Goal: Task Accomplishment & Management: Manage account settings

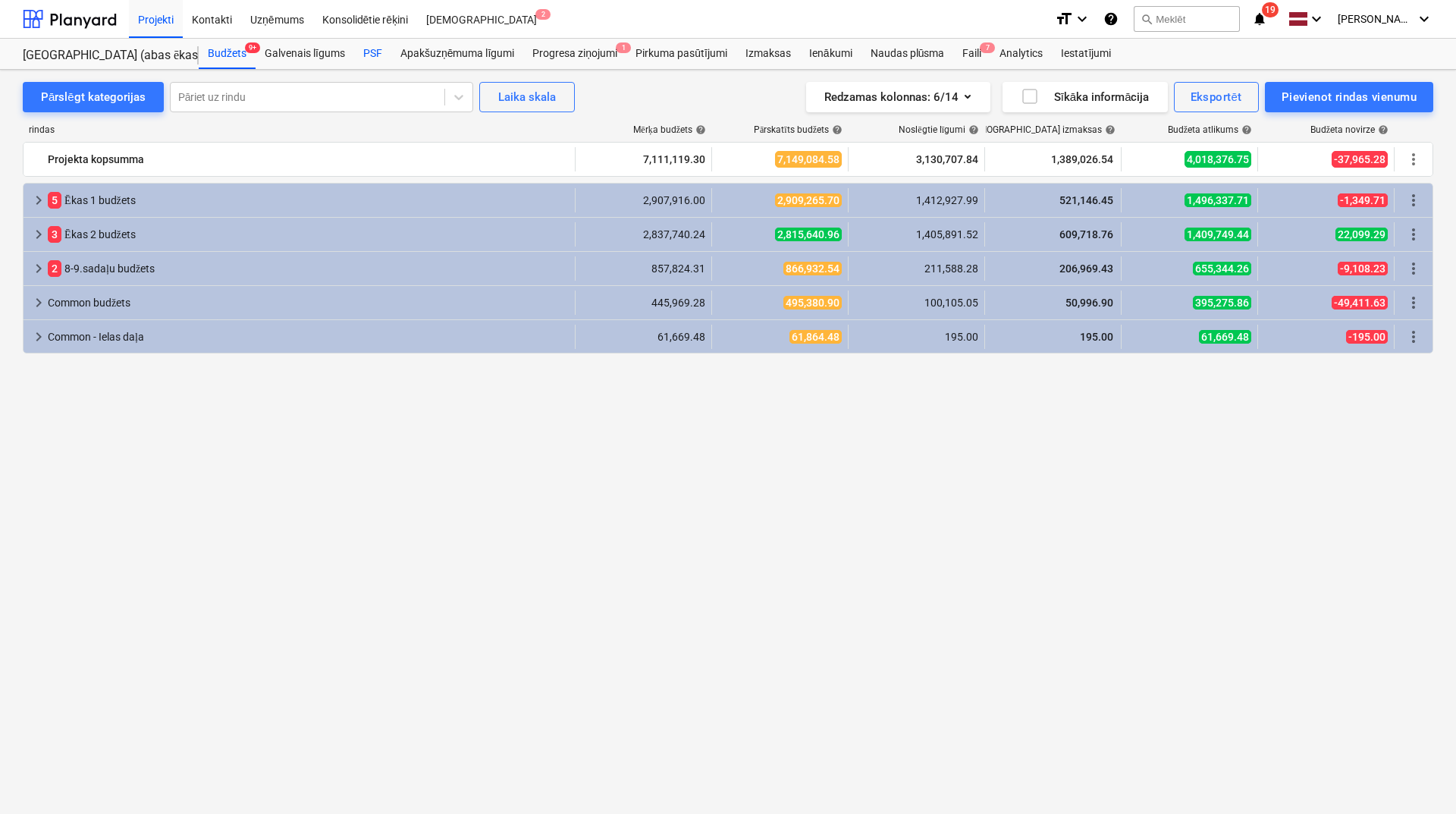
click at [379, 58] on div "PSF" at bounding box center [372, 54] width 37 height 30
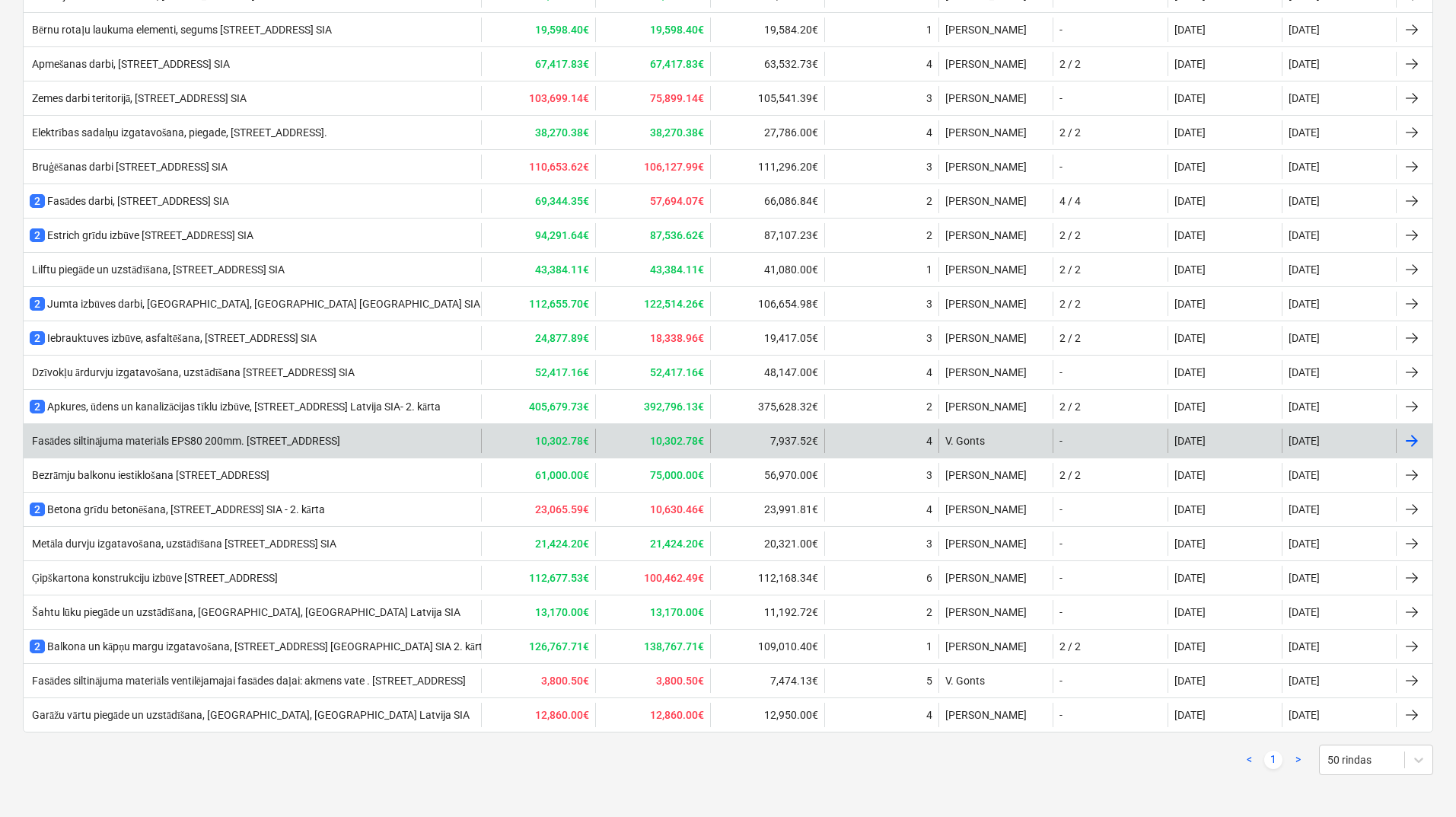
scroll to position [215, 0]
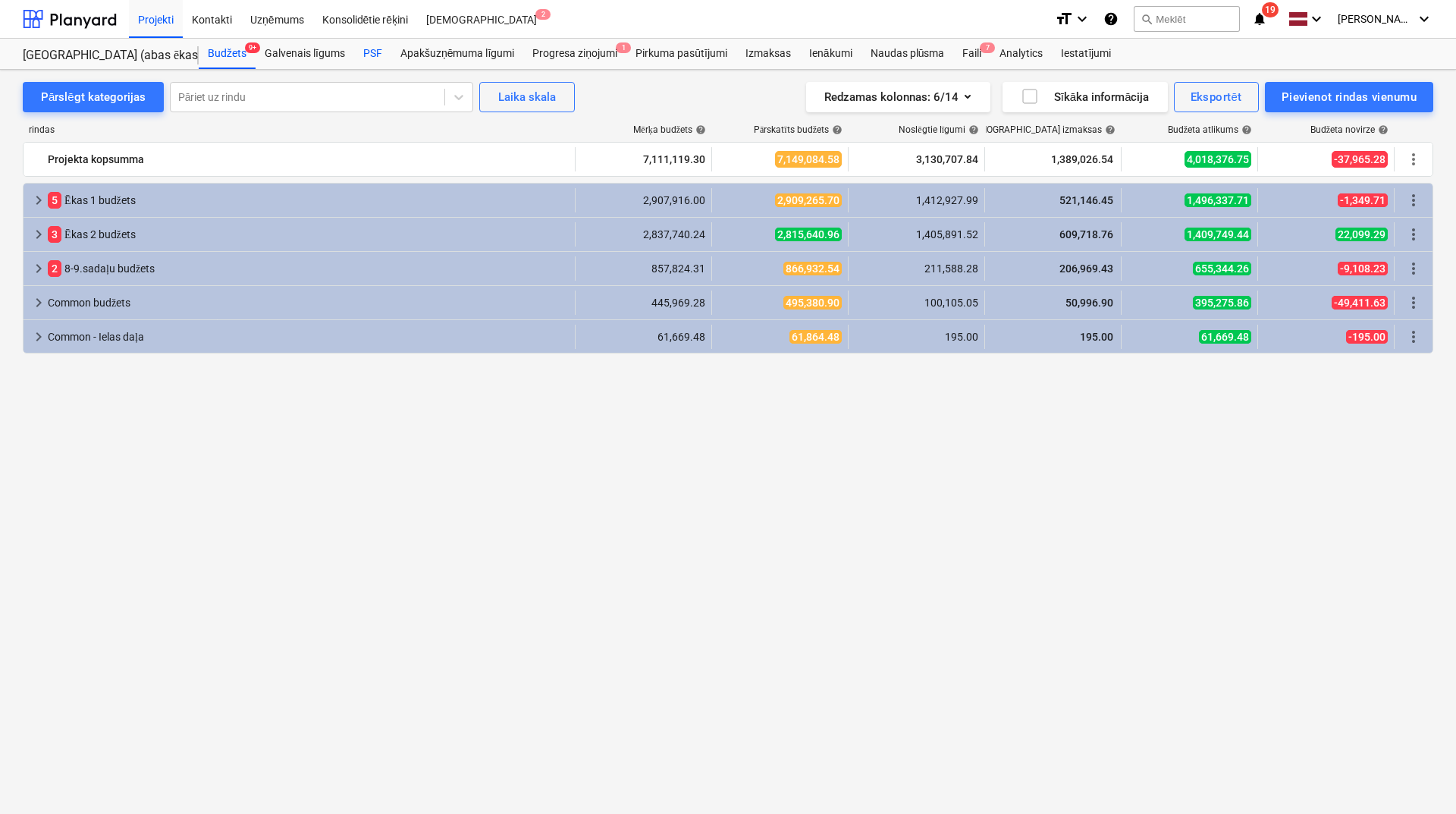
click at [377, 51] on div "PSF" at bounding box center [372, 54] width 37 height 30
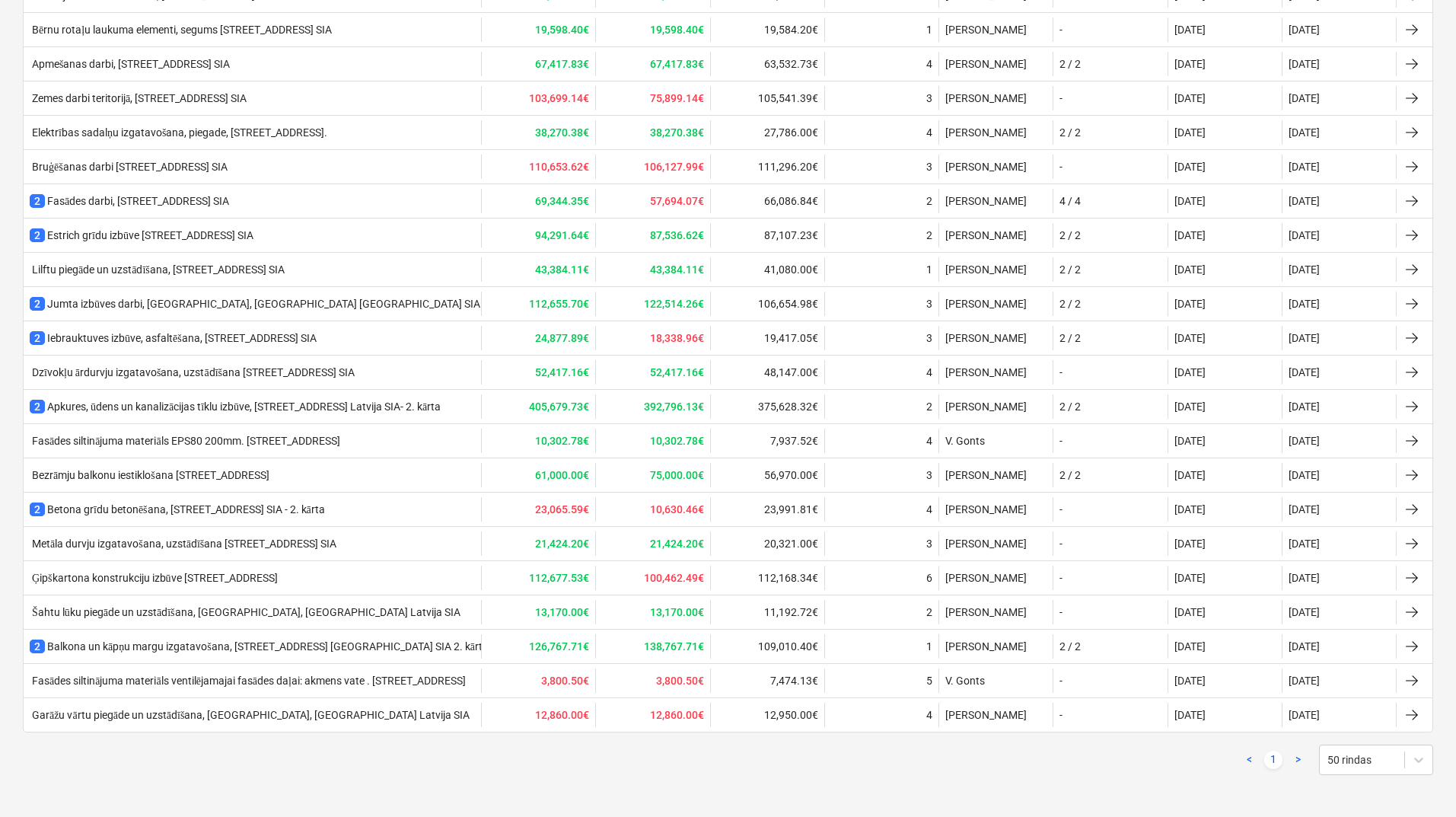
scroll to position [113, 0]
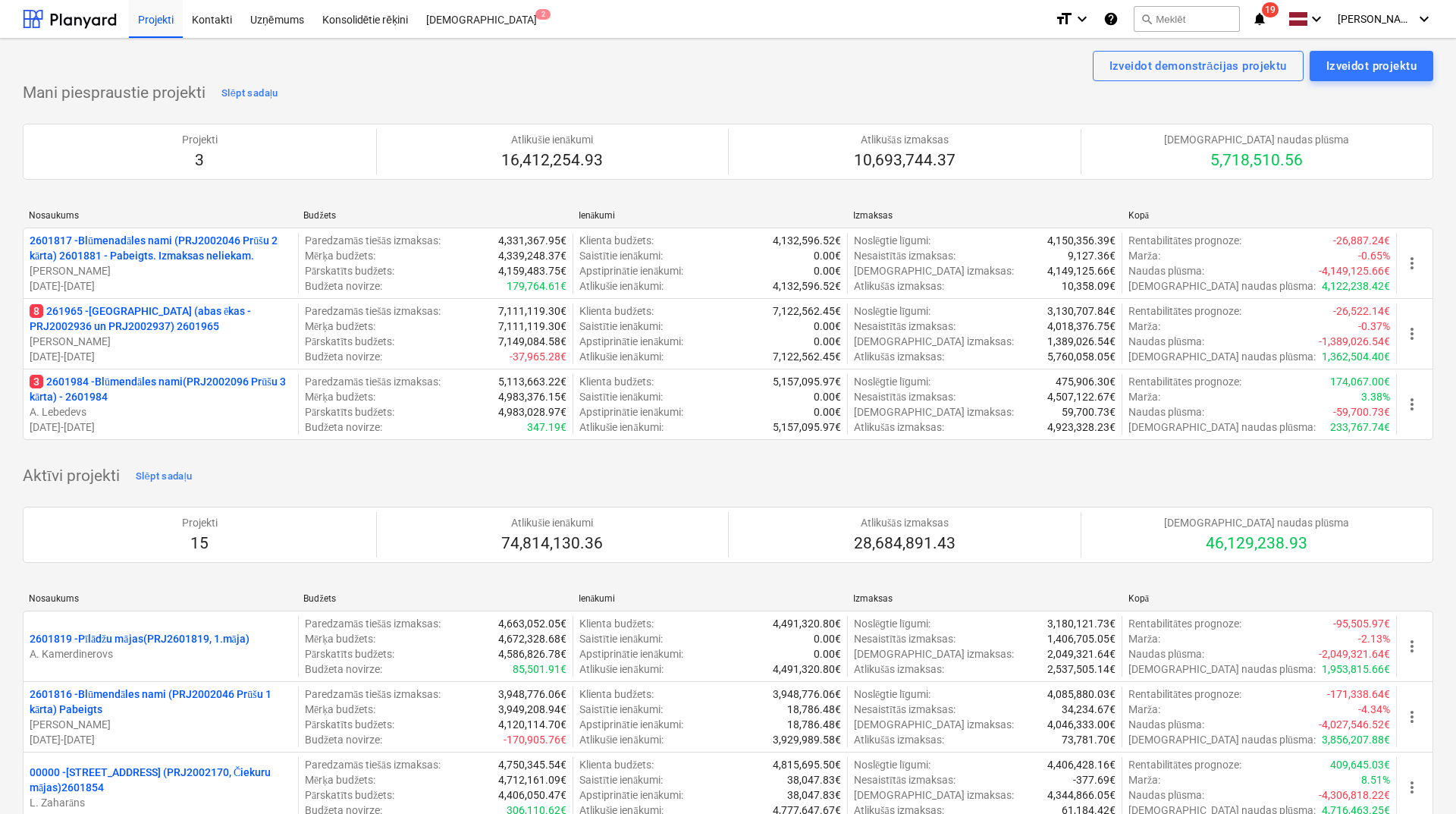
click at [88, 24] on div at bounding box center [70, 19] width 94 height 38
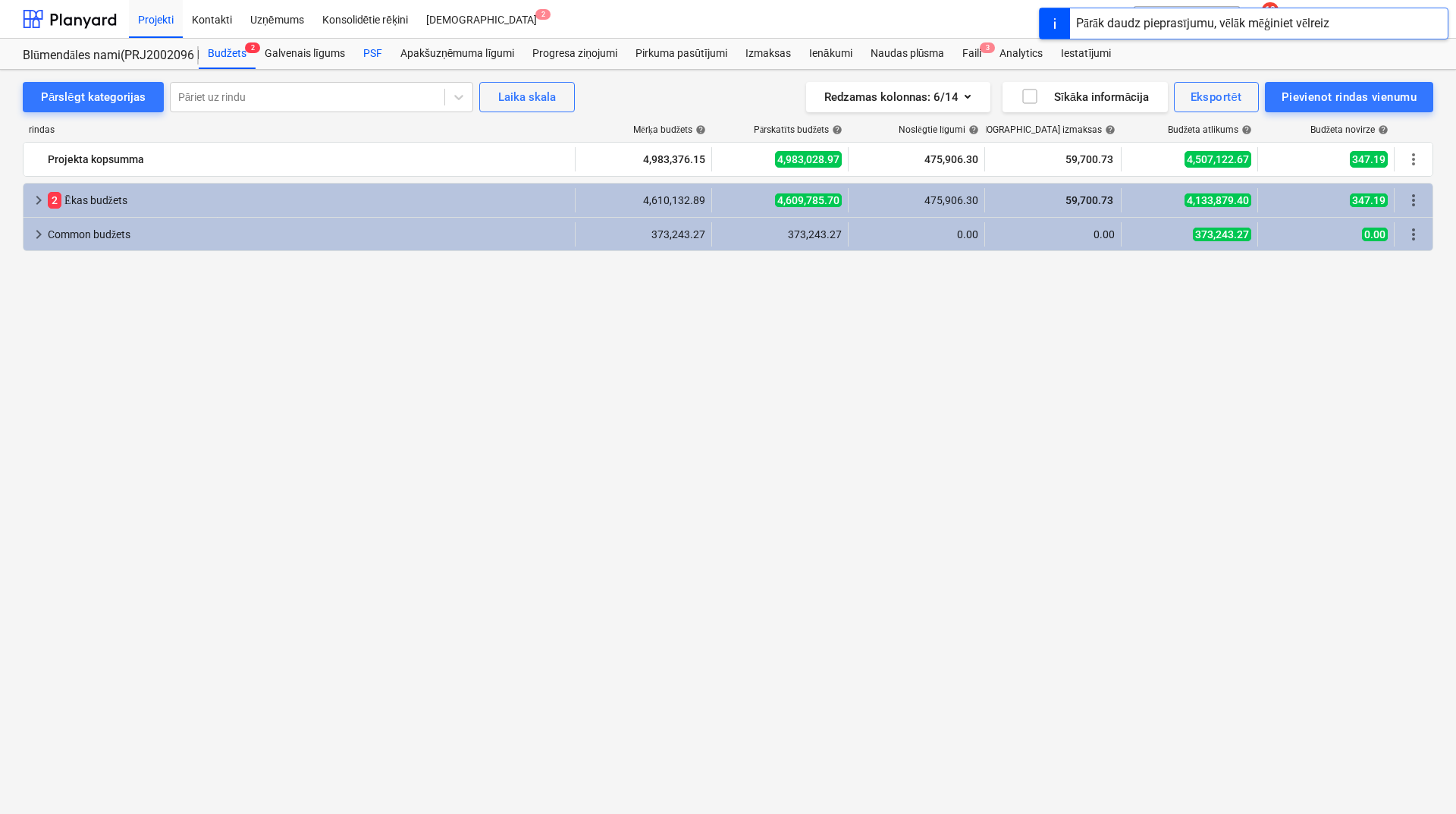
click at [368, 53] on div "PSF" at bounding box center [372, 54] width 37 height 30
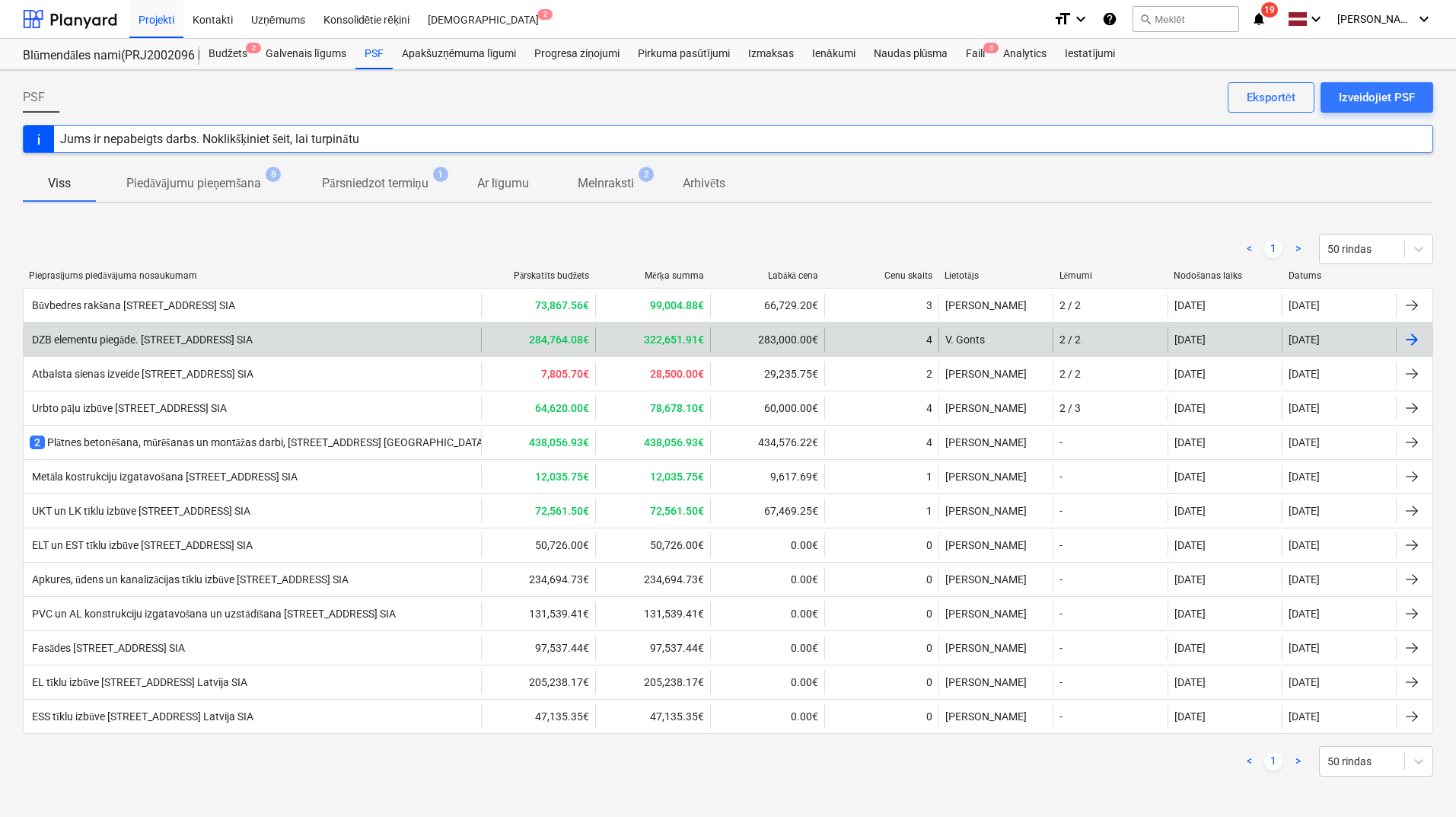
scroll to position [2, 0]
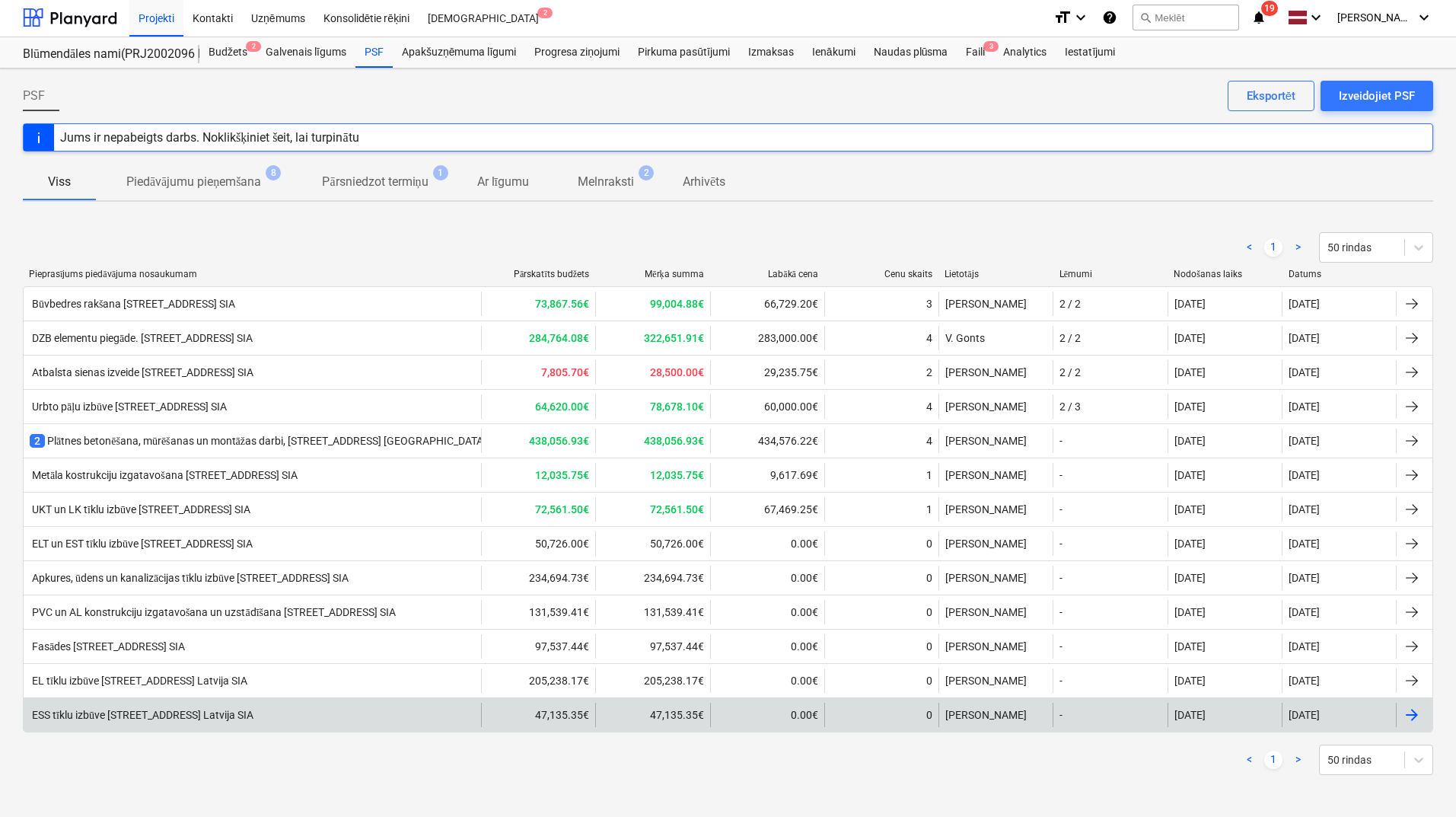
click at [1415, 706] on div at bounding box center [1411, 715] width 18 height 18
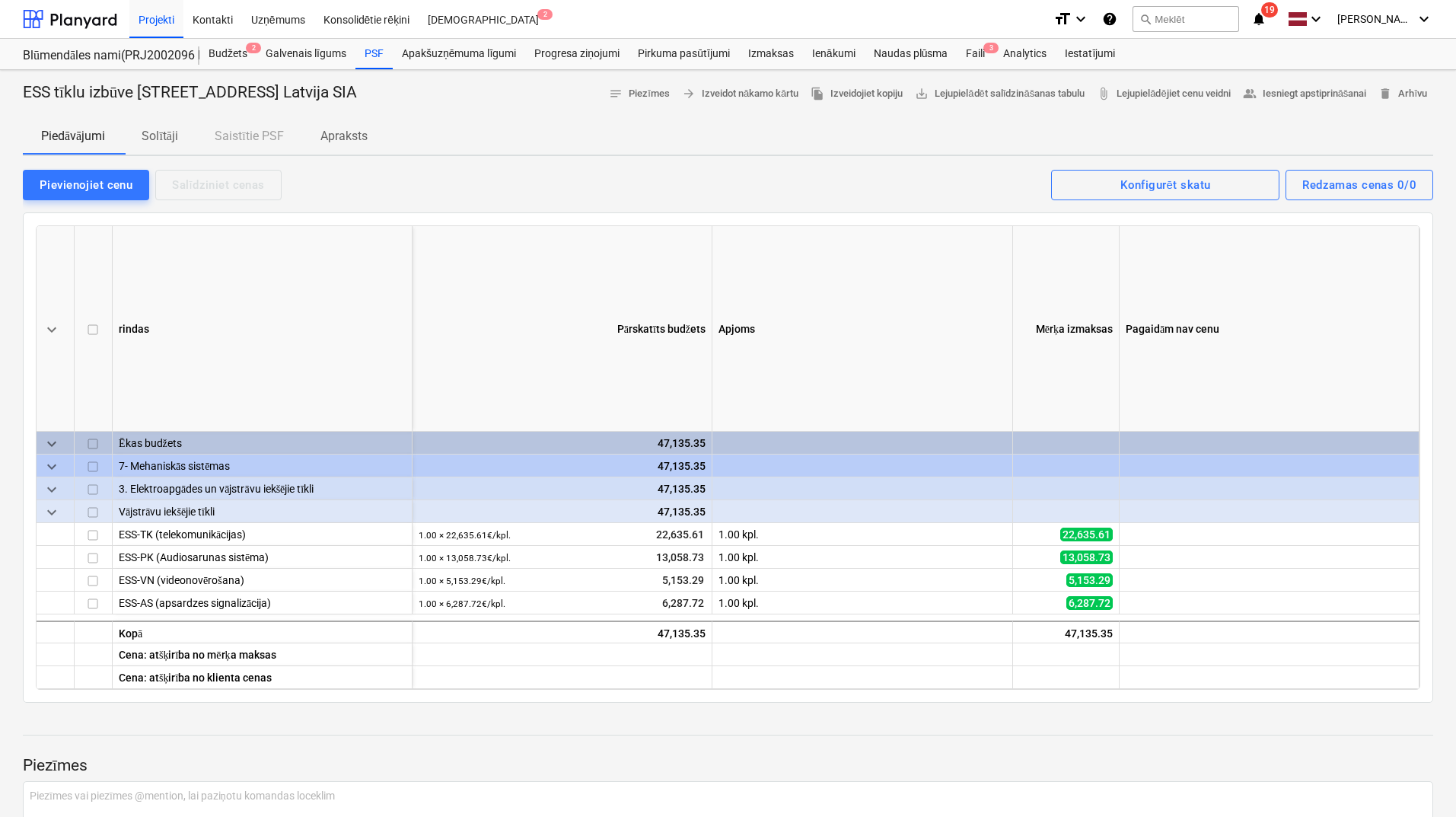
scroll to position [2, 0]
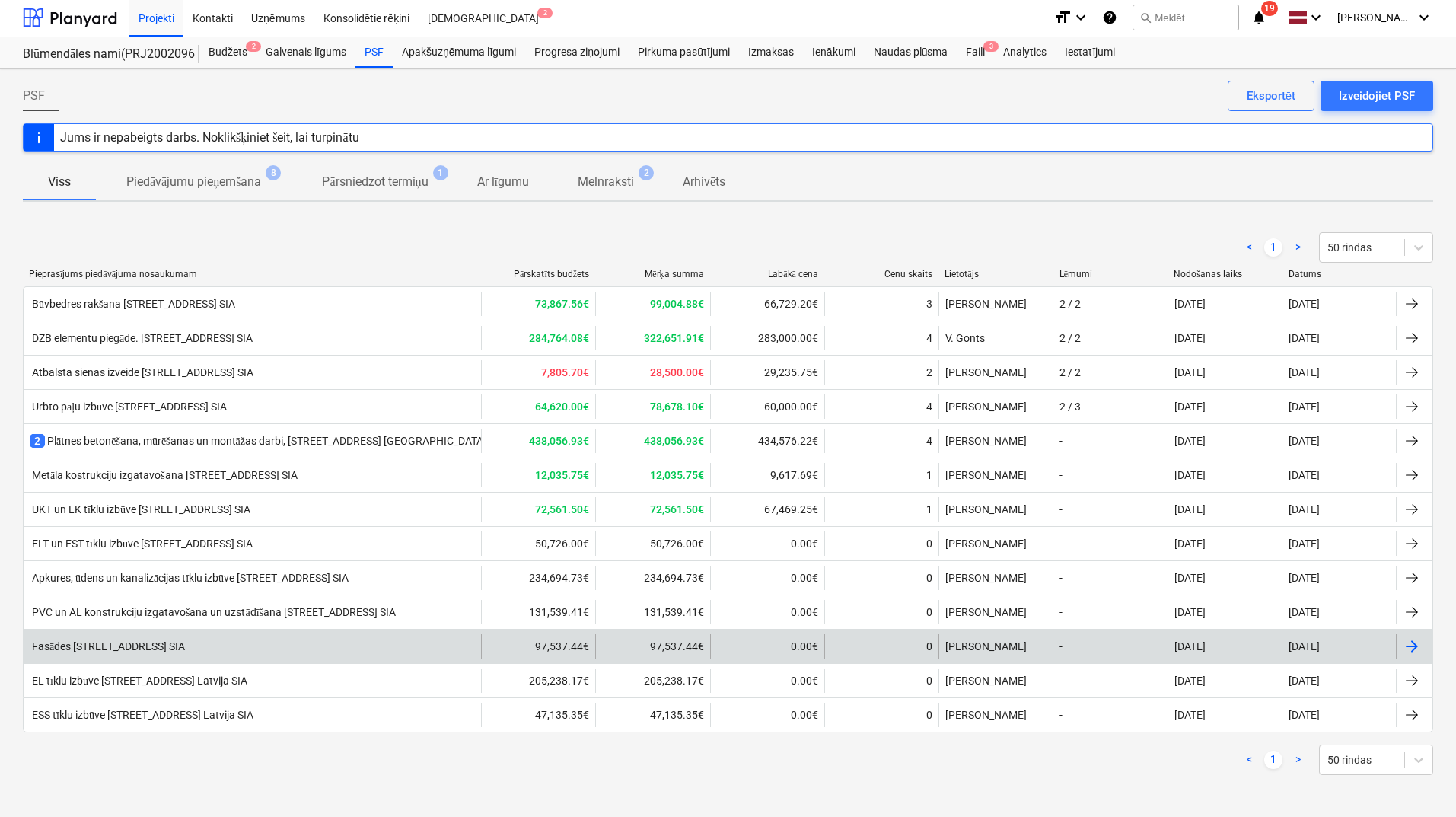
click at [113, 650] on div "Fasādes [STREET_ADDRESS] SIA" at bounding box center [107, 647] width 155 height 13
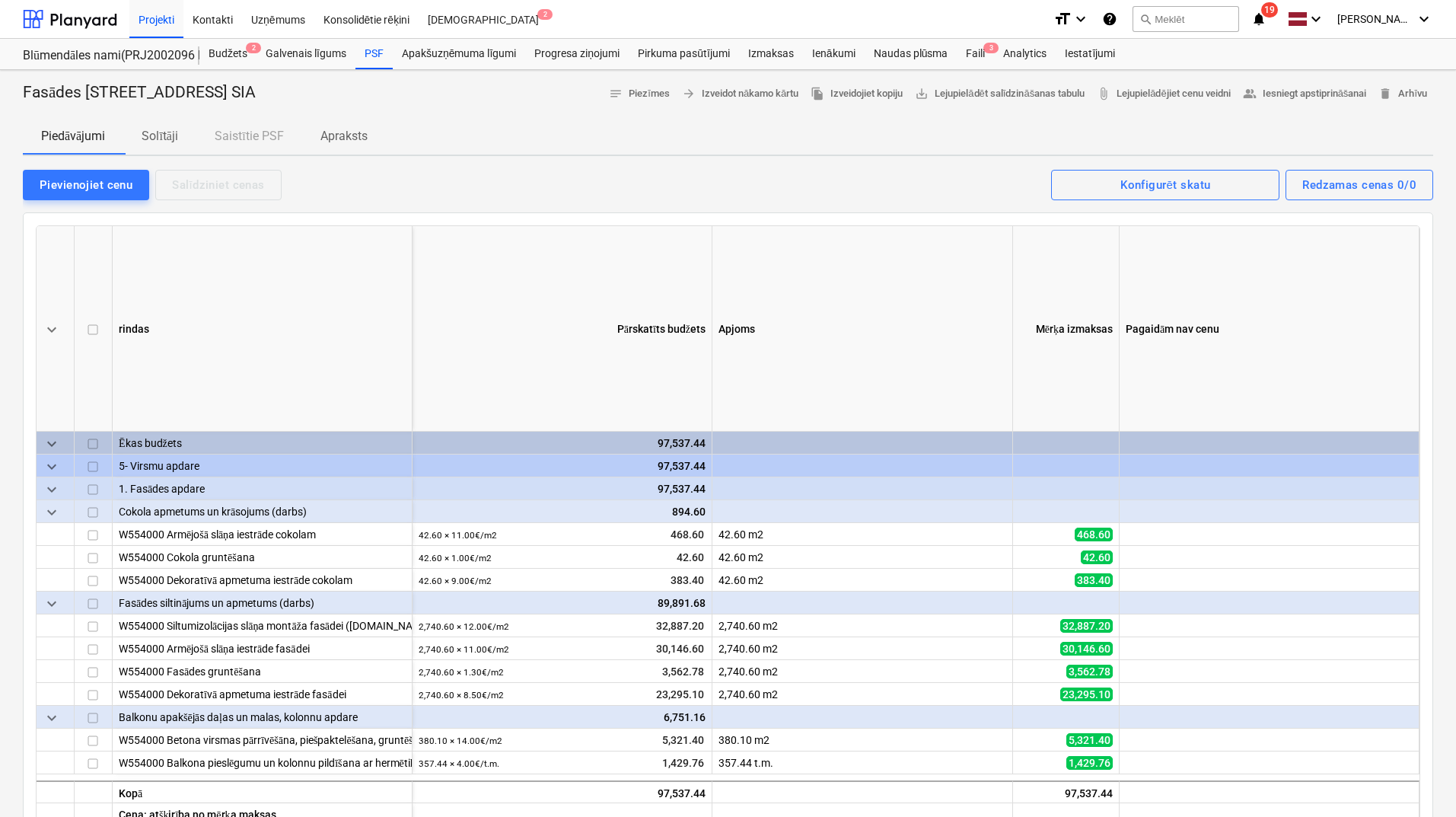
click at [167, 138] on p "Solītāji" at bounding box center [160, 136] width 37 height 18
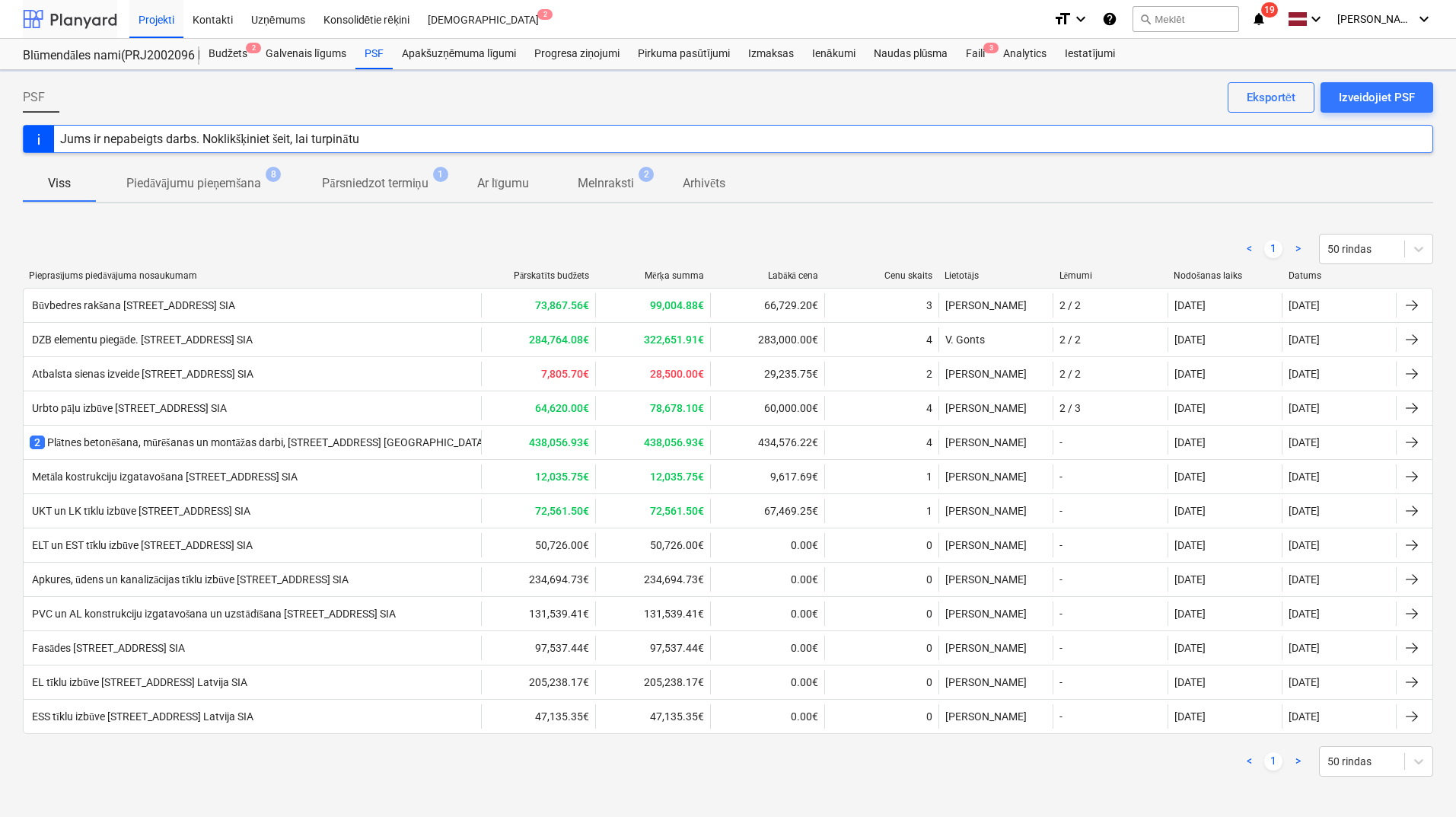
scroll to position [2, 0]
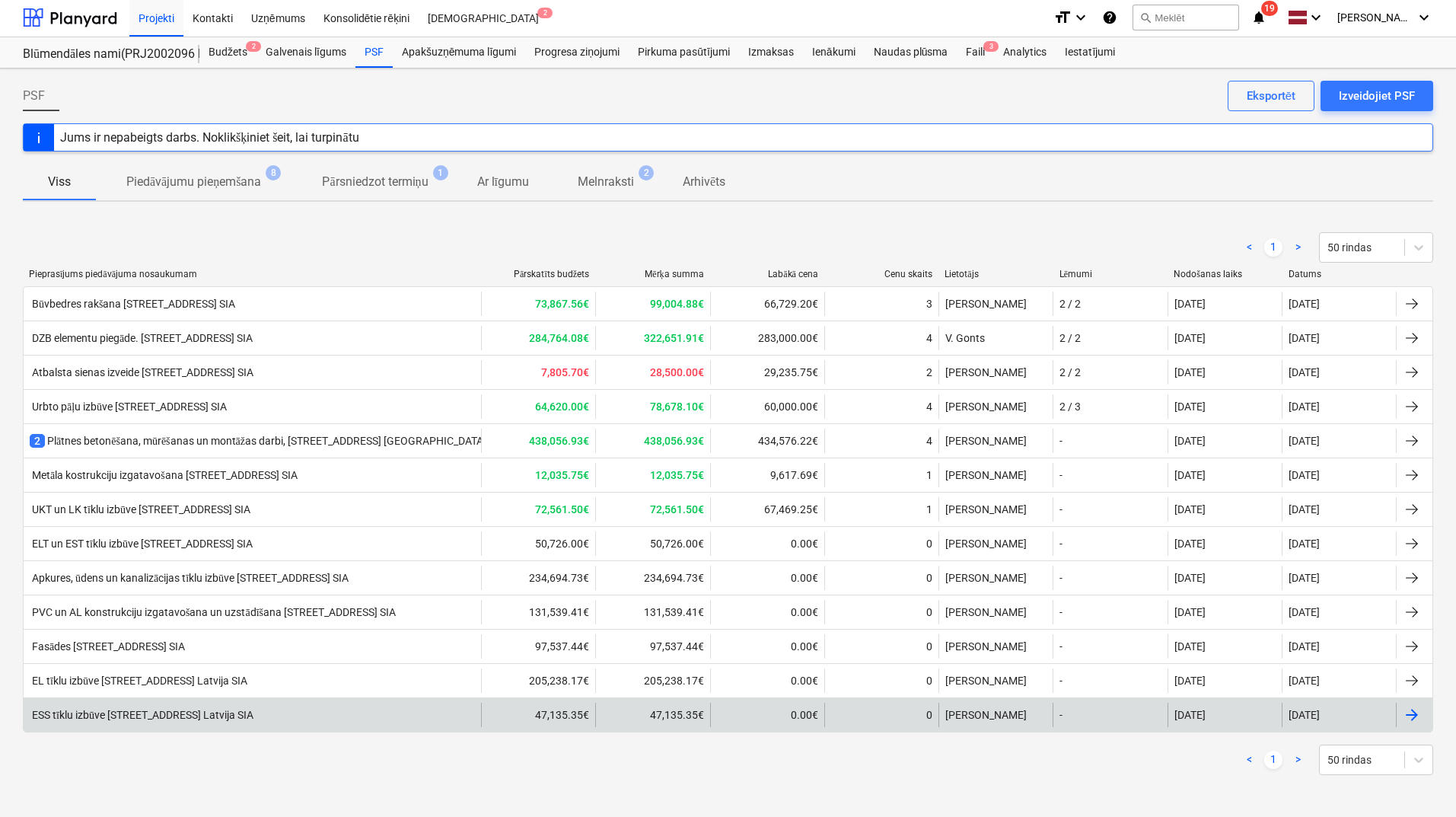
click at [208, 704] on div "ESS tīklu izbūve [STREET_ADDRESS] Latvija SIA" at bounding box center [252, 715] width 457 height 25
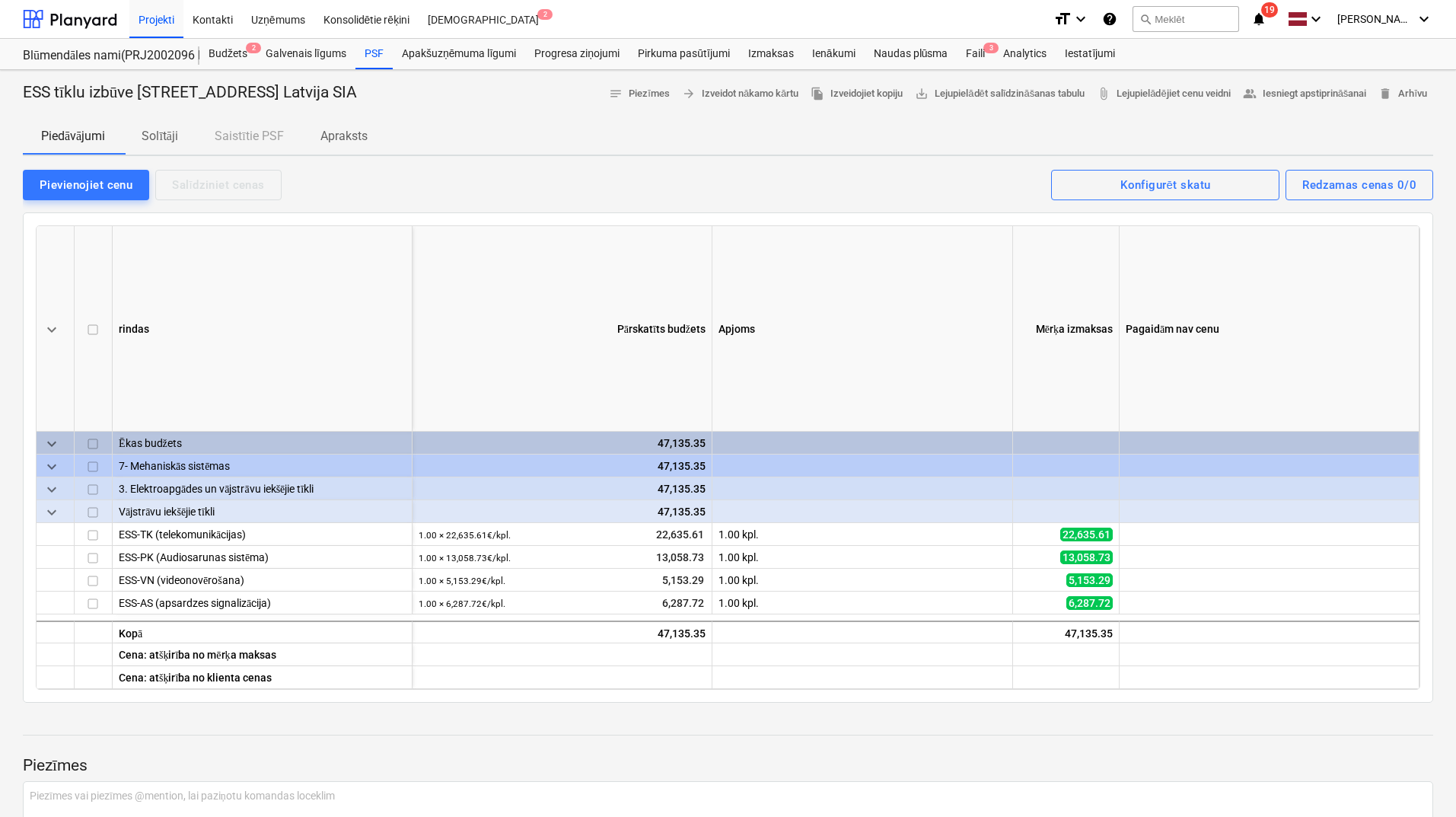
click at [157, 130] on p "Solītāji" at bounding box center [160, 136] width 37 height 18
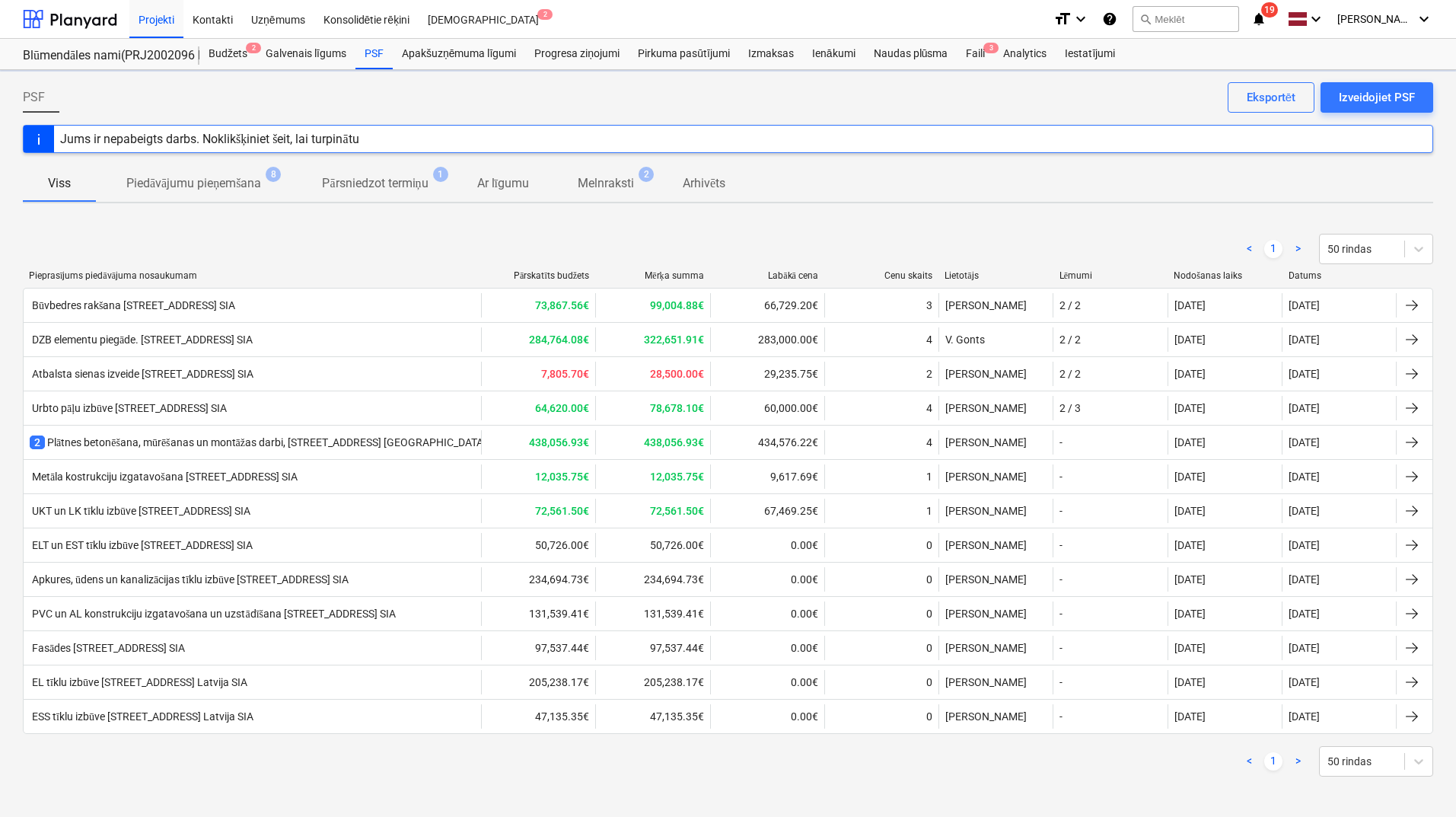
scroll to position [2, 0]
click at [367, 48] on div "PSF" at bounding box center [374, 53] width 38 height 30
click at [64, 14] on div at bounding box center [70, 18] width 94 height 38
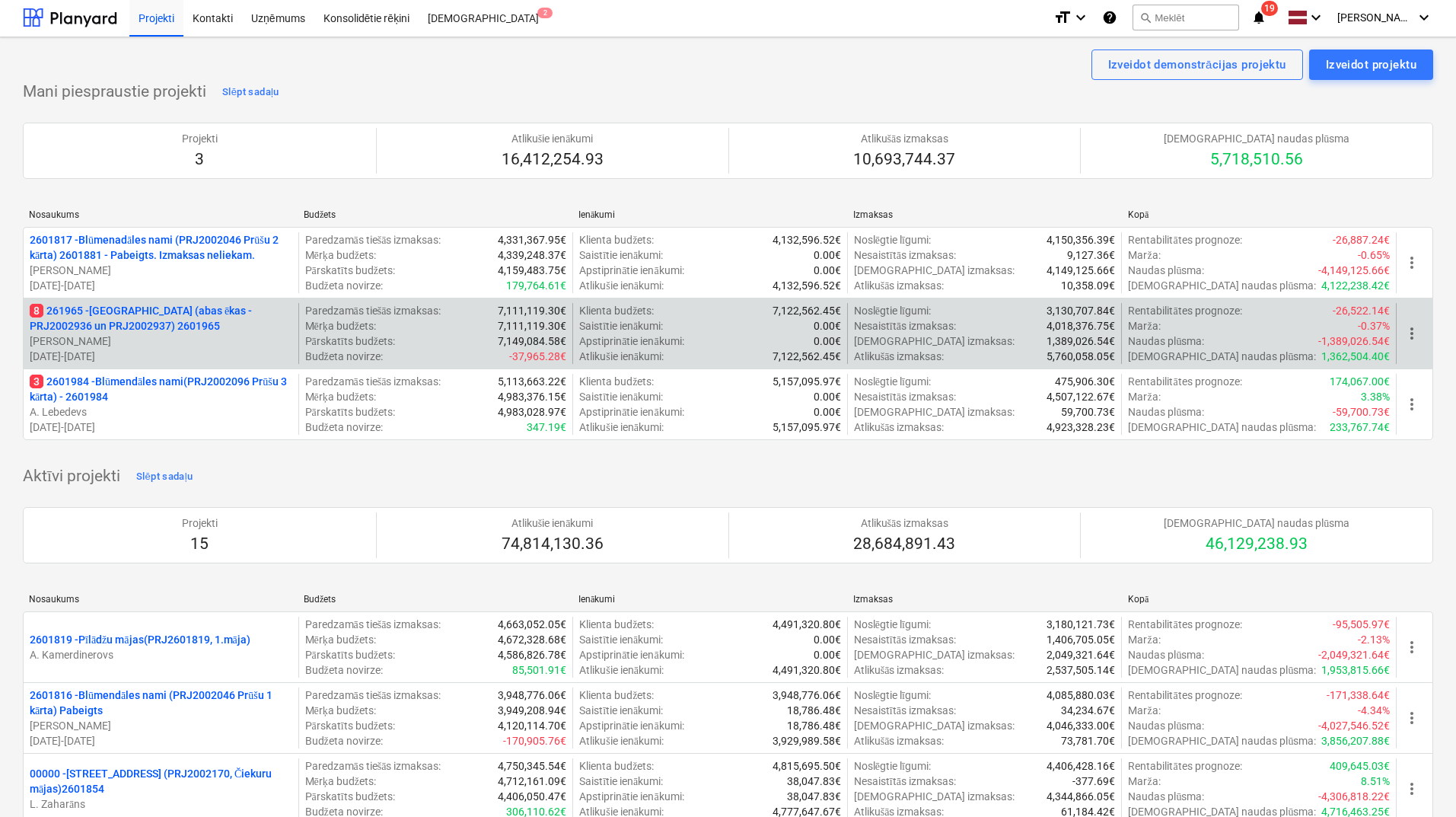
click at [227, 331] on p "8 261965 - [GEOGRAPHIC_DATA] (abas ēkas - PRJ2002936 un PRJ2002937) 2601965" at bounding box center [160, 318] width 263 height 30
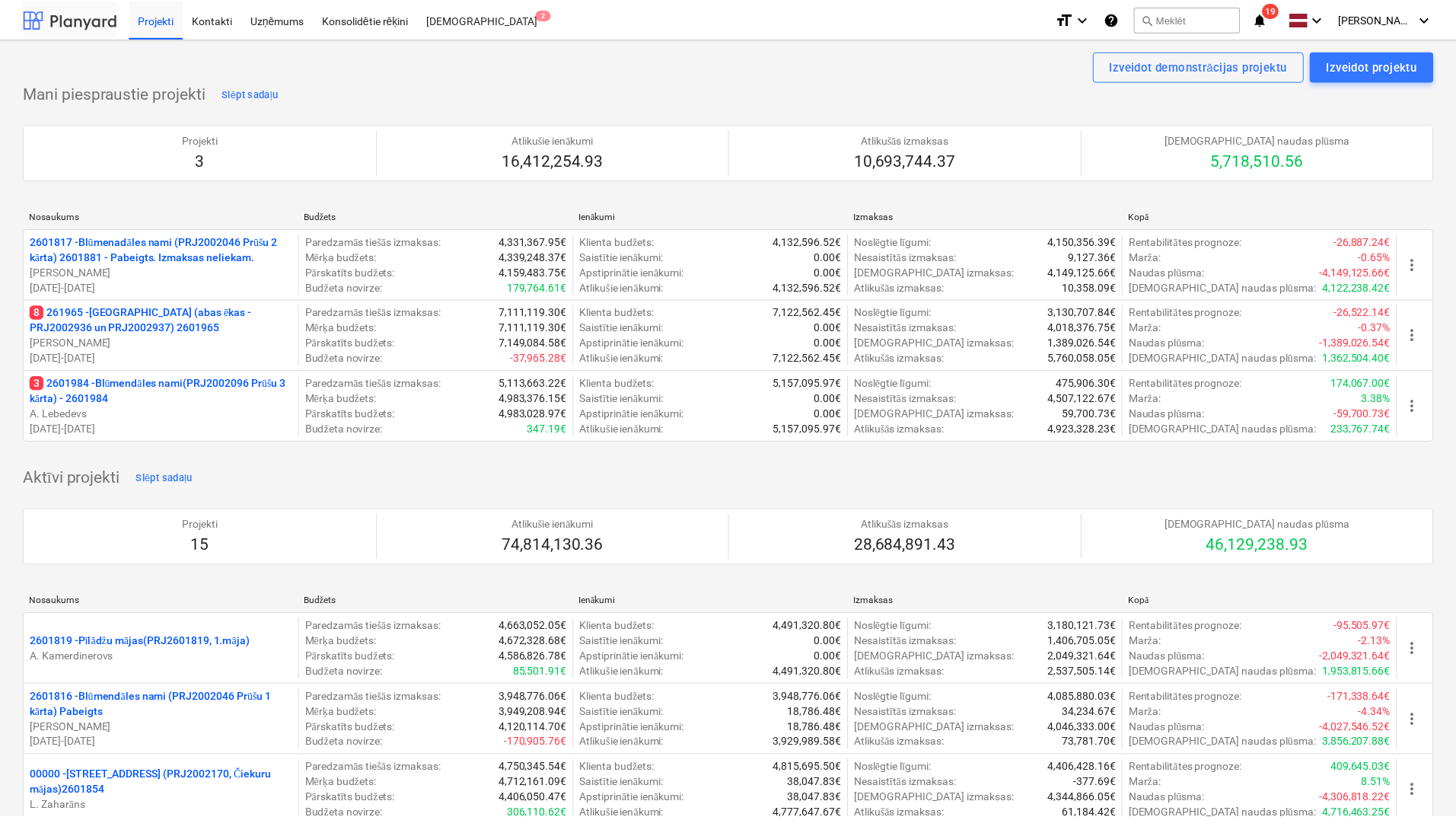
scroll to position [2, 0]
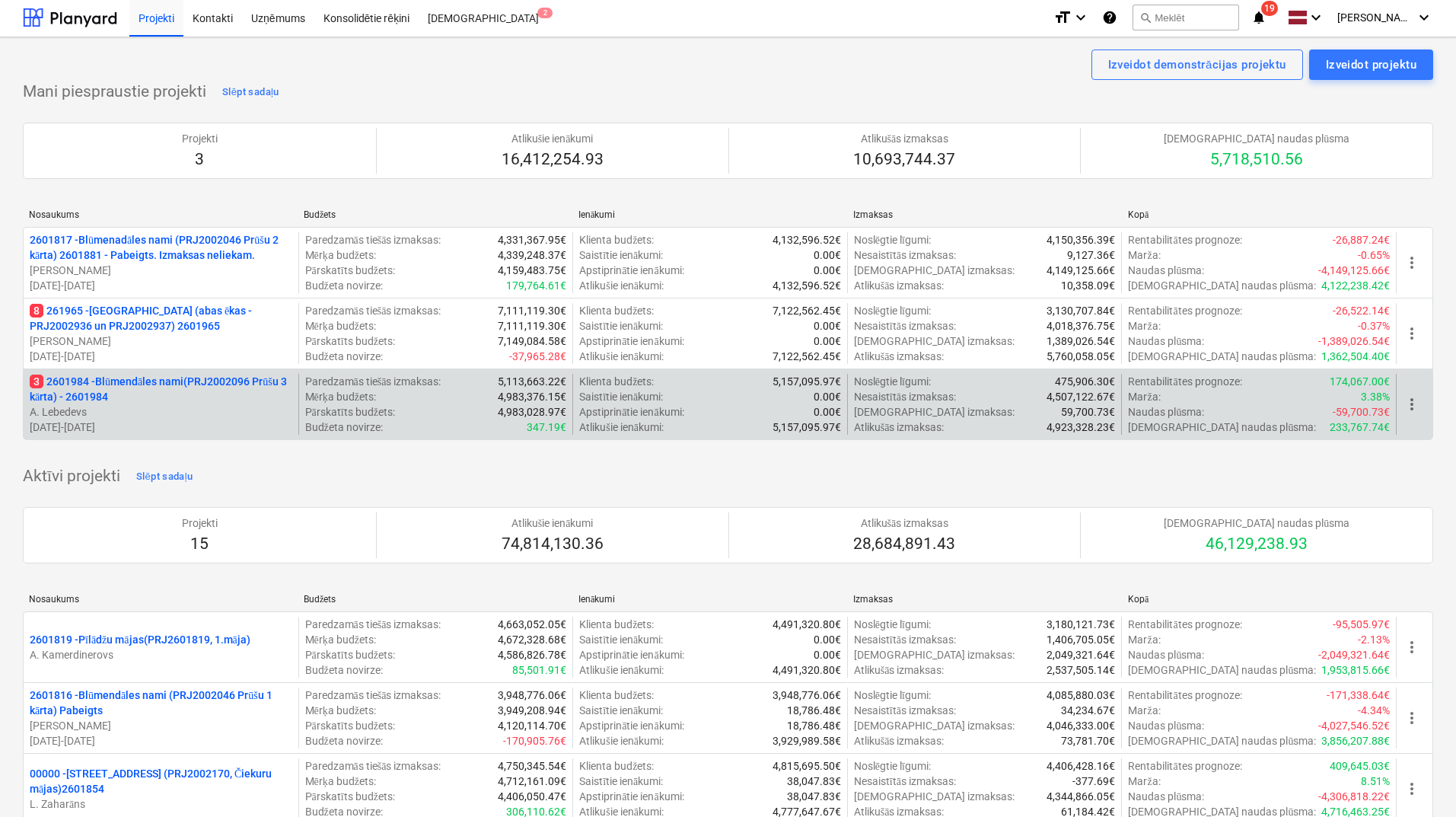
click at [136, 398] on p "3 2601984 - Blūmendāles nami(PRJ2002096 Prūšu 3 kārta) - 2601984" at bounding box center [160, 389] width 263 height 30
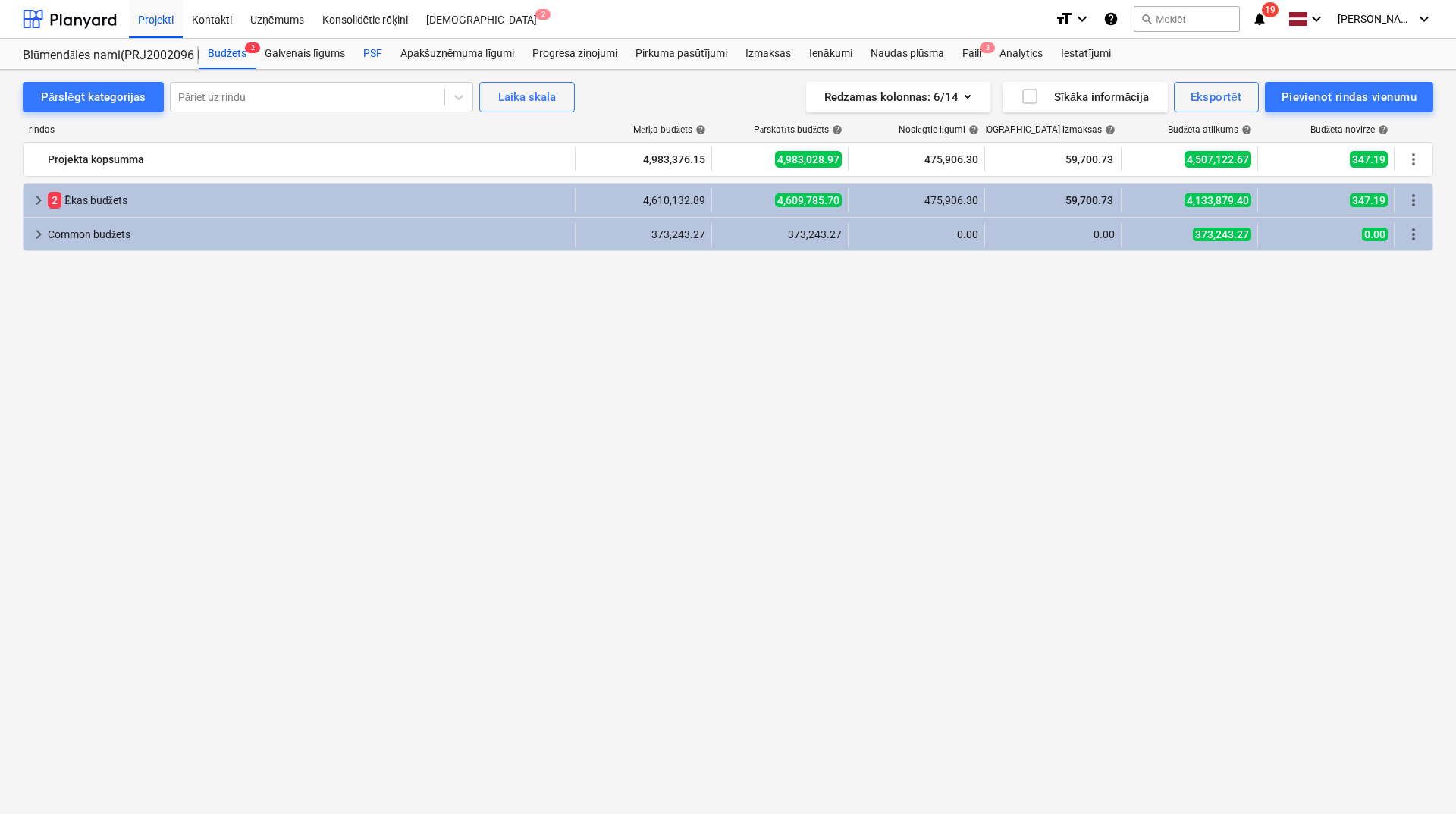
click at [372, 46] on div "PSF" at bounding box center [372, 54] width 37 height 30
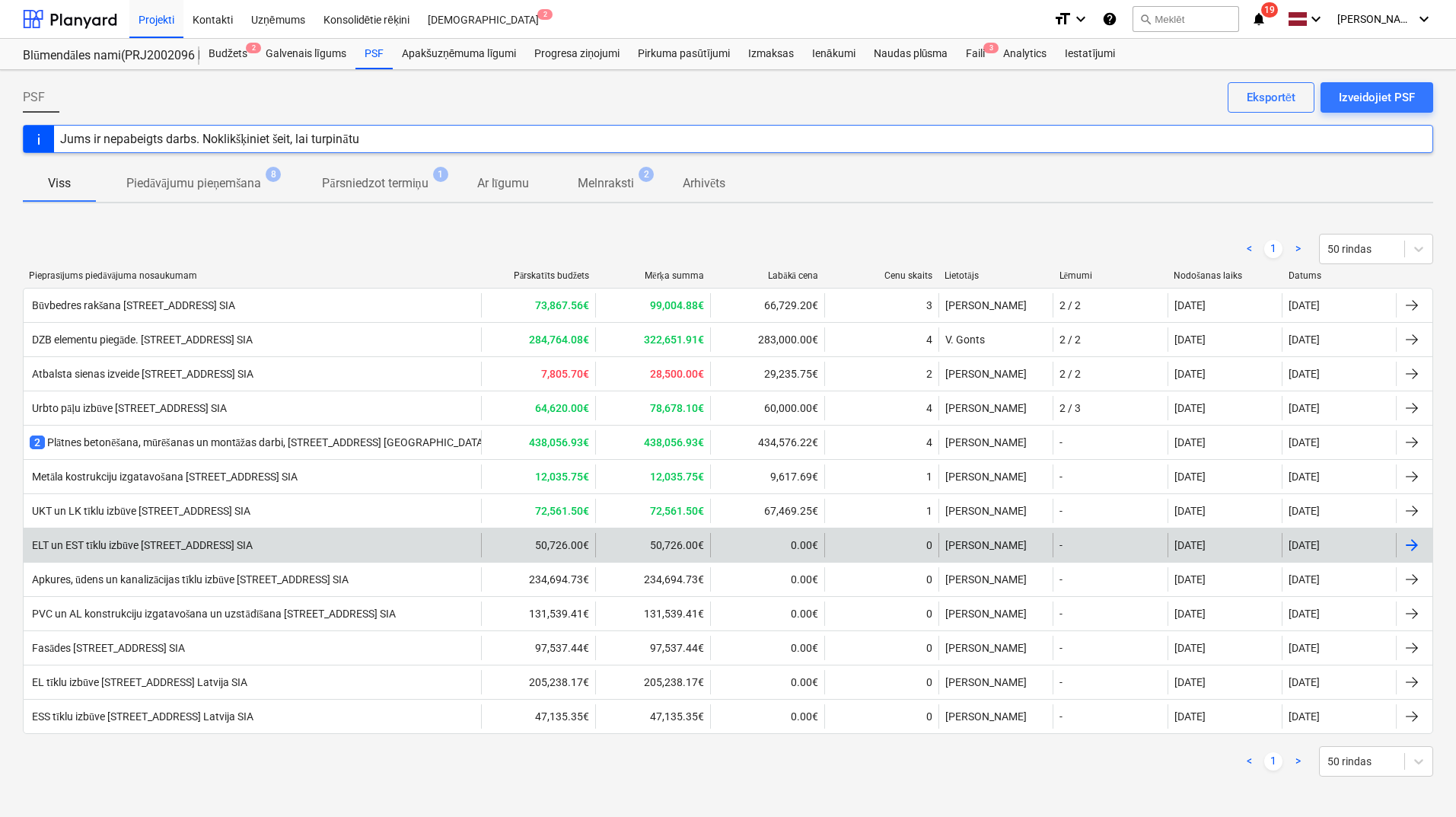
scroll to position [2, 0]
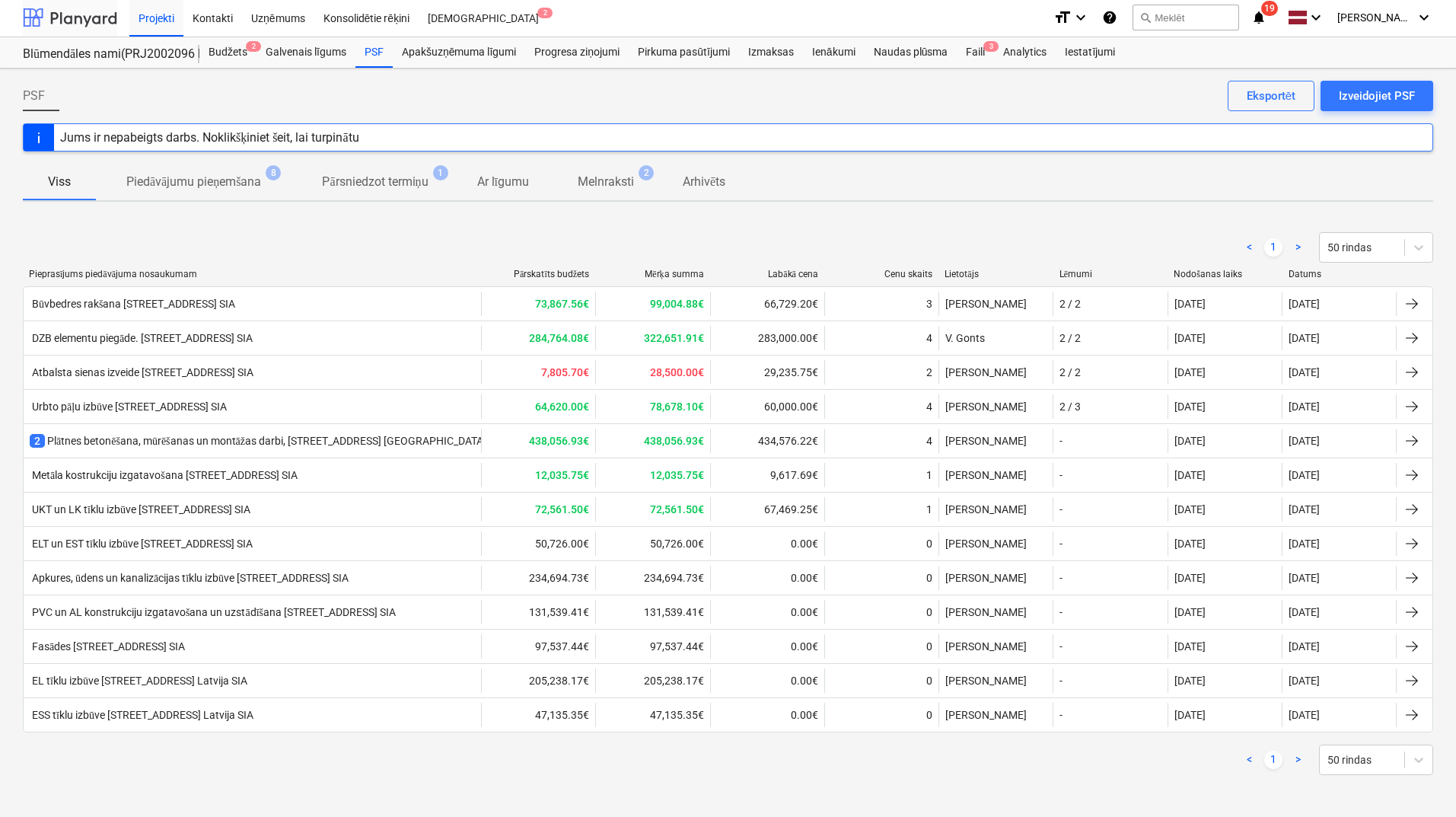
click at [98, 14] on div at bounding box center [70, 18] width 94 height 38
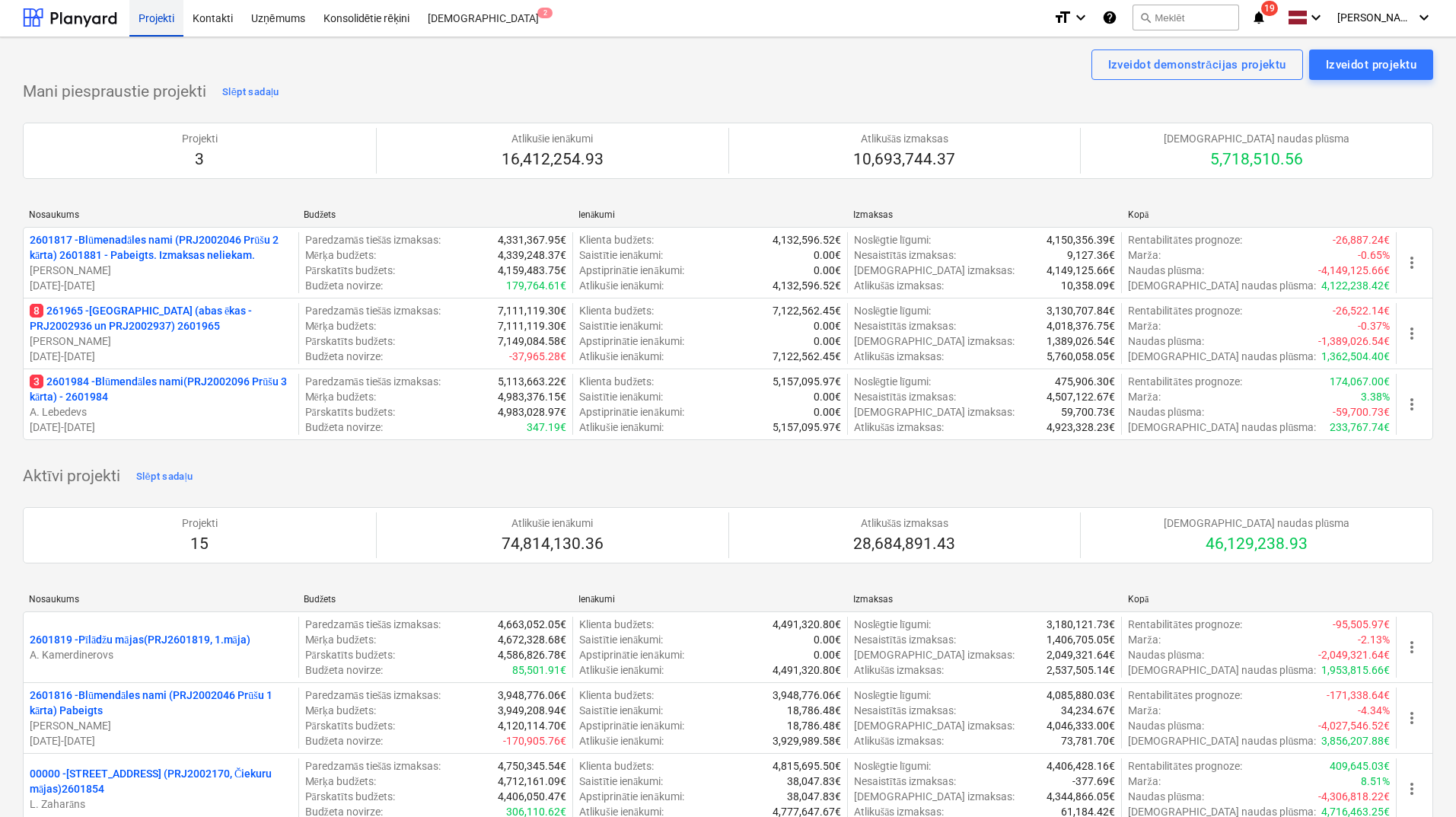
click at [63, 17] on div at bounding box center [70, 18] width 94 height 38
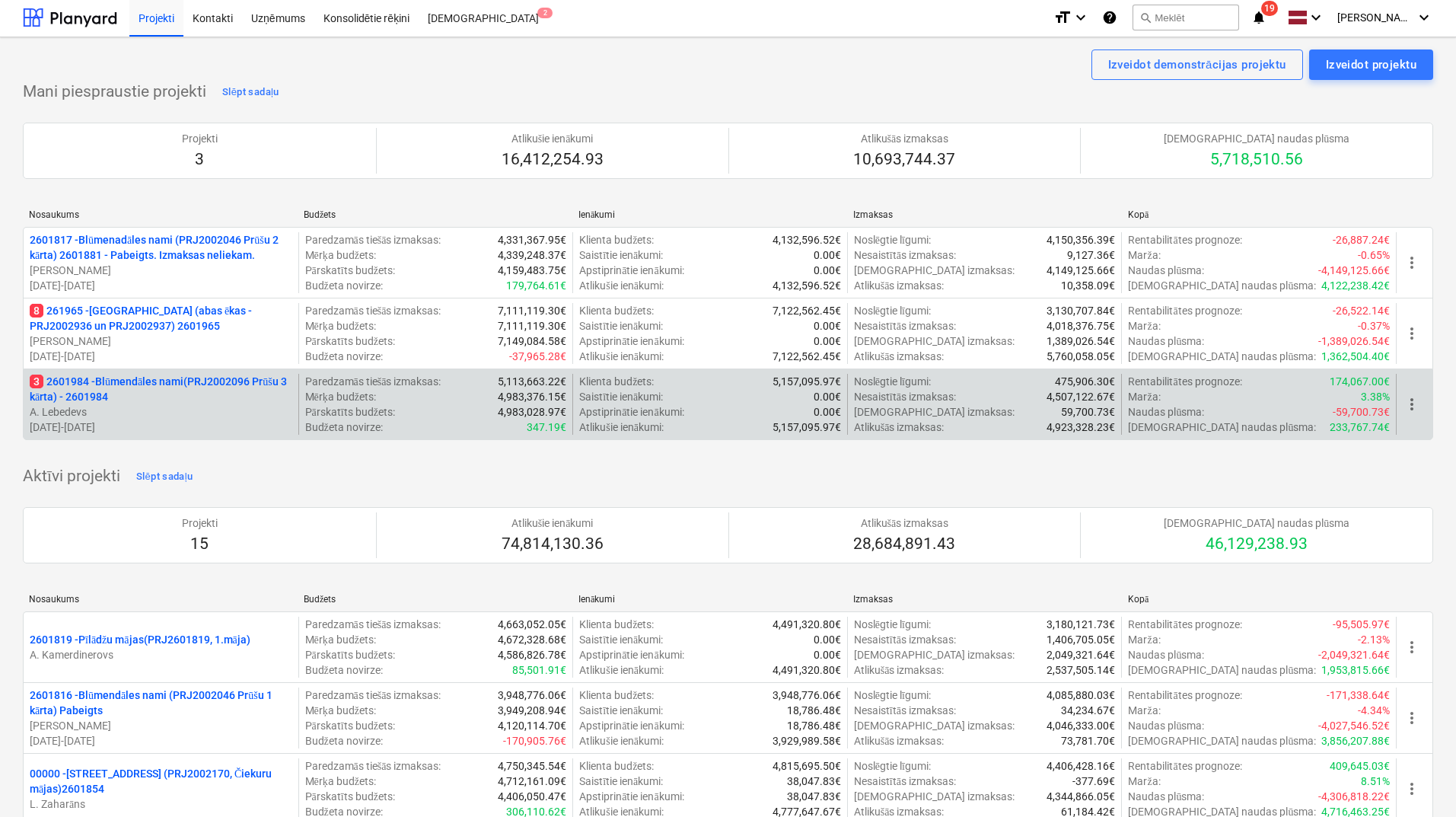
click at [160, 379] on p "3 2601984 - Blūmendāles nami(PRJ2002096 Prūšu 3 kārta) - 2601984" at bounding box center [160, 389] width 263 height 30
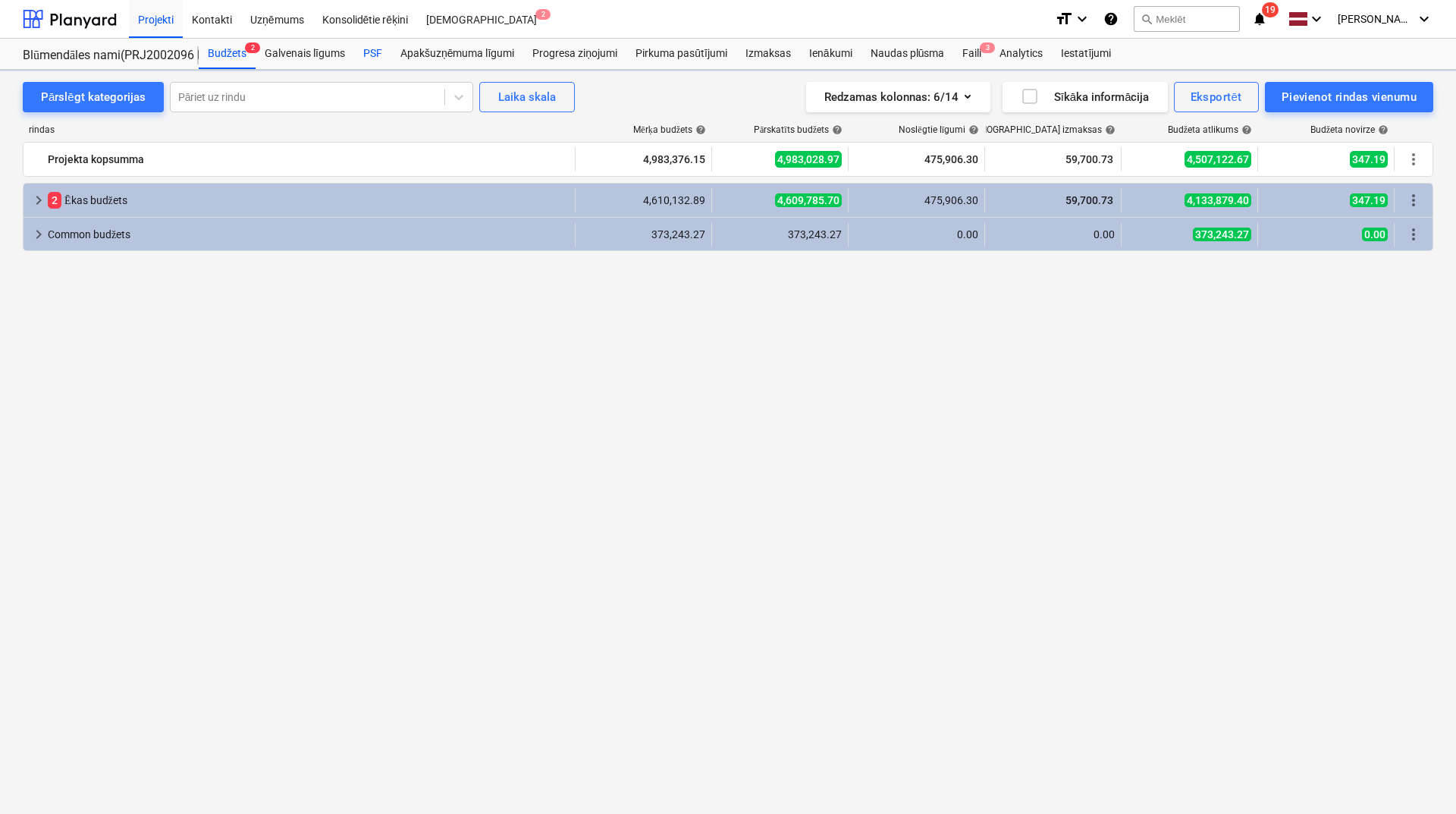
click at [365, 57] on div "PSF" at bounding box center [372, 54] width 37 height 30
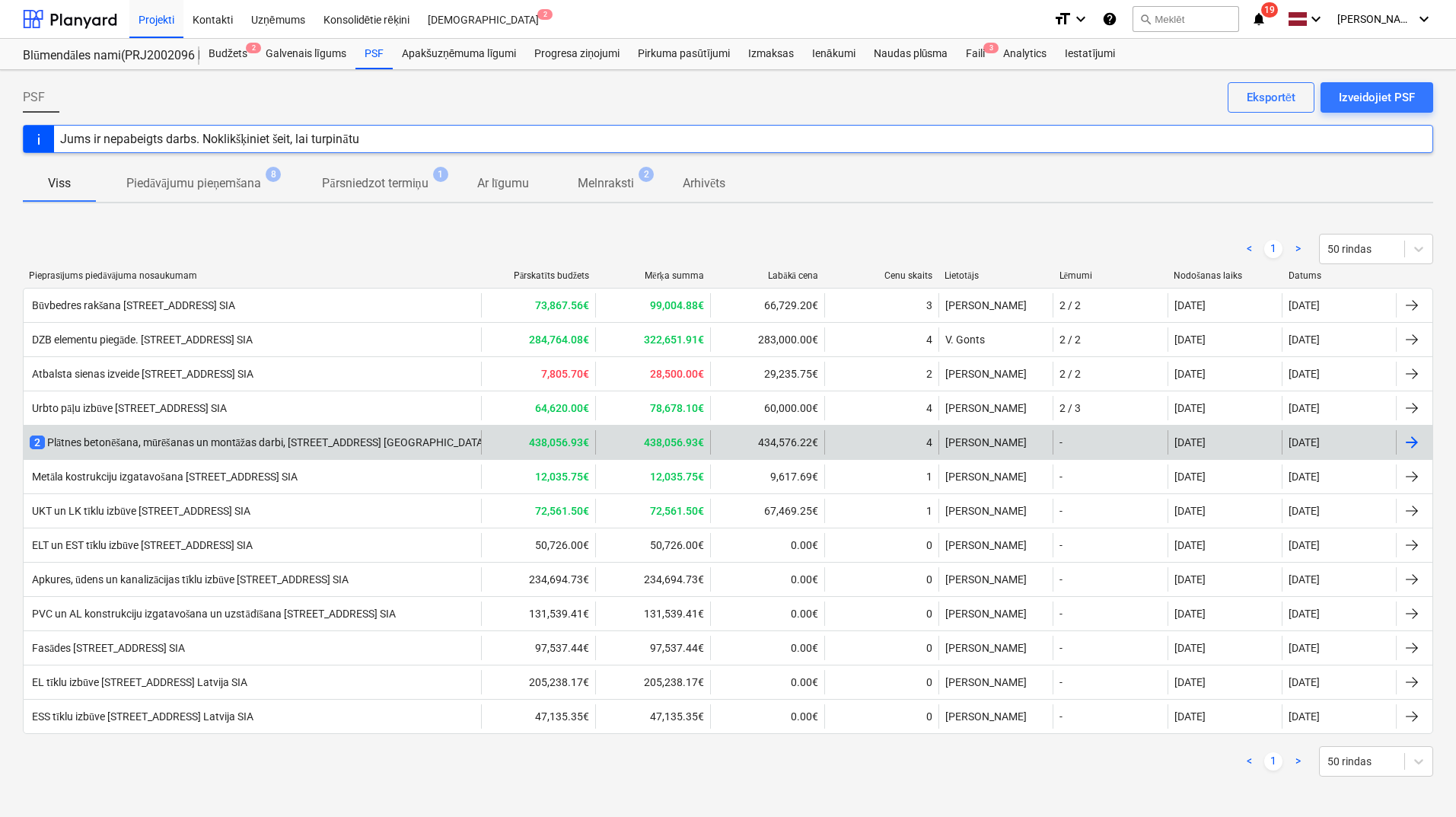
click at [162, 446] on div "2 Plātnes betonēšana, mūrēšanas un montāžas darbi, [STREET_ADDRESS] [GEOGRAPHIC…" at bounding box center [286, 442] width 512 height 15
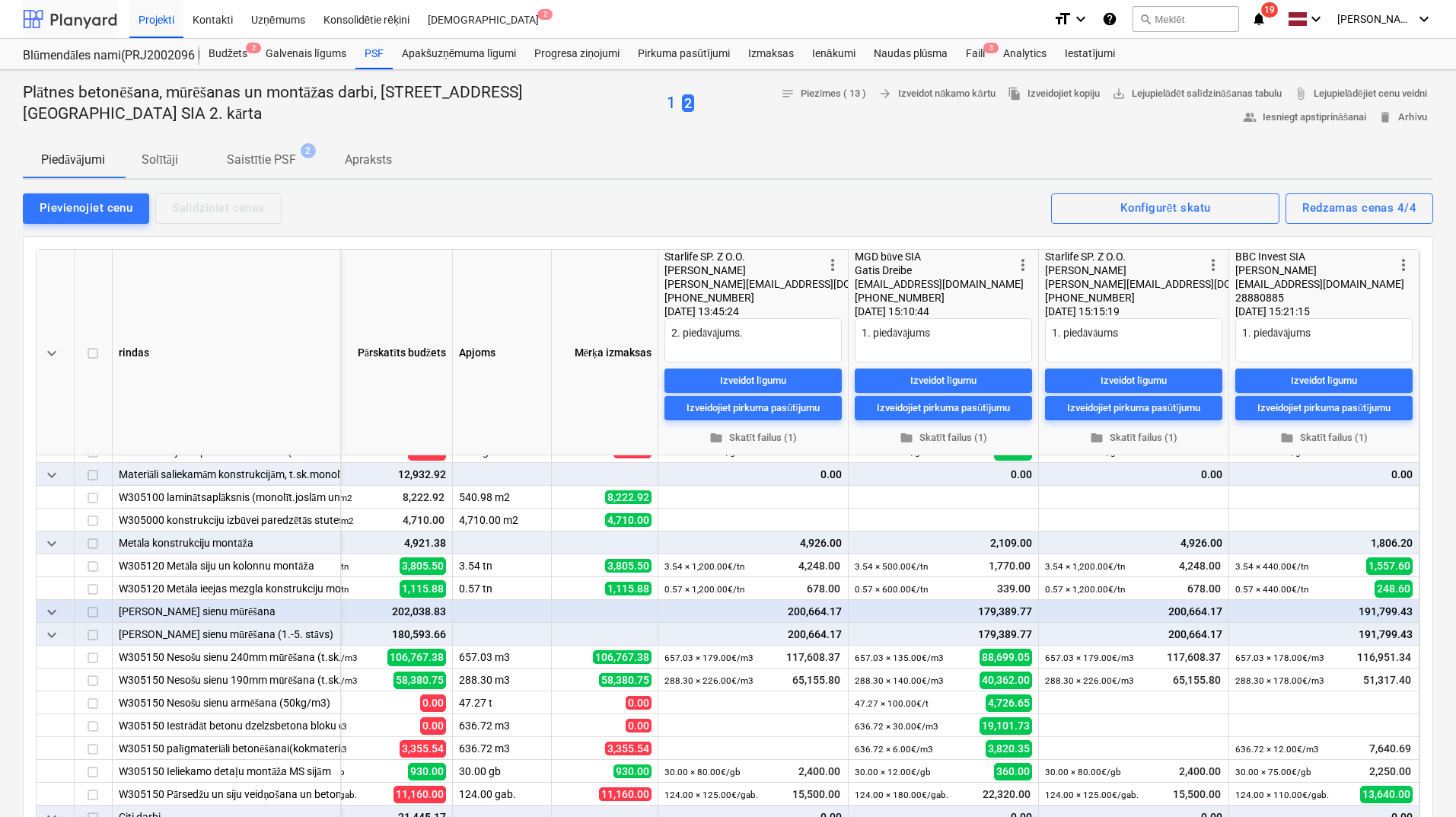
click at [84, 11] on div at bounding box center [70, 19] width 94 height 38
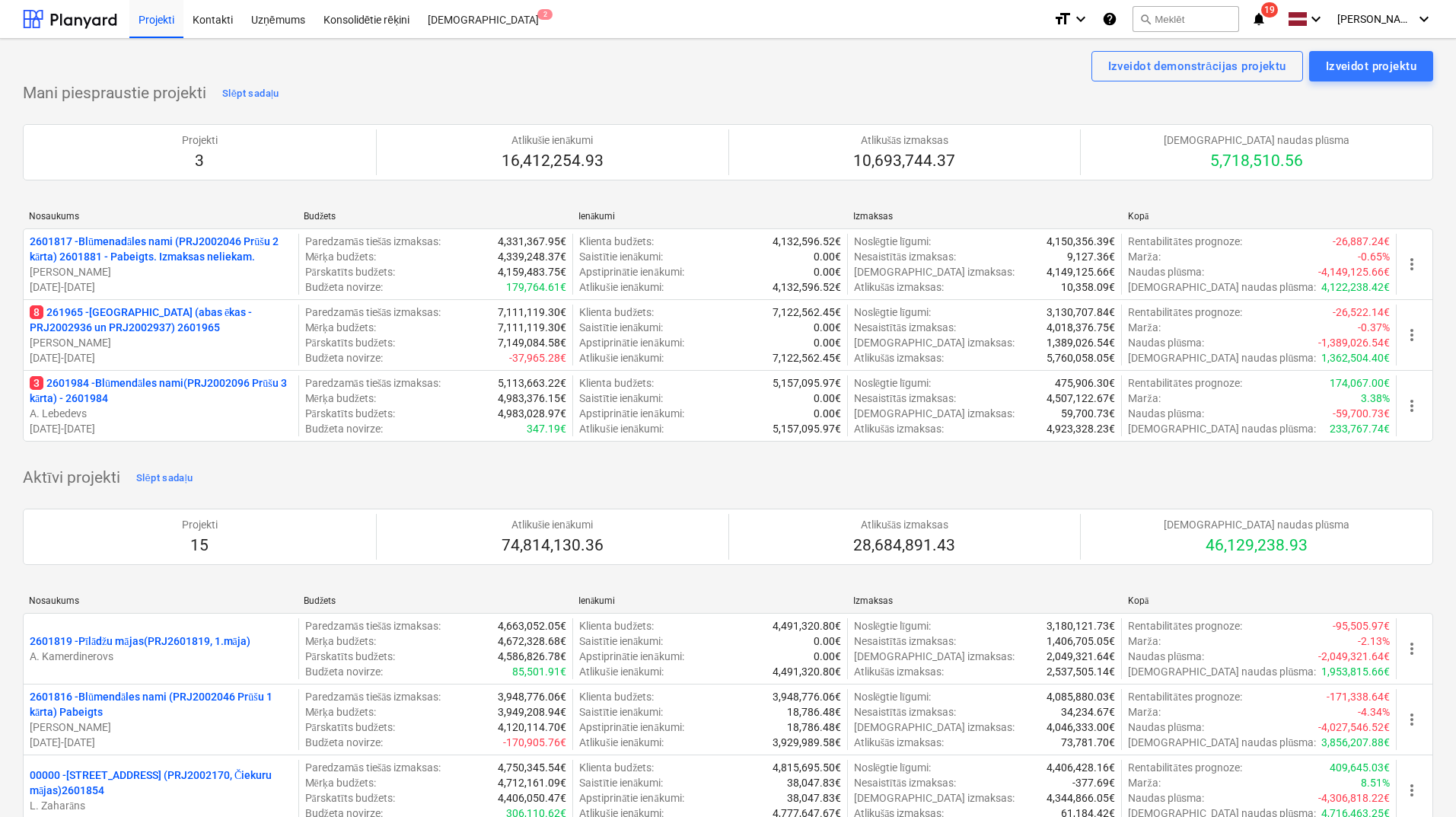
drag, startPoint x: 157, startPoint y: 320, endPoint x: 225, endPoint y: 208, distance: 131.0
click at [161, 318] on p "8 261965 - [GEOGRAPHIC_DATA] (abas ēkas - PRJ2002936 un PRJ2002937) 2601965" at bounding box center [160, 319] width 263 height 30
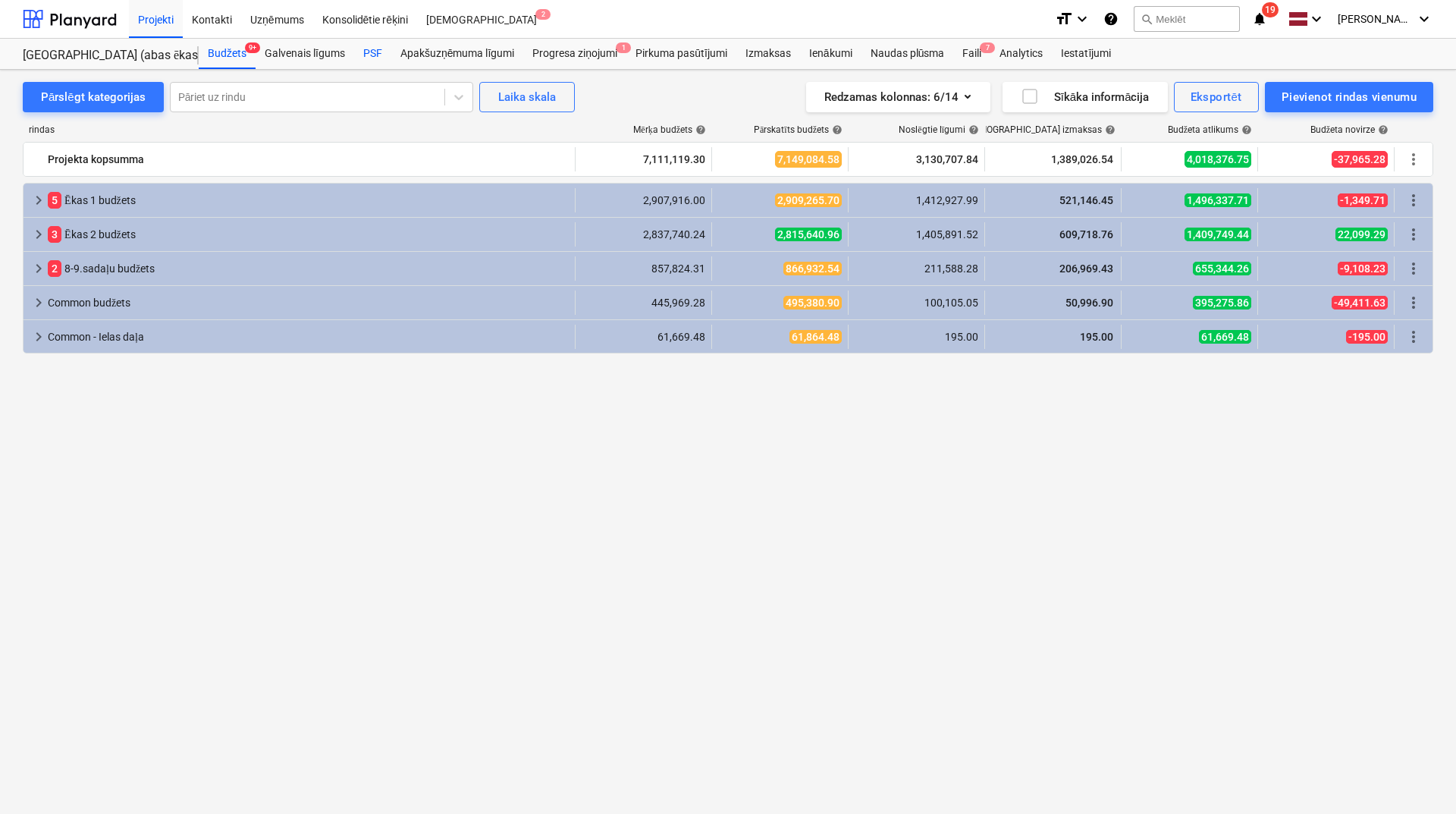
click at [375, 53] on div "PSF" at bounding box center [372, 54] width 37 height 30
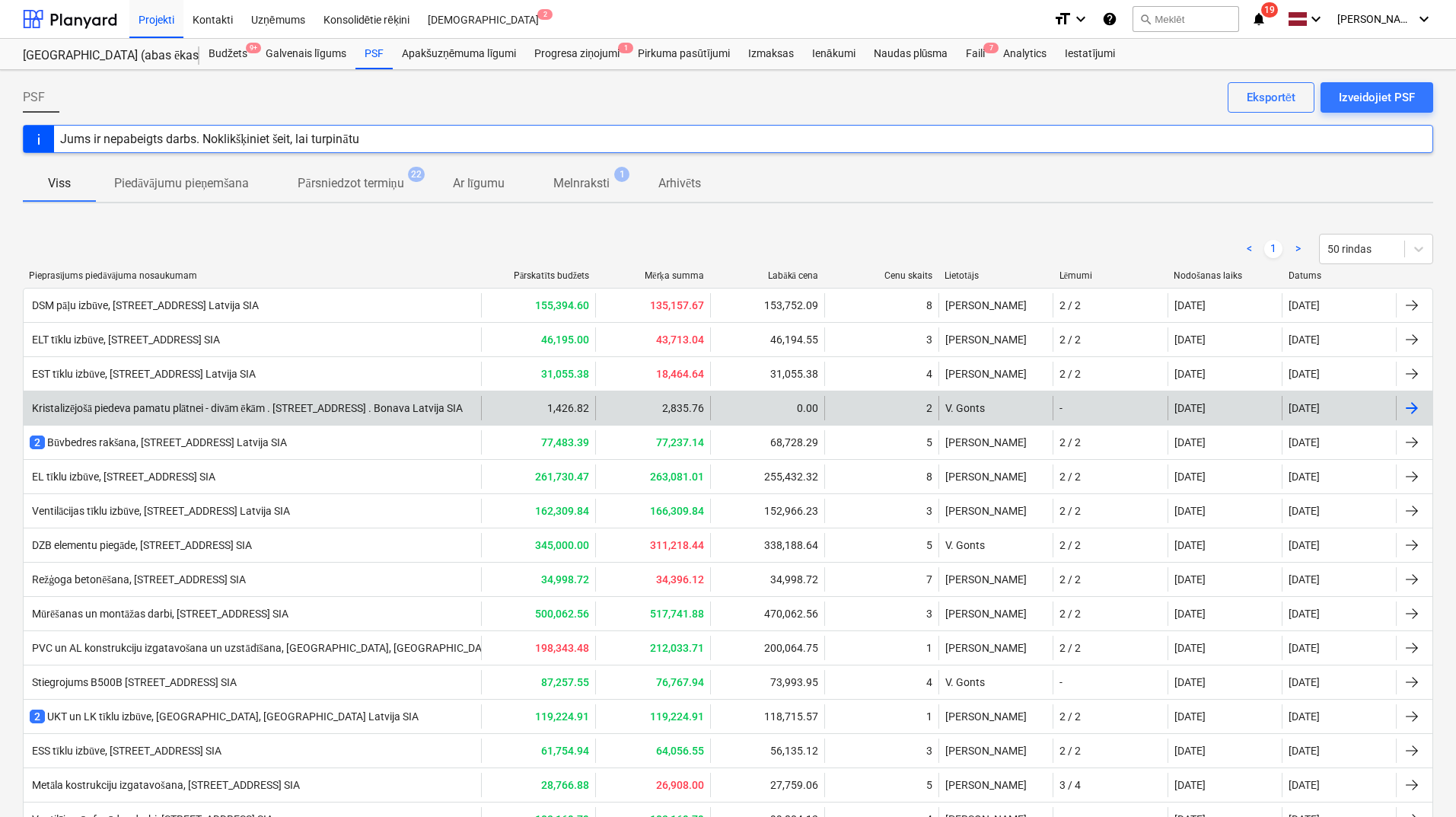
click at [169, 415] on div "Kristalizējošā piedeva pamatu plātnei - divām ēkām . [STREET_ADDRESS] . Bonava …" at bounding box center [252, 408] width 457 height 25
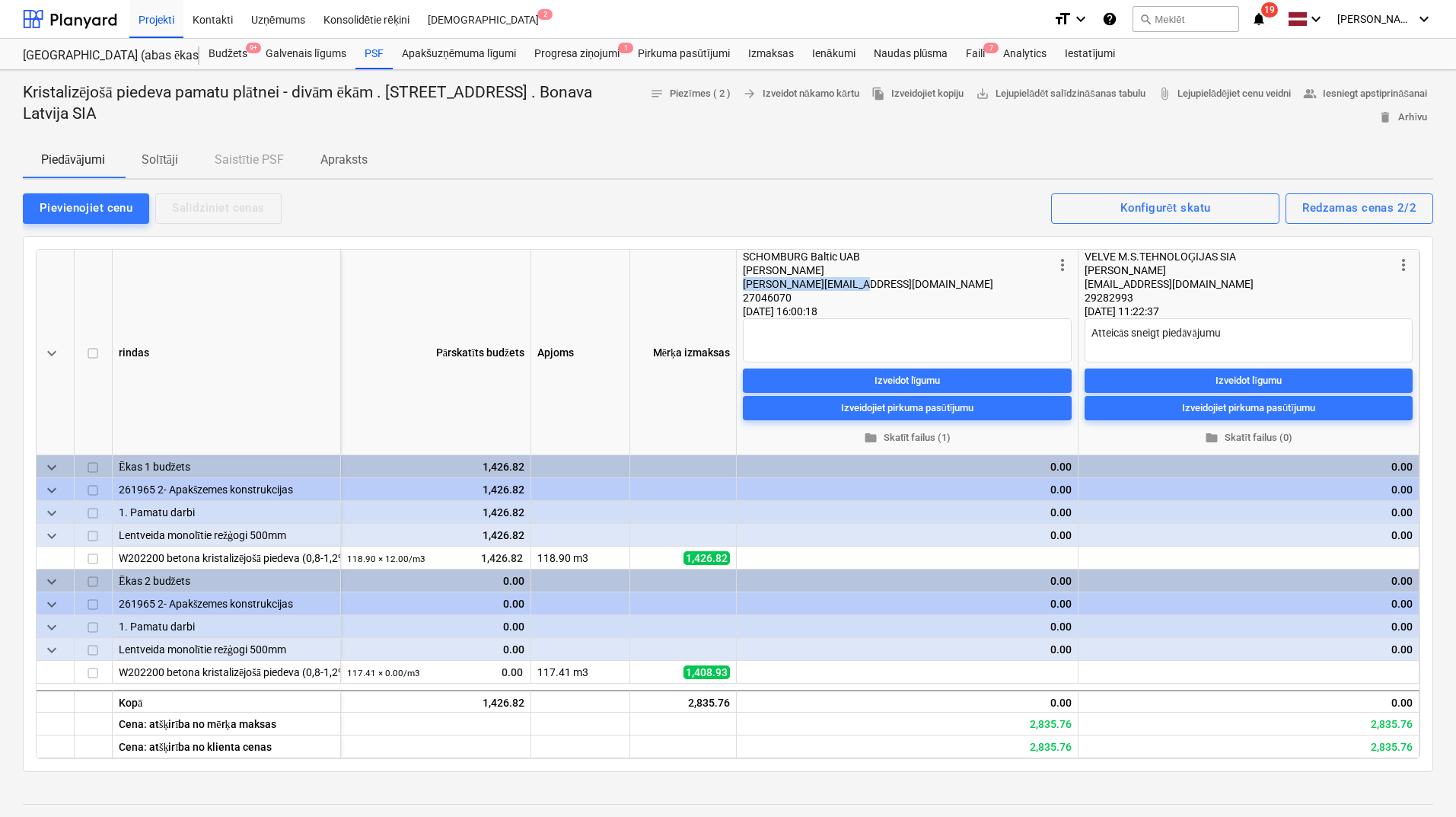
drag, startPoint x: 805, startPoint y: 285, endPoint x: 738, endPoint y: 288, distance: 67.1
click at [738, 288] on div "more_vert SCHOMBURG Baltic UAB [PERSON_NAME] [PERSON_NAME][EMAIL_ADDRESS][DOMAI…" at bounding box center [908, 352] width 342 height 205
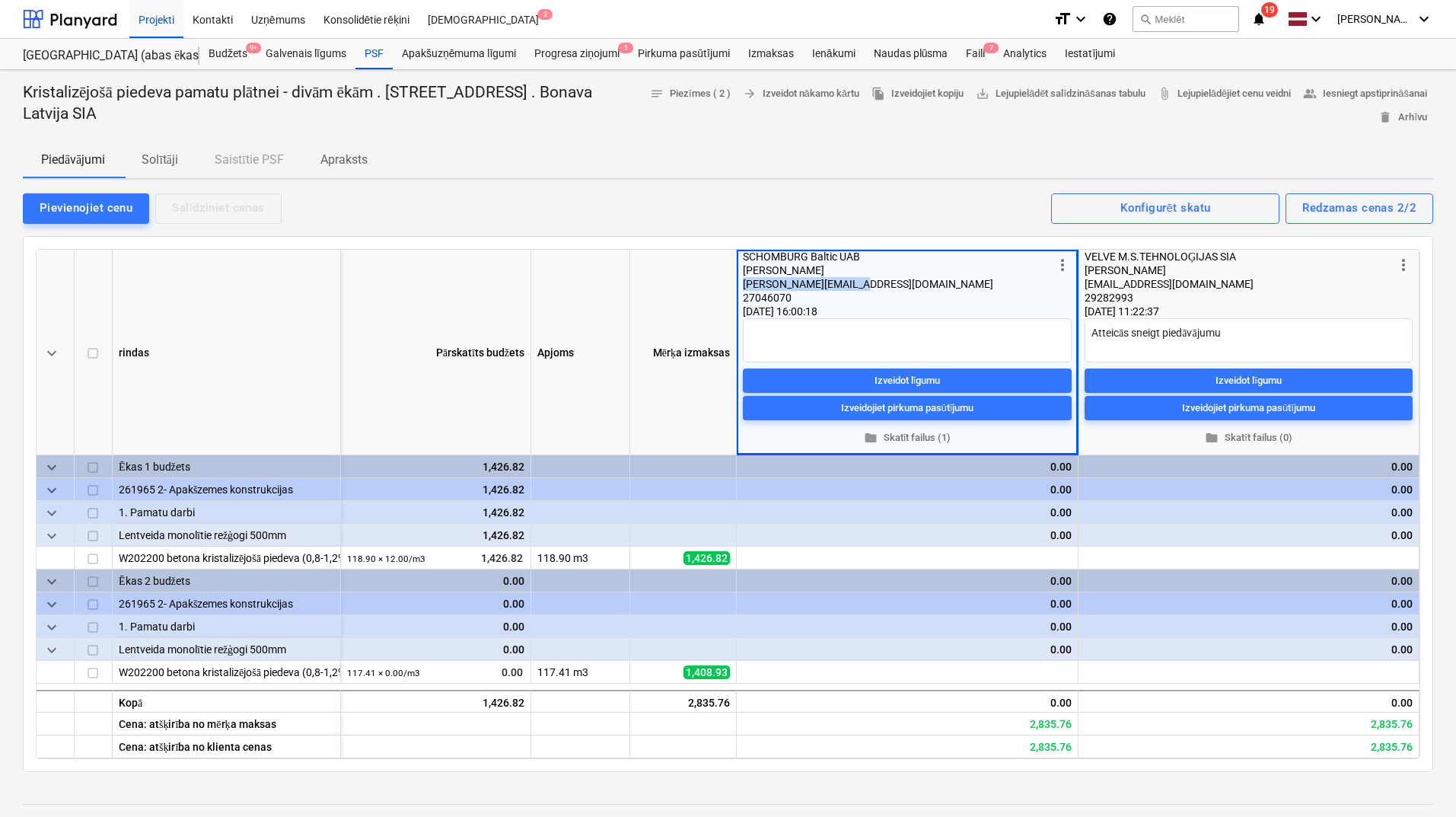
copy span "[PERSON_NAME][EMAIL_ADDRESS][DOMAIN_NAME]"
click at [895, 434] on span "folder Skatīt failus (1)" at bounding box center [907, 438] width 317 height 18
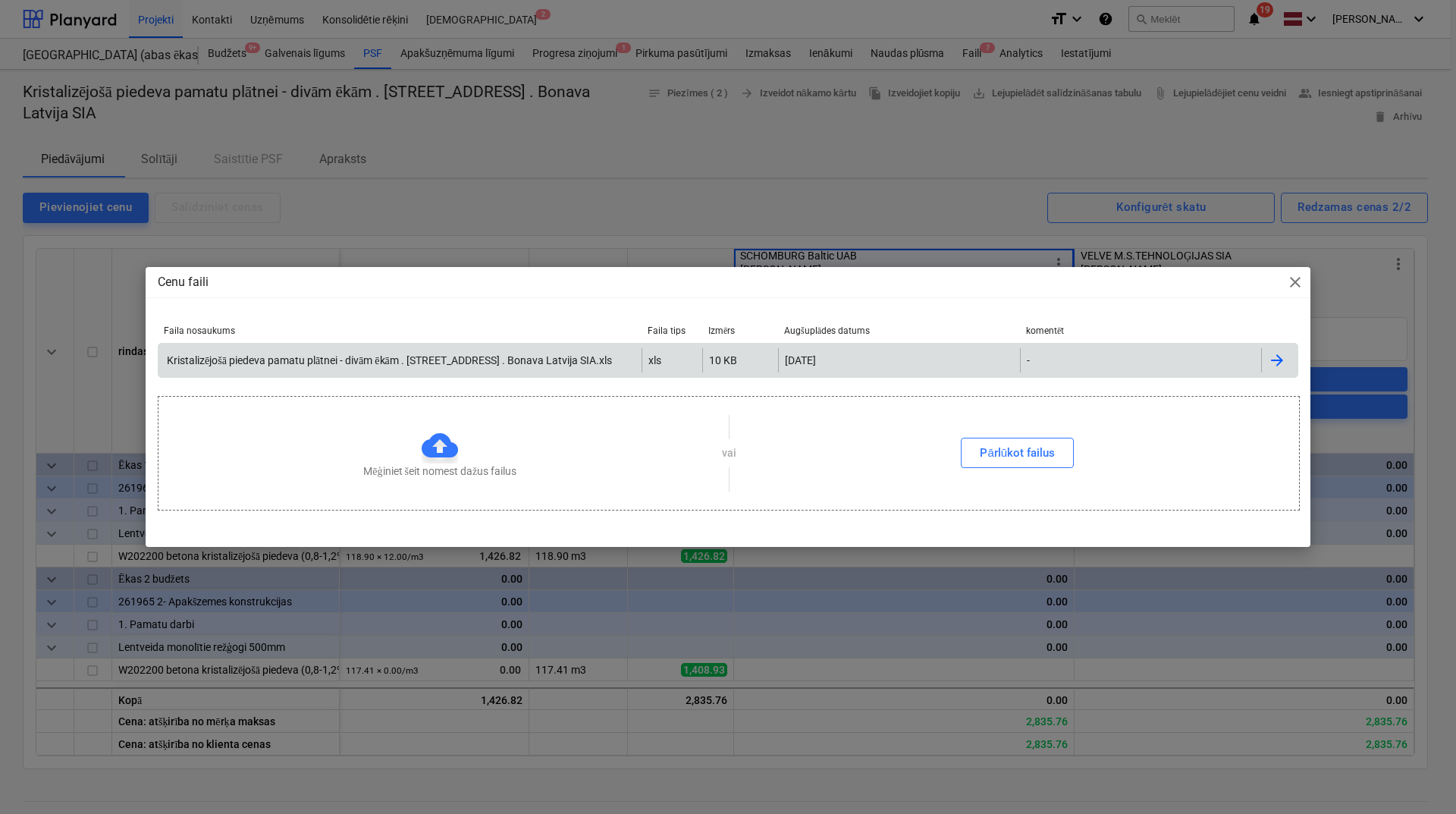
click at [443, 360] on div "Kristalizējošā piedeva pamatu plātnei - divām ēkām . [STREET_ADDRESS] . Bonava …" at bounding box center [388, 360] width 447 height 13
click at [1302, 283] on span "close" at bounding box center [1295, 282] width 18 height 18
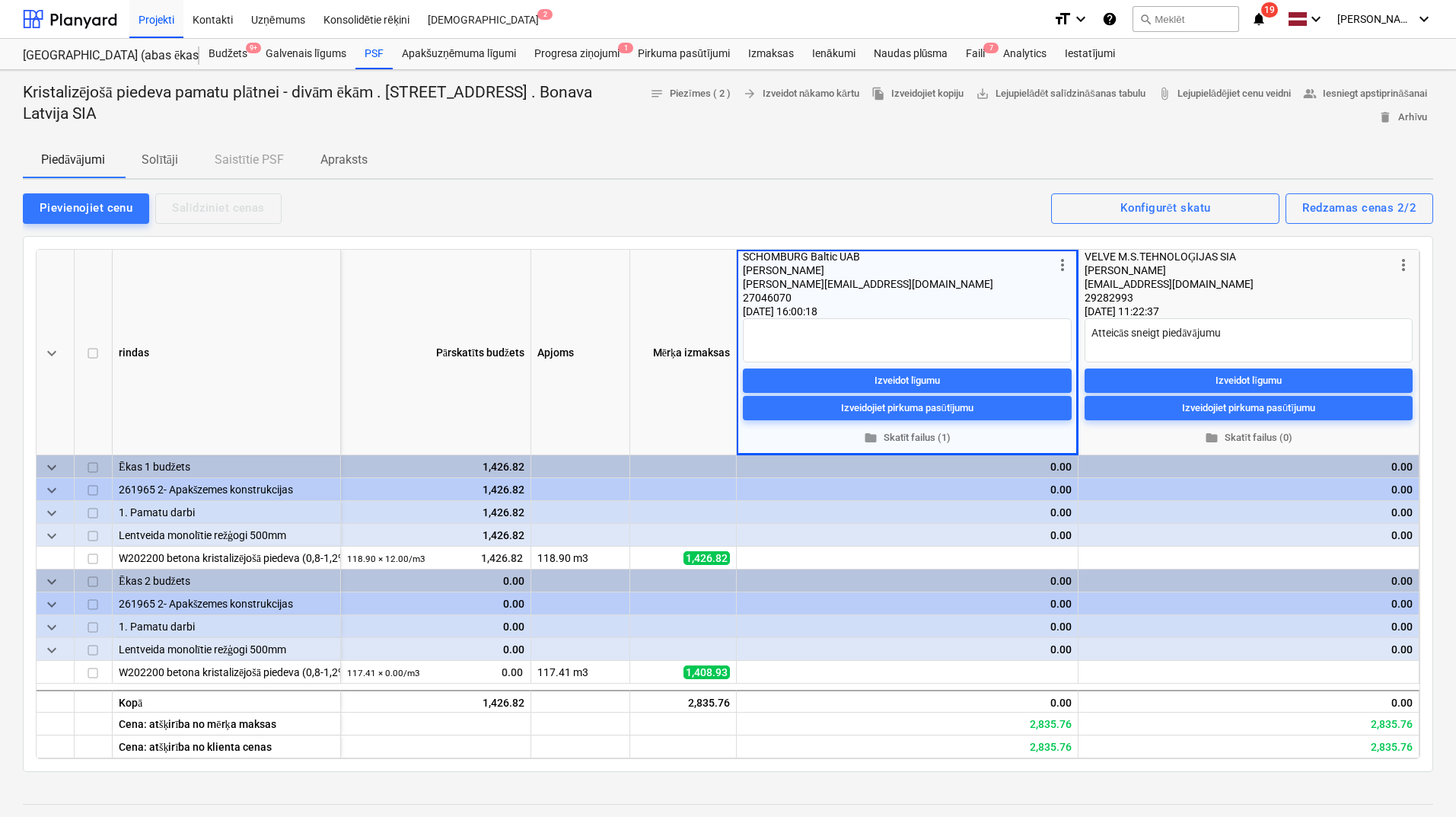
type textarea "x"
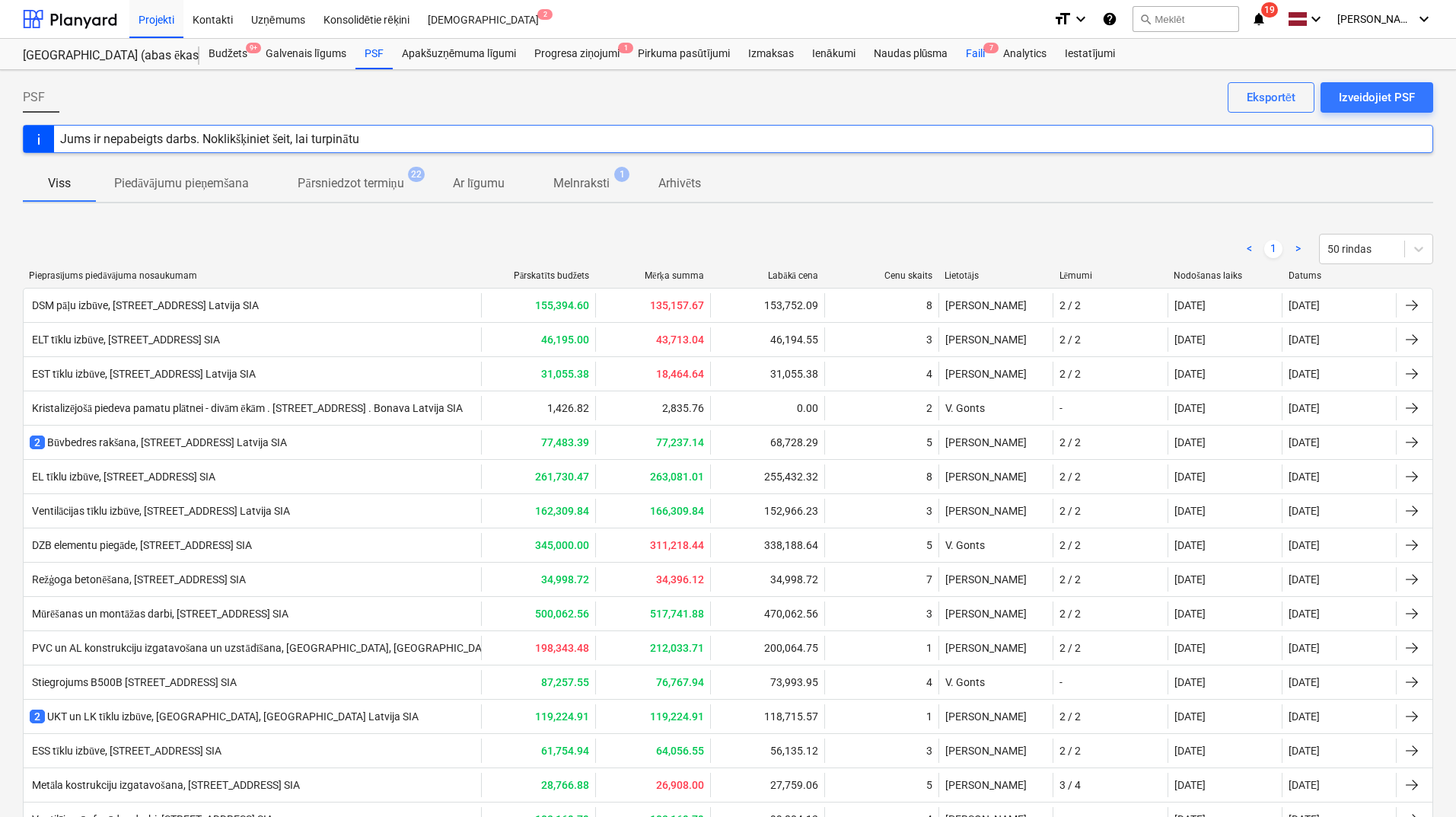
click at [967, 64] on div "Faili 7" at bounding box center [975, 54] width 38 height 30
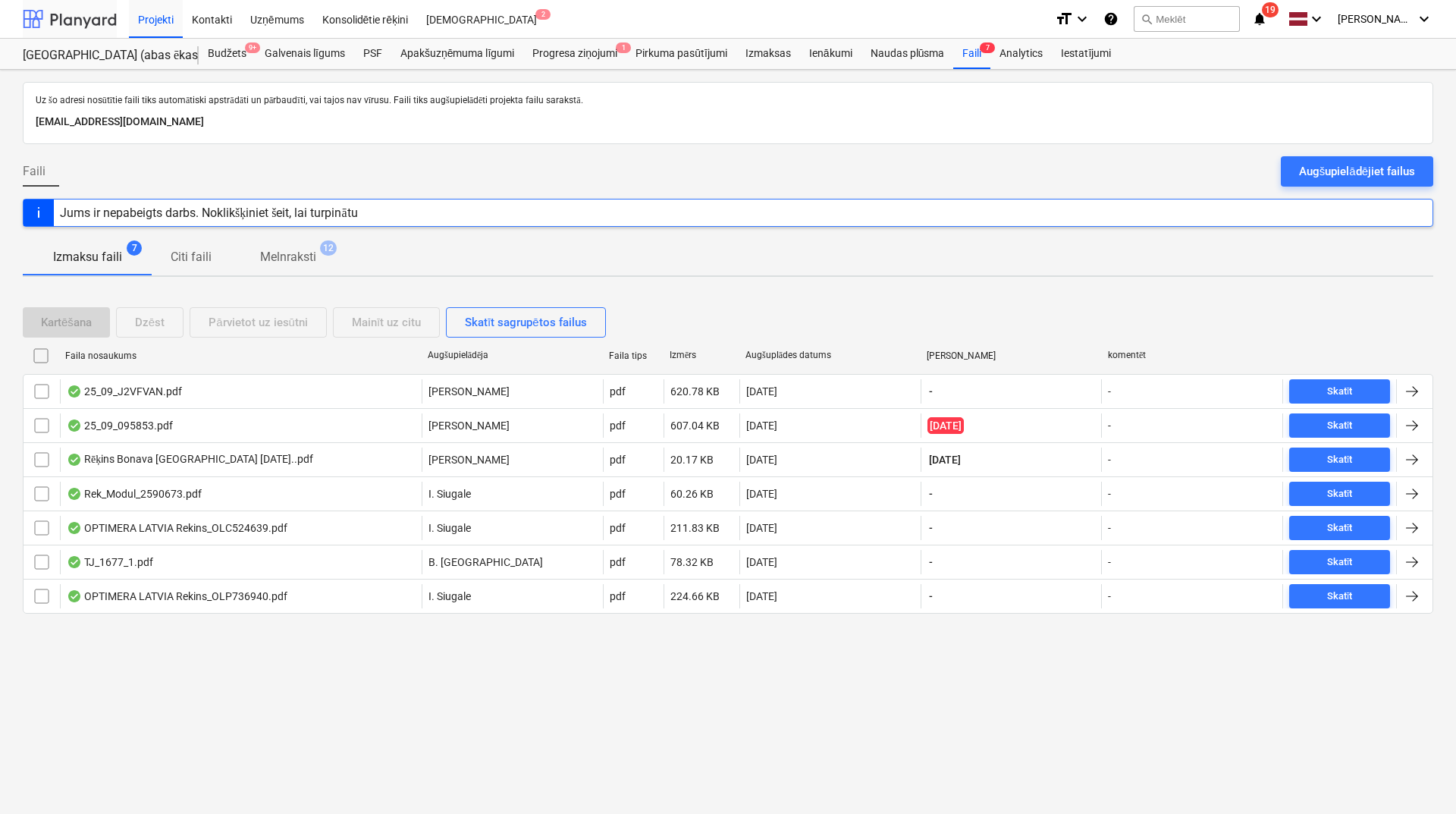
click at [82, 22] on div at bounding box center [70, 19] width 94 height 38
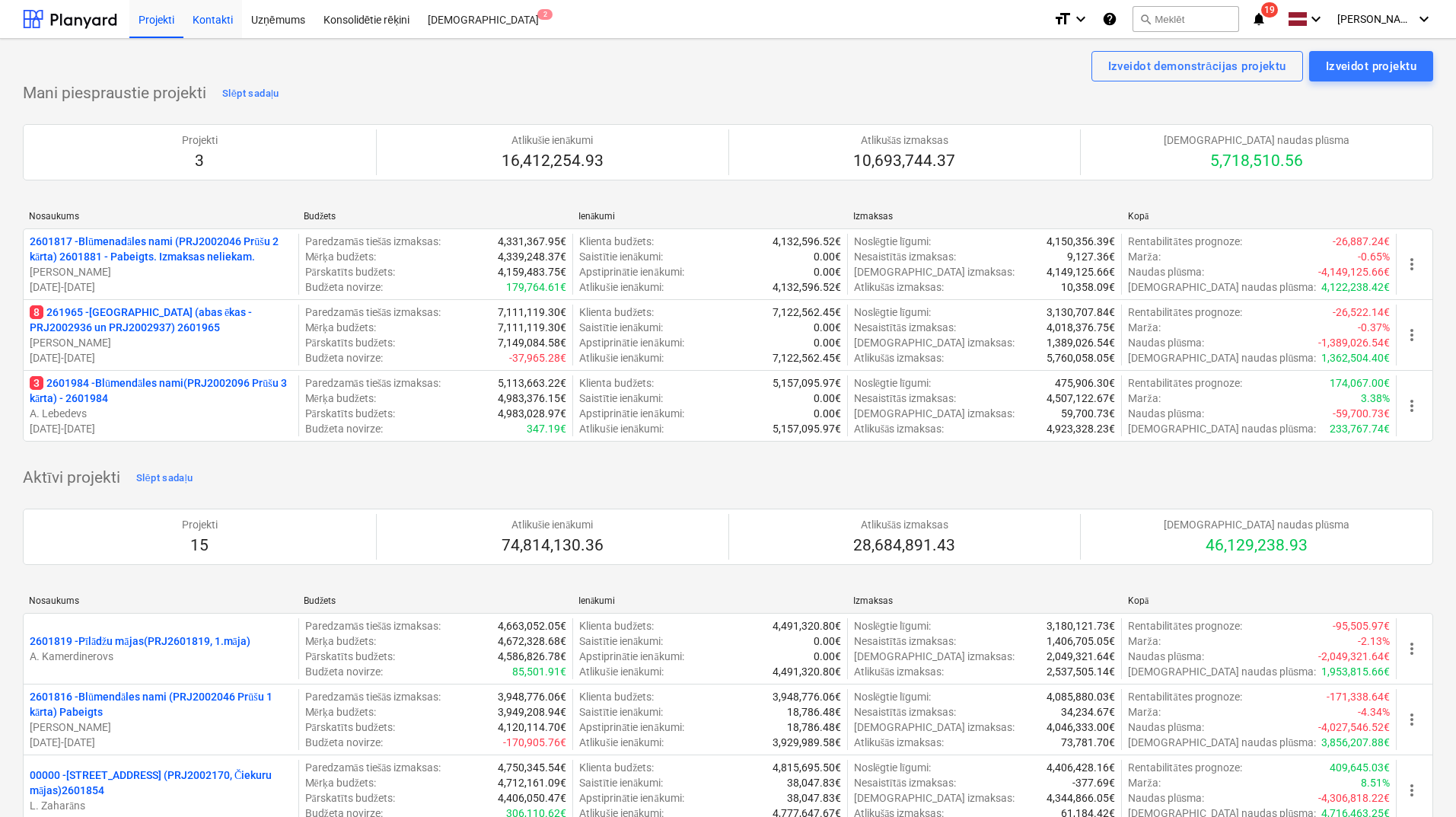
drag, startPoint x: 74, startPoint y: 19, endPoint x: 239, endPoint y: 4, distance: 165.7
click at [74, 19] on div at bounding box center [70, 19] width 94 height 38
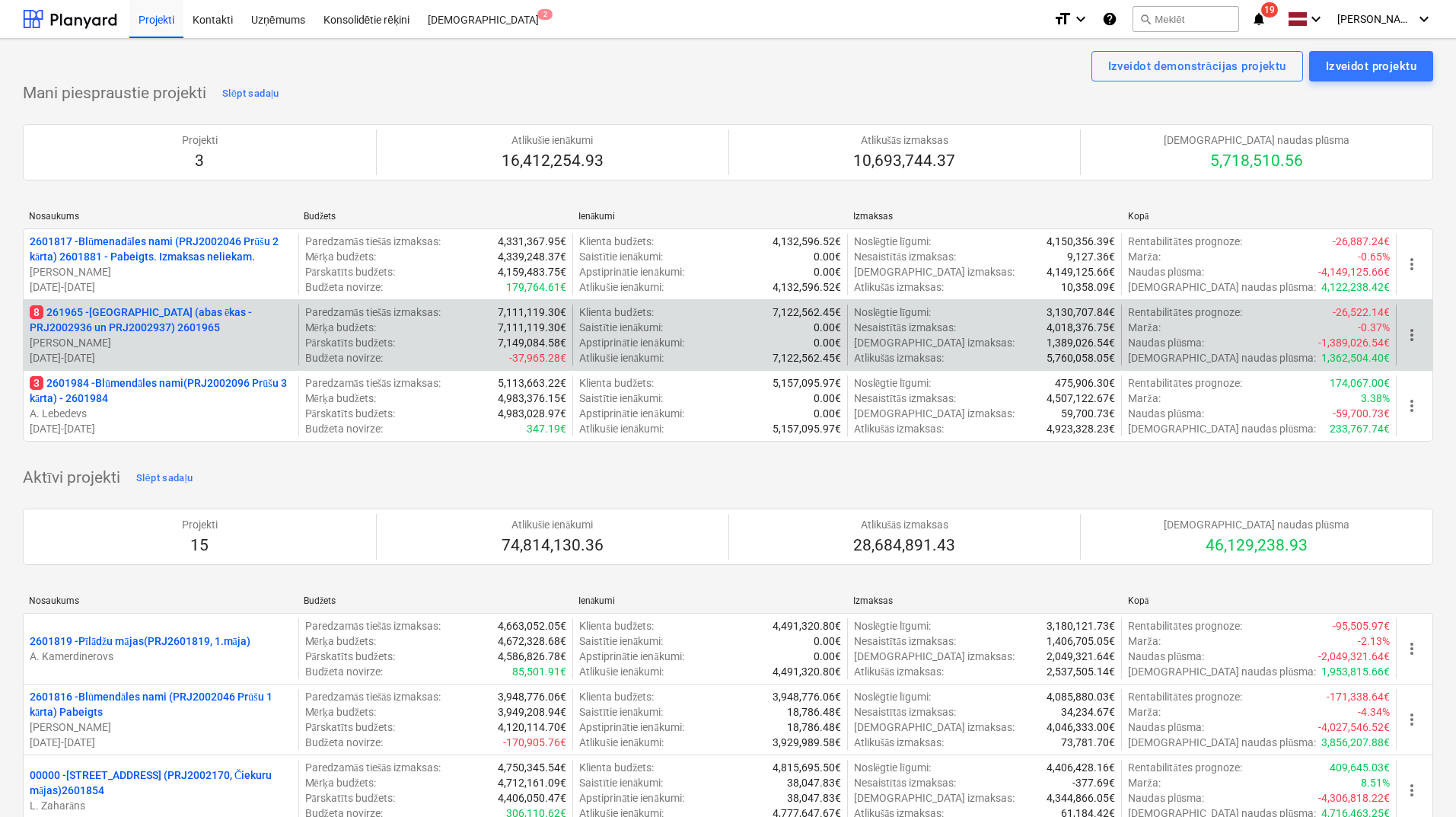
click at [126, 331] on p "8 261965 - [GEOGRAPHIC_DATA] (abas ēkas - PRJ2002936 un PRJ2002937) 2601965" at bounding box center [160, 319] width 263 height 30
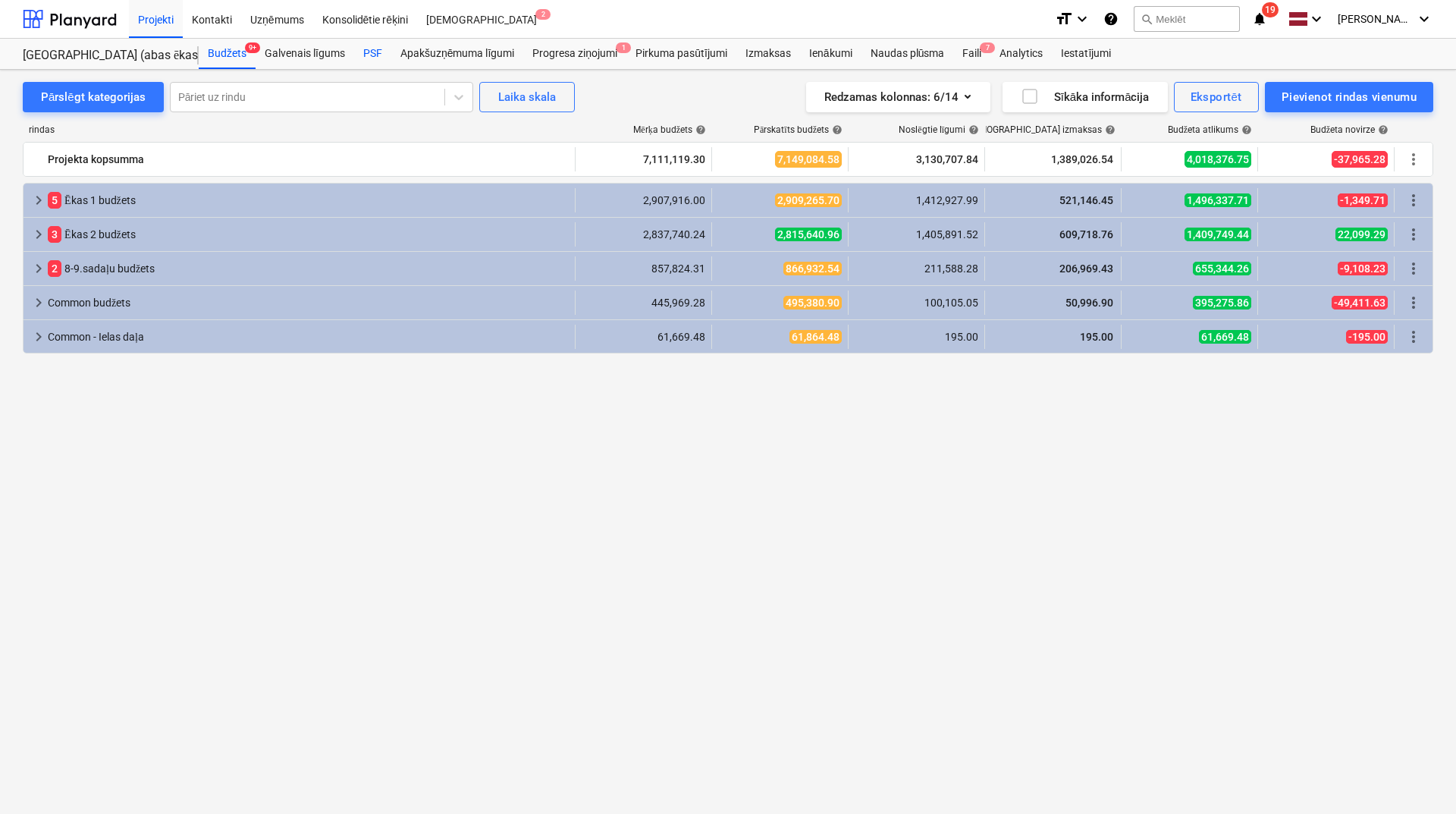
click at [376, 49] on div "PSF" at bounding box center [372, 54] width 37 height 30
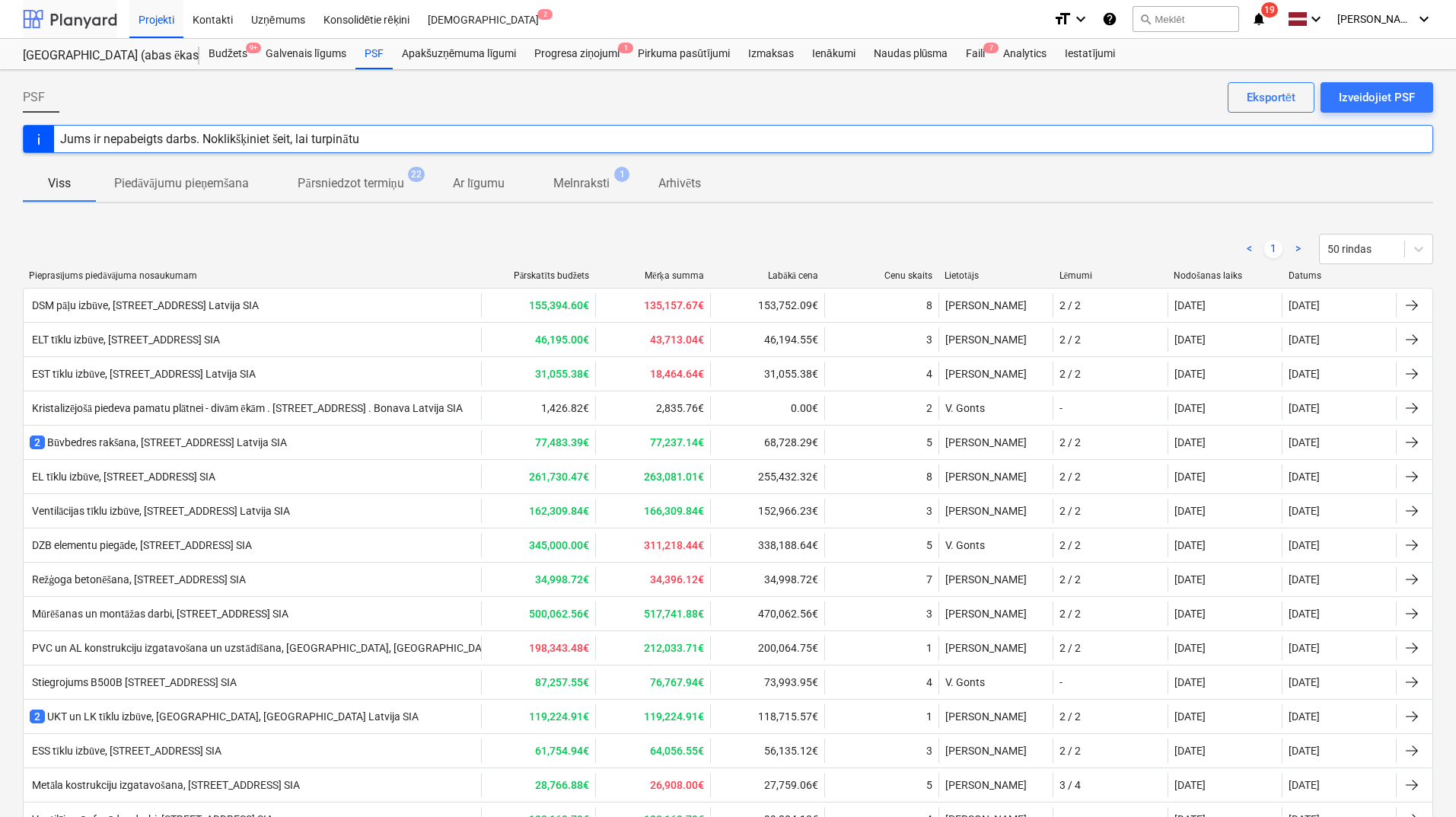
click at [89, 20] on div at bounding box center [70, 19] width 94 height 38
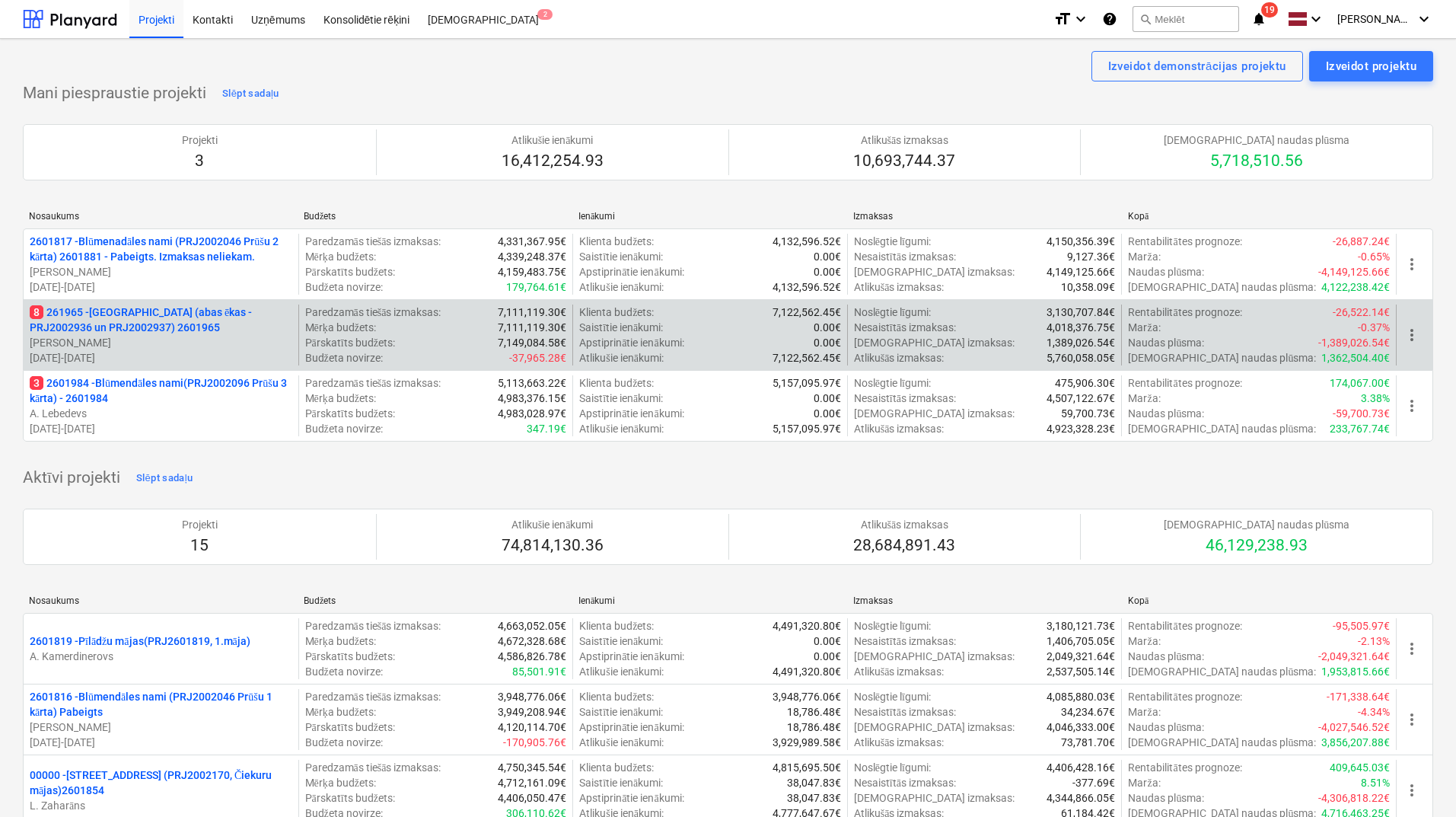
click at [133, 318] on p "8 261965 - [GEOGRAPHIC_DATA] (abas ēkas - PRJ2002936 un PRJ2002937) 2601965" at bounding box center [160, 319] width 263 height 30
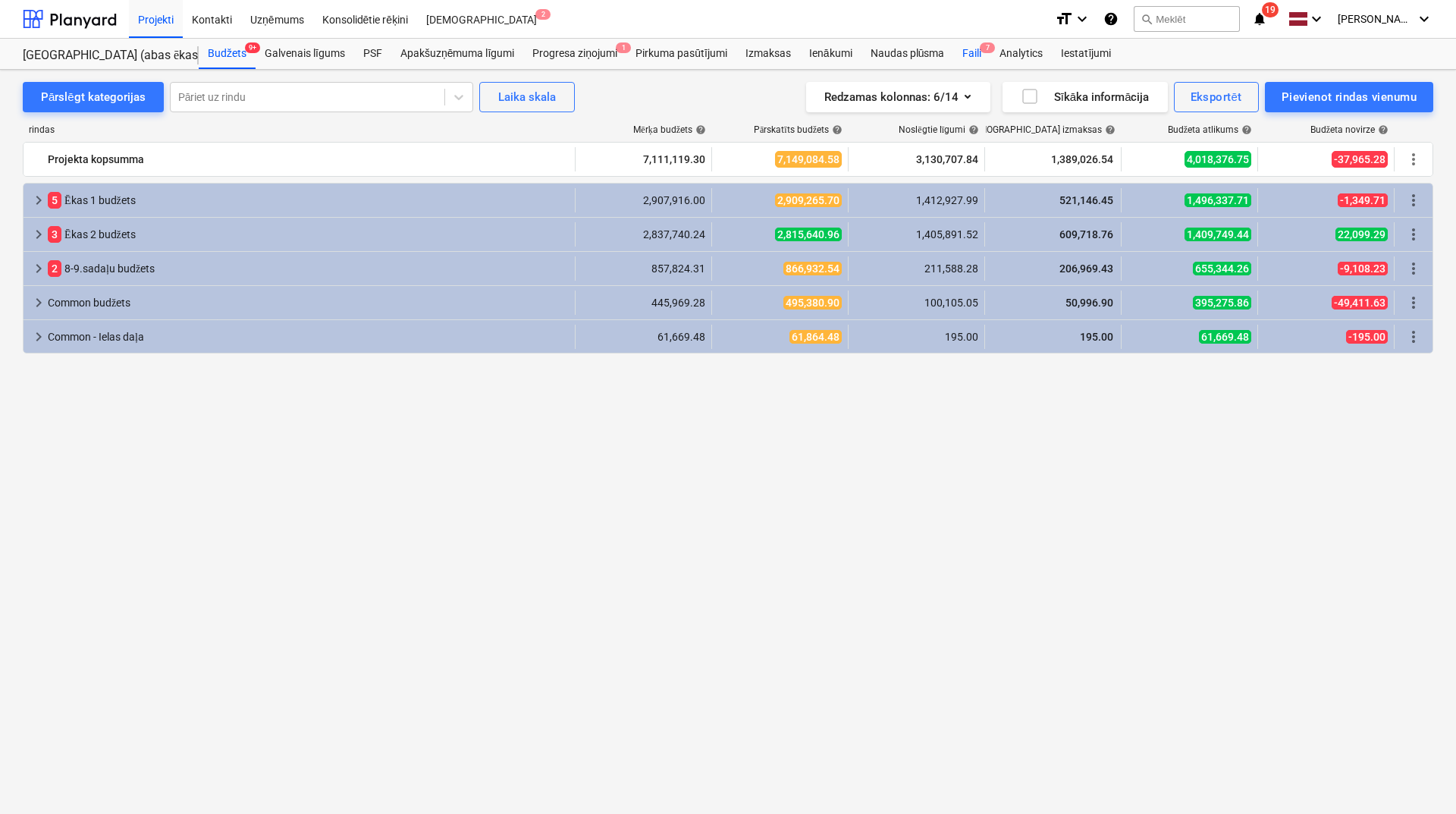
click at [978, 56] on div "Faili 7" at bounding box center [971, 54] width 37 height 30
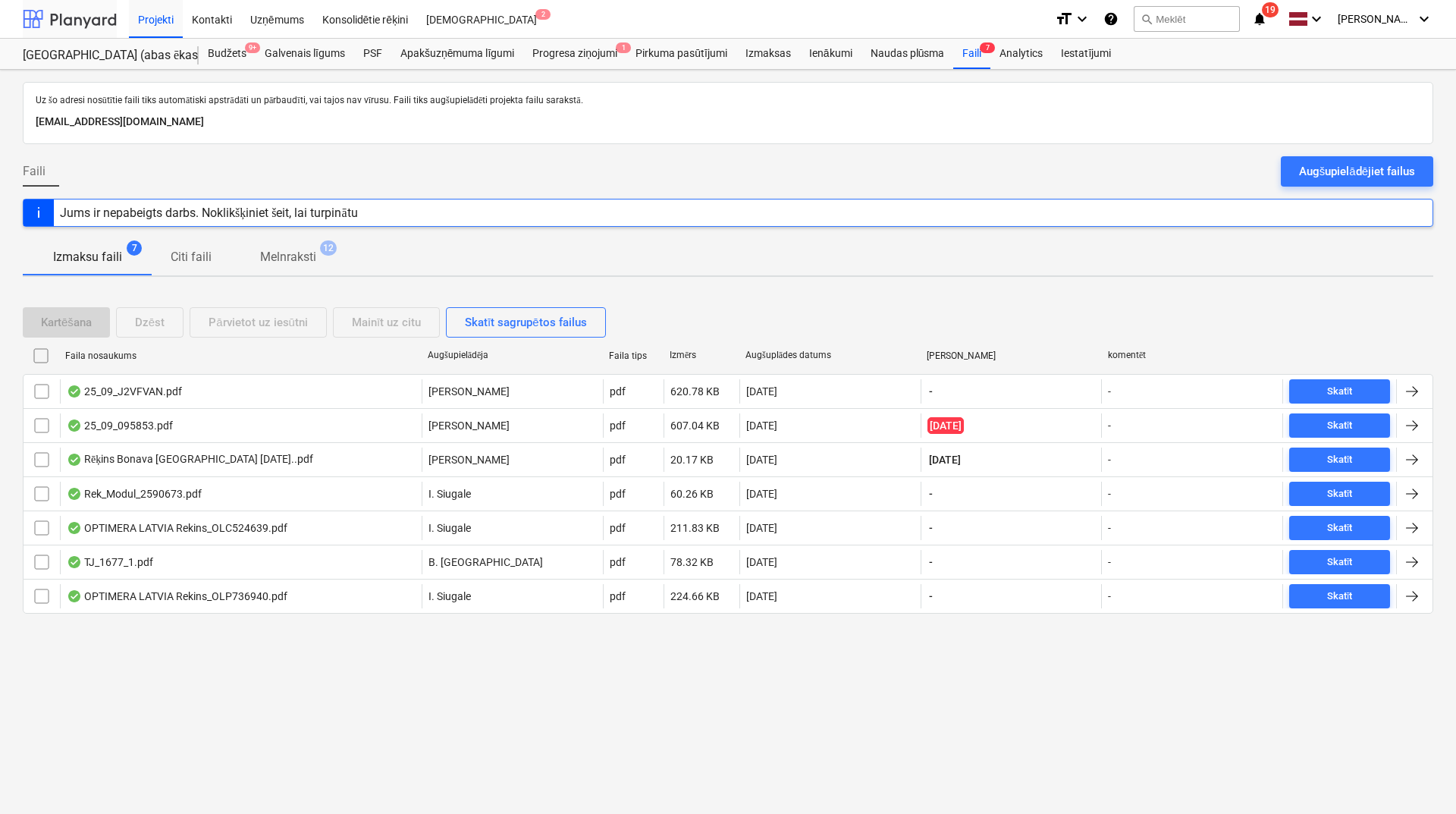
click at [107, 16] on div at bounding box center [70, 19] width 94 height 38
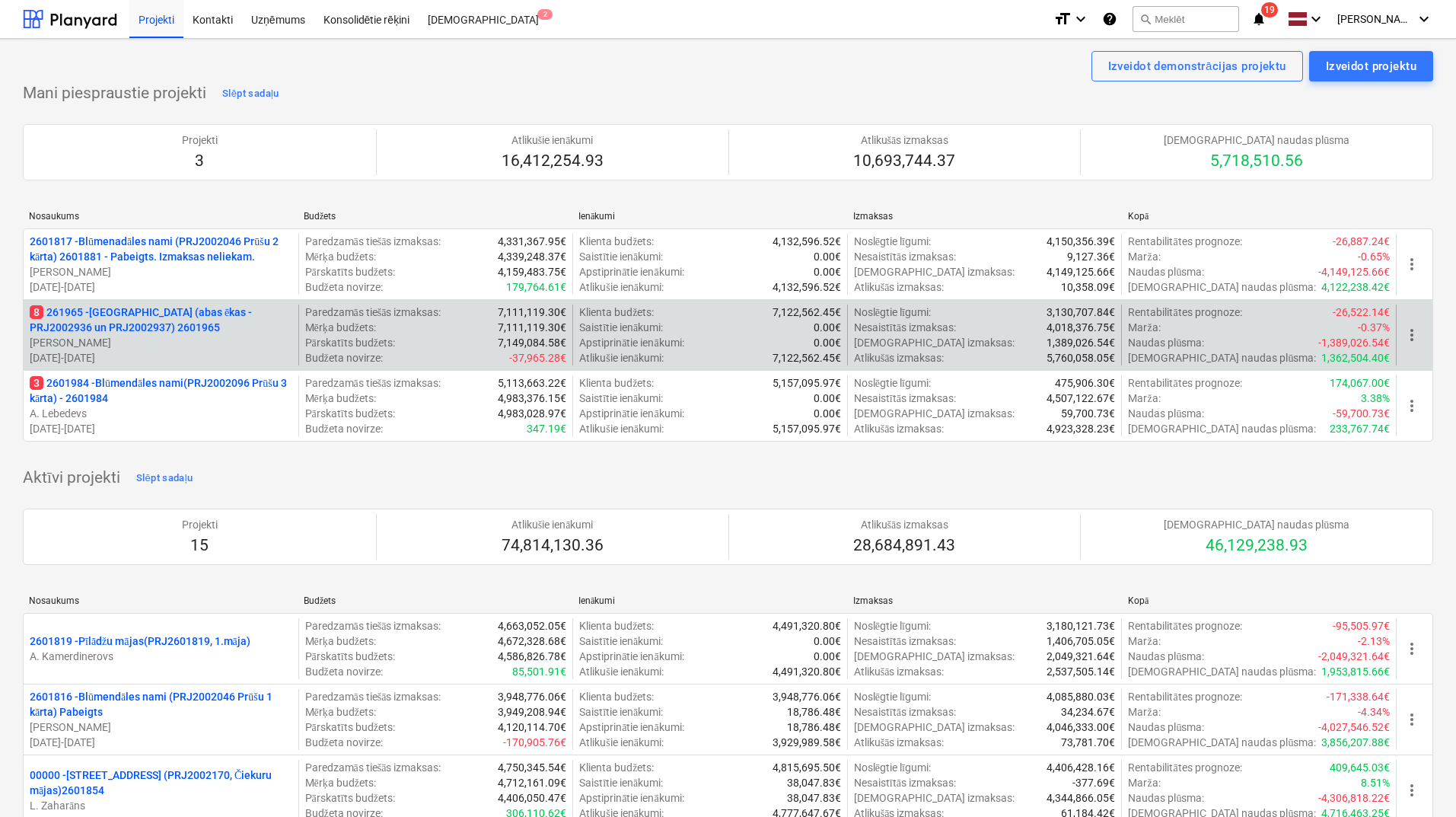
click at [173, 311] on p "8 261965 - [GEOGRAPHIC_DATA] (abas ēkas - PRJ2002936 un PRJ2002937) 2601965" at bounding box center [160, 319] width 263 height 30
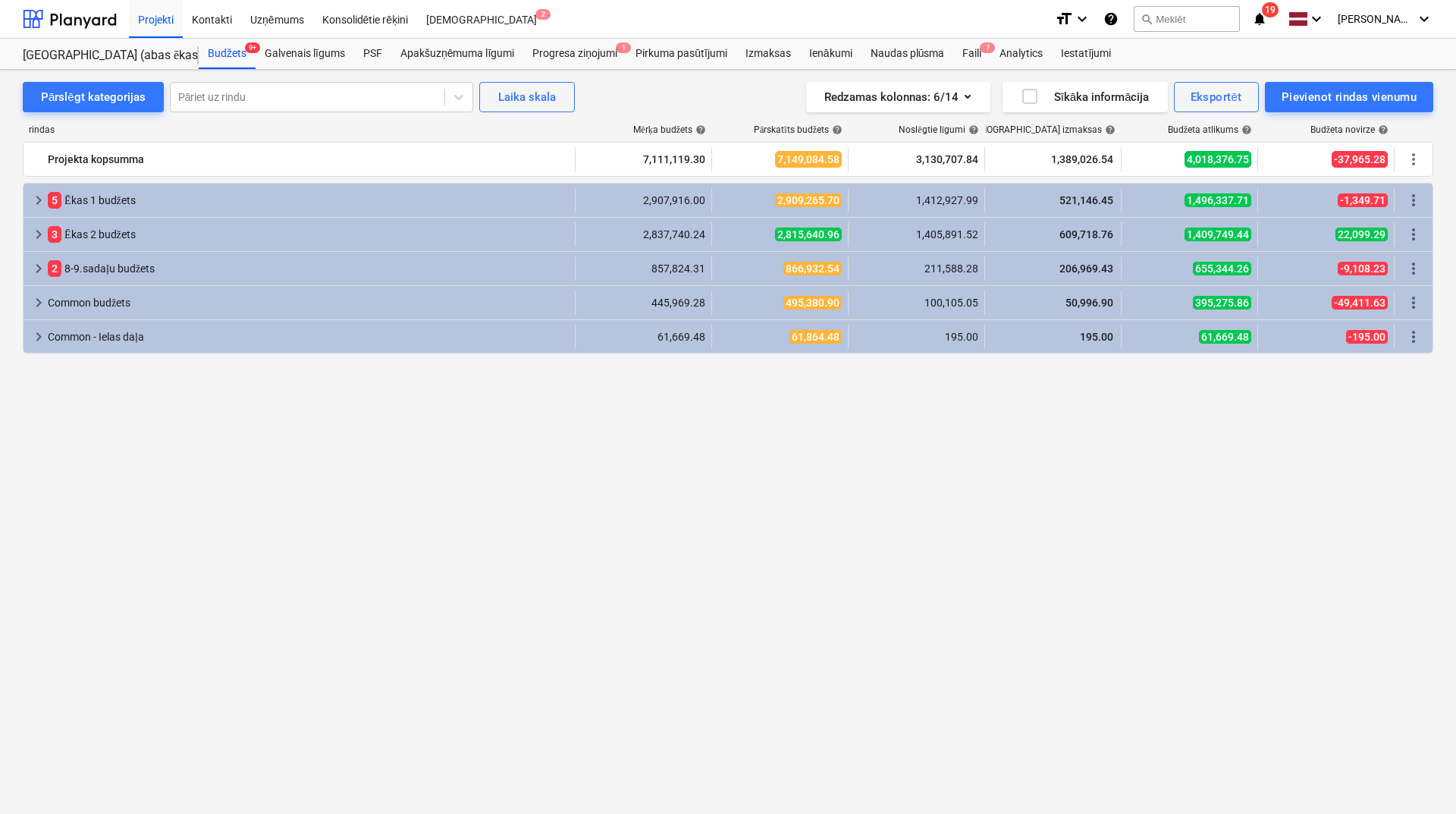
click at [1267, 19] on icon "notifications" at bounding box center [1259, 18] width 15 height 18
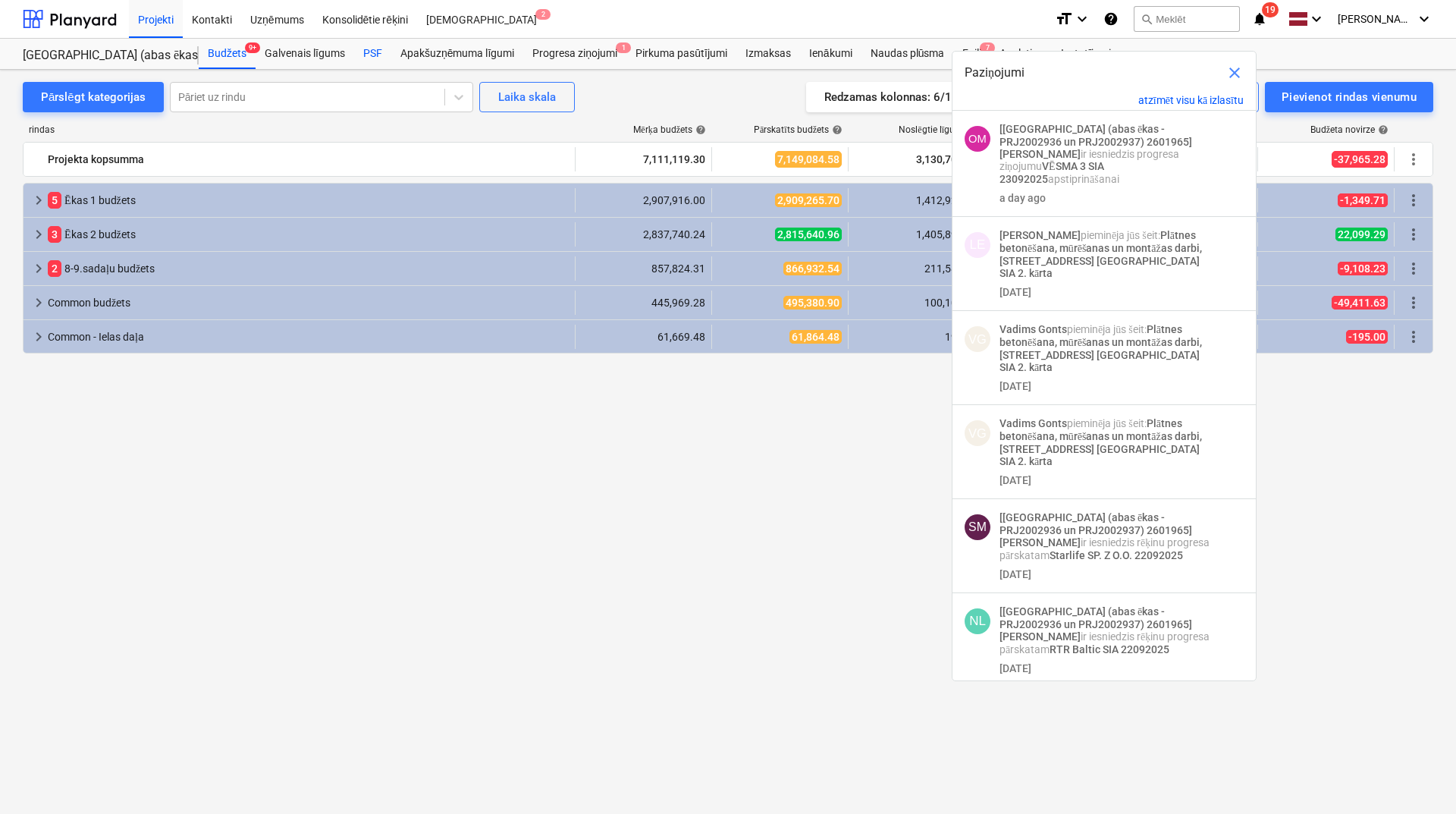
click at [372, 53] on div "PSF" at bounding box center [372, 54] width 37 height 30
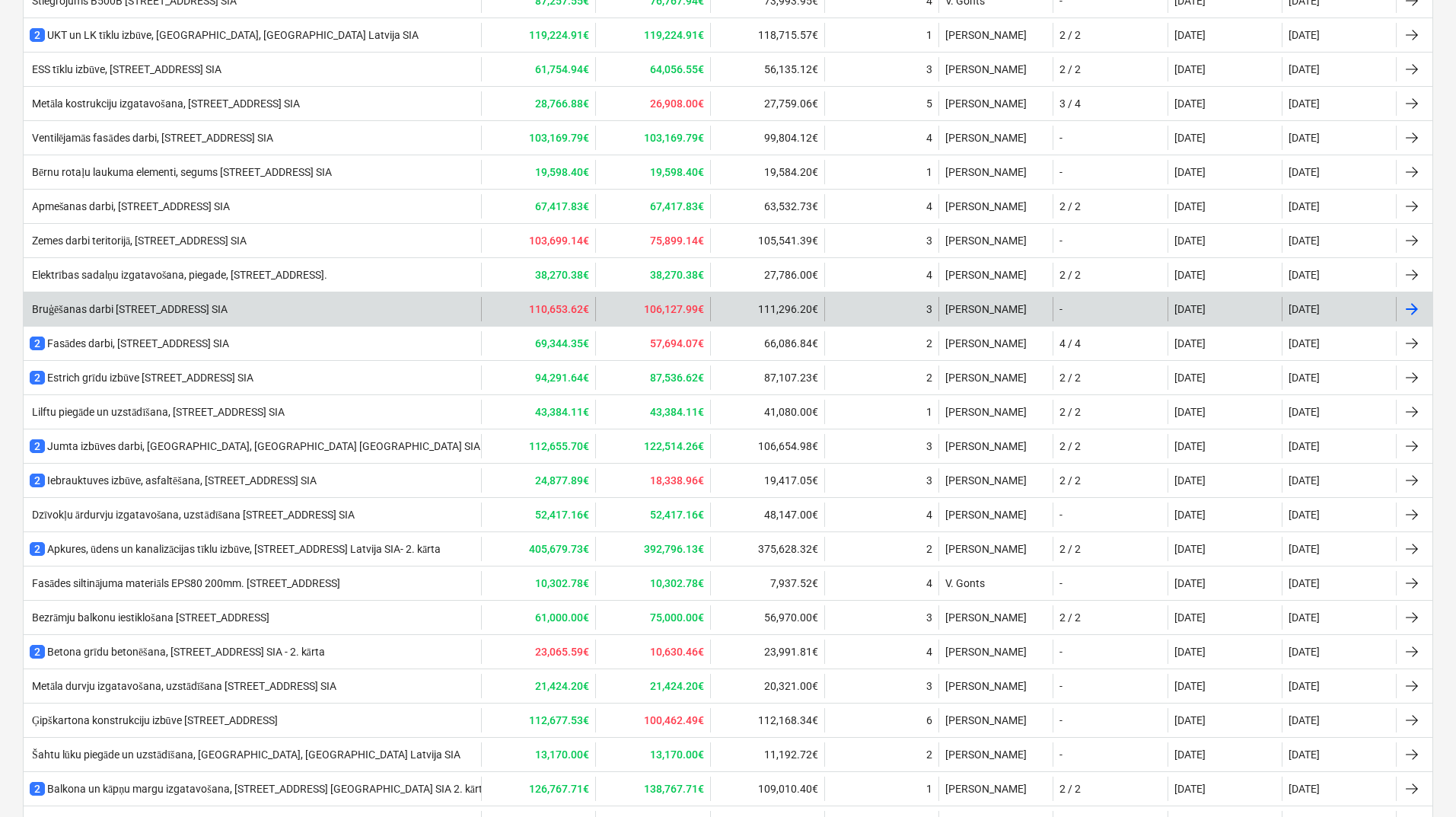
scroll to position [621, 0]
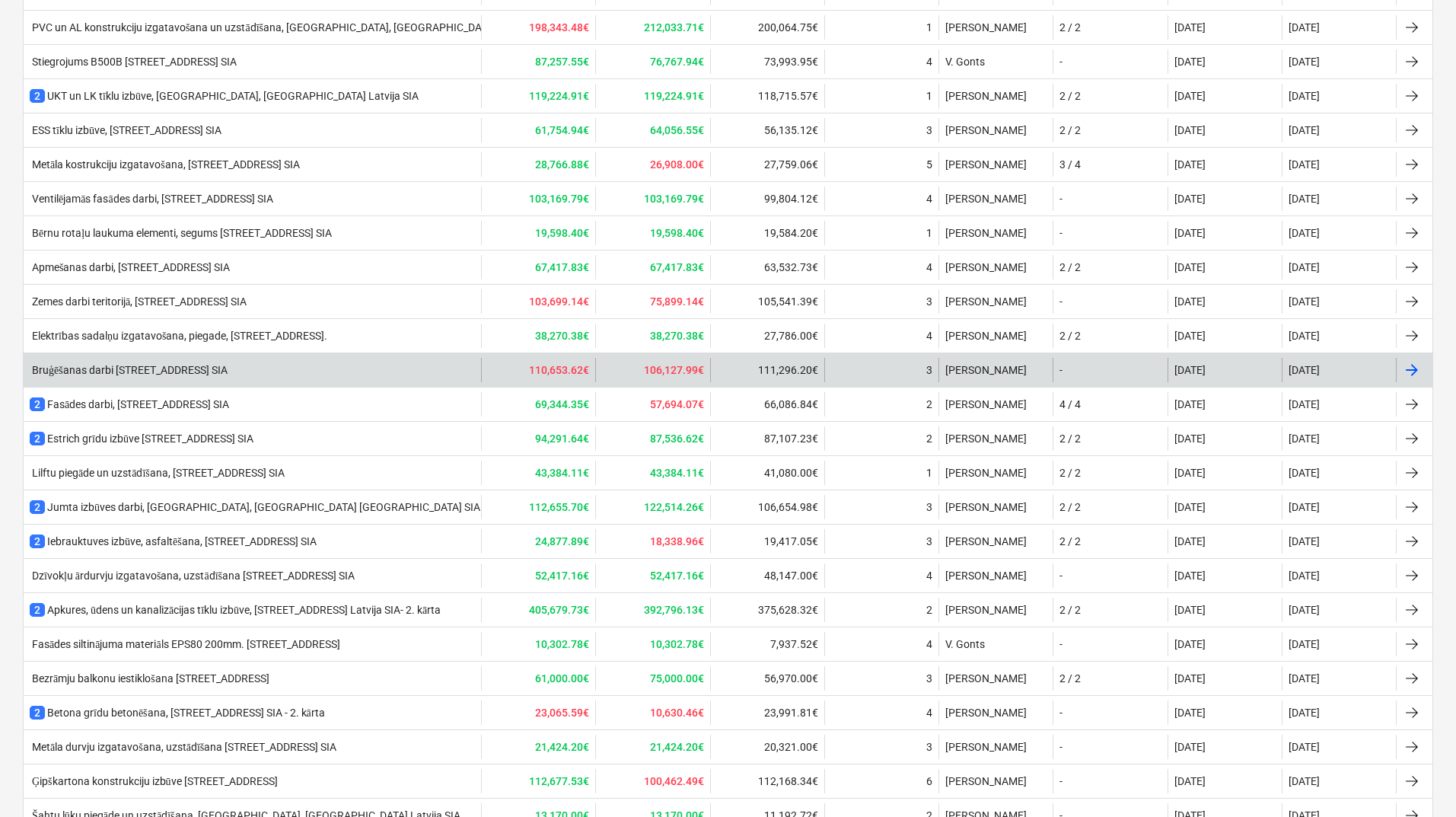
click at [141, 358] on div "Bruģēšanas darbi [STREET_ADDRESS] SIA" at bounding box center [252, 370] width 457 height 25
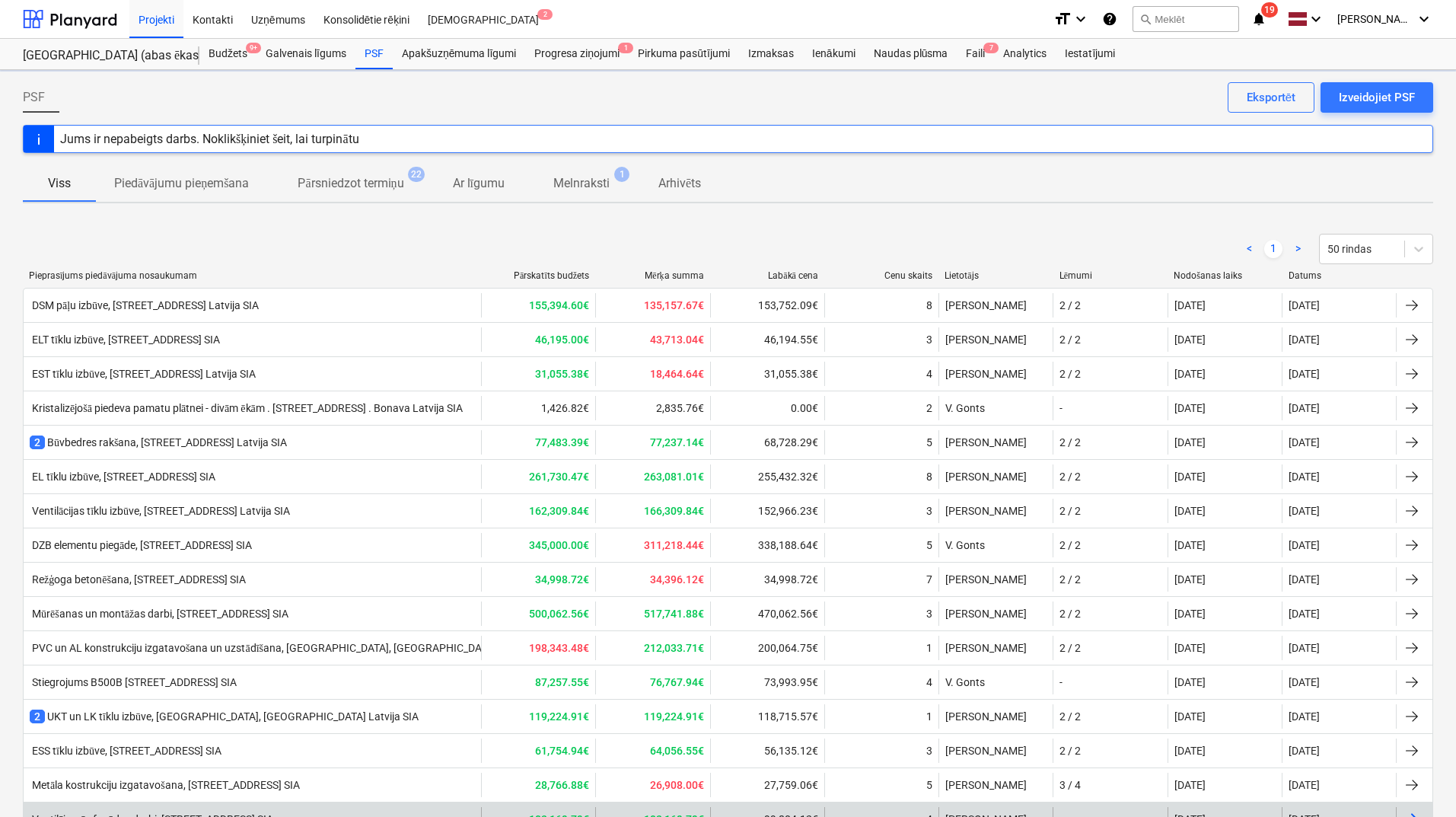
scroll to position [621, 0]
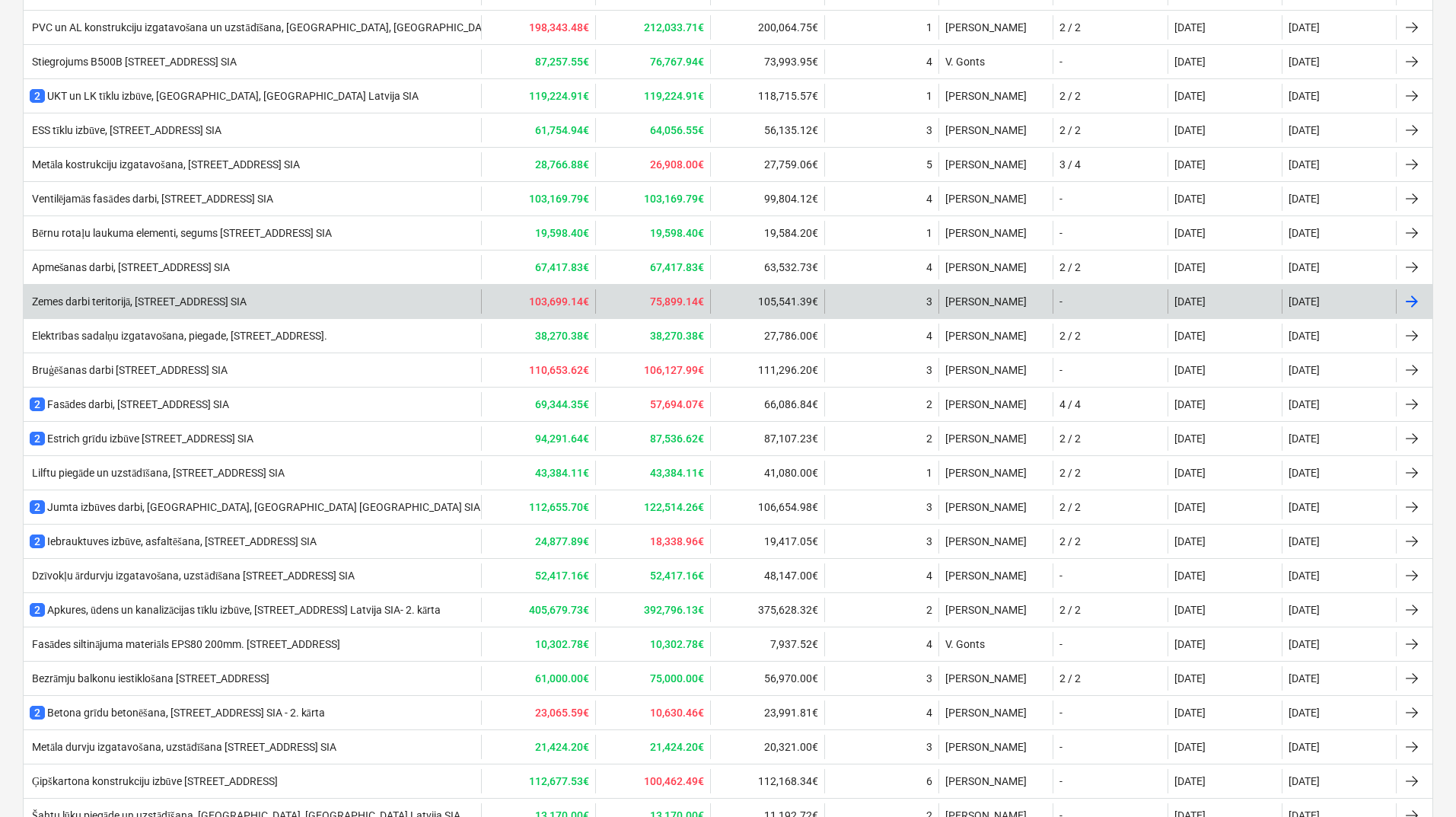
click at [123, 306] on div "Zemes darbi teritorijā, [STREET_ADDRESS] SIA" at bounding box center [138, 302] width 217 height 13
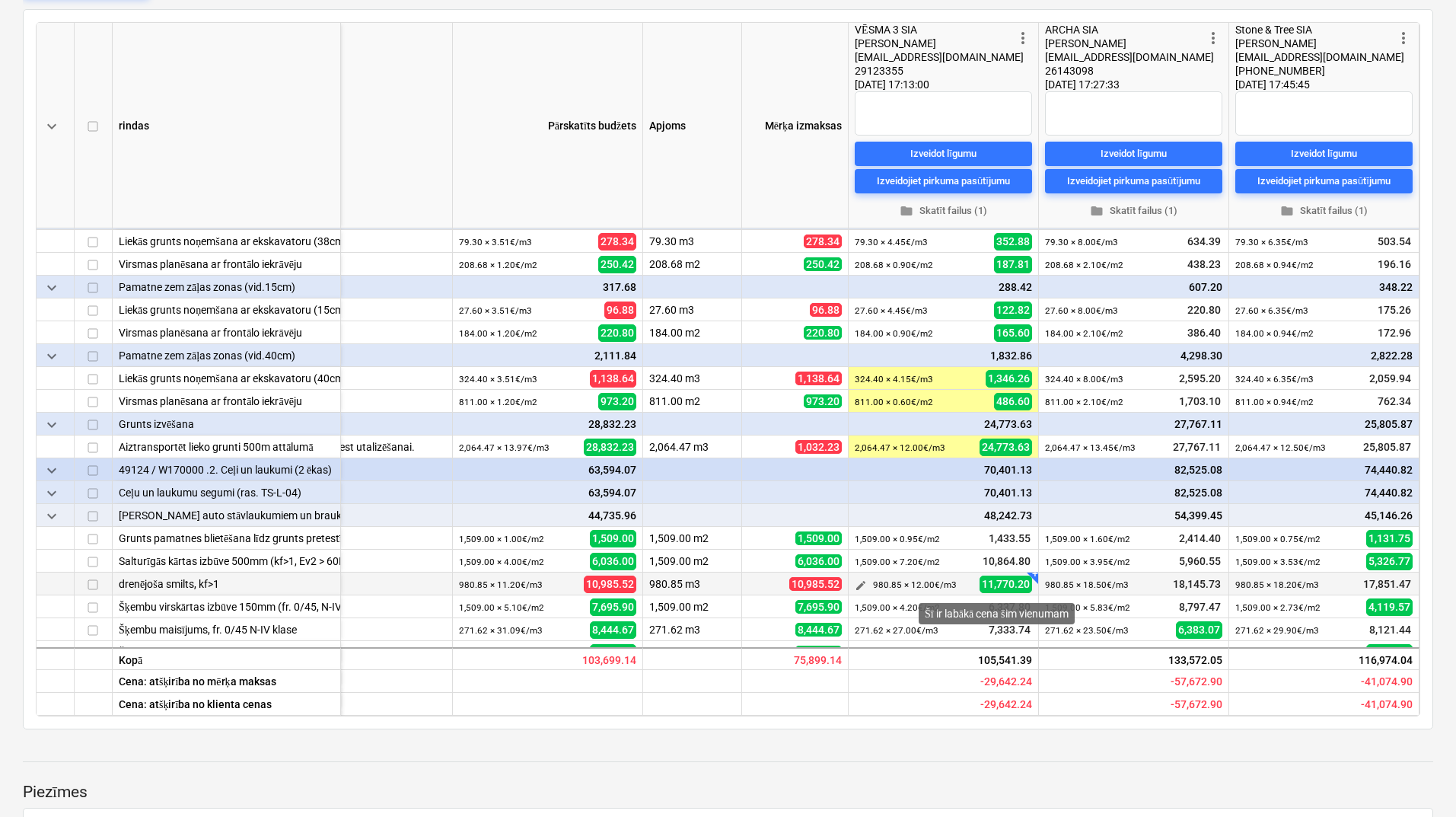
scroll to position [205, 84]
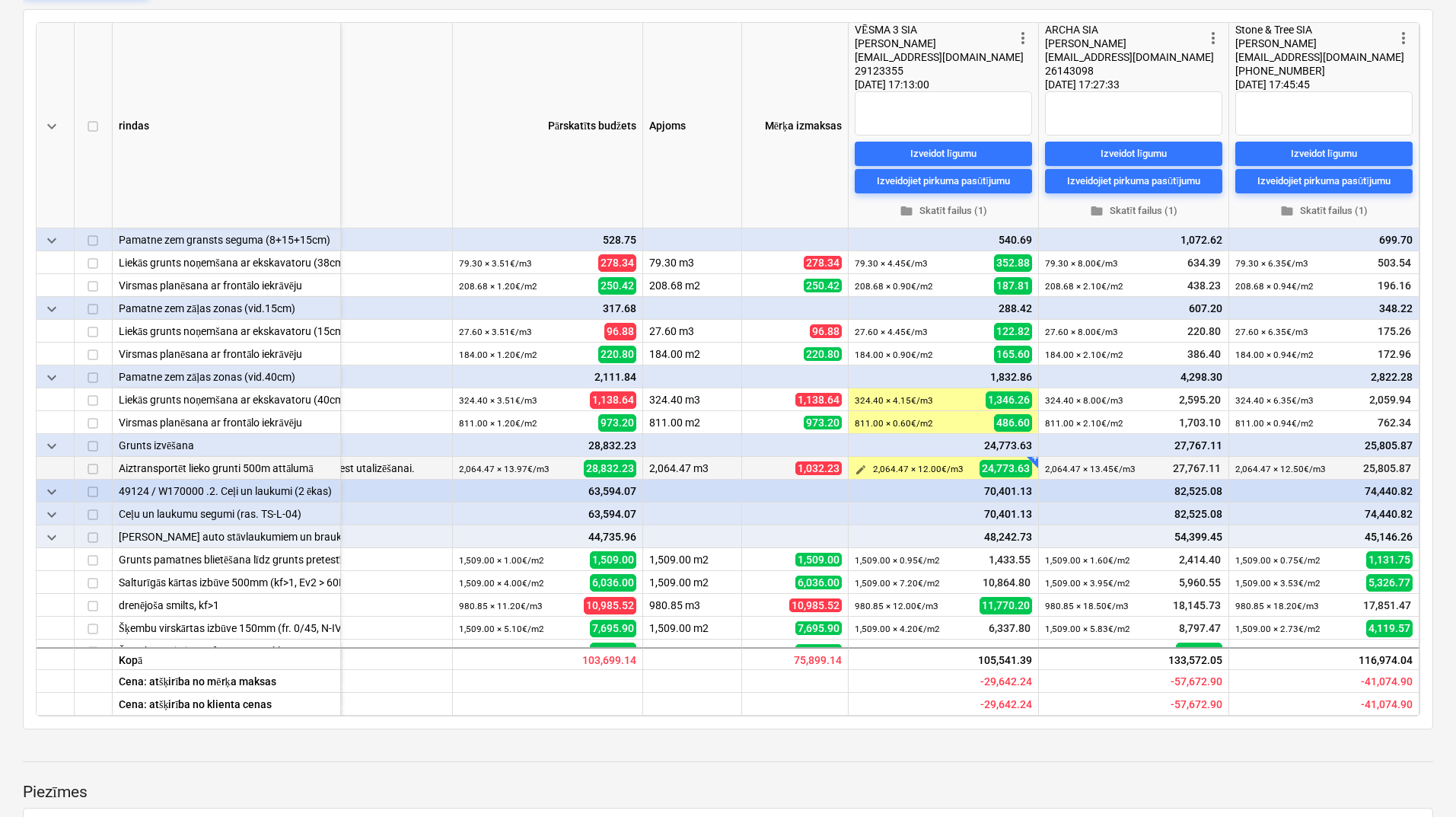
click at [857, 467] on span "edit" at bounding box center [860, 470] width 12 height 12
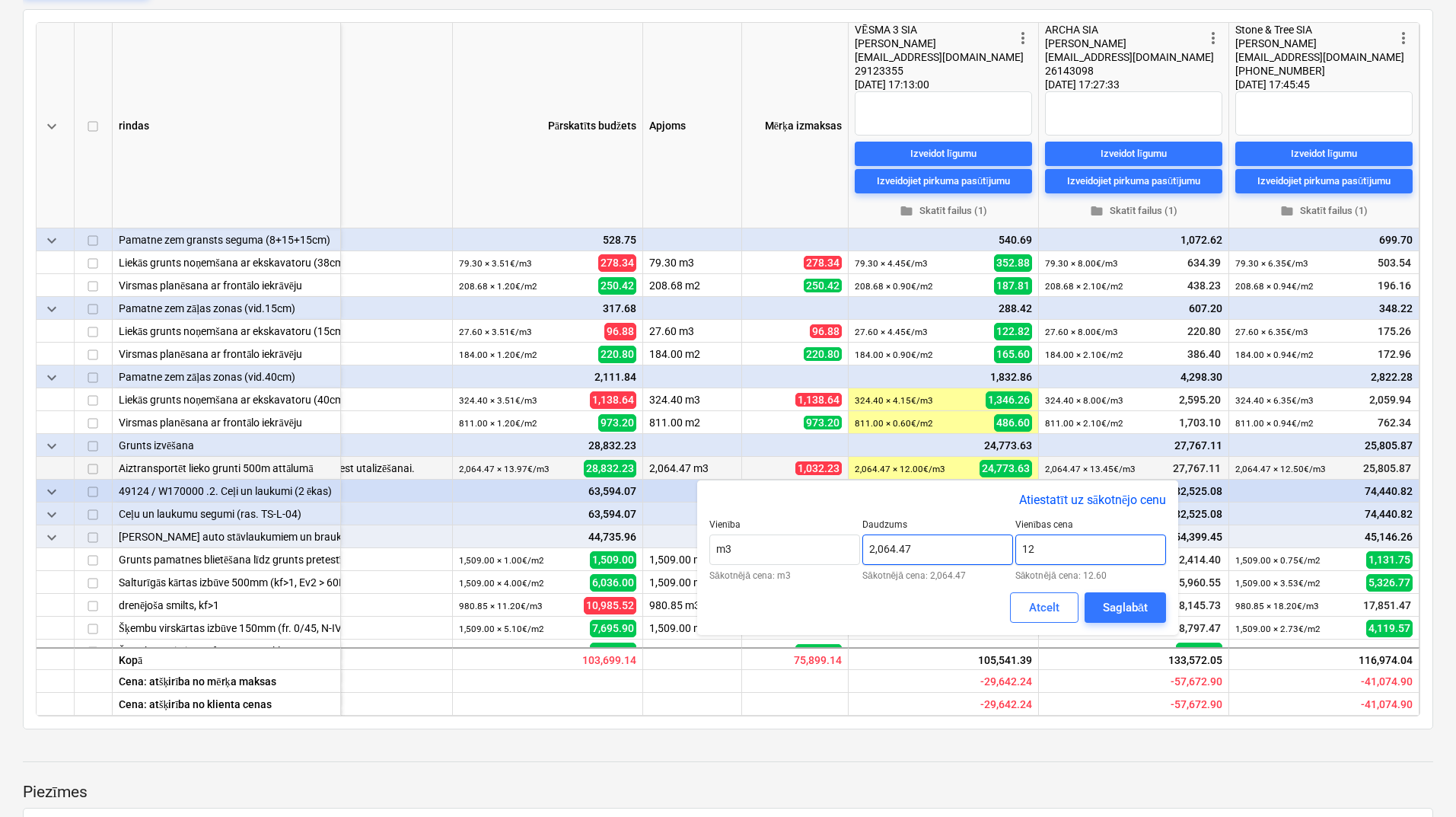
drag, startPoint x: 1063, startPoint y: 546, endPoint x: 1003, endPoint y: 554, distance: 60.5
click at [1003, 554] on div "Vienība m3 Sākotnējā cena: m3 Daudzums 2,064.47 Sākotnējā cena: 2,064.47 Vienīb…" at bounding box center [937, 549] width 457 height 61
type input "12.60"
click at [1114, 601] on div "Saglabāt" at bounding box center [1125, 607] width 45 height 20
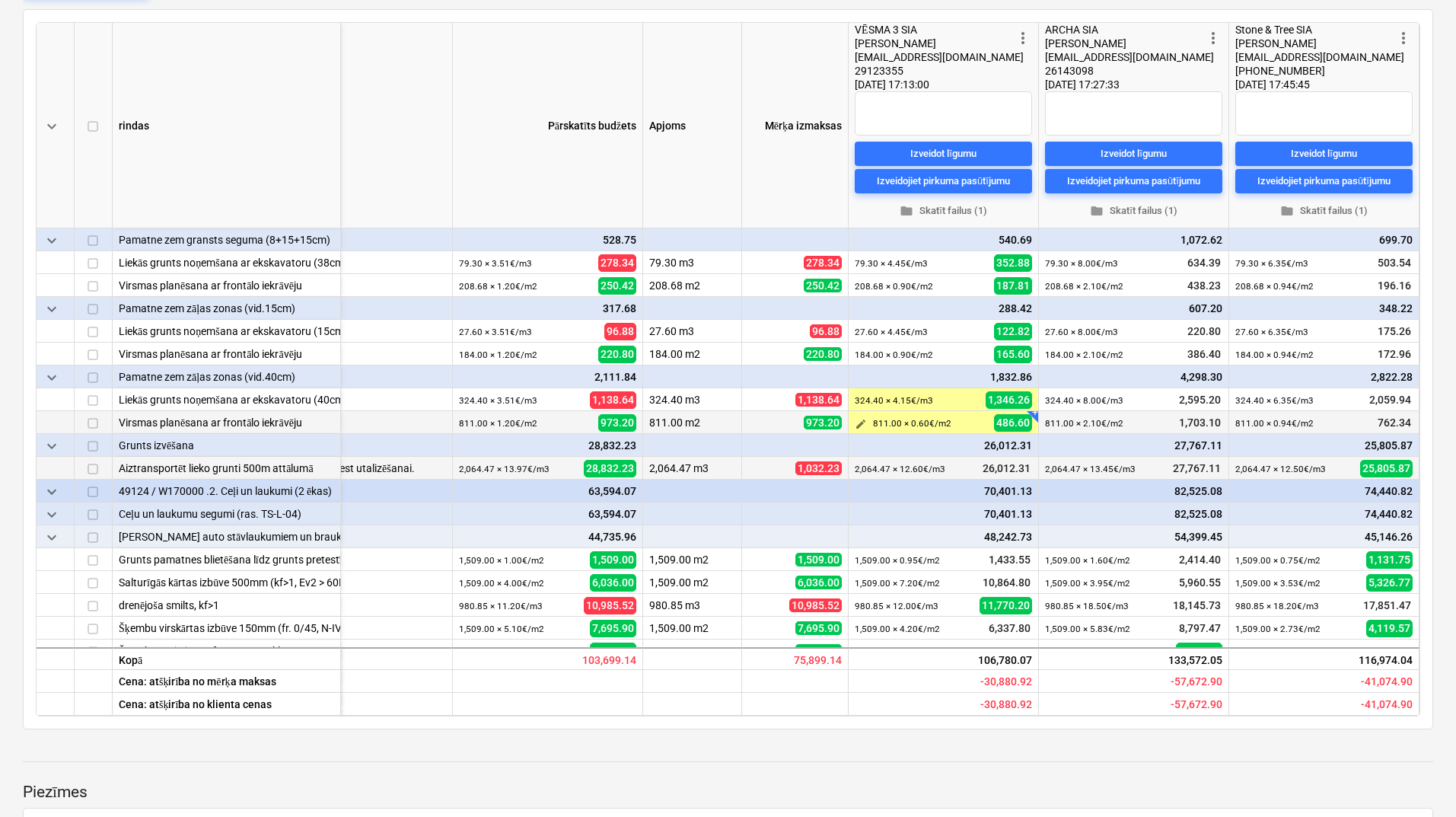
click at [857, 423] on span "edit" at bounding box center [860, 423] width 12 height 12
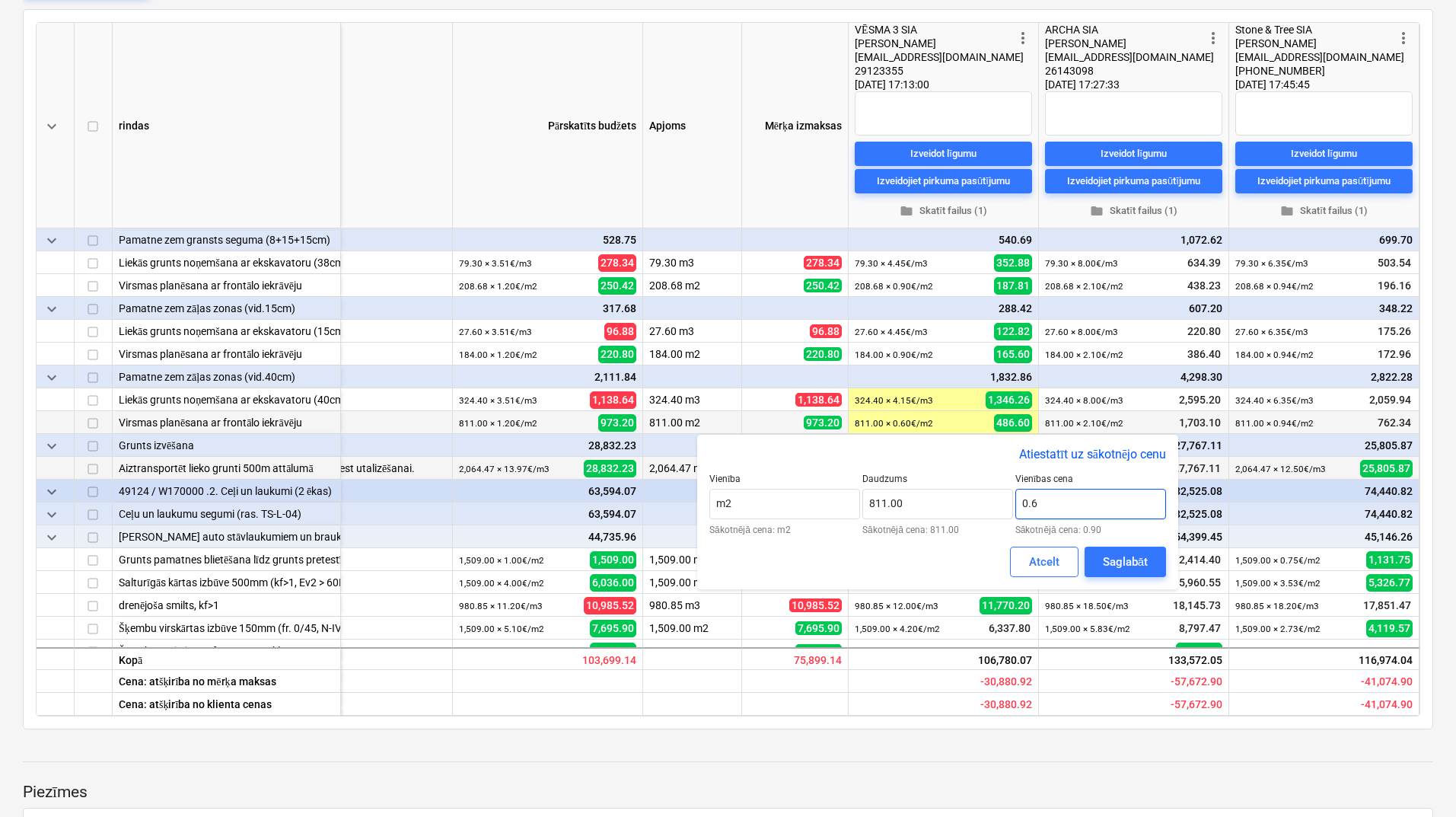
drag, startPoint x: 1048, startPoint y: 500, endPoint x: 1031, endPoint y: 501, distance: 17.0
click at [1031, 501] on input "0.6" at bounding box center [1090, 504] width 151 height 30
type input "0"
type input "1.00"
click at [1124, 559] on div "Saglabāt" at bounding box center [1125, 561] width 45 height 20
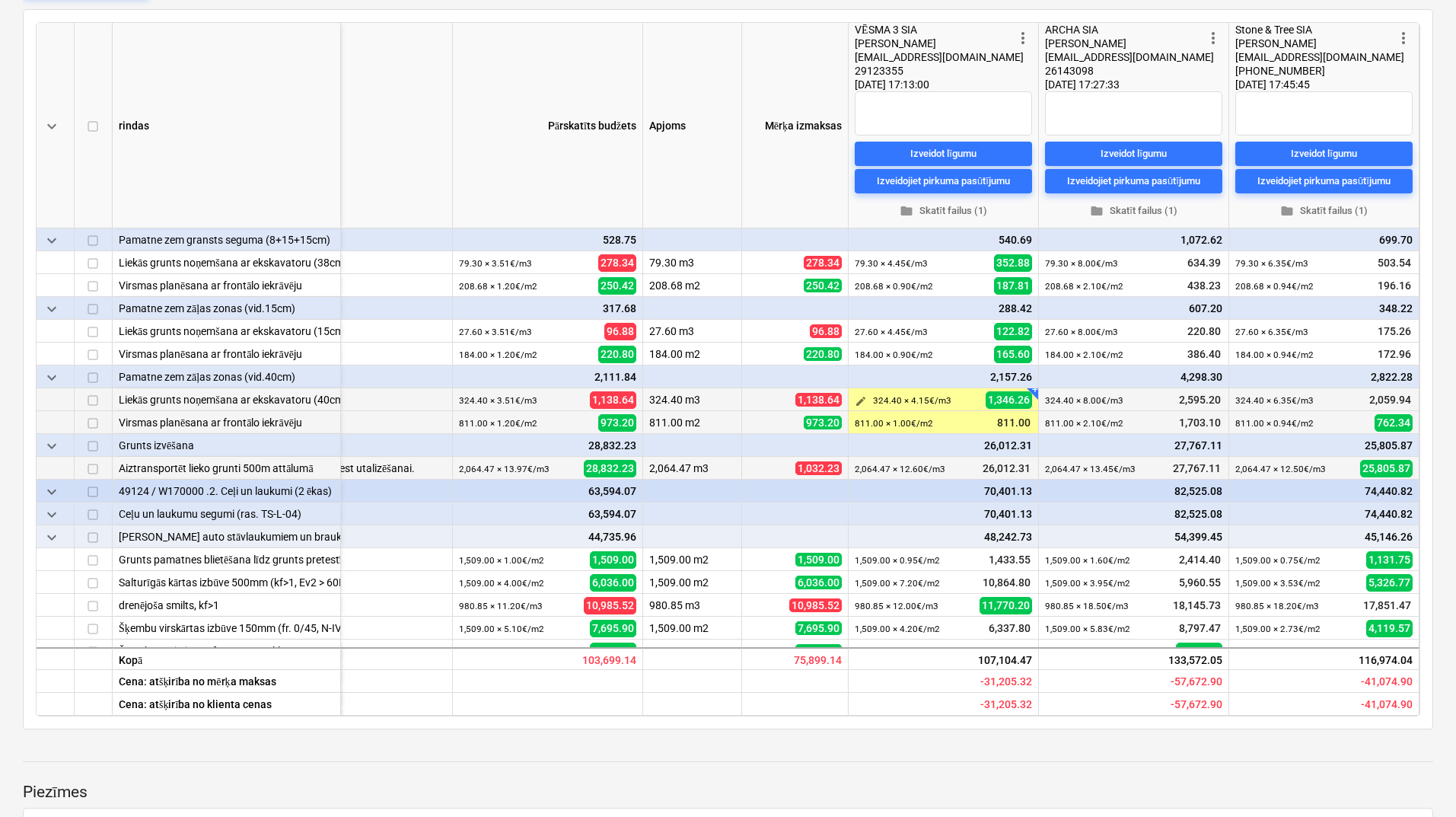
click at [854, 399] on span "edit" at bounding box center [860, 401] width 12 height 12
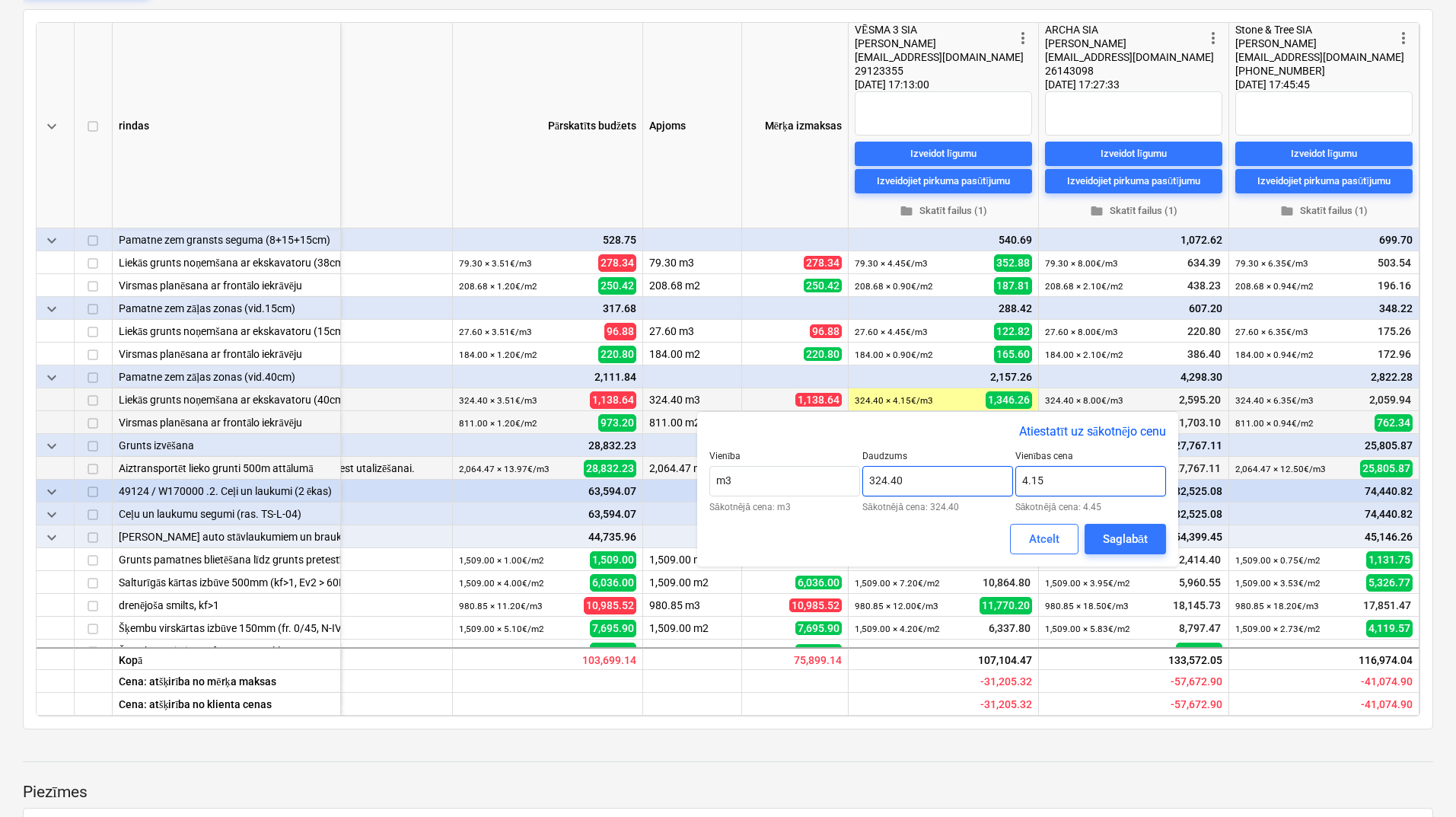
drag, startPoint x: 1076, startPoint y: 483, endPoint x: 1008, endPoint y: 494, distance: 68.9
click at [1008, 494] on div "Vienība m3 Sākotnējā cena: m3 Daudzums 324.40 Sākotnējā cena: 324.40 Vienības c…" at bounding box center [937, 481] width 457 height 61
type input "5.45"
click at [1122, 541] on div "Saglabāt" at bounding box center [1125, 538] width 45 height 20
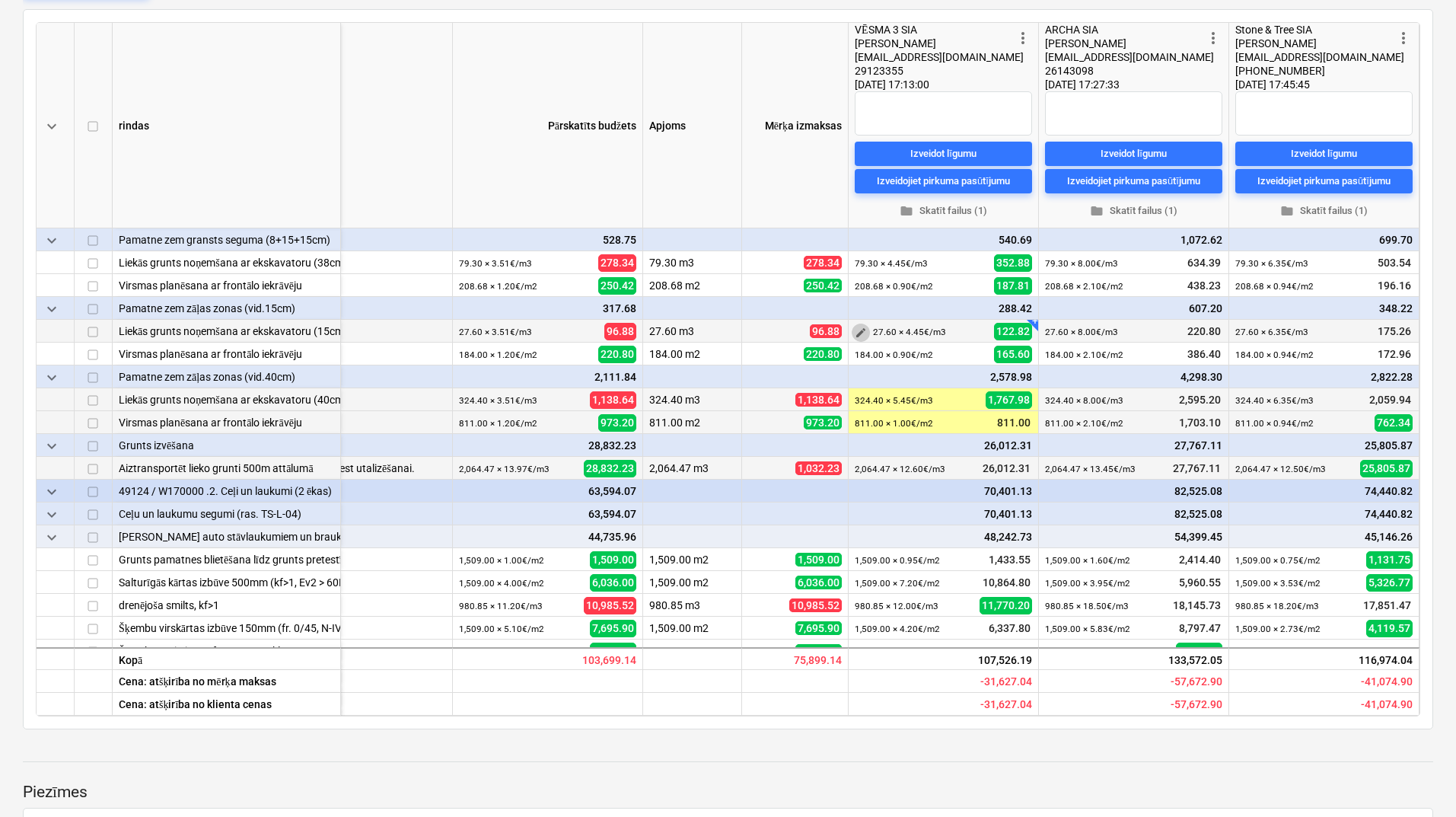
click at [856, 334] on span "edit" at bounding box center [860, 332] width 12 height 12
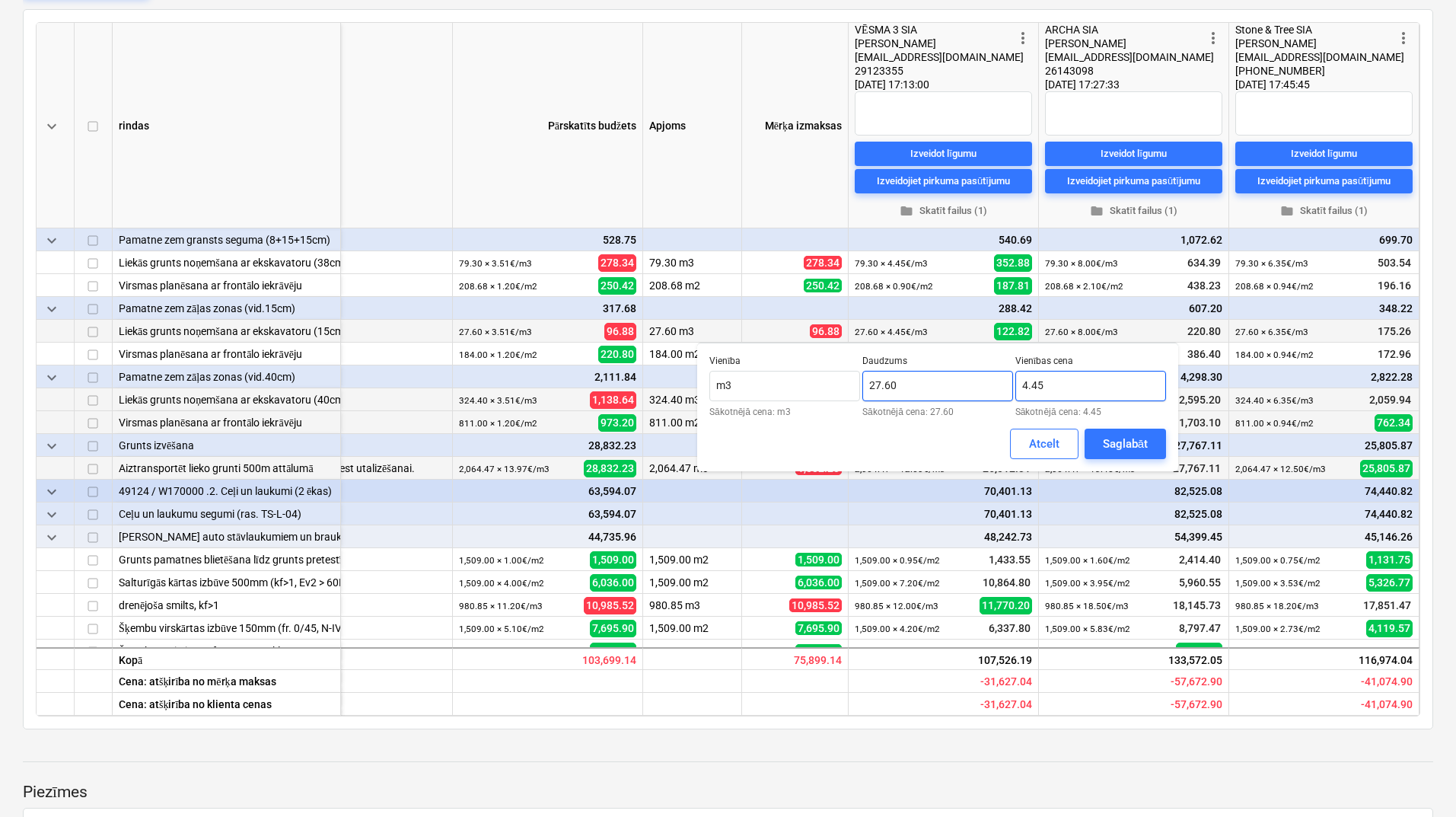
drag, startPoint x: 1058, startPoint y: 383, endPoint x: 983, endPoint y: 377, distance: 75.2
click at [1002, 386] on div "Vienība m3 Sākotnējā cena: m3 Daudzums 27.60 Sākotnējā cena: 27.60 Vienības cen…" at bounding box center [937, 386] width 457 height 61
type input "5.45"
click at [1113, 442] on div "Saglabāt" at bounding box center [1125, 443] width 45 height 20
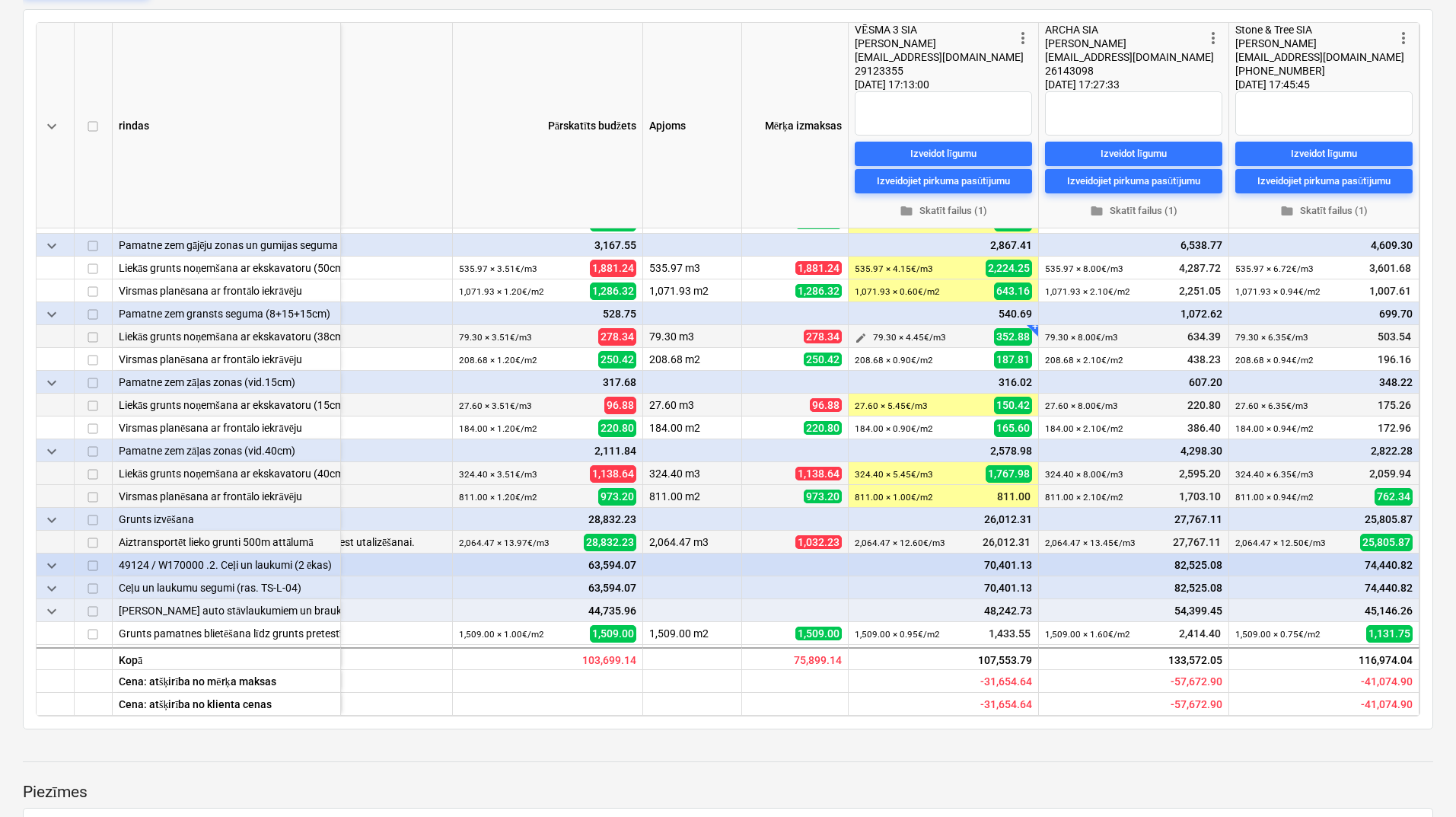
scroll to position [105, 84]
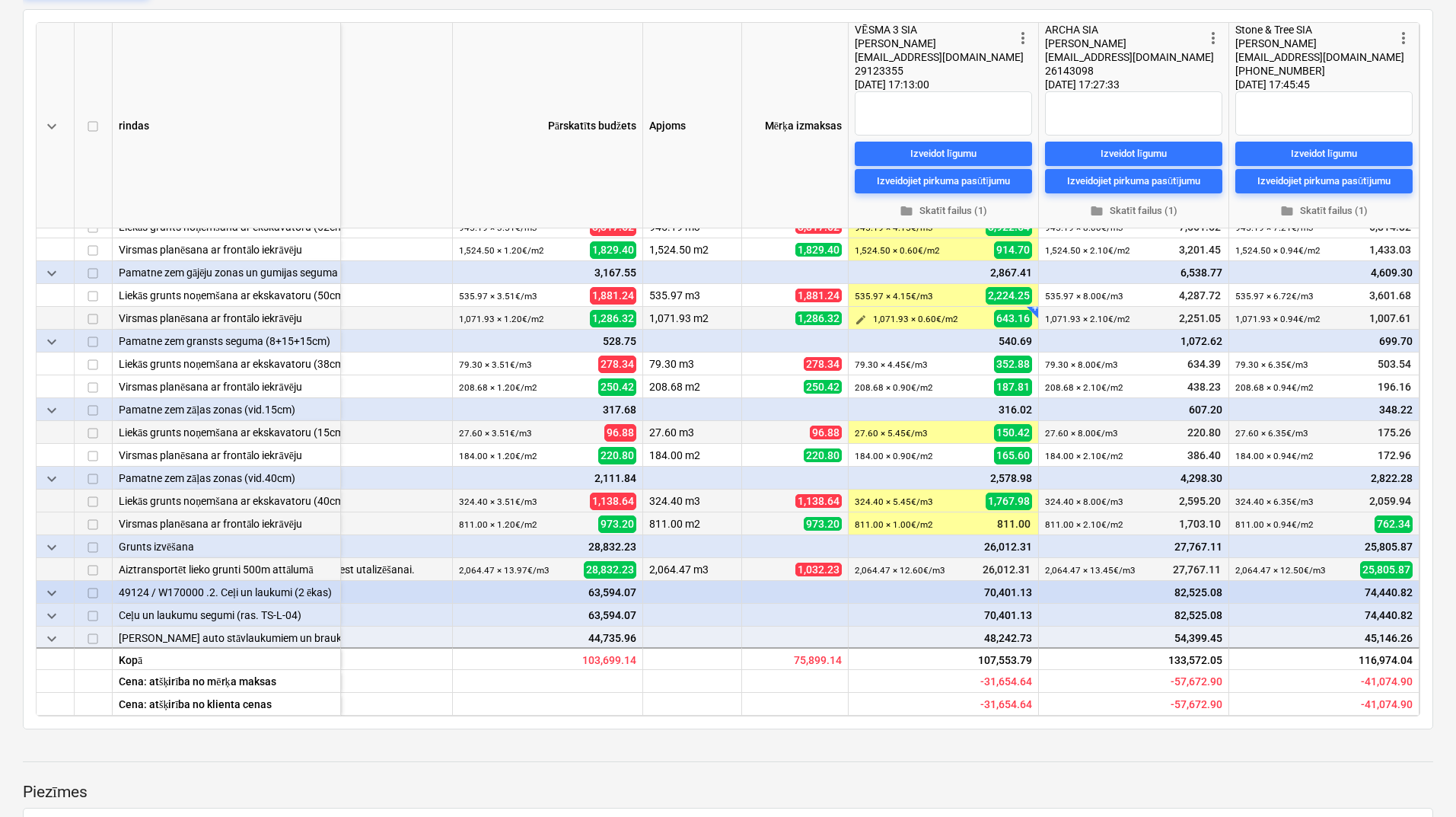
click at [854, 317] on span "edit" at bounding box center [860, 319] width 12 height 12
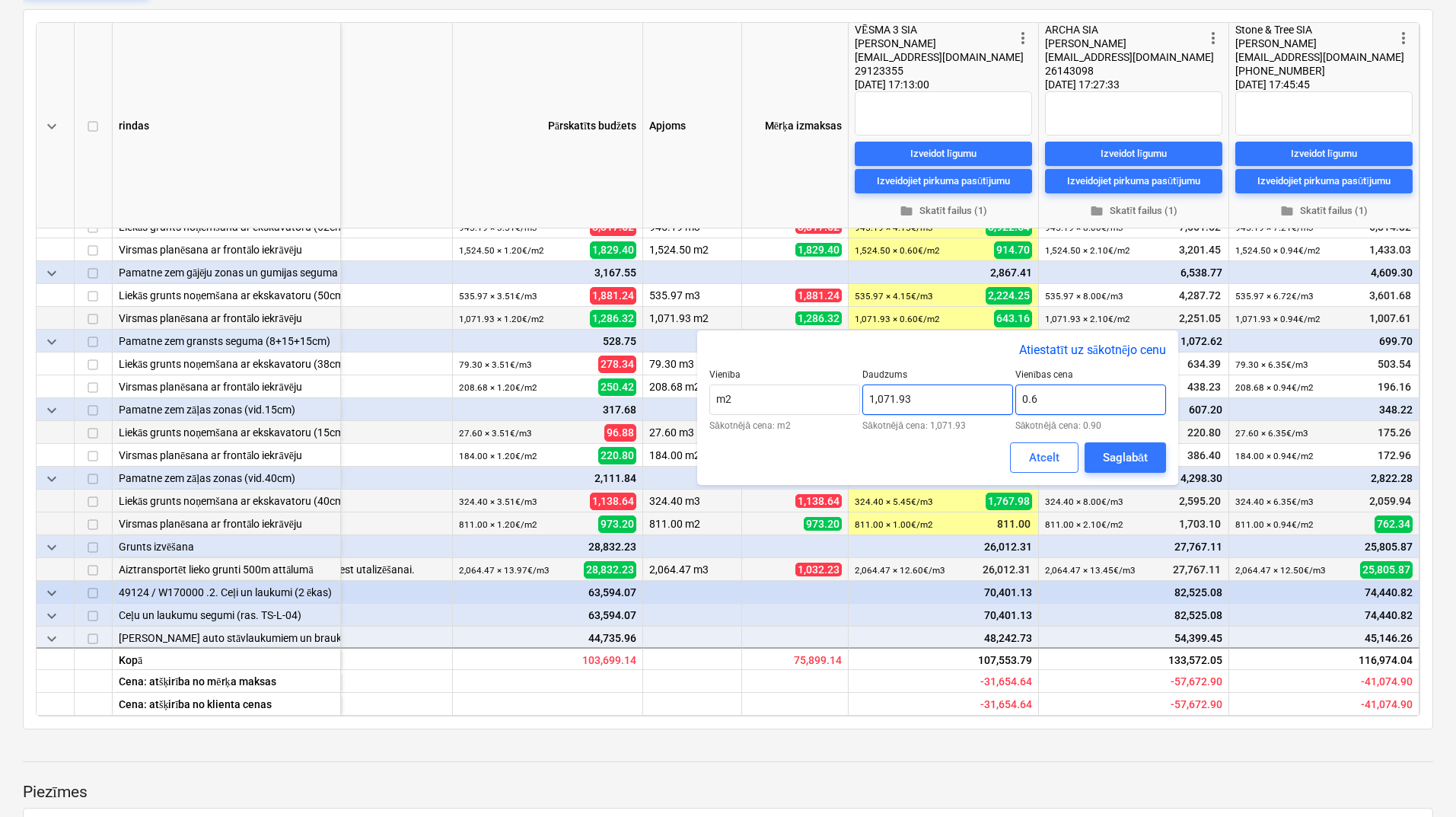
drag, startPoint x: 1050, startPoint y: 396, endPoint x: 1012, endPoint y: 399, distance: 38.1
click at [1012, 399] on div "Vienība m2 Sākotnējā cena: m2 Daudzums 1,071.93 Sākotnējā cena: 1,071.93 Vienīb…" at bounding box center [937, 399] width 457 height 61
drag, startPoint x: 1027, startPoint y: 407, endPoint x: 1015, endPoint y: 407, distance: 12.0
click at [1015, 407] on input "90" at bounding box center [1090, 399] width 151 height 30
drag, startPoint x: 1038, startPoint y: 402, endPoint x: 1019, endPoint y: 402, distance: 19.0
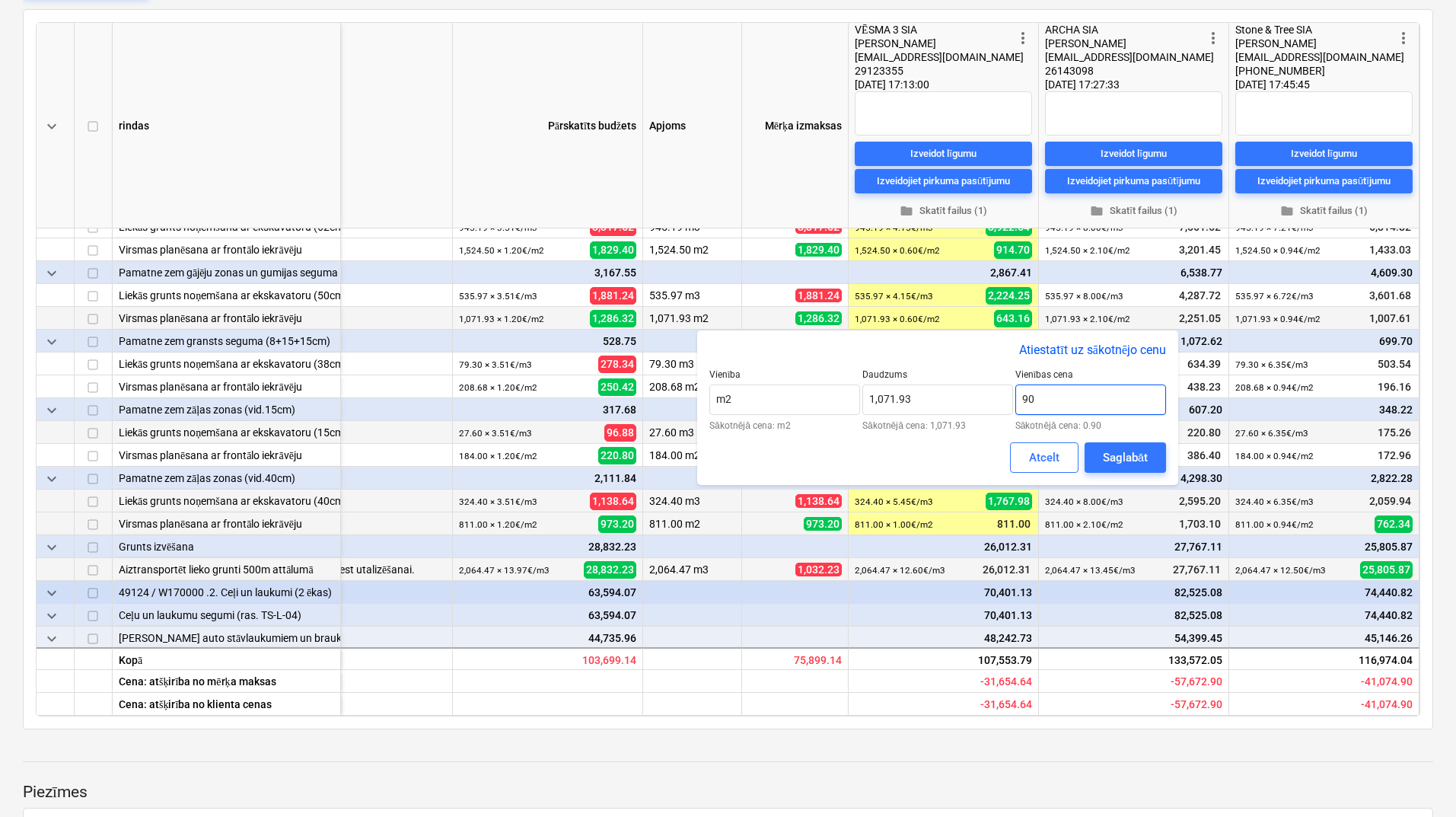
click at [1019, 402] on input "90" at bounding box center [1090, 399] width 151 height 30
type input "0.90"
click at [1114, 451] on div "Saglabāt" at bounding box center [1125, 458] width 45 height 20
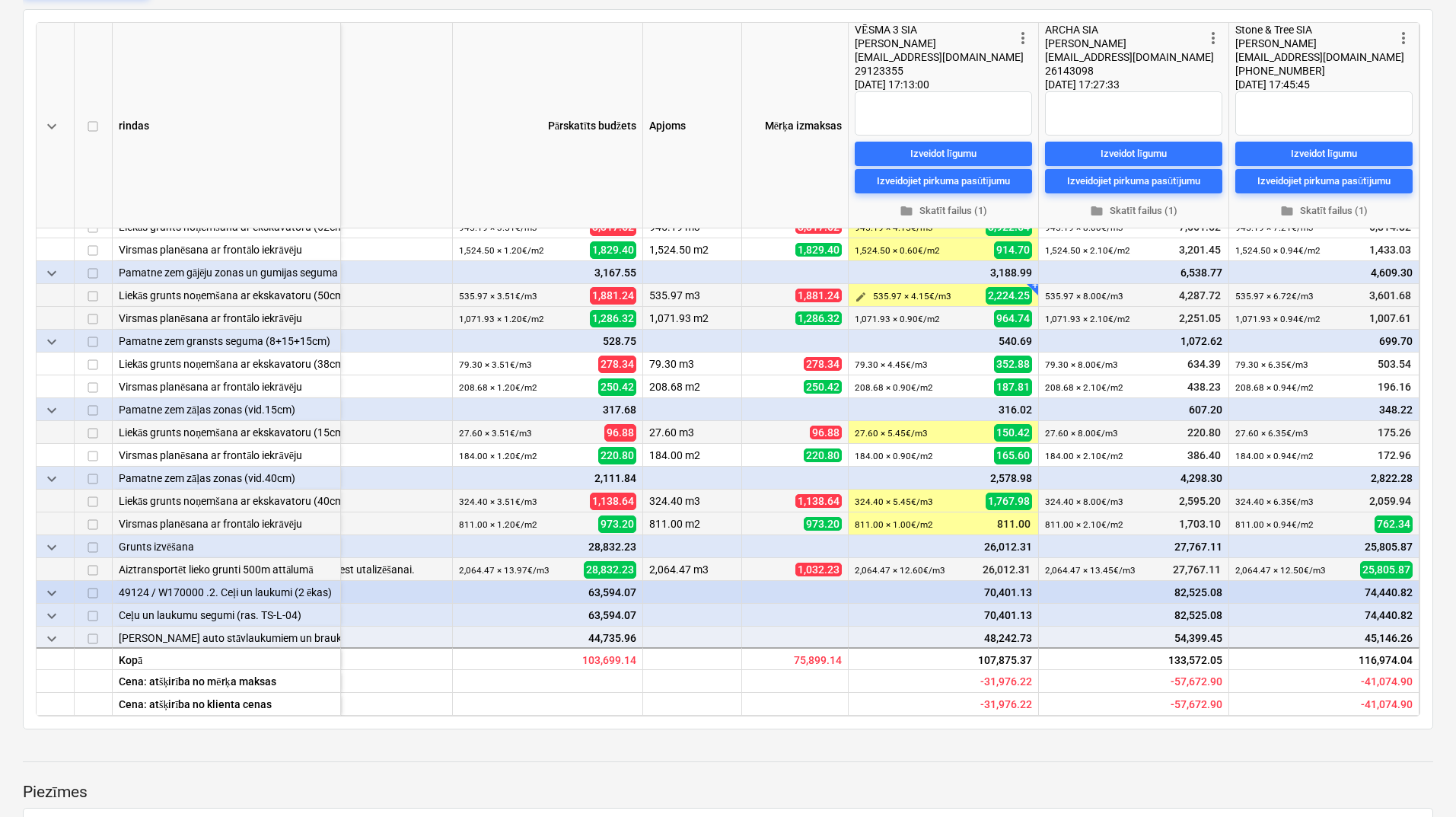
click at [854, 297] on span "edit" at bounding box center [860, 296] width 12 height 12
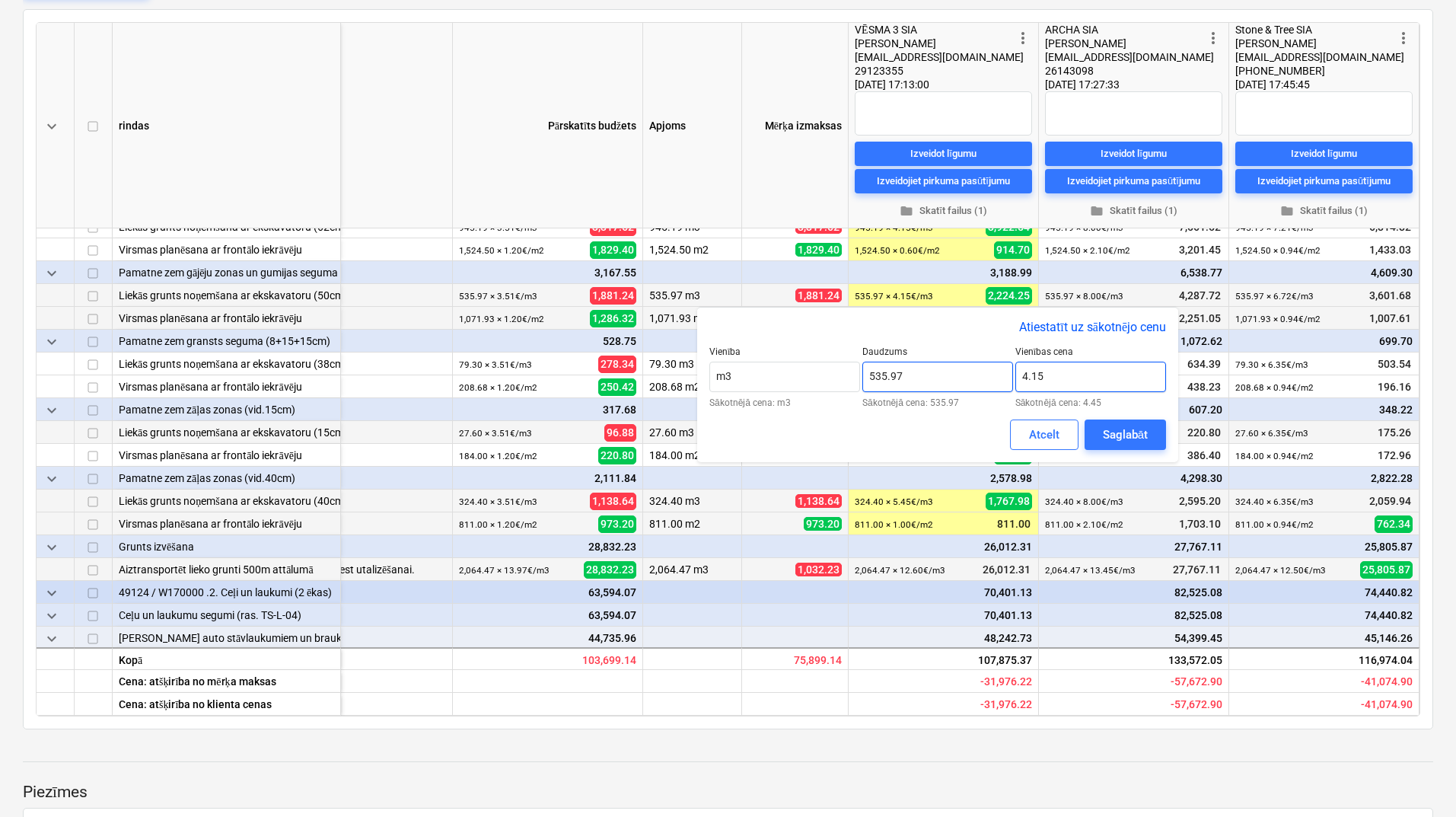
click at [1012, 384] on div "Vienība m3 Sākotnējā cena: m3 Daudzums 535.97 Sākotnējā cena: 535.97 Vienības c…" at bounding box center [937, 377] width 457 height 61
type input "5.45"
click at [1105, 434] on div "Saglabāt" at bounding box center [1125, 434] width 45 height 20
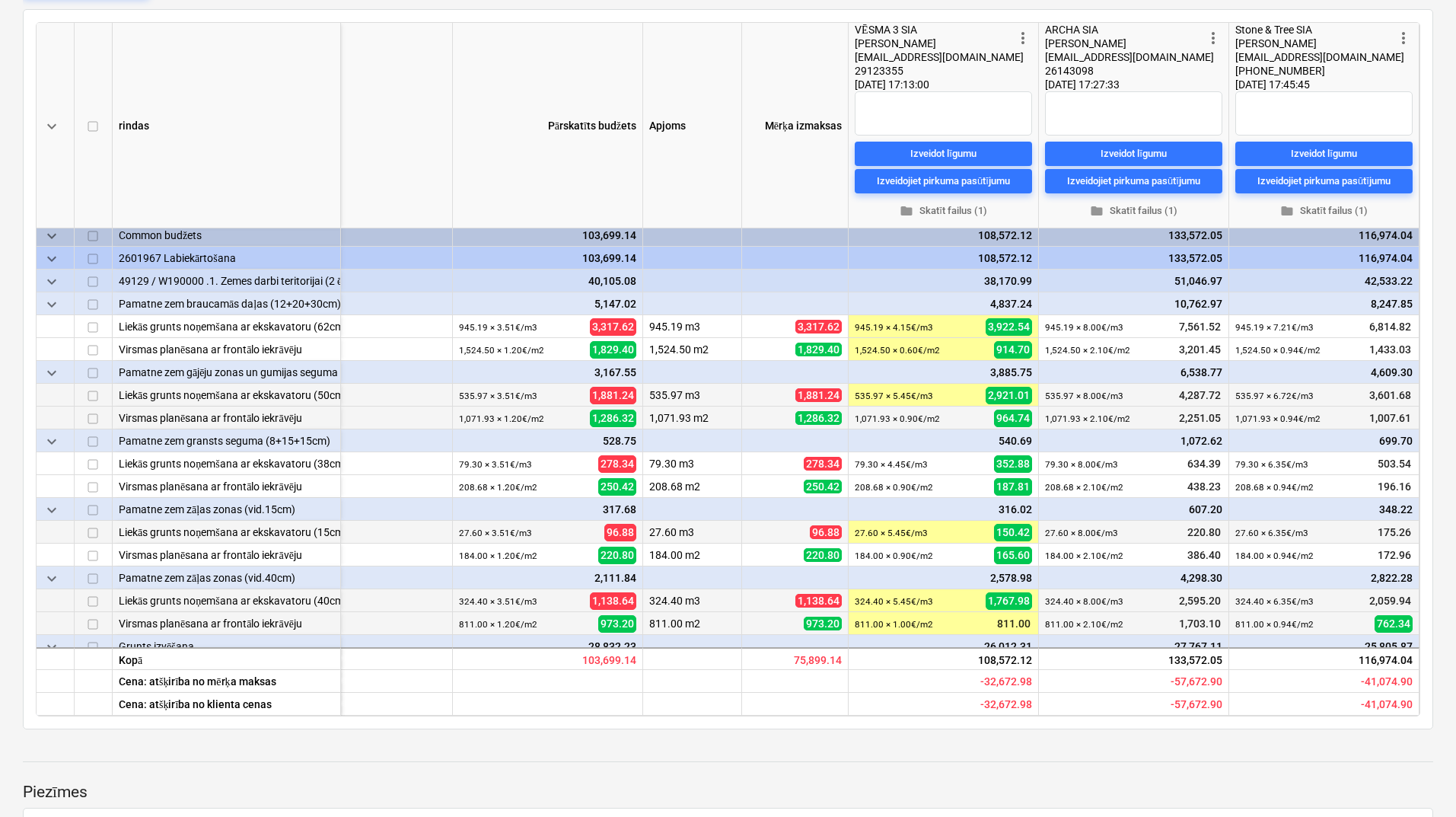
scroll to position [0, 84]
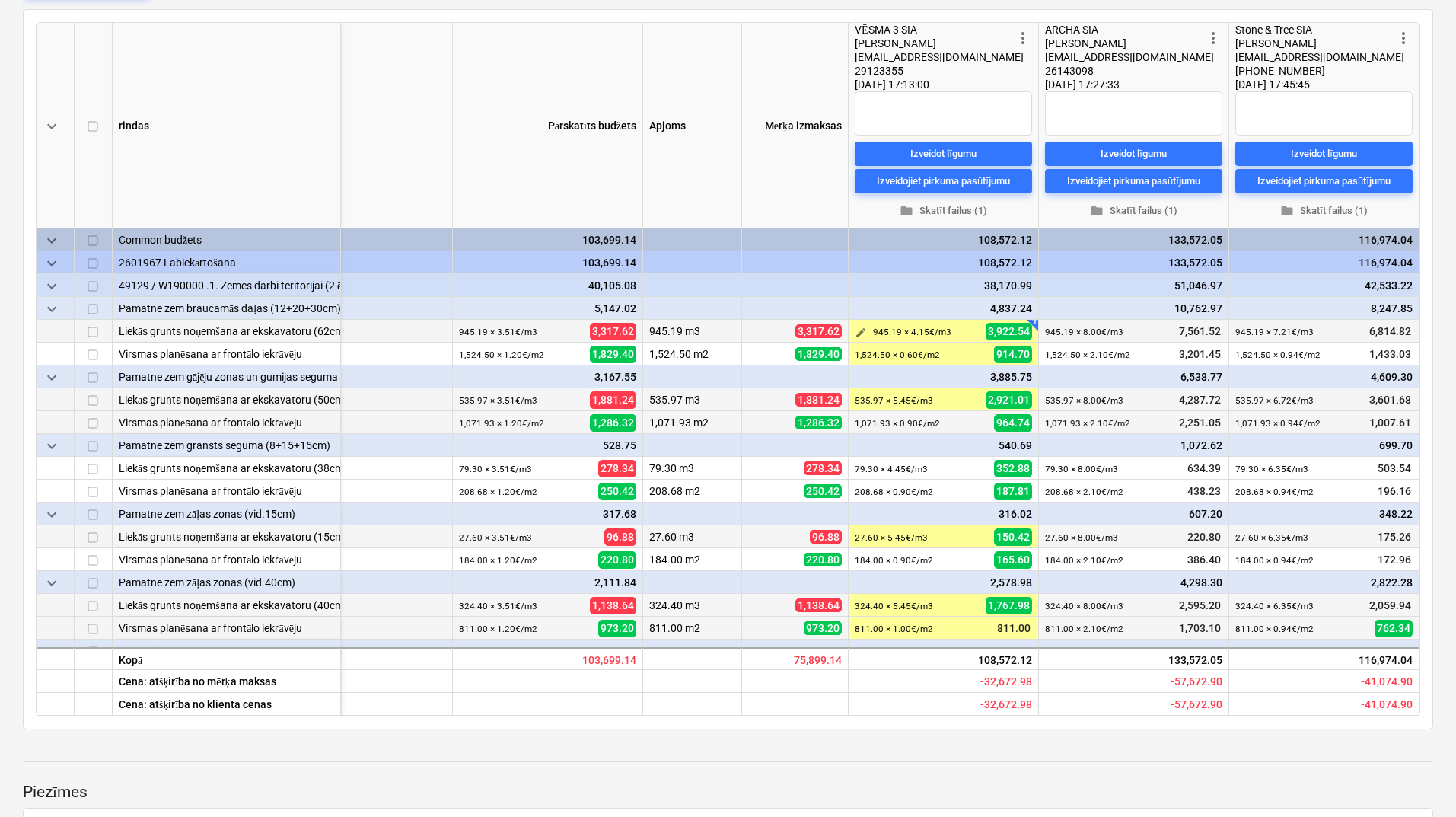
click at [854, 333] on span "edit" at bounding box center [860, 332] width 12 height 12
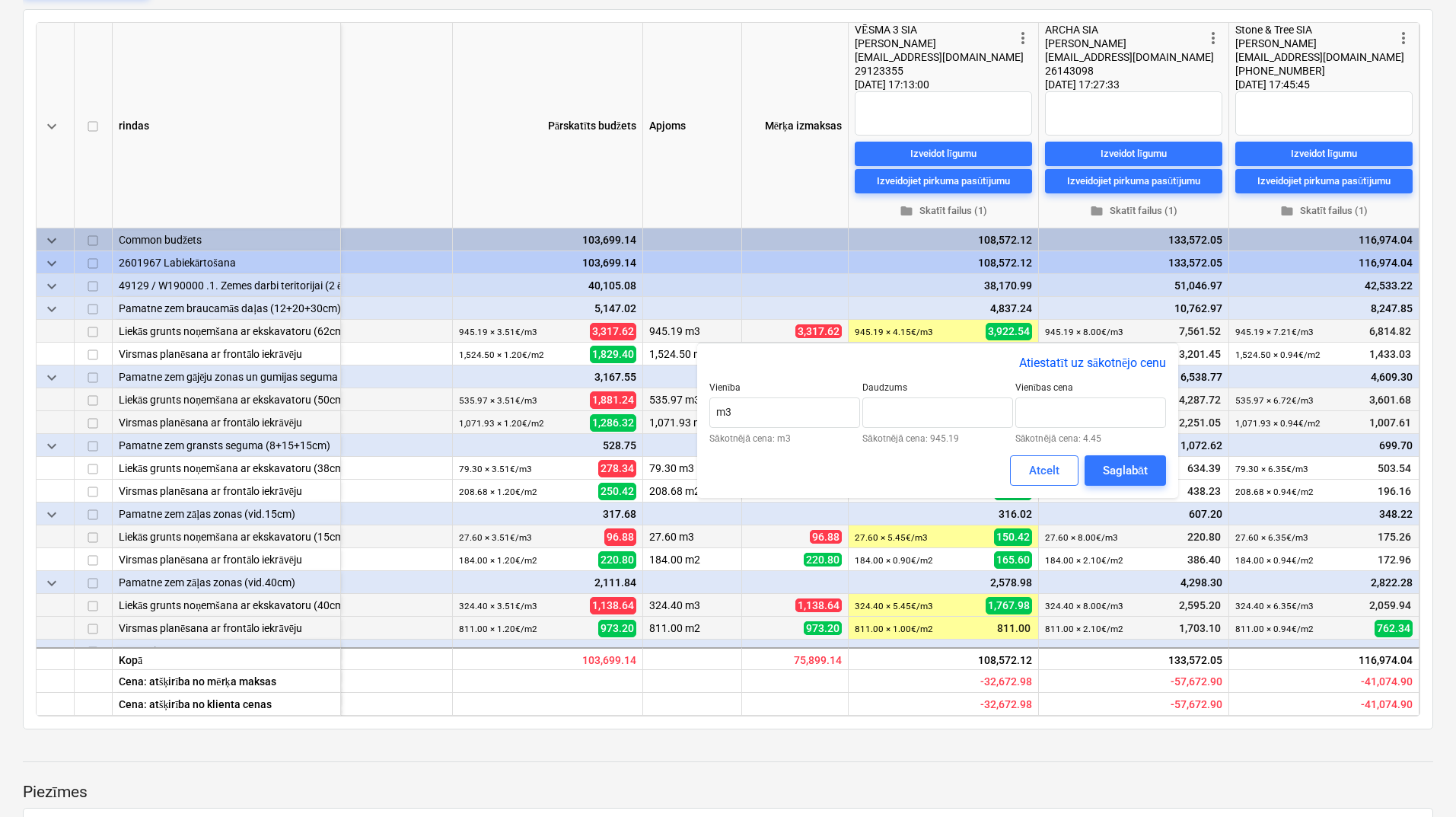
type input "945.19"
drag, startPoint x: 1046, startPoint y: 416, endPoint x: 1011, endPoint y: 416, distance: 35.0
click at [1011, 416] on div "Vienība m3 Sākotnējā cena: m3 Daudzums 945.19 Sākotnējā cena: 945.19 Vienības c…" at bounding box center [937, 413] width 457 height 61
drag, startPoint x: 1060, startPoint y: 407, endPoint x: 999, endPoint y: 415, distance: 61.5
click at [999, 415] on div "Vienība m3 Sākotnējā cena: m3 Daudzums 945.19 Sākotnējā cena: 945.19 Vienības c…" at bounding box center [937, 413] width 457 height 61
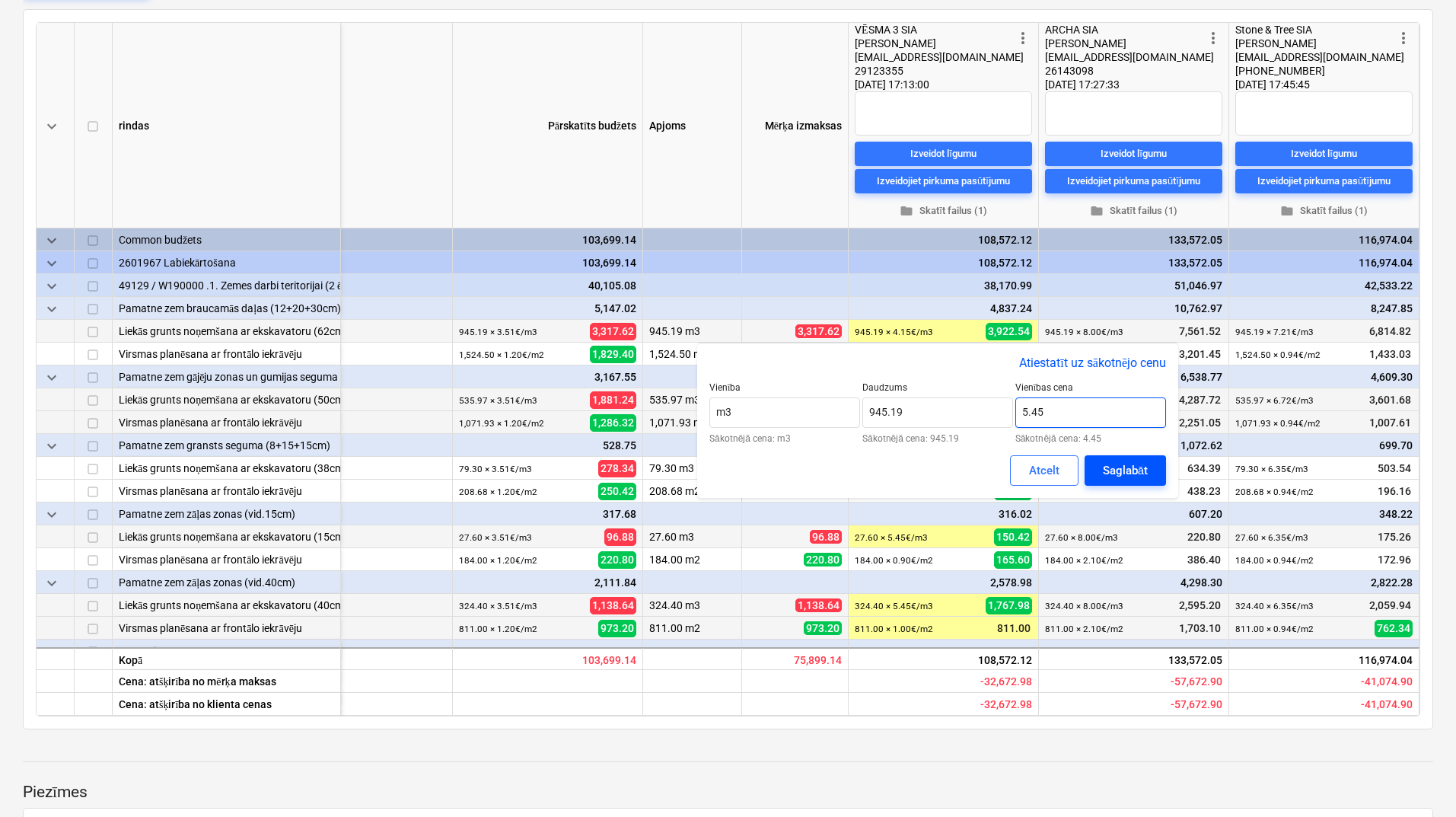
type input "5.45"
click at [1116, 471] on div "Saglabāt" at bounding box center [1125, 470] width 45 height 20
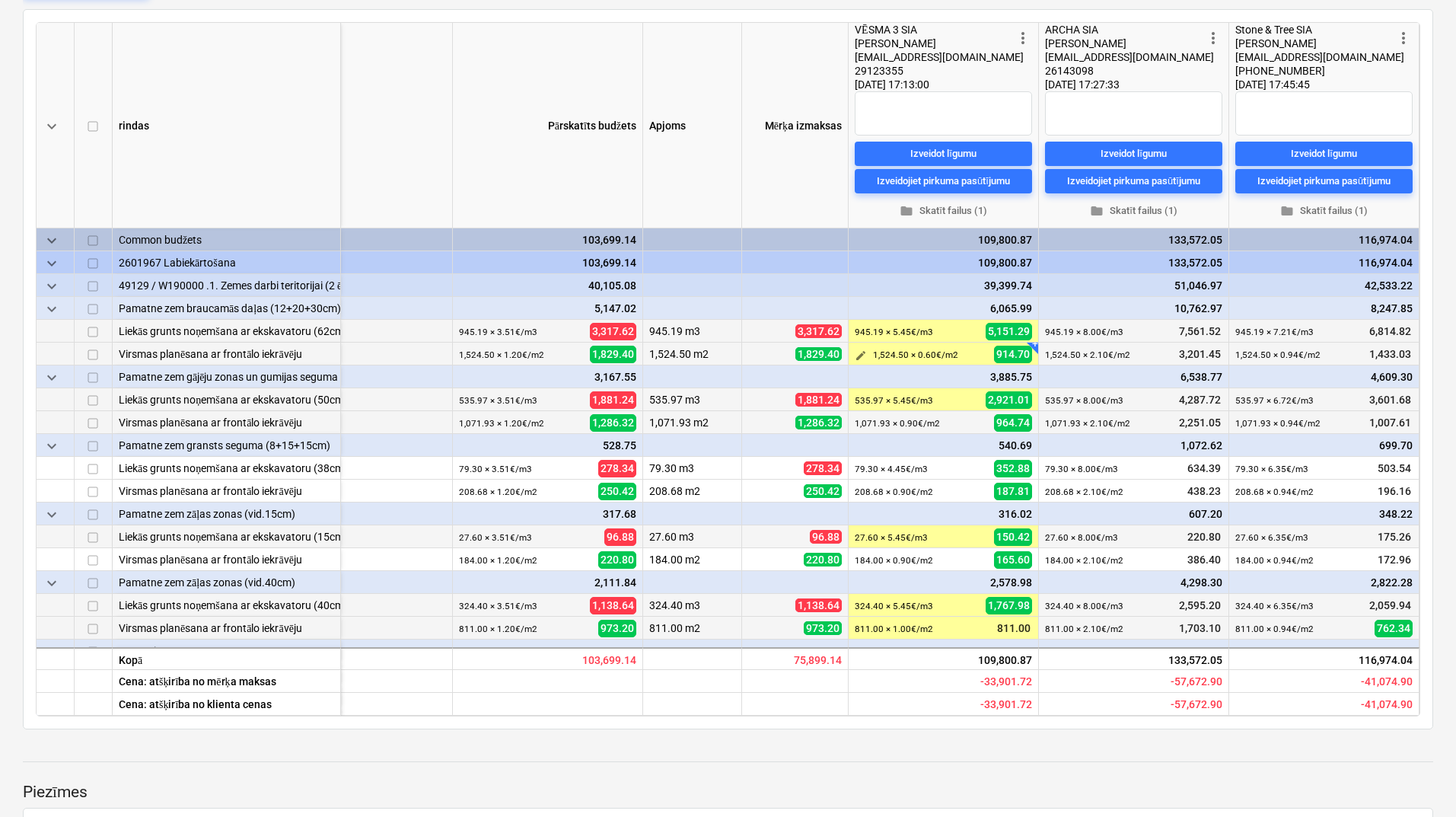
click at [852, 353] on button "edit" at bounding box center [861, 355] width 18 height 18
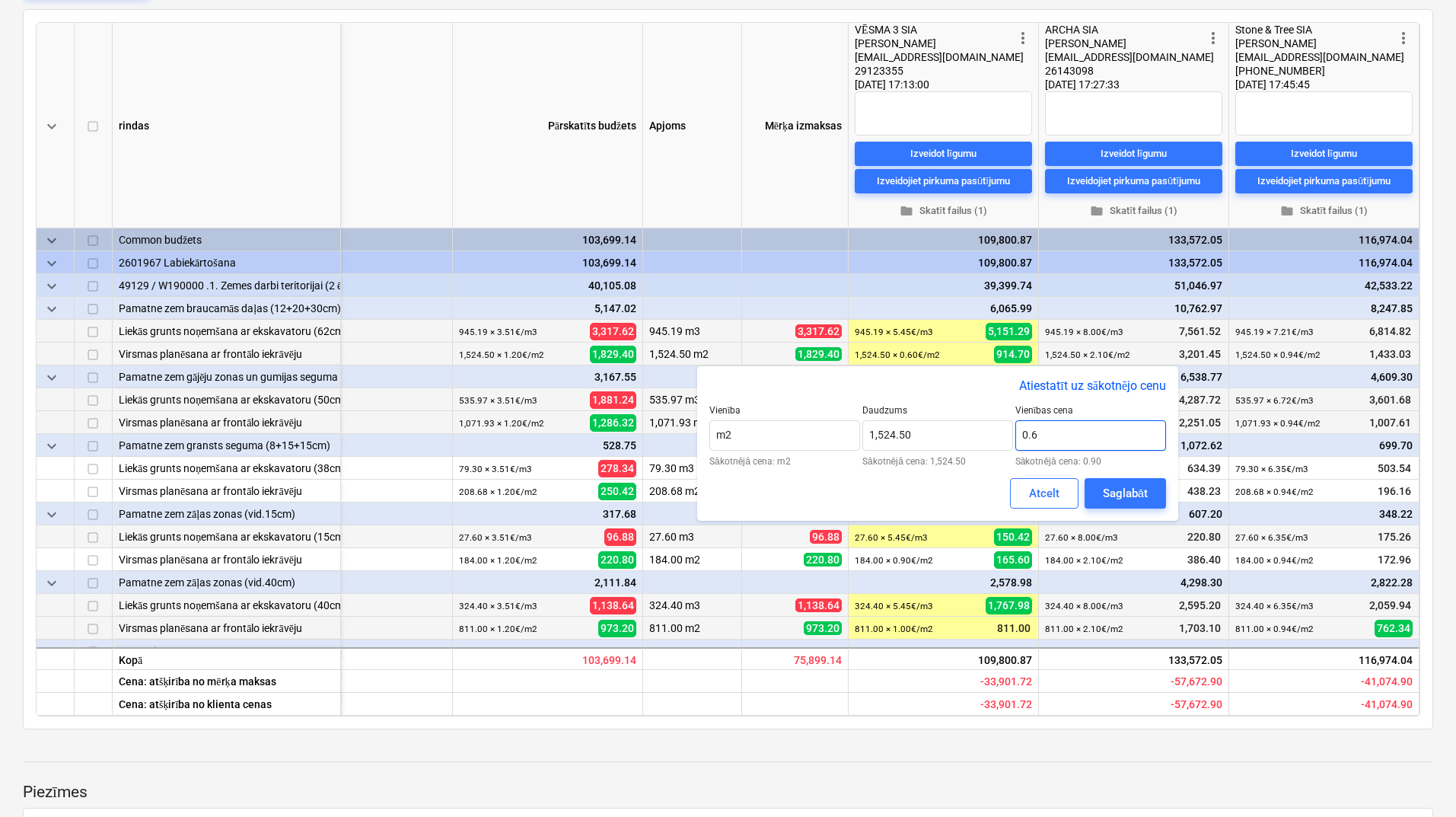
drag, startPoint x: 1051, startPoint y: 432, endPoint x: 1033, endPoint y: 434, distance: 18.1
click at [1033, 434] on input "0.6" at bounding box center [1090, 435] width 151 height 30
type input "0"
type input "0.90"
click at [1138, 488] on div "Saglabāt" at bounding box center [1125, 493] width 45 height 20
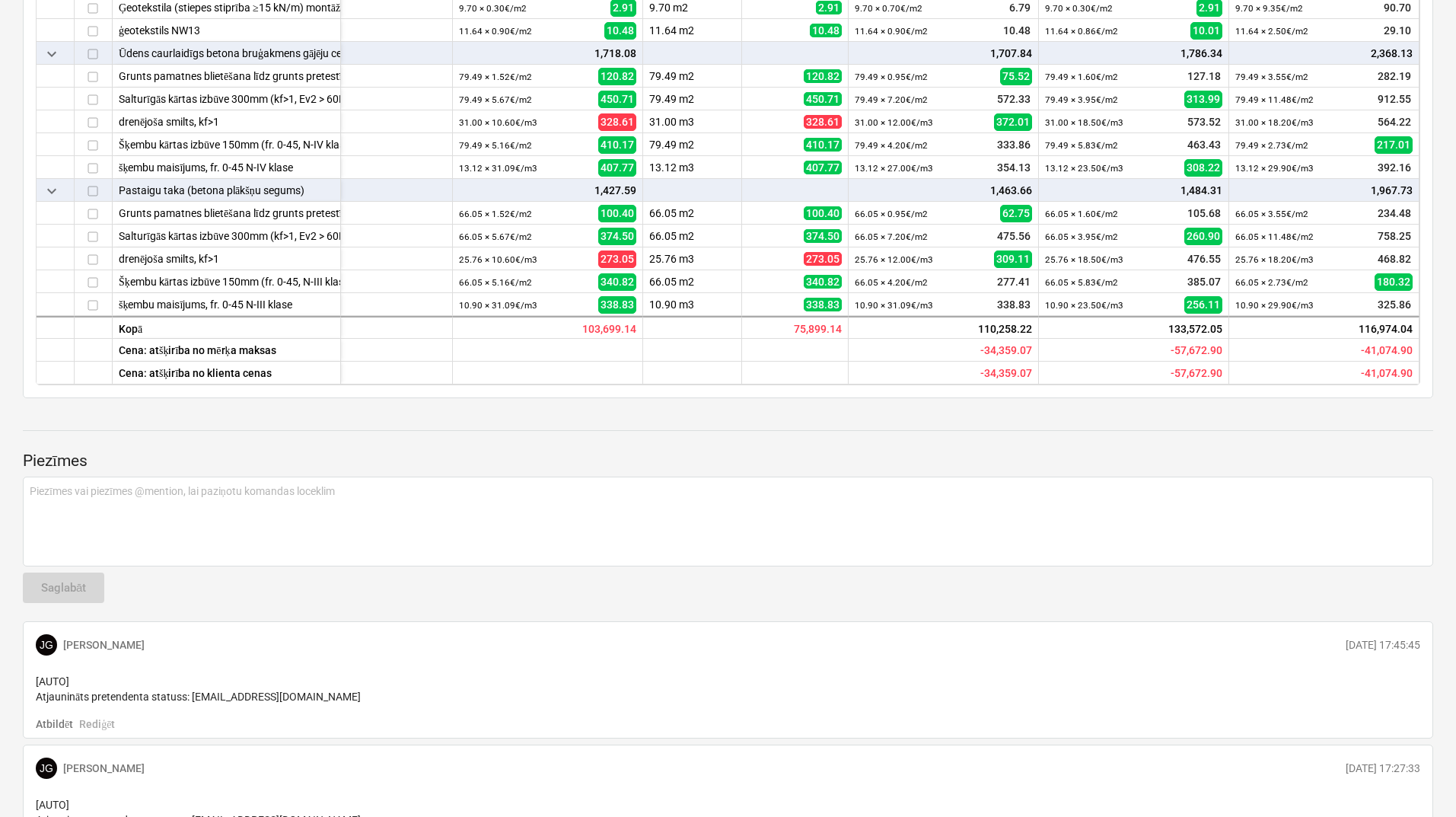
scroll to position [360, 0]
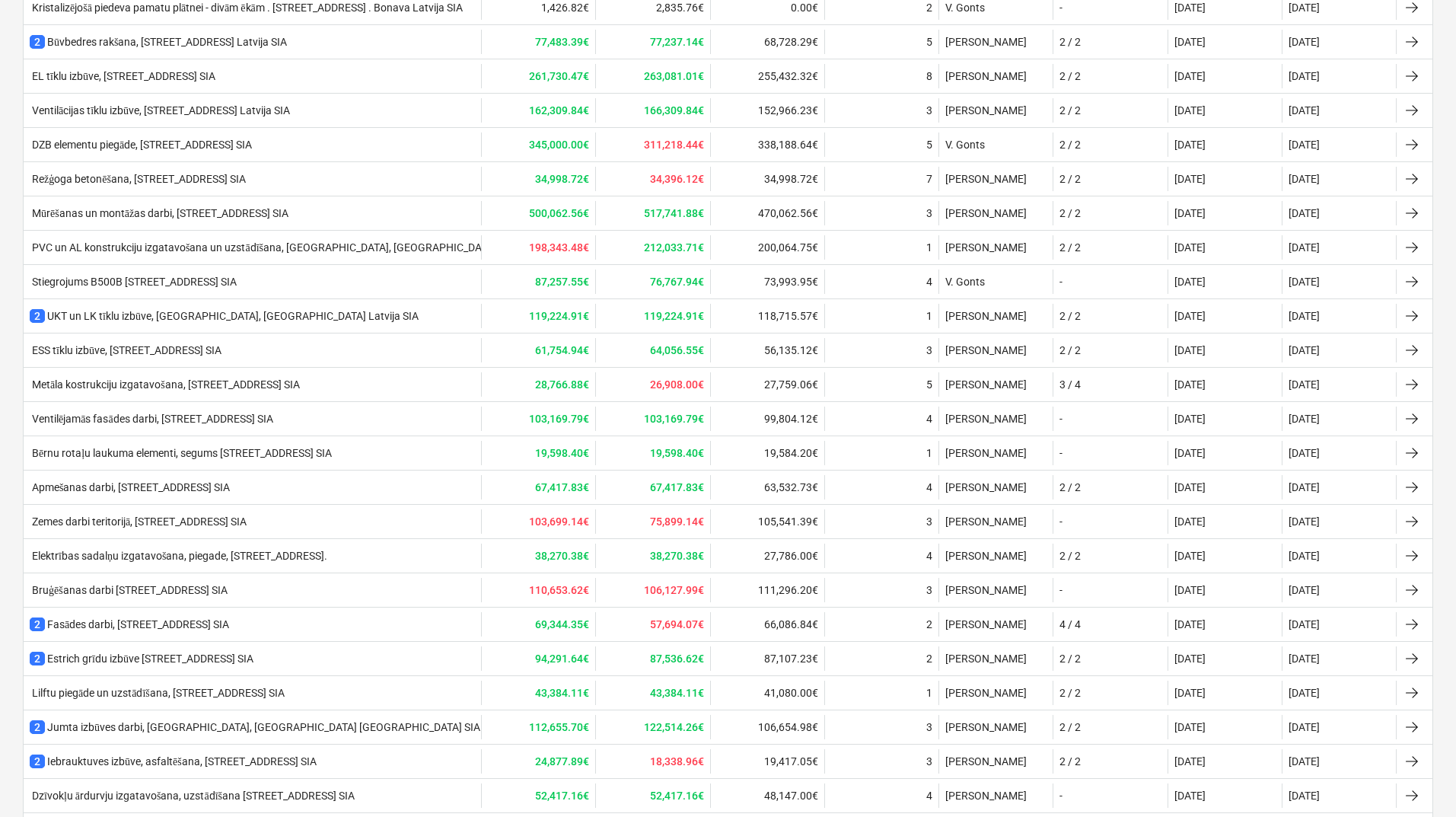
scroll to position [621, 0]
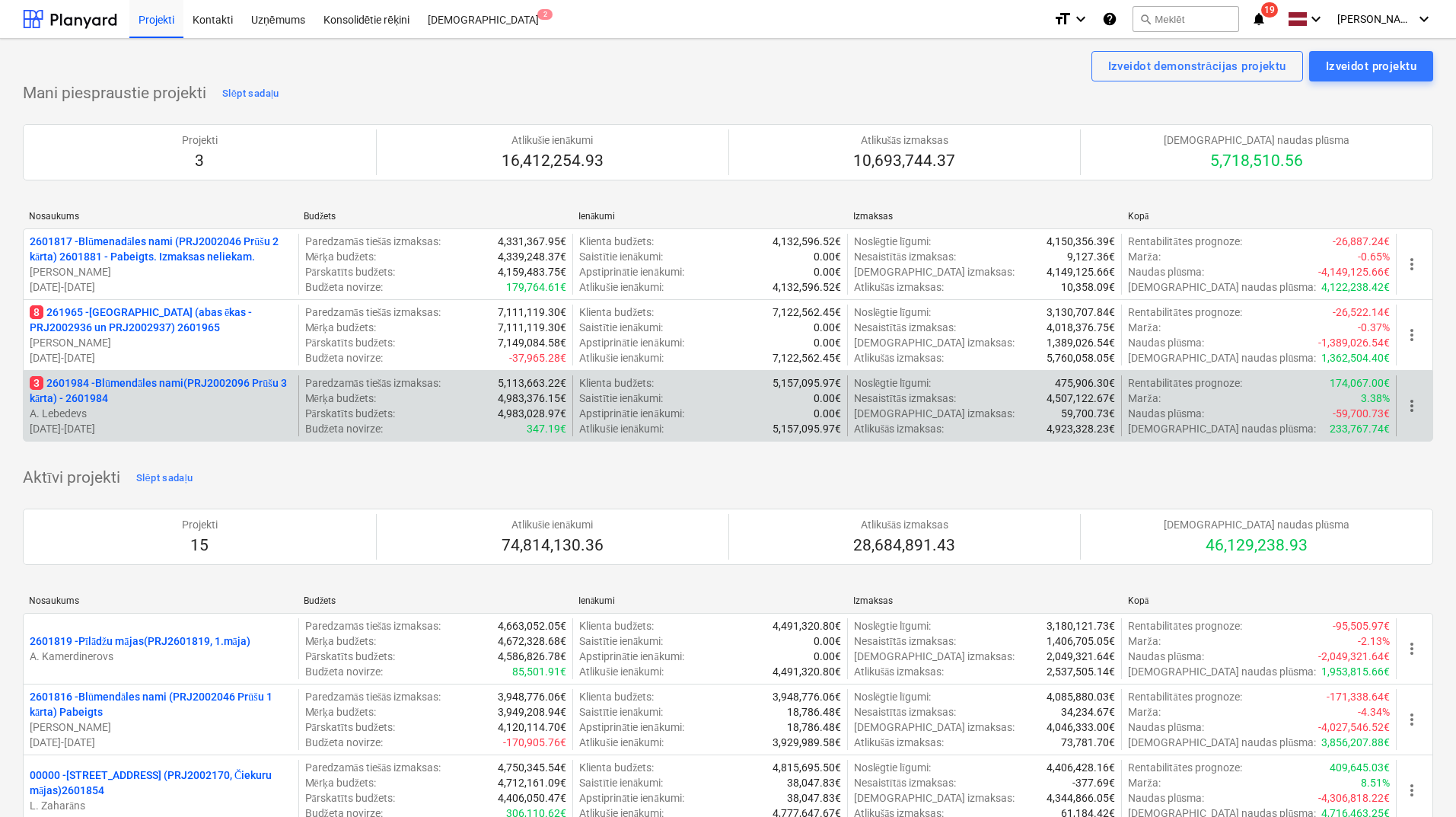
click at [168, 379] on p "3 2601984 - Blūmendāles nami(PRJ2002096 Prūšu 3 kārta) - 2601984" at bounding box center [160, 391] width 263 height 30
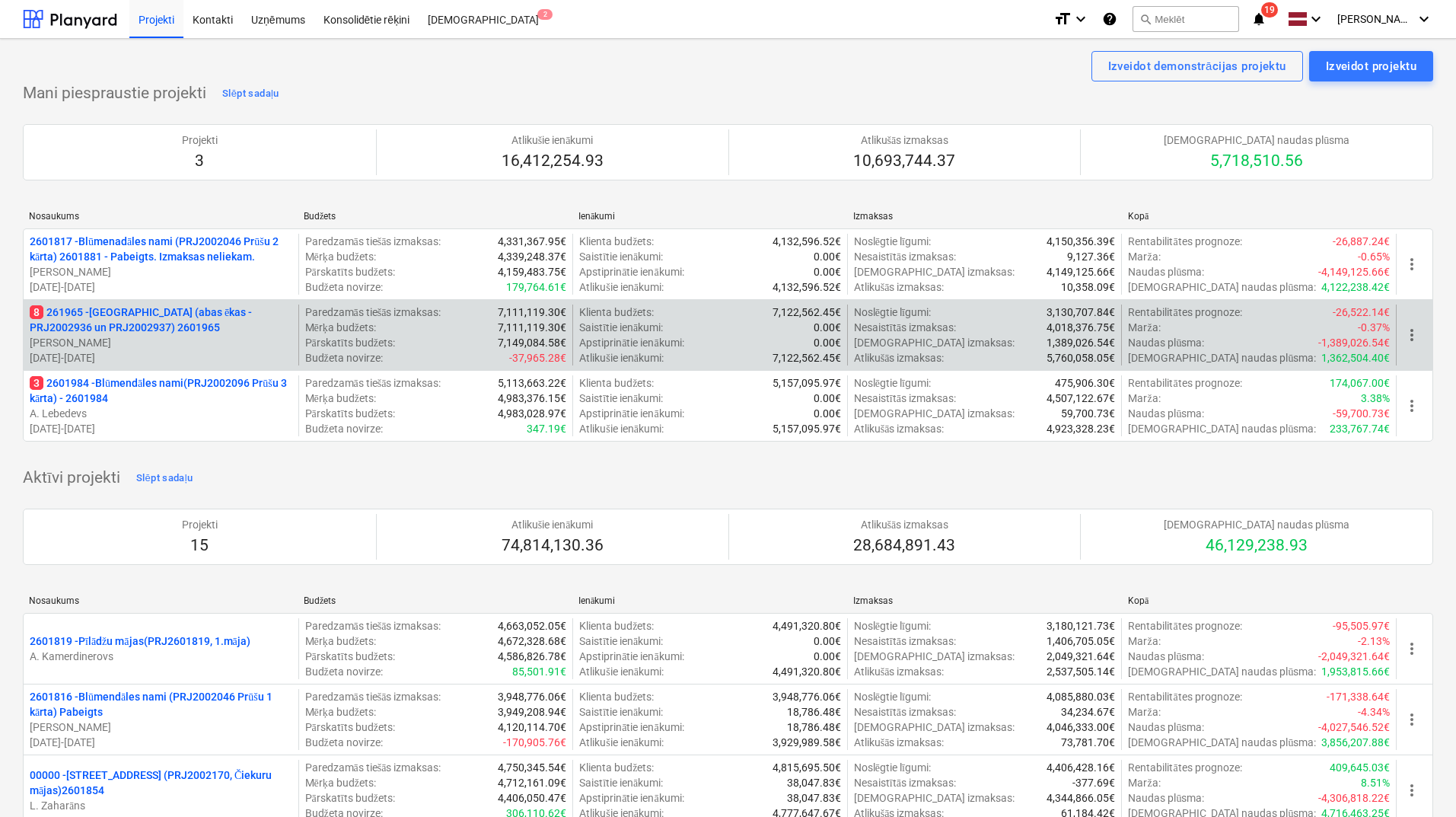
click at [198, 337] on p "[PERSON_NAME]" at bounding box center [160, 342] width 263 height 15
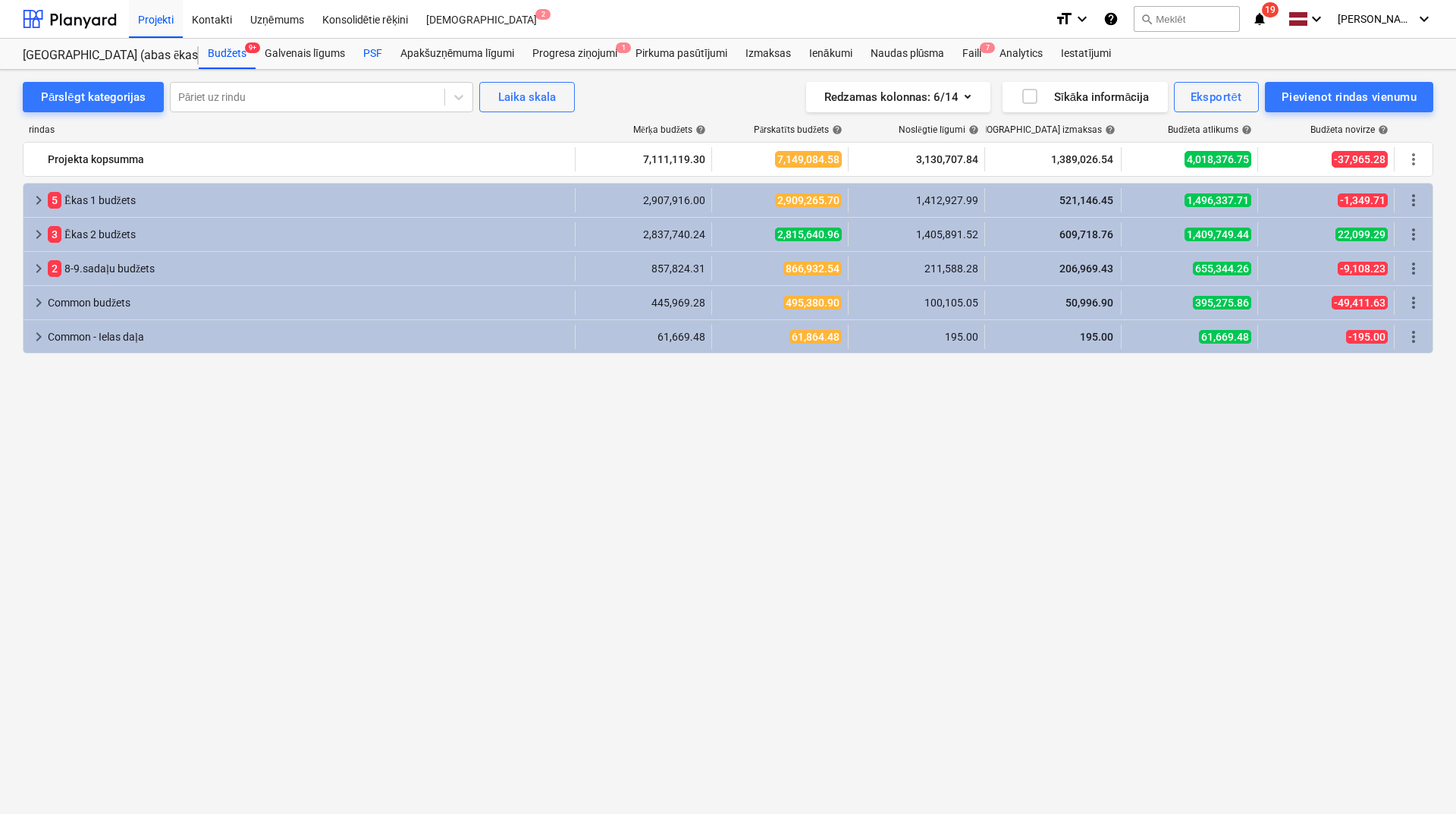
click at [382, 53] on div "PSF" at bounding box center [372, 54] width 37 height 30
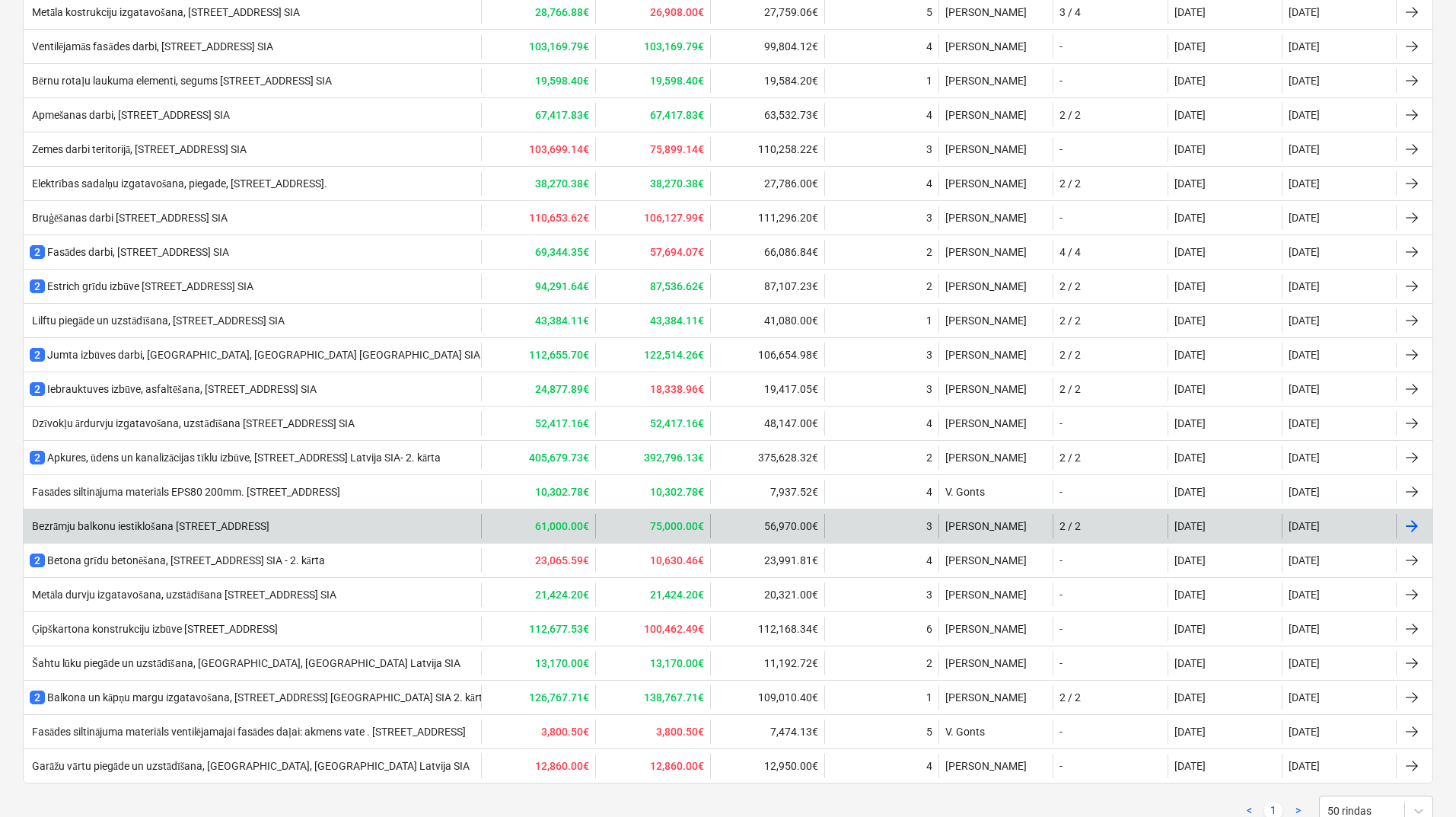
scroll to position [823, 0]
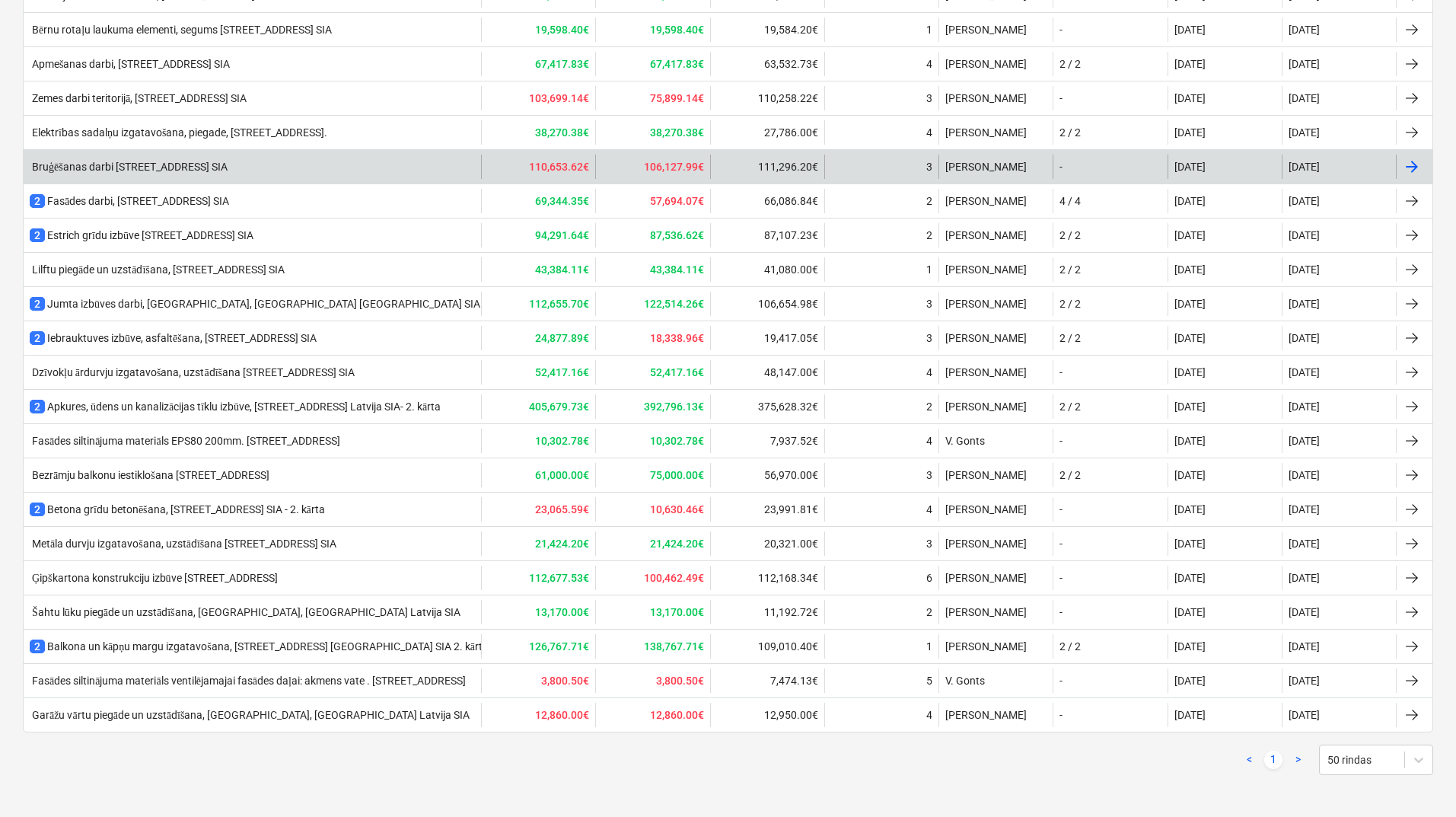
click at [185, 161] on div "Bruģēšanas darbi [STREET_ADDRESS] SIA" at bounding box center [129, 167] width 198 height 13
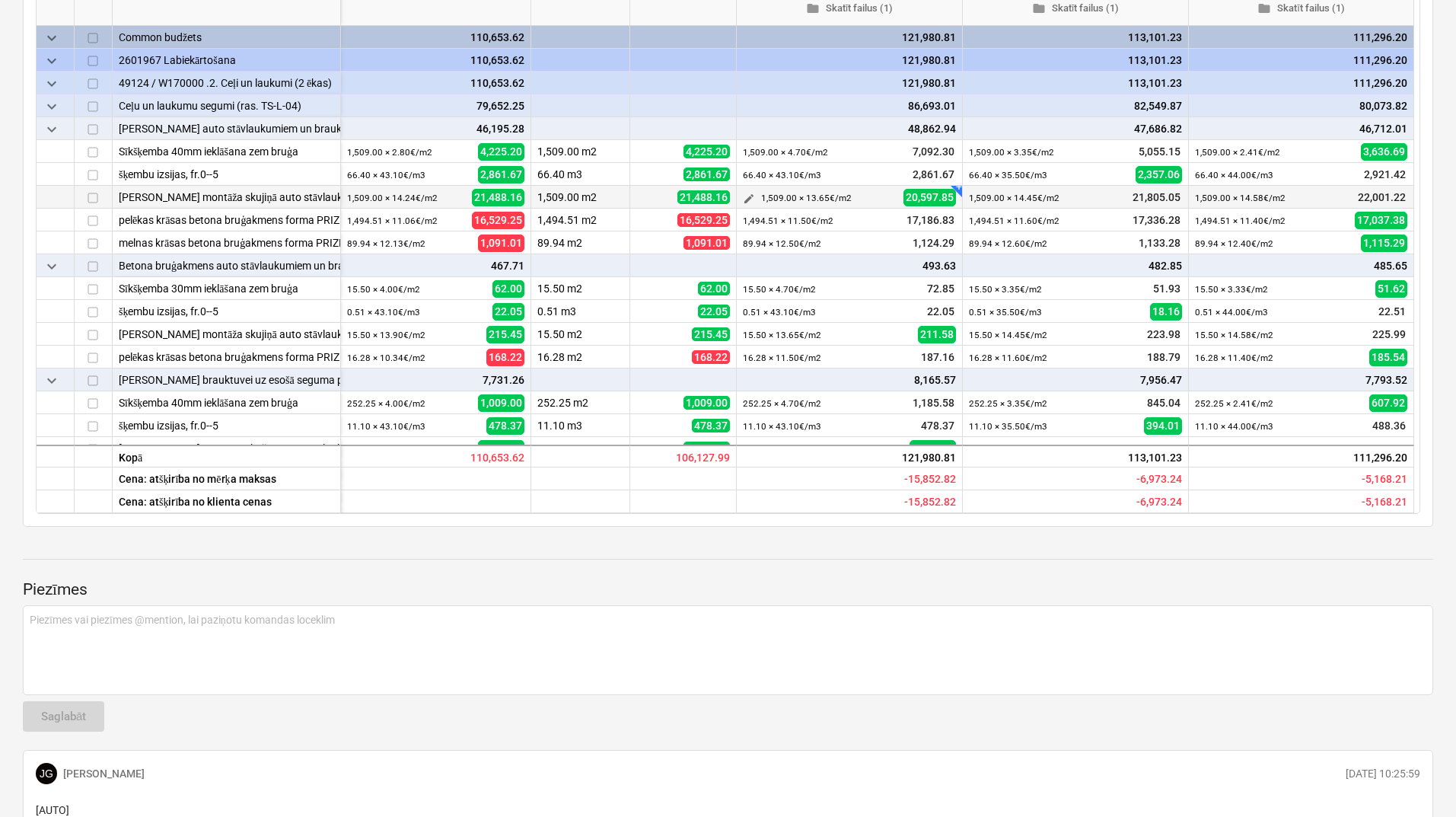
click at [747, 197] on span "edit" at bounding box center [748, 198] width 12 height 12
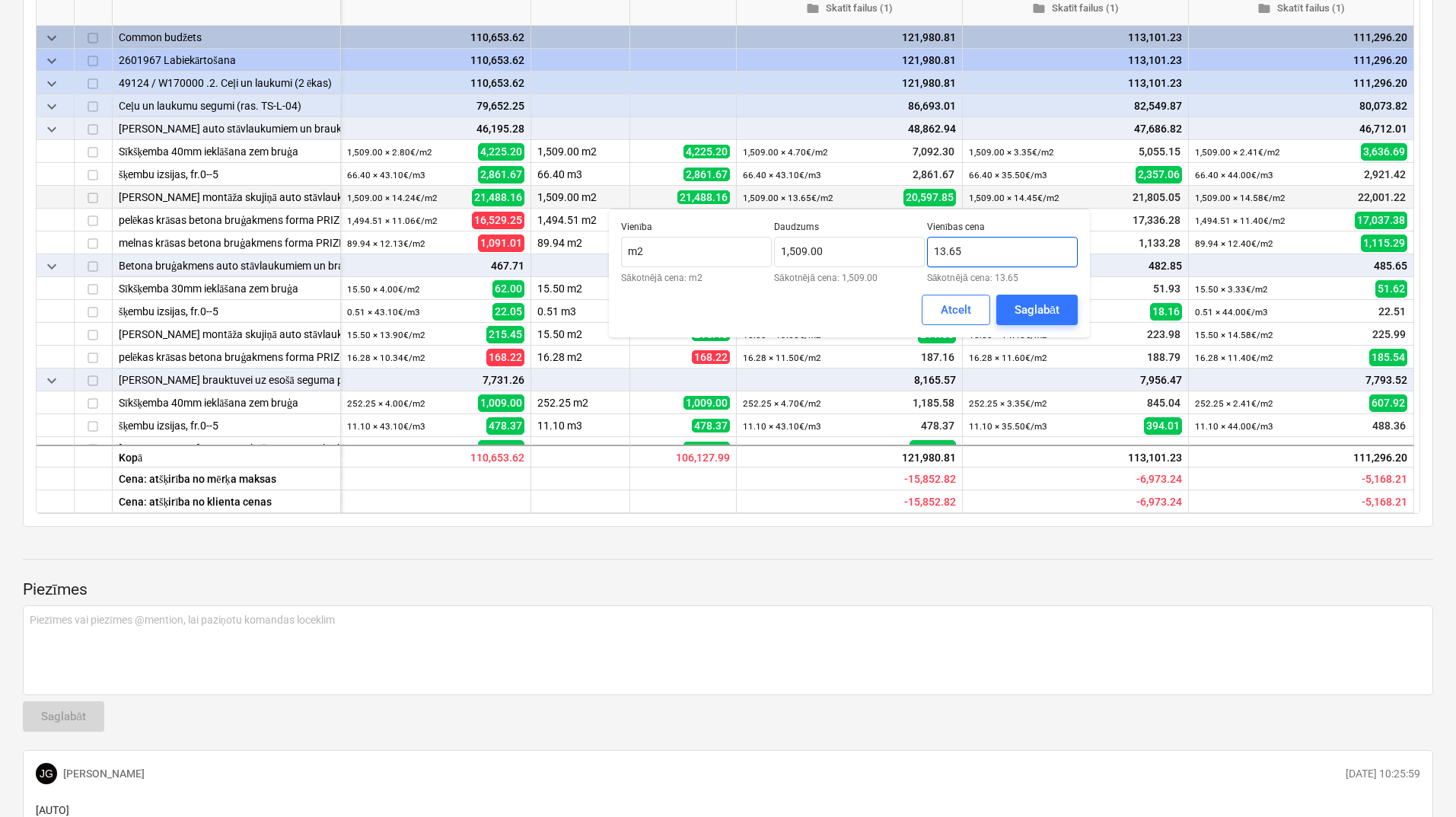
drag, startPoint x: 961, startPoint y: 253, endPoint x: 948, endPoint y: 252, distance: 13.0
click at [948, 252] on input "13.65" at bounding box center [1002, 252] width 151 height 30
type input "13.20"
click at [1050, 311] on div "Saglabāt" at bounding box center [1037, 310] width 45 height 20
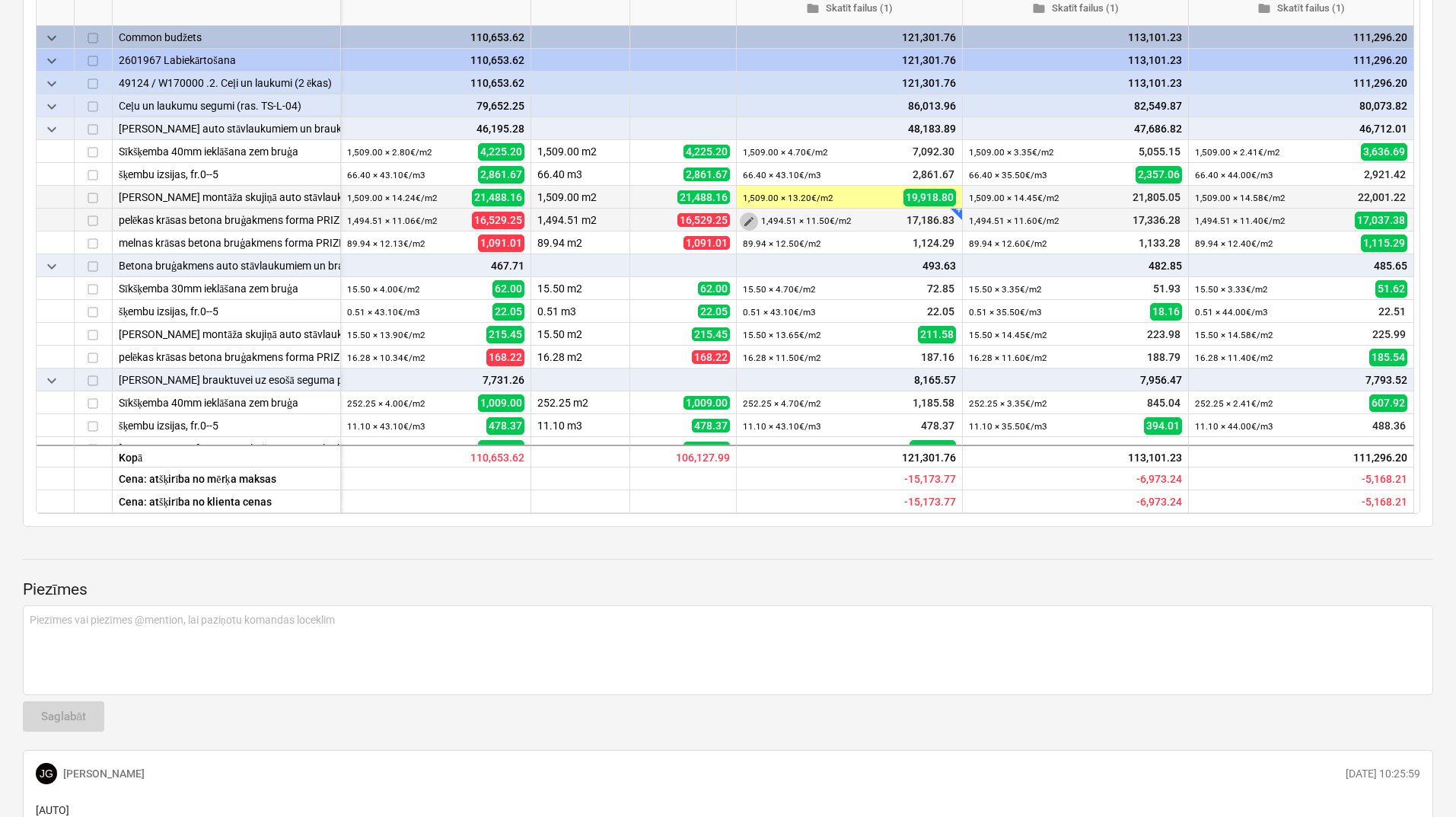
click at [751, 221] on span "edit" at bounding box center [748, 221] width 12 height 12
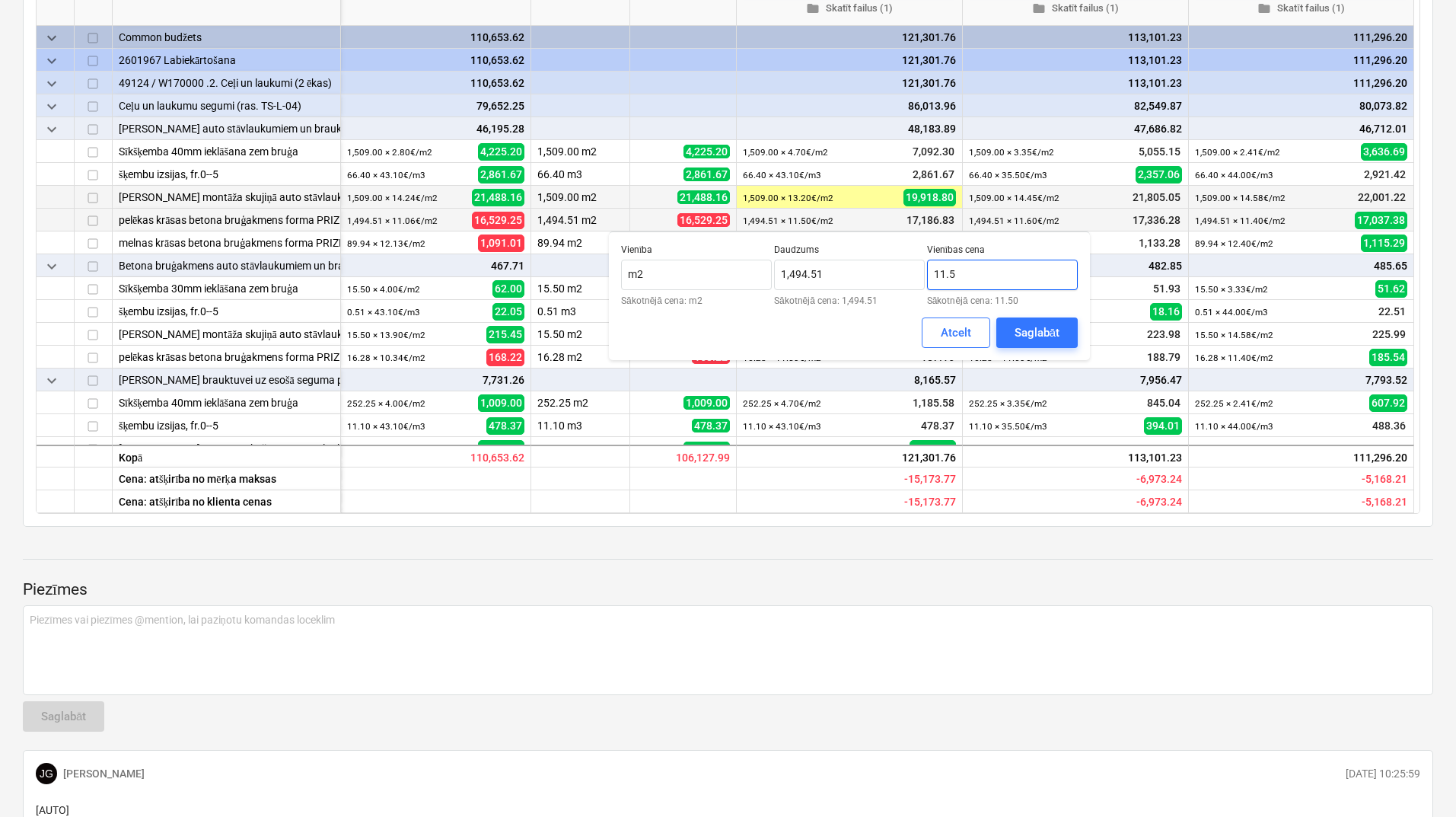
drag, startPoint x: 963, startPoint y: 277, endPoint x: 949, endPoint y: 275, distance: 14.1
click at [949, 275] on input "11.5" at bounding box center [1002, 275] width 151 height 30
type input "11.10"
click at [1032, 331] on div "Saglabāt" at bounding box center [1037, 332] width 45 height 20
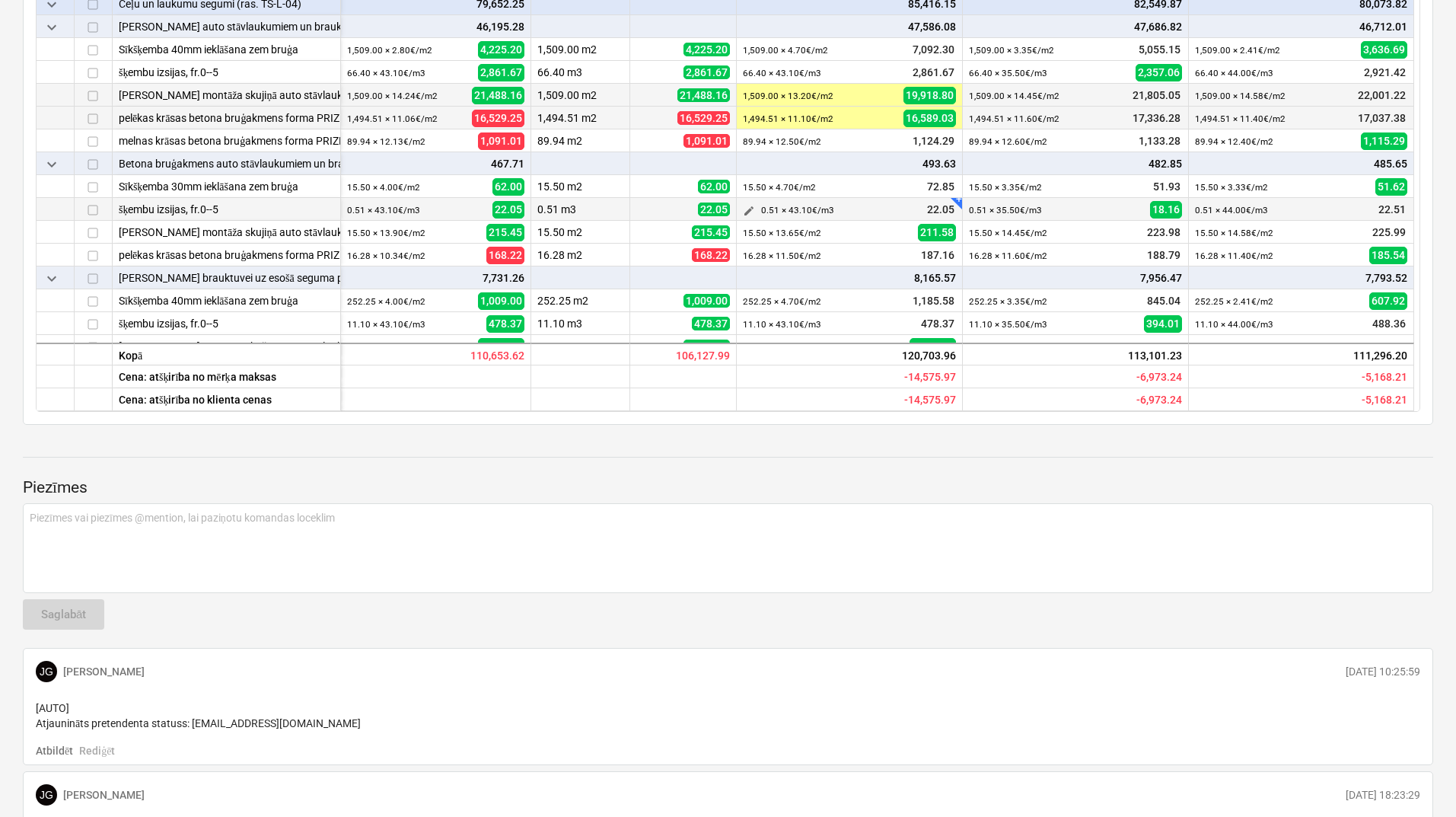
scroll to position [204, 0]
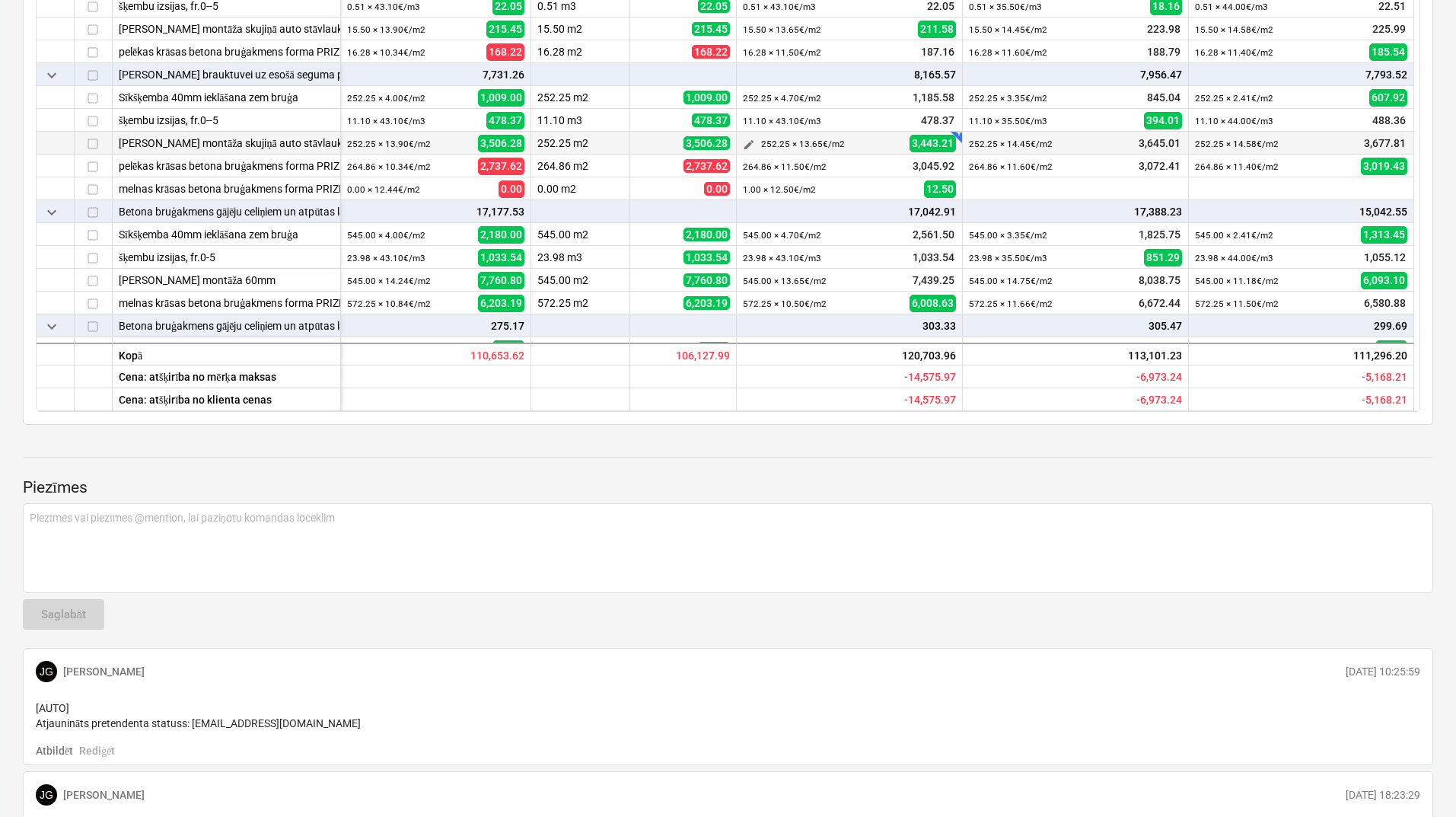
click at [754, 138] on span "edit" at bounding box center [748, 144] width 12 height 12
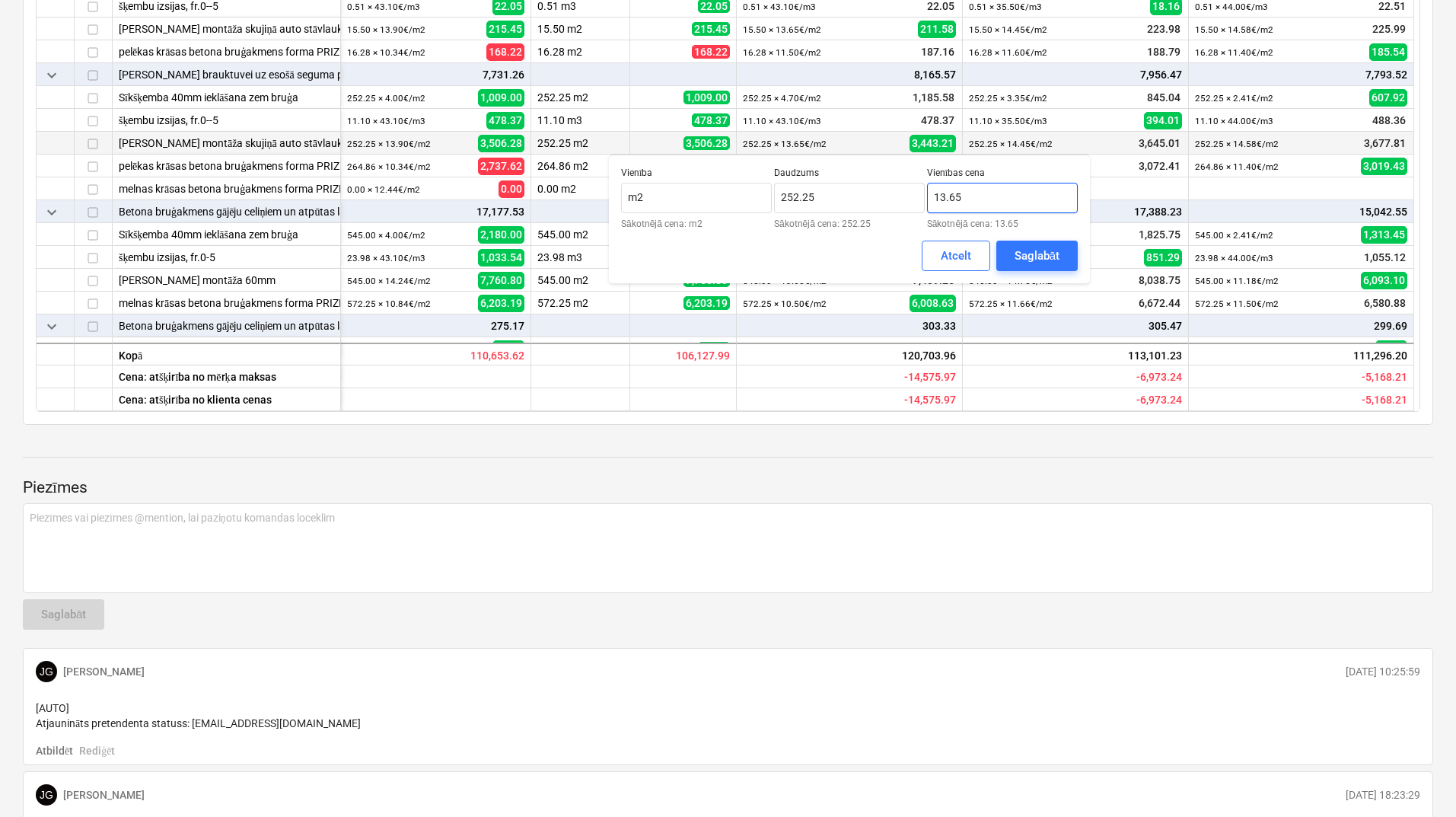
drag, startPoint x: 967, startPoint y: 196, endPoint x: 951, endPoint y: 196, distance: 16.0
click at [951, 196] on input "13.65" at bounding box center [1002, 198] width 151 height 30
type input "13.20"
click at [1043, 250] on div "Saglabāt" at bounding box center [1037, 256] width 45 height 20
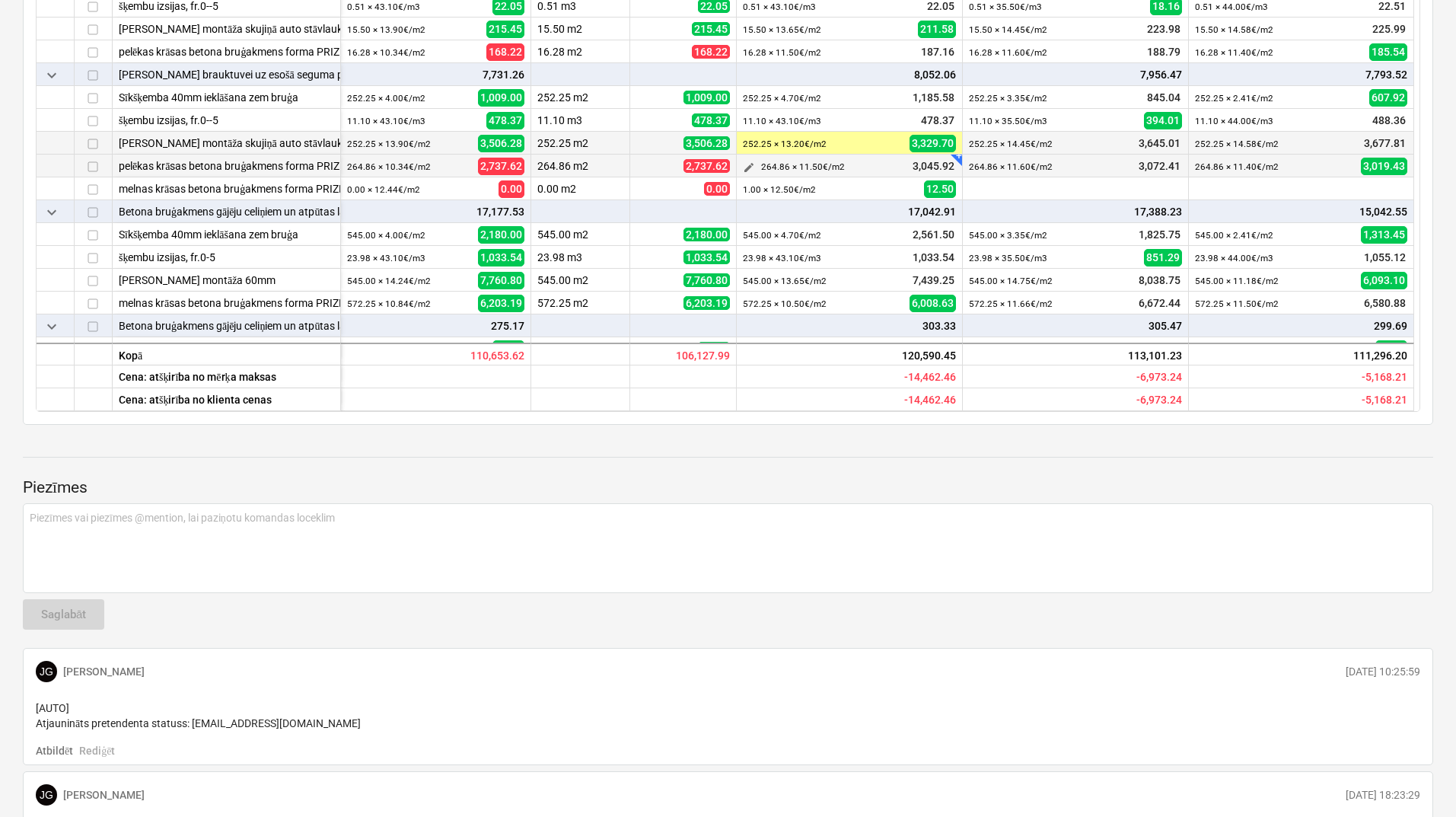
click at [750, 169] on span "edit" at bounding box center [748, 167] width 12 height 12
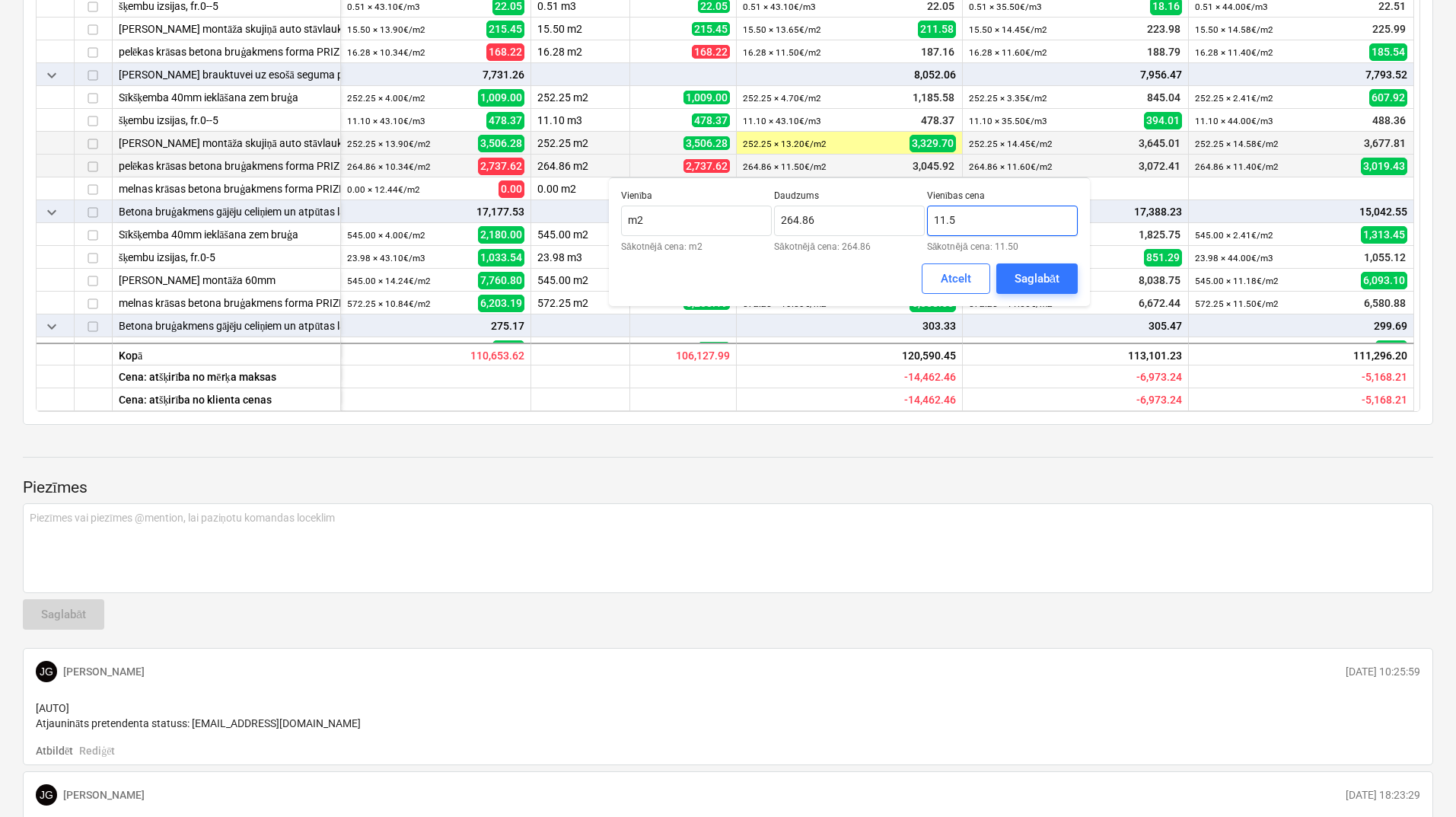
click at [950, 220] on input "11.5" at bounding box center [1002, 220] width 151 height 30
type input "11.20"
click at [1038, 272] on div "Saglabāt" at bounding box center [1037, 278] width 45 height 20
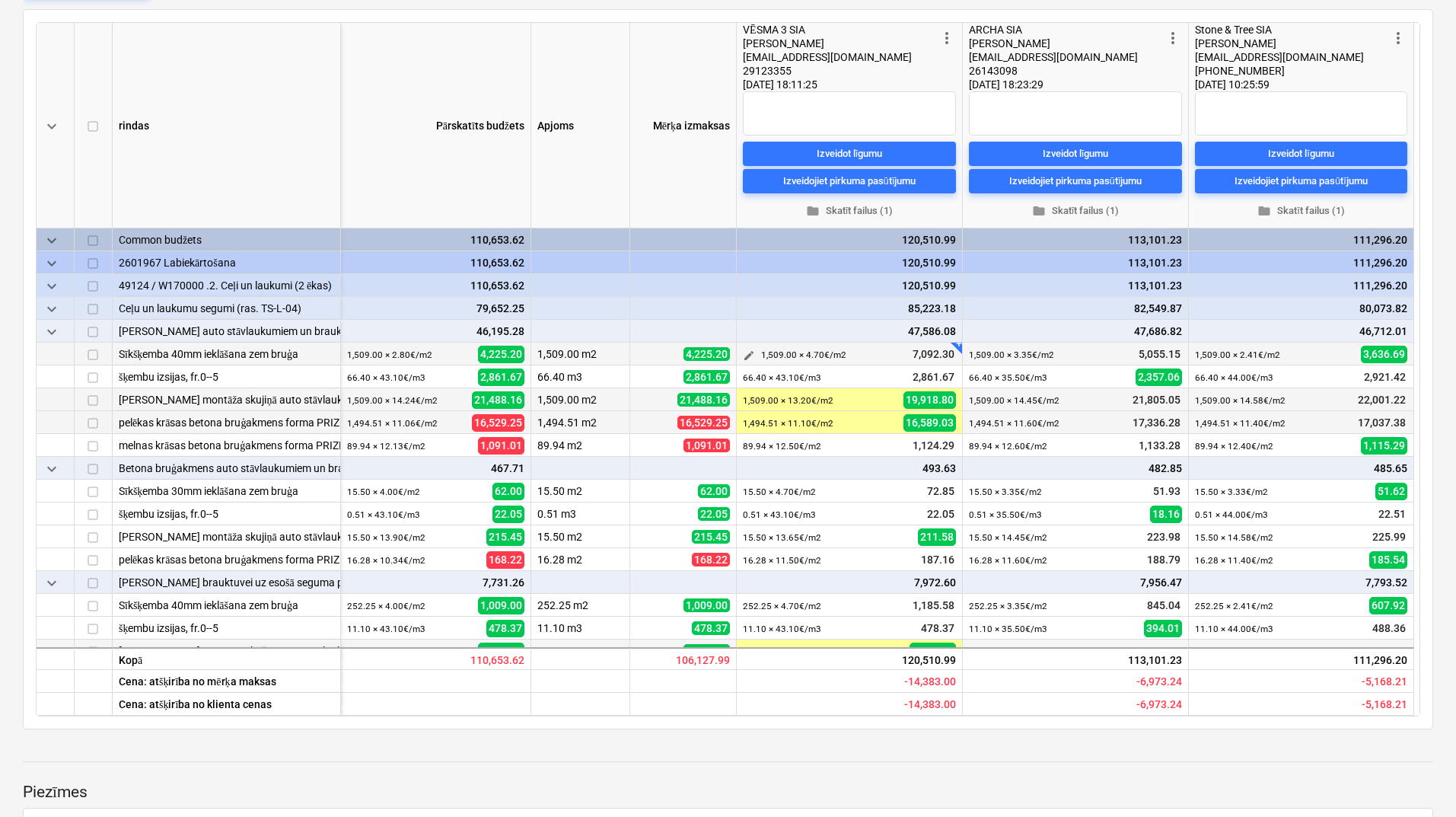
click at [750, 356] on span "edit" at bounding box center [748, 355] width 12 height 12
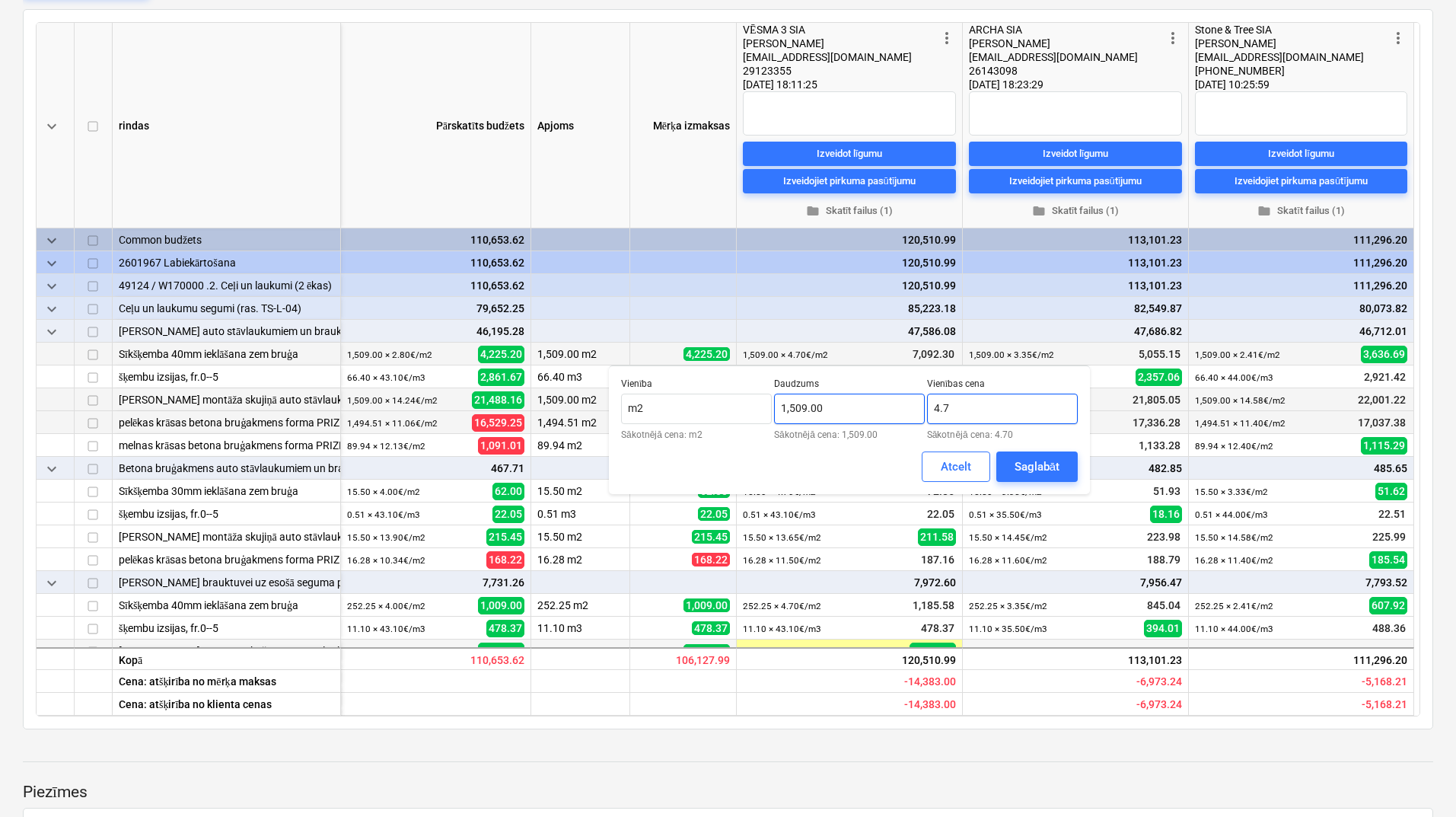
drag, startPoint x: 956, startPoint y: 407, endPoint x: 920, endPoint y: 410, distance: 36.1
click at [920, 410] on div "Vienība m2 Sākotnējā cena: m2 Daudzums 1,509.00 Sākotnējā cena: 1,509.00 Vienīb…" at bounding box center [849, 409] width 457 height 61
type input "4.35"
click at [1022, 464] on div "Saglabāt" at bounding box center [1037, 466] width 45 height 20
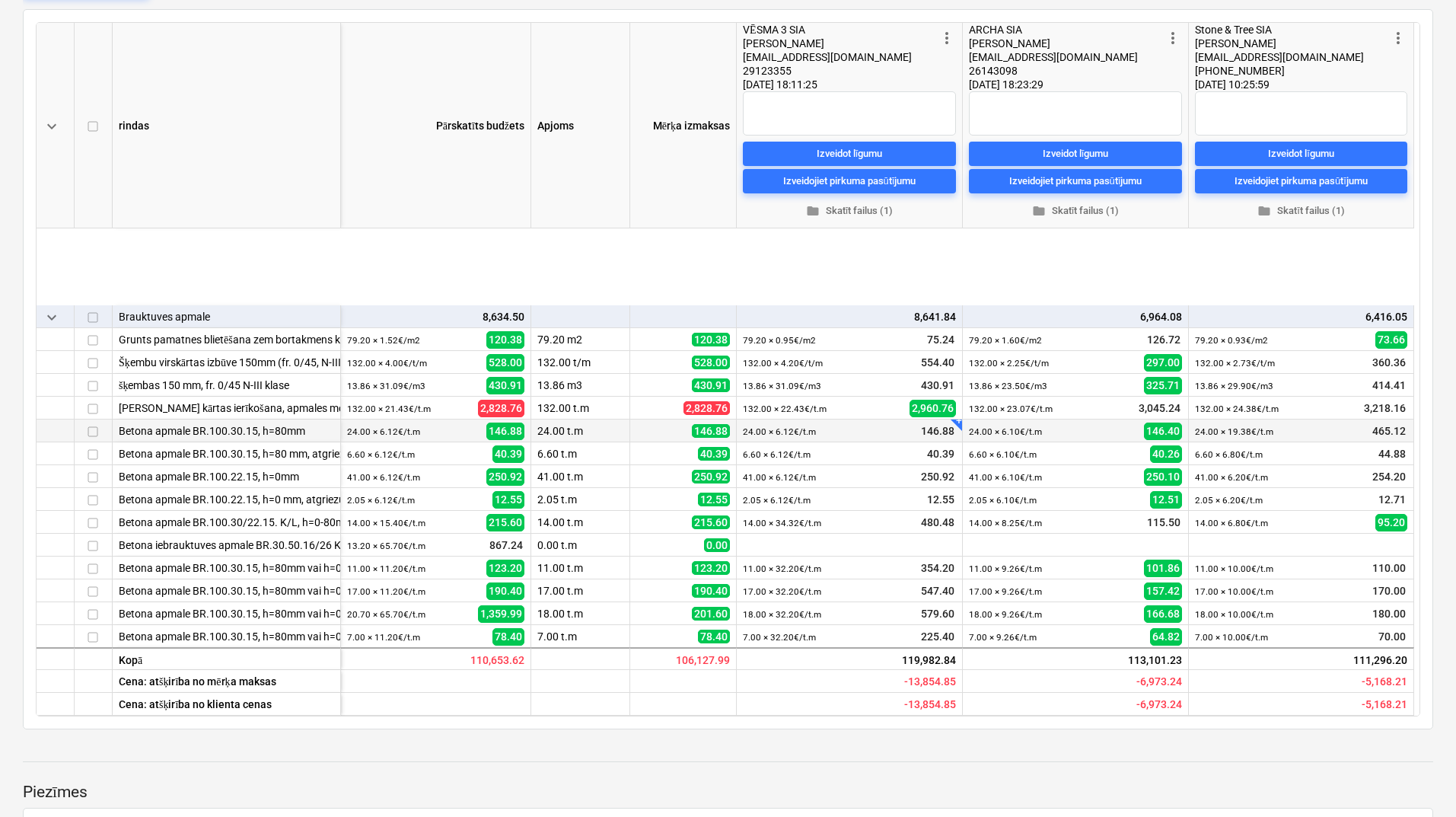
scroll to position [1726, 0]
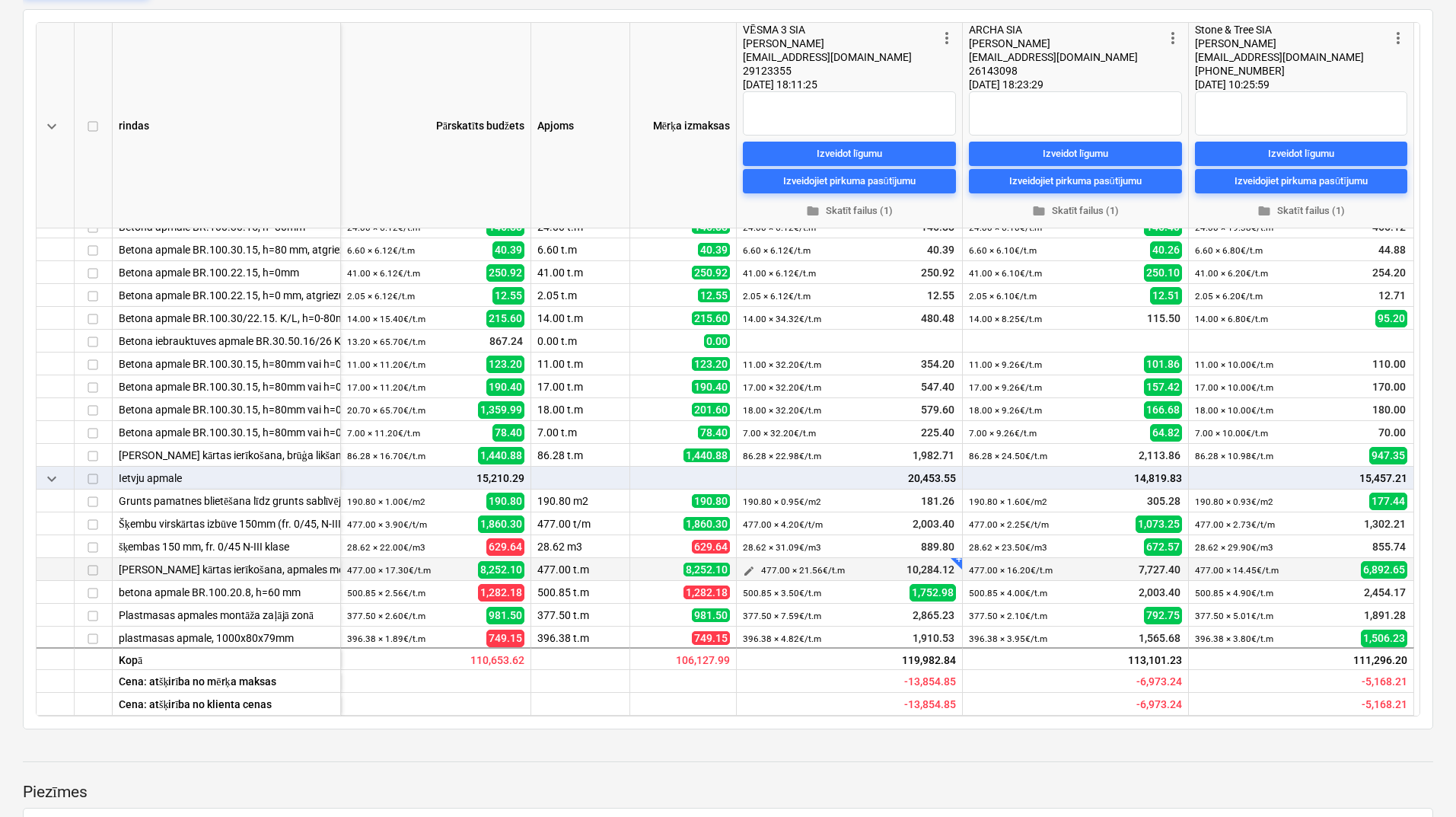
click at [751, 574] on span "edit" at bounding box center [748, 570] width 12 height 12
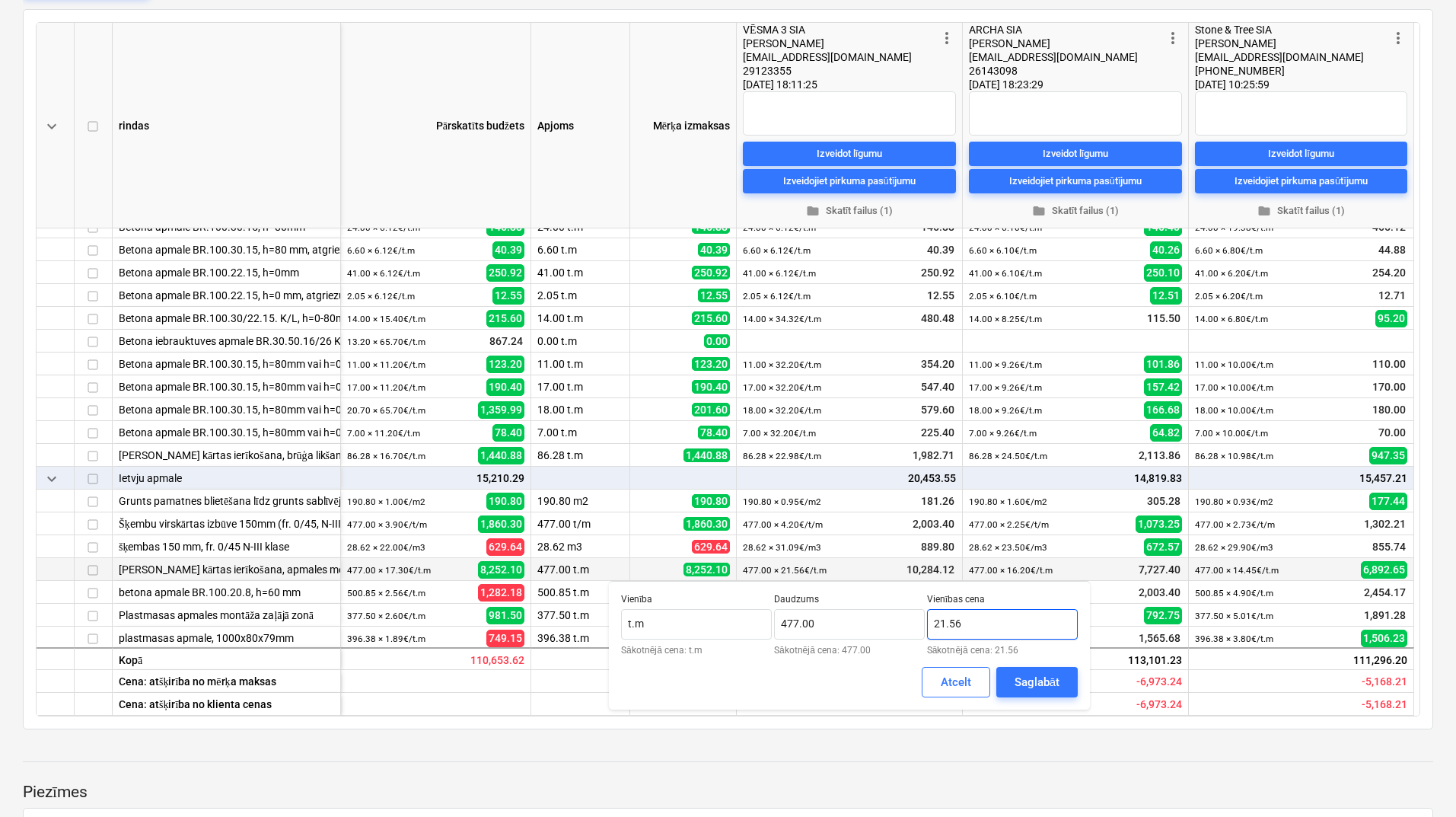
drag, startPoint x: 943, startPoint y: 622, endPoint x: 928, endPoint y: 621, distance: 15.0
click at [928, 621] on input "21.56" at bounding box center [1002, 625] width 151 height 30
type input "15.56"
click at [1021, 680] on div "Saglabāt" at bounding box center [1037, 682] width 45 height 20
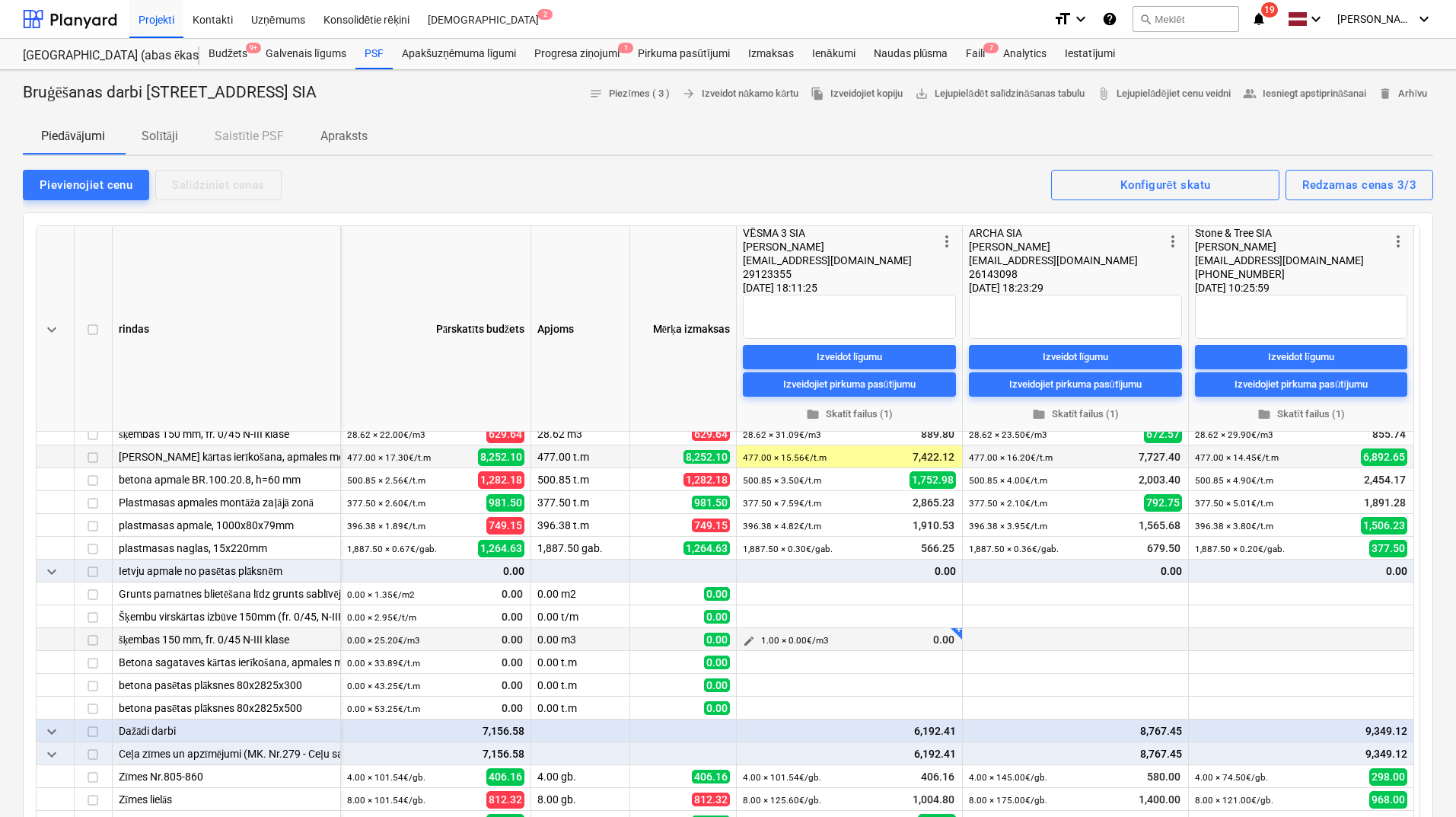
scroll to position [1959, 0]
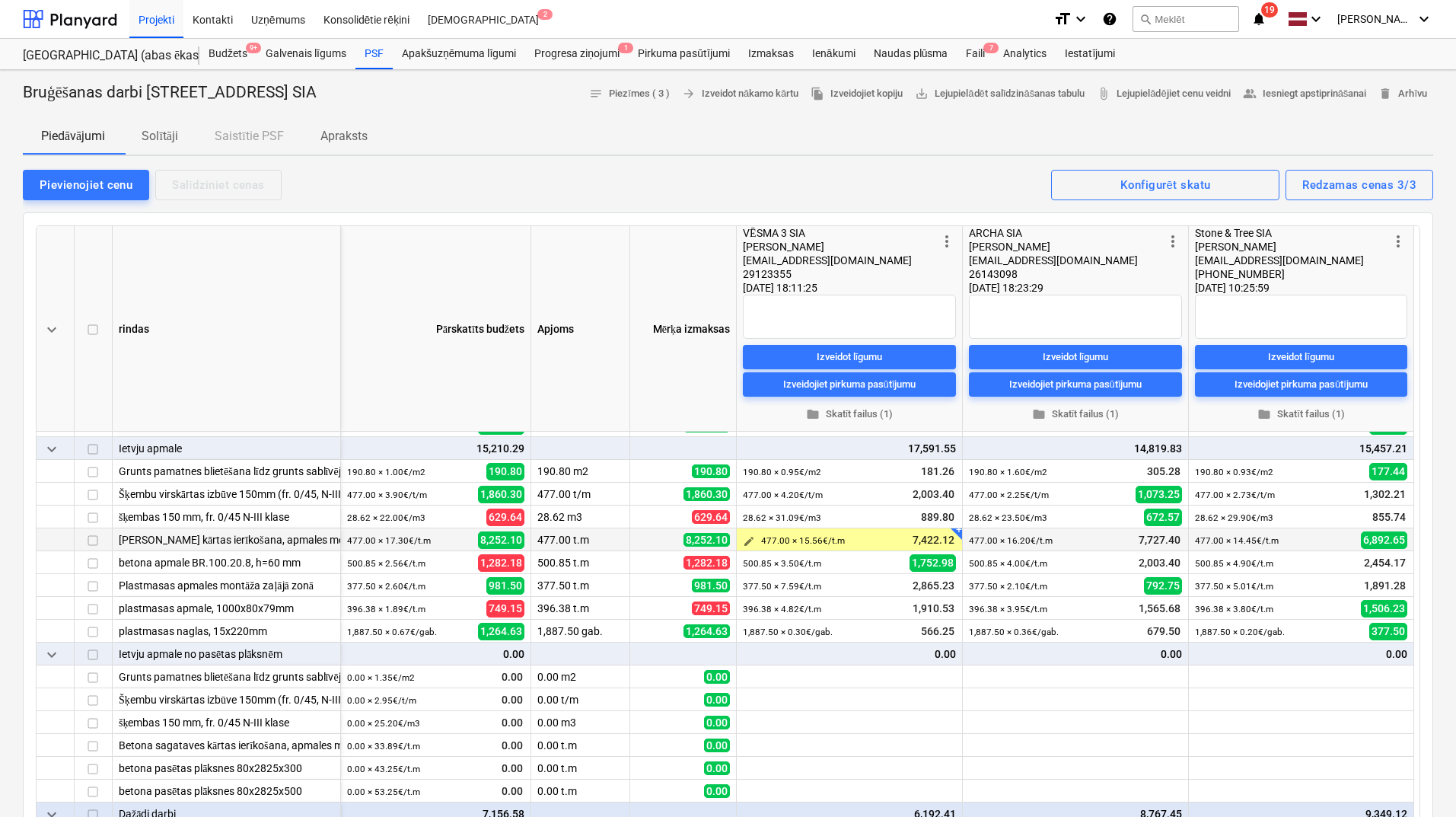
click at [752, 539] on span "edit" at bounding box center [748, 541] width 12 height 12
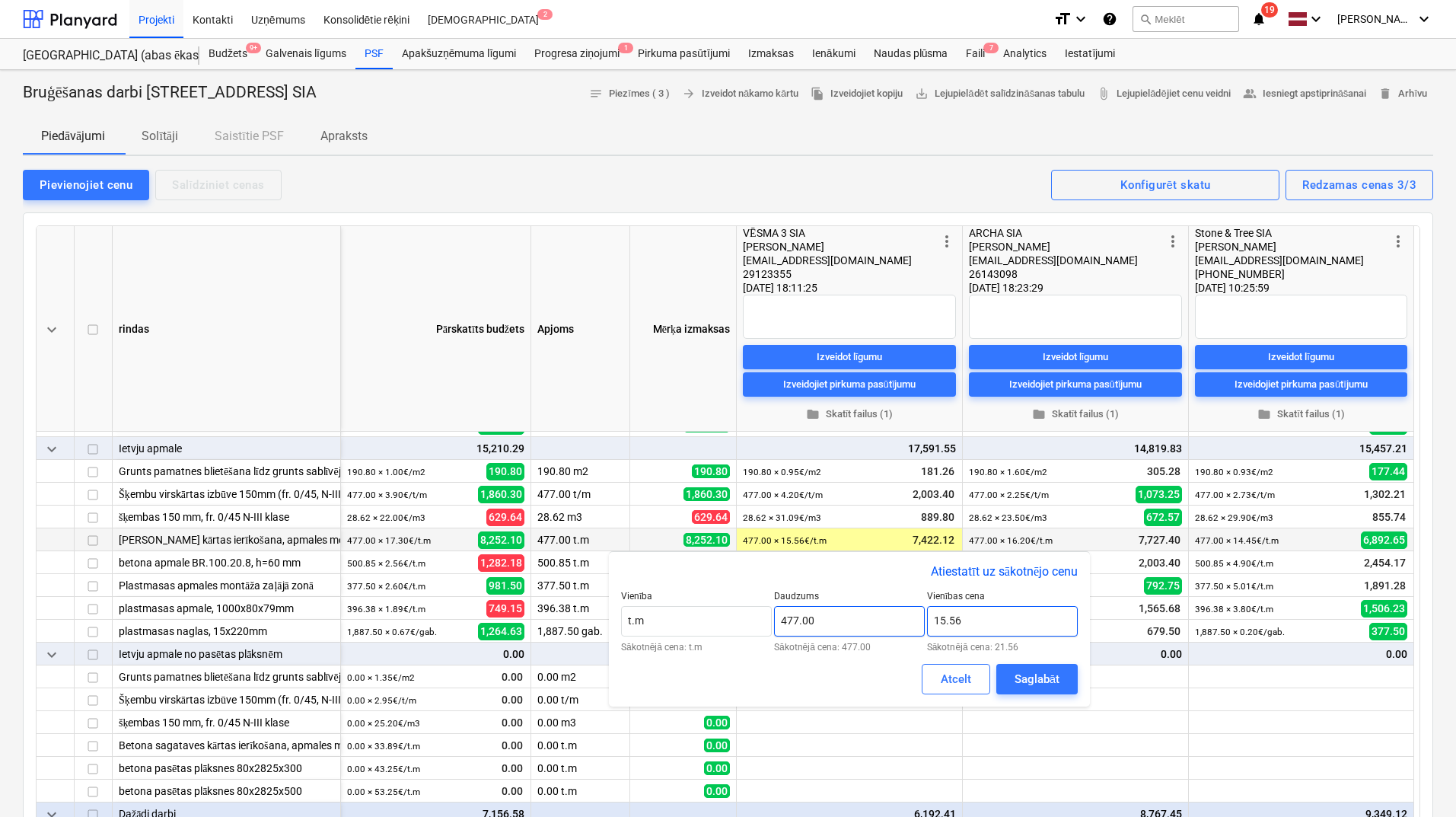
drag, startPoint x: 946, startPoint y: 620, endPoint x: 924, endPoint y: 621, distance: 22.0
click at [925, 621] on div "Vienība t.m Sākotnējā cena: t.m Daudzums 477.00 Sākotnējā cena: 477.00 Vienības…" at bounding box center [849, 621] width 457 height 61
drag, startPoint x: 943, startPoint y: 624, endPoint x: 931, endPoint y: 623, distance: 12.0
click at [931, 623] on input "14.56" at bounding box center [1002, 621] width 151 height 30
type input "13.56"
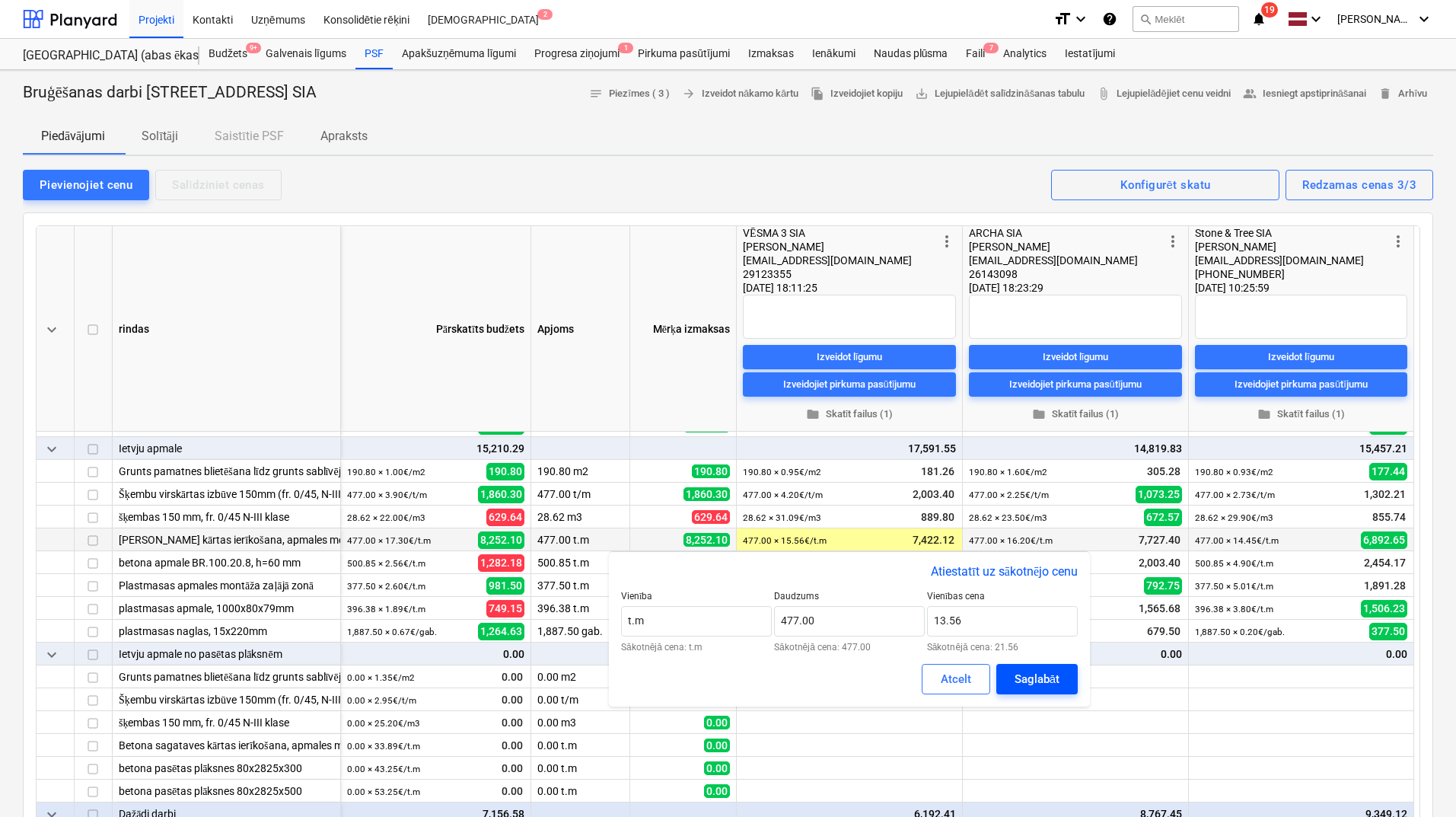
click at [1021, 675] on div "Saglabāt" at bounding box center [1037, 679] width 45 height 20
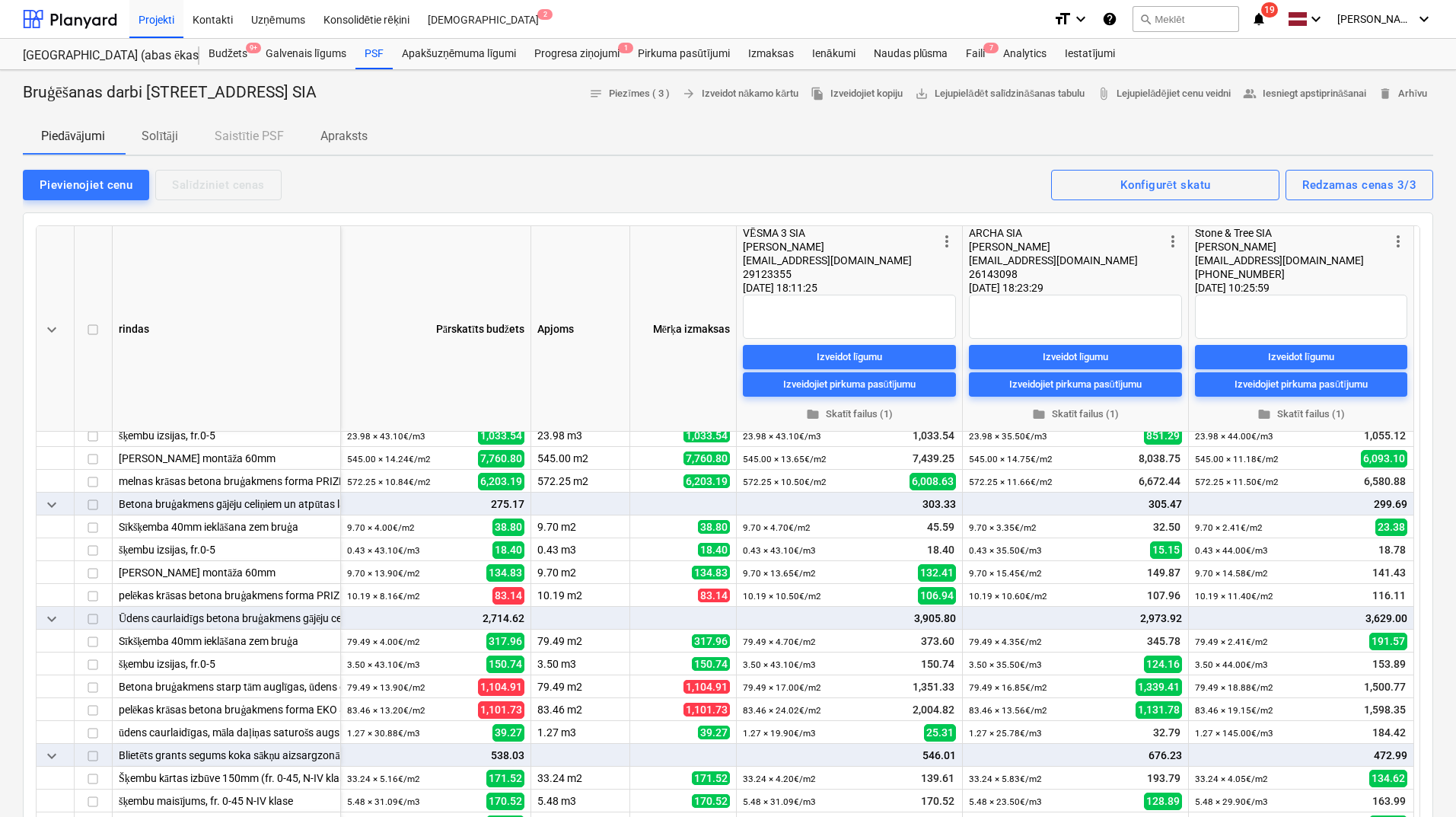
scroll to position [436, 0]
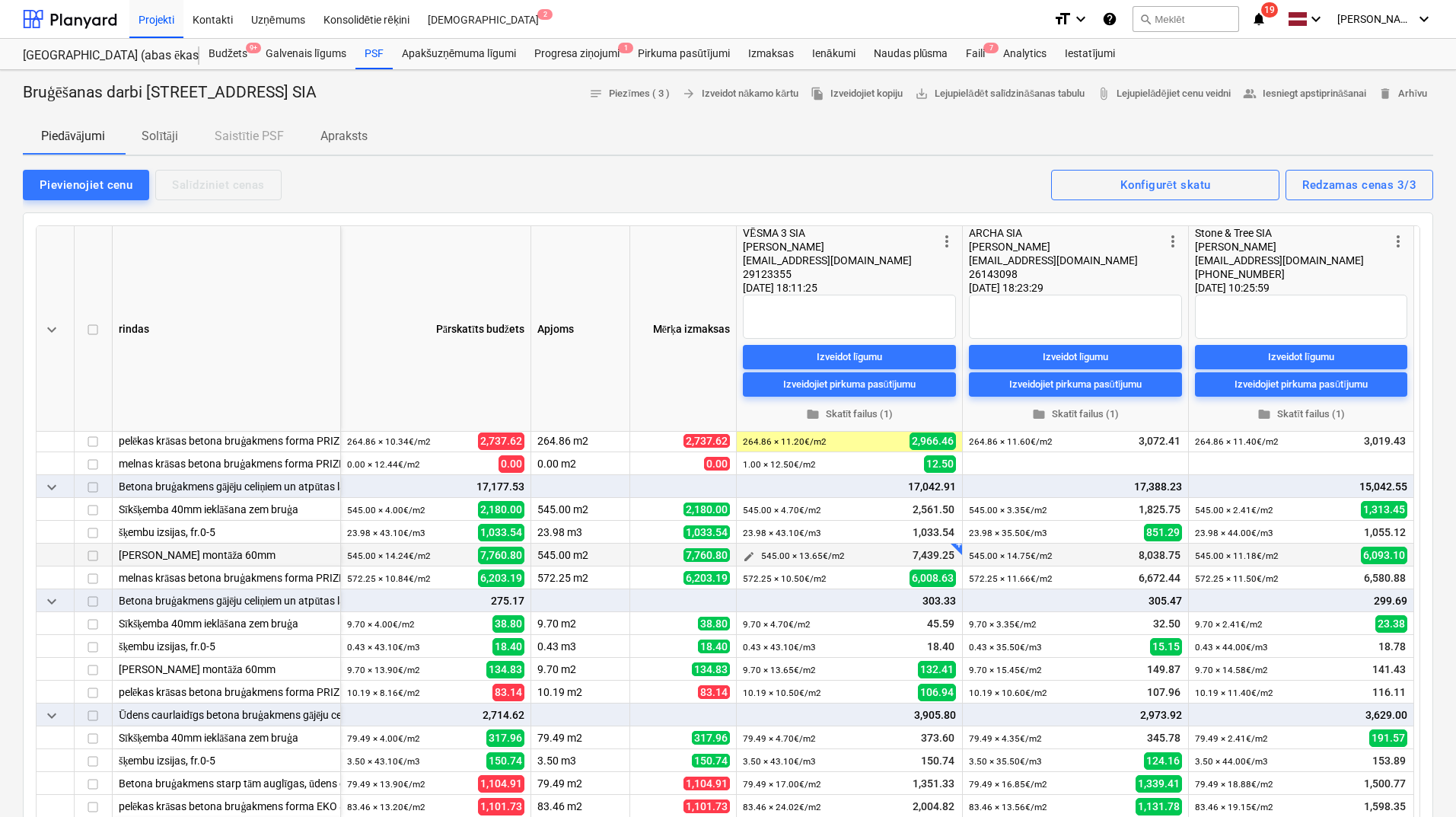
click at [746, 552] on span "edit" at bounding box center [748, 556] width 12 height 12
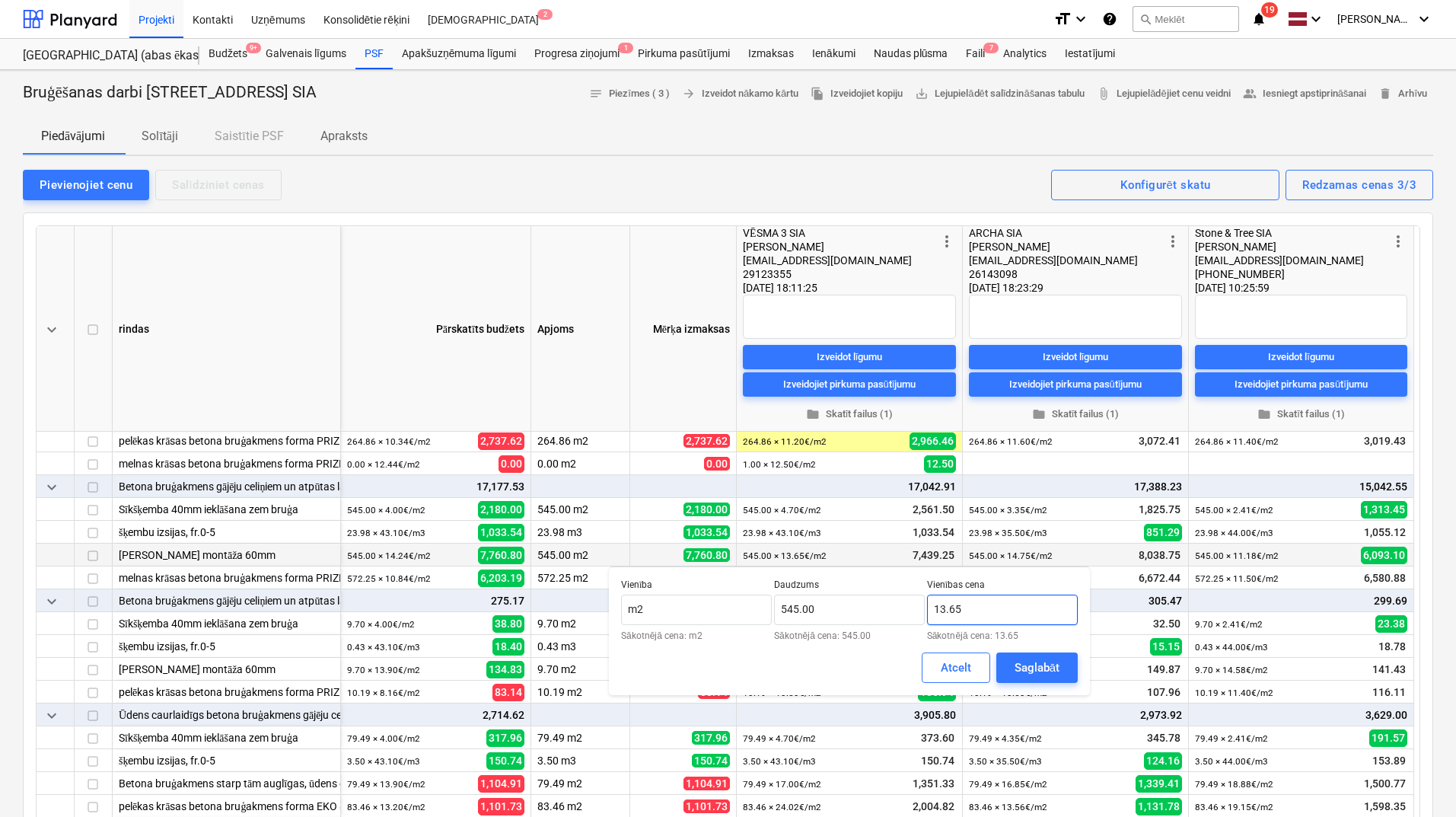
drag, startPoint x: 959, startPoint y: 610, endPoint x: 948, endPoint y: 609, distance: 11.0
click at [948, 609] on input "13.65" at bounding box center [1002, 609] width 151 height 30
type input "13.00"
click at [1024, 662] on div "Saglabāt" at bounding box center [1037, 668] width 45 height 20
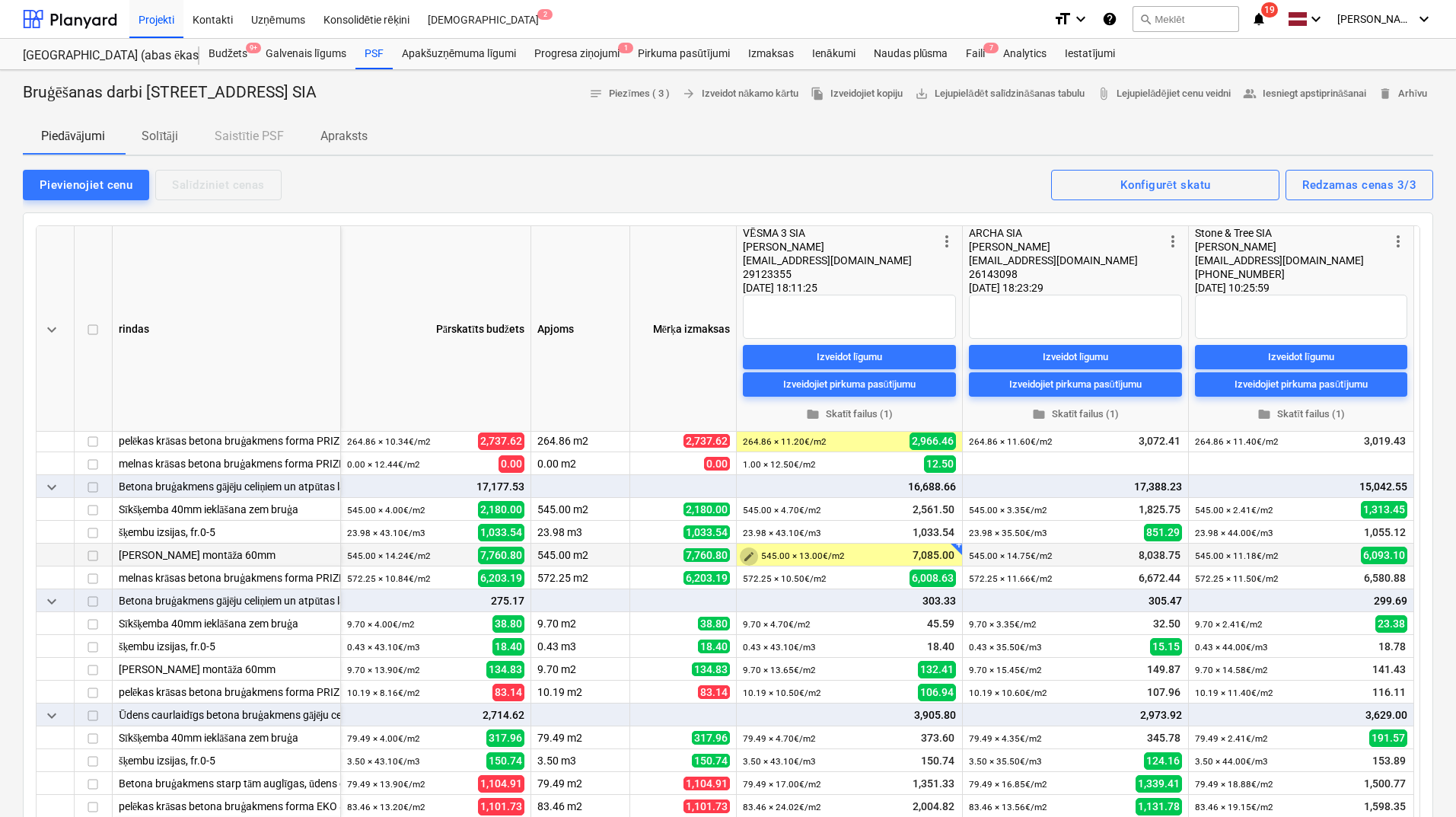
click at [750, 559] on span "edit" at bounding box center [748, 556] width 12 height 12
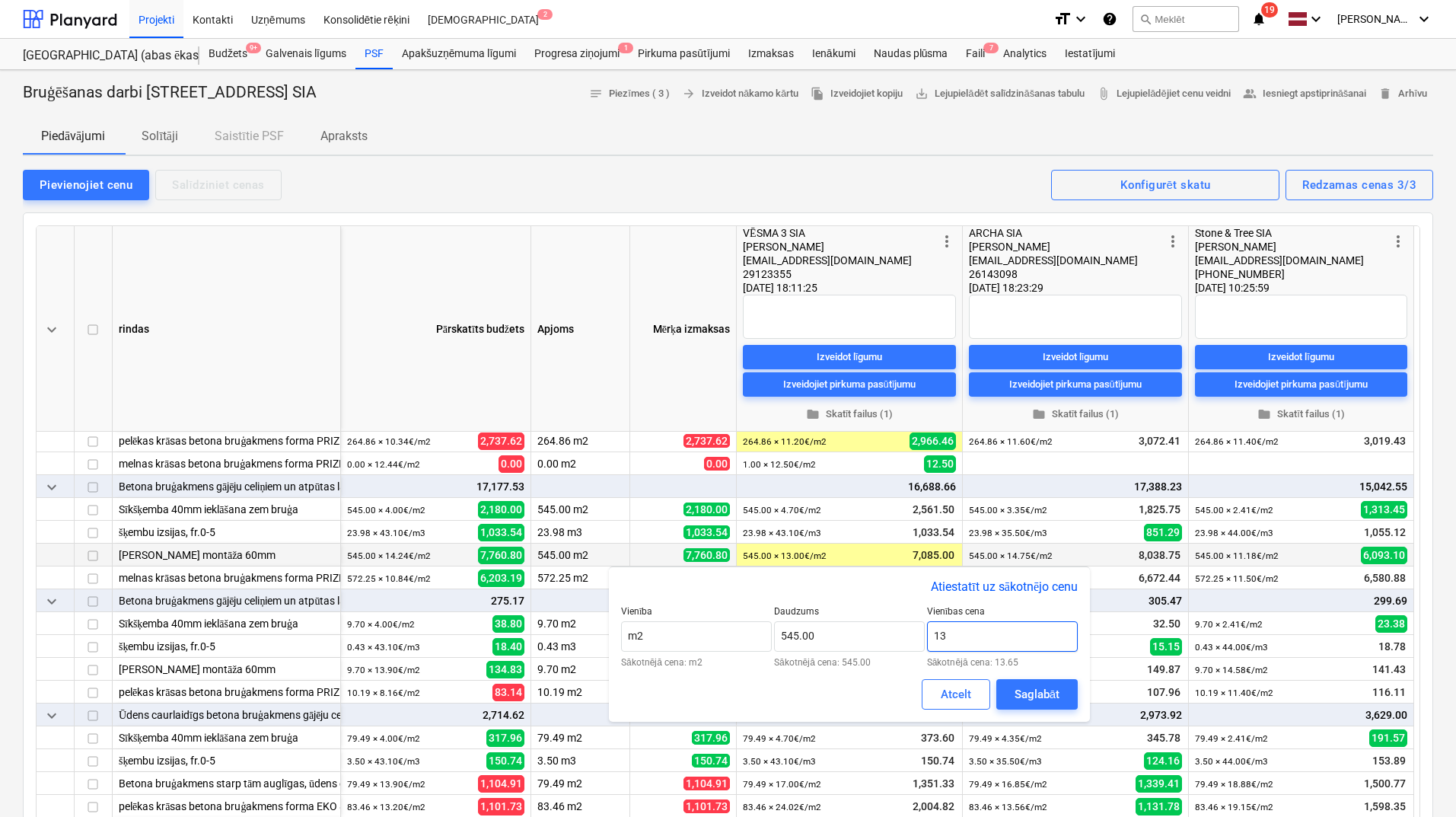
drag, startPoint x: 970, startPoint y: 633, endPoint x: 927, endPoint y: 629, distance: 43.2
click at [927, 629] on input "13" at bounding box center [1002, 637] width 151 height 30
type input "11.00"
click at [1023, 689] on div "Saglabāt" at bounding box center [1037, 694] width 45 height 20
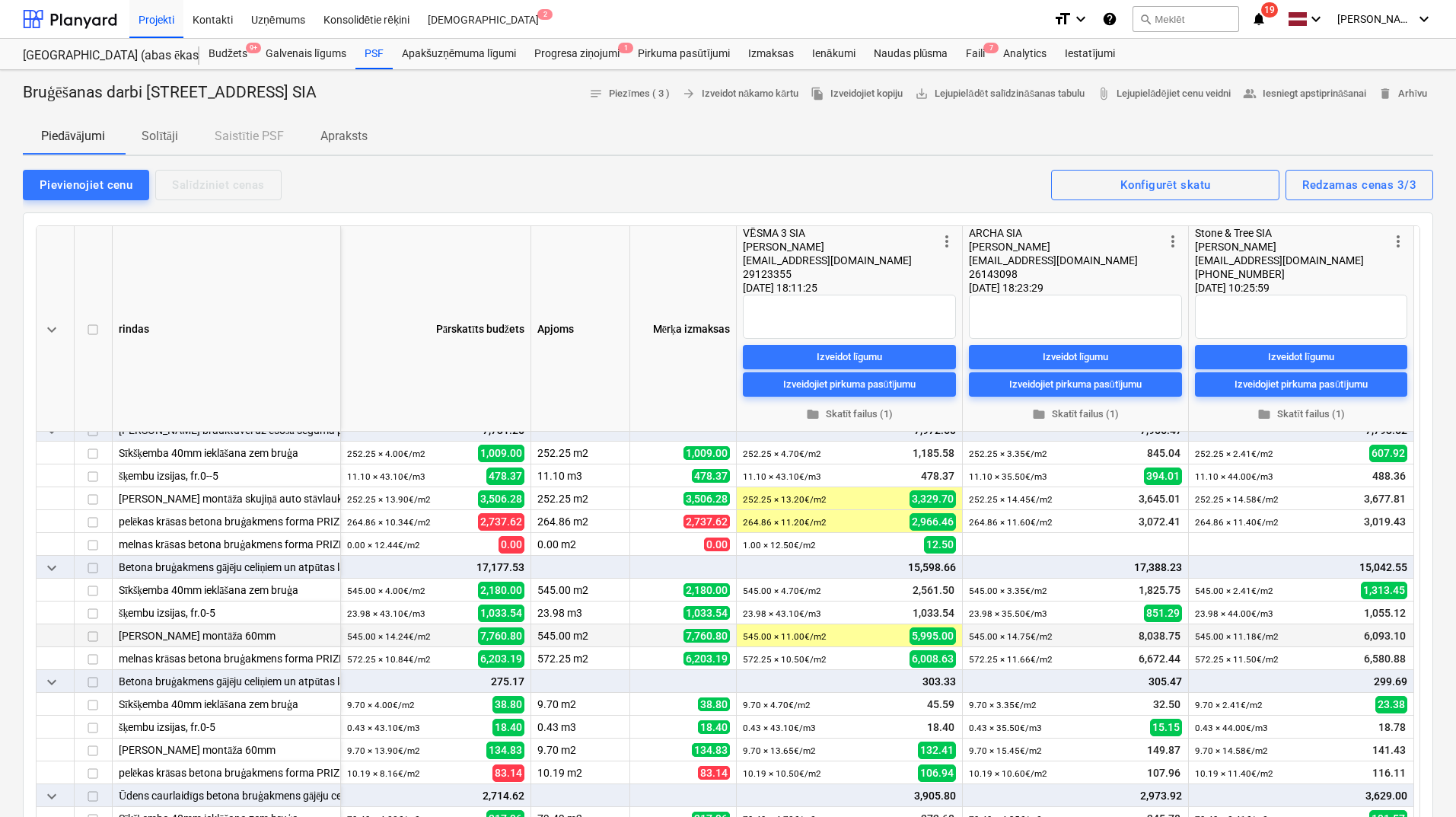
scroll to position [335, 0]
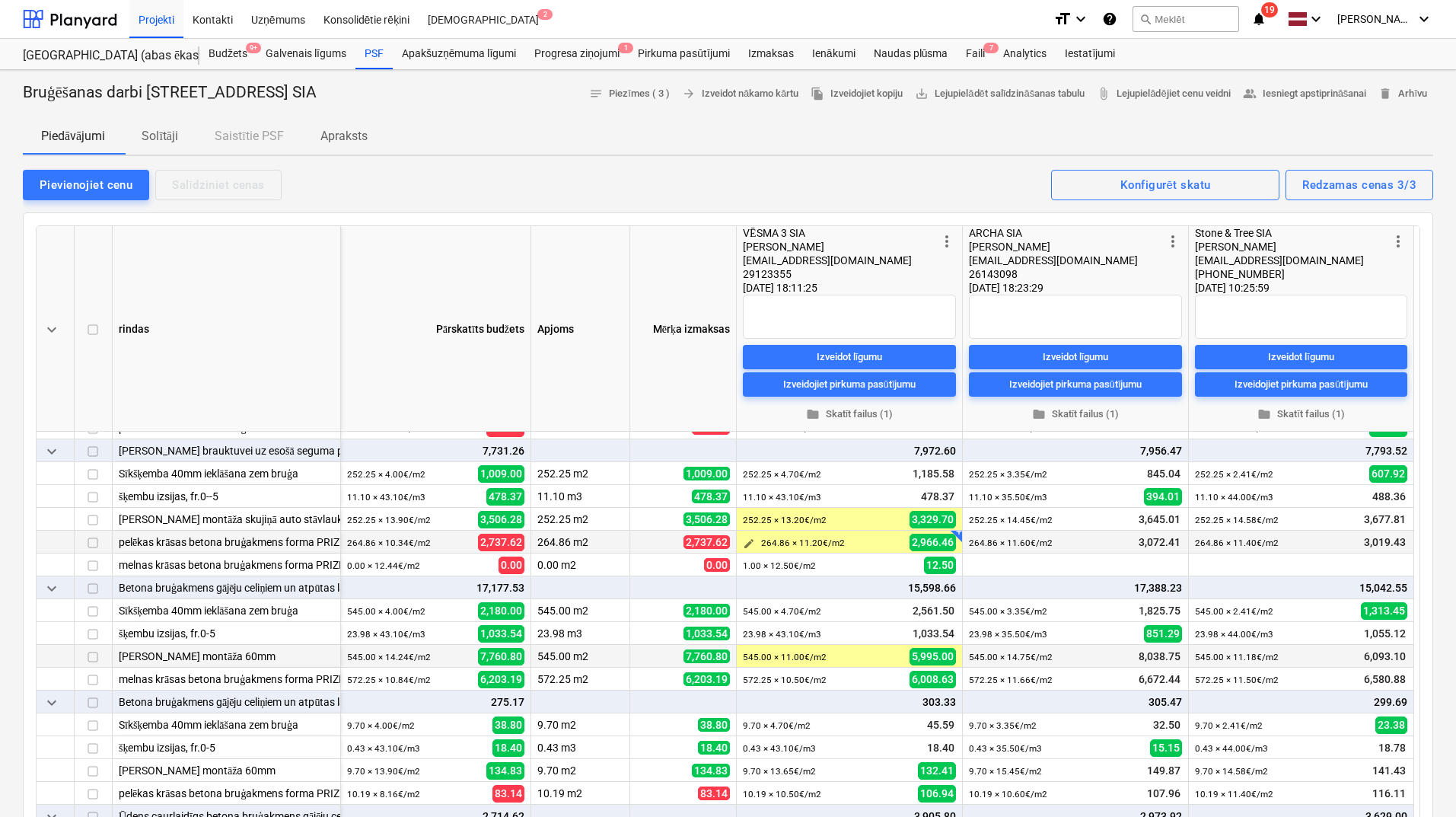
click at [747, 544] on span "edit" at bounding box center [748, 543] width 12 height 12
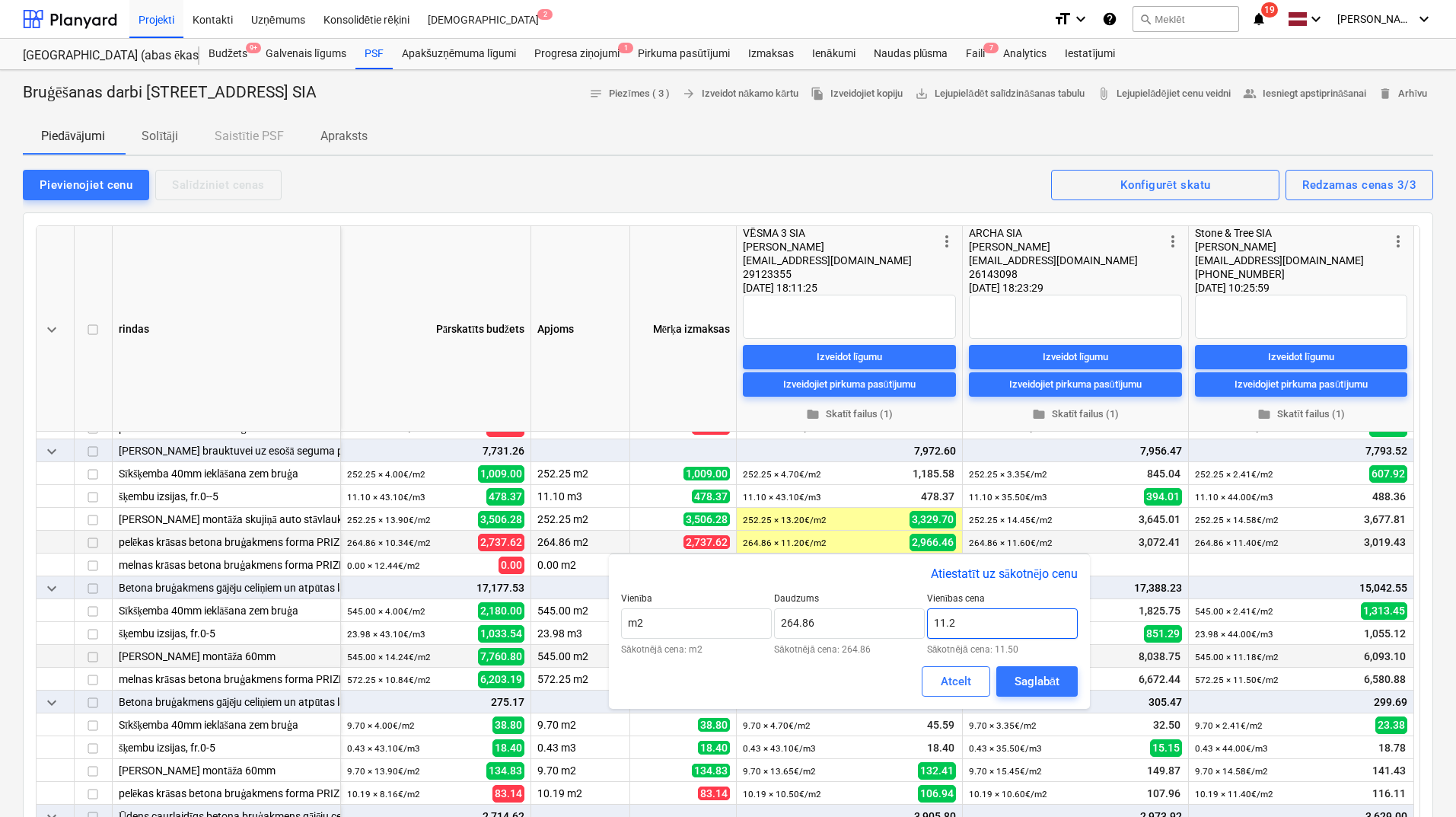
drag, startPoint x: 965, startPoint y: 623, endPoint x: 925, endPoint y: 625, distance: 40.0
click at [925, 625] on div "Vienība m2 Sākotnējā cena: m2 Daudzums 264.86 Sākotnējā cena: 264.86 Vienības c…" at bounding box center [849, 624] width 457 height 61
type input "11.00"
click at [1017, 677] on div "Saglabāt" at bounding box center [1037, 681] width 45 height 20
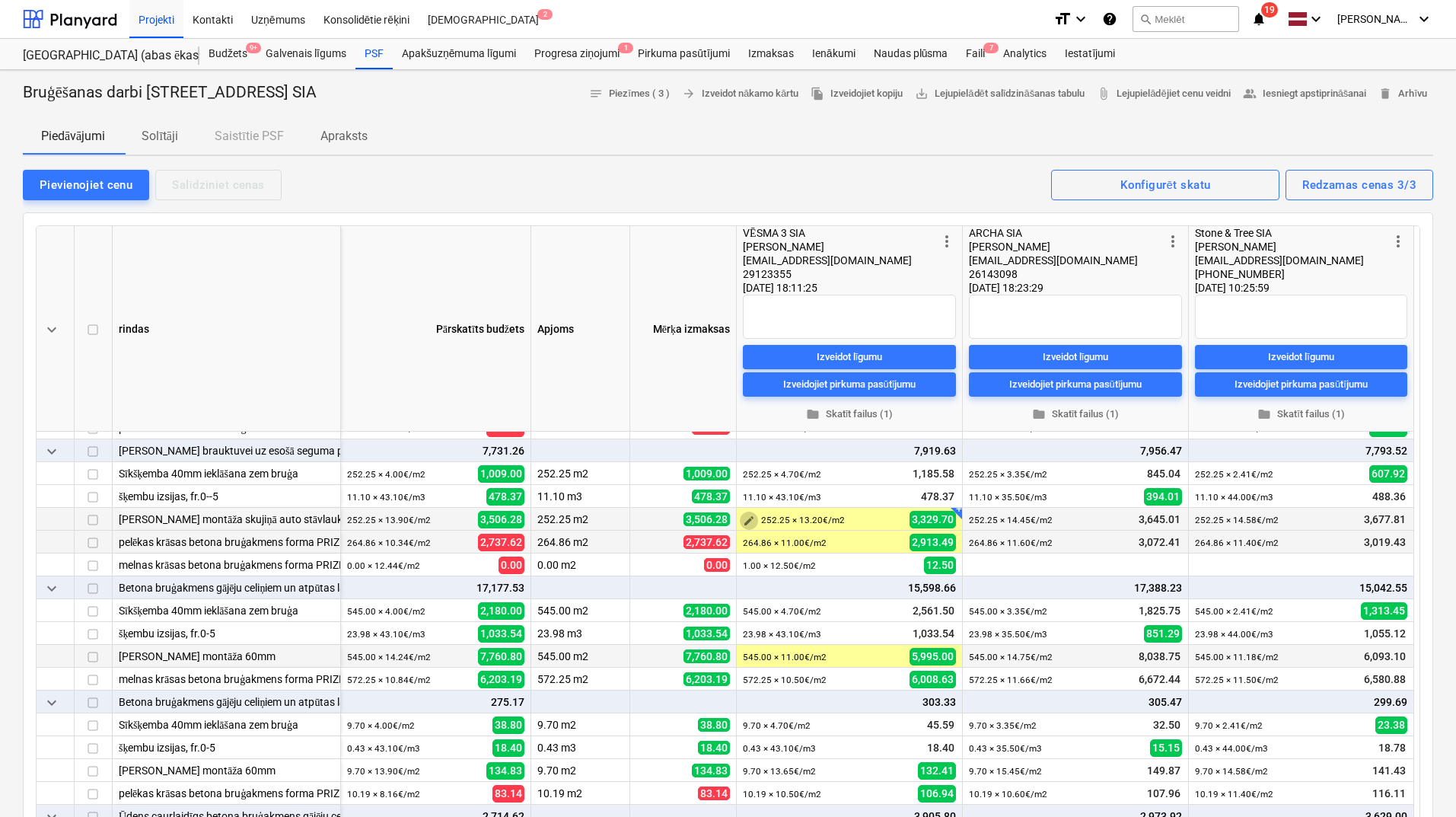
click at [750, 526] on button "edit" at bounding box center [749, 521] width 18 height 18
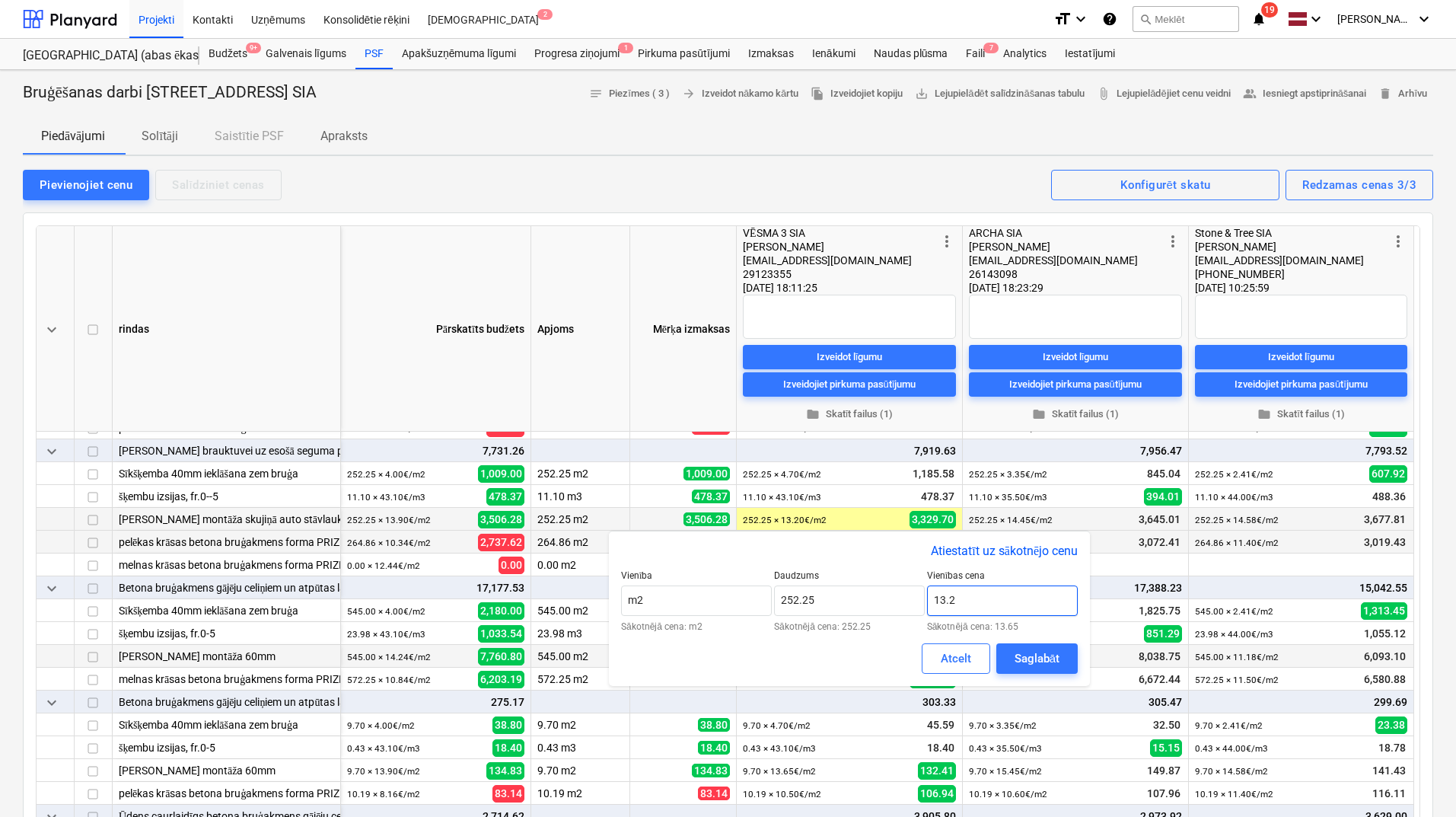
drag, startPoint x: 963, startPoint y: 601, endPoint x: 945, endPoint y: 601, distance: 18.0
click at [945, 601] on input "13.2" at bounding box center [1002, 601] width 151 height 30
type input "13.00"
click at [1023, 654] on div "Saglabāt" at bounding box center [1037, 658] width 45 height 20
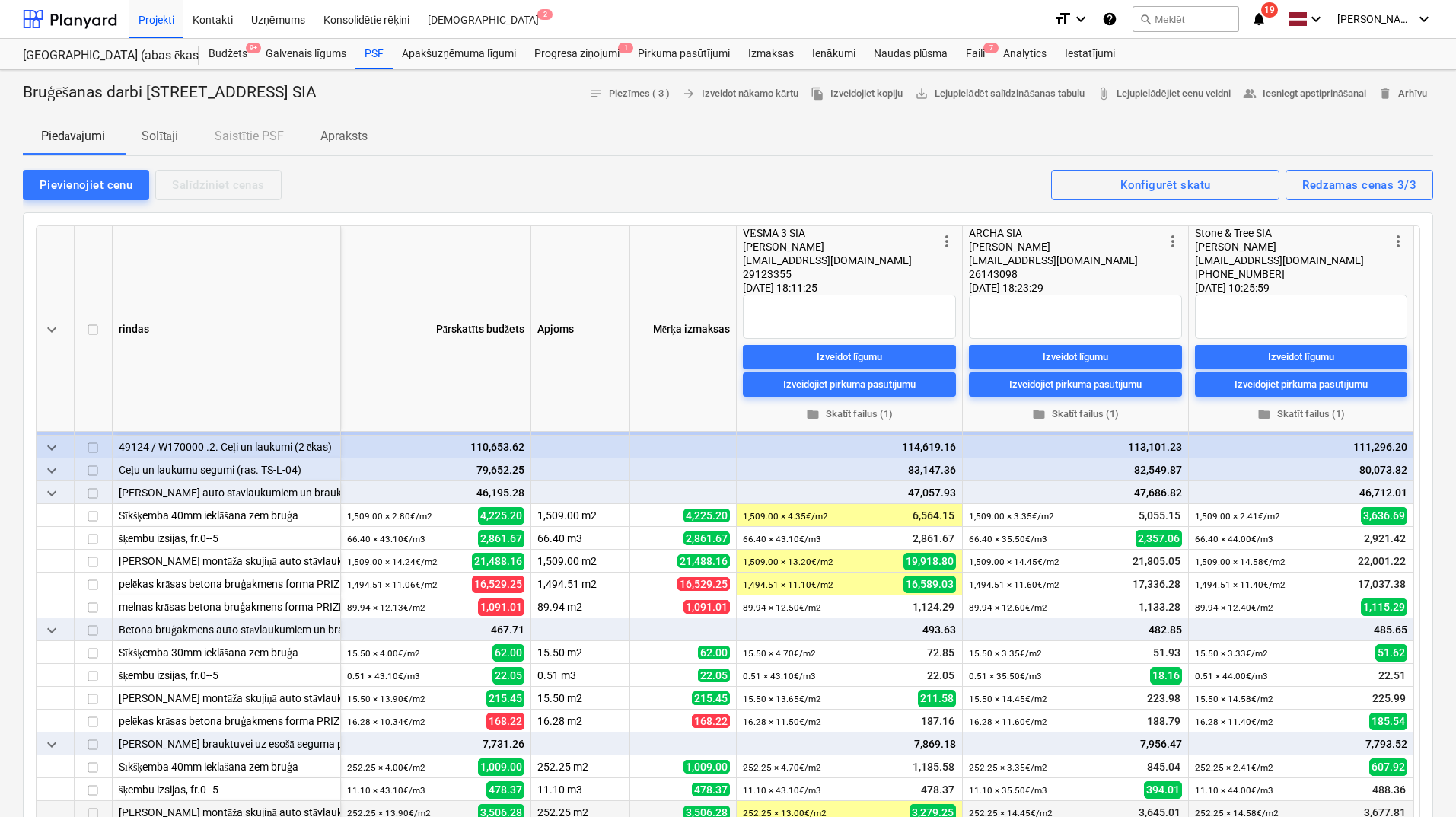
scroll to position [30, 0]
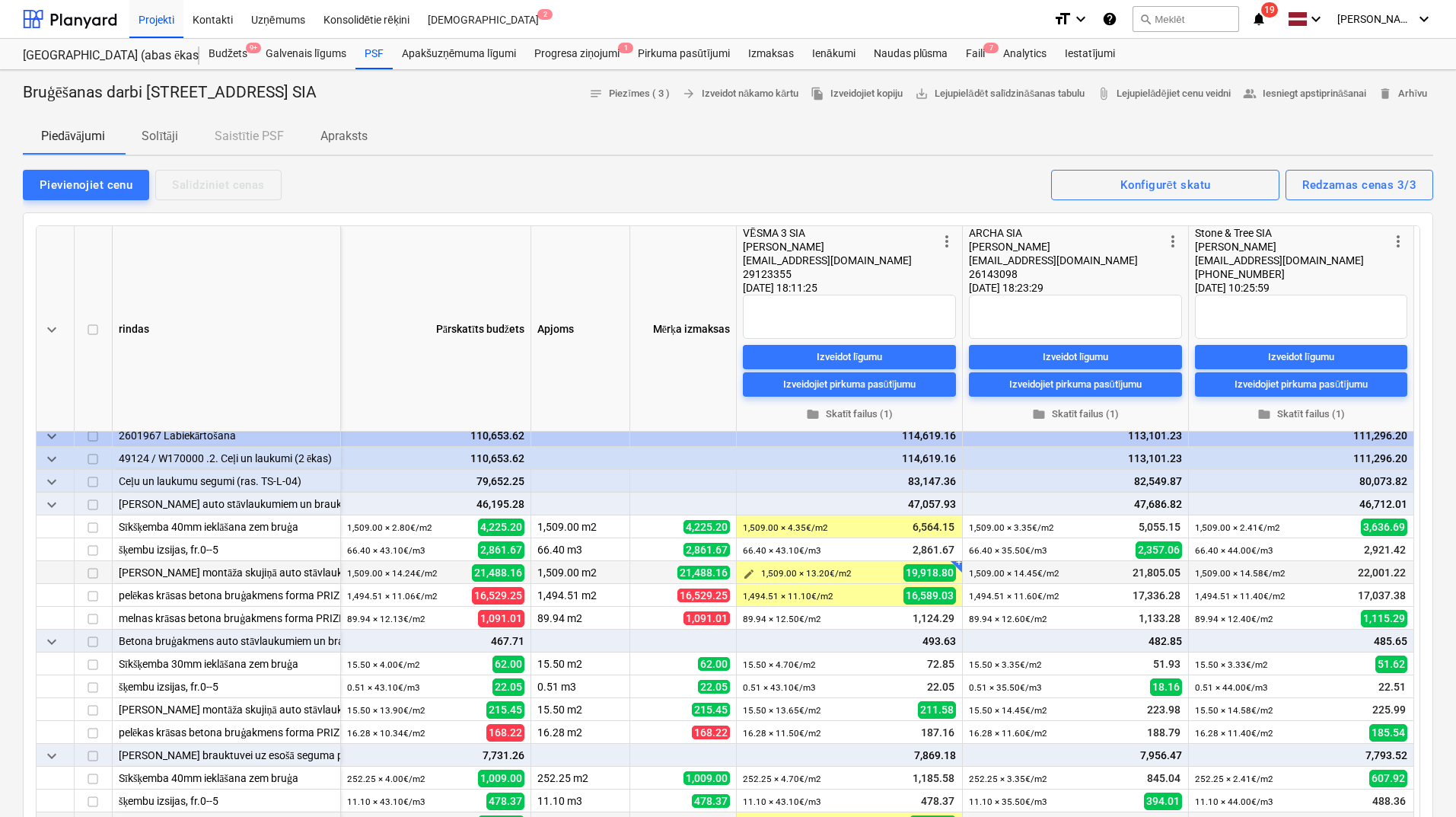
click at [743, 577] on span "edit" at bounding box center [748, 573] width 12 height 12
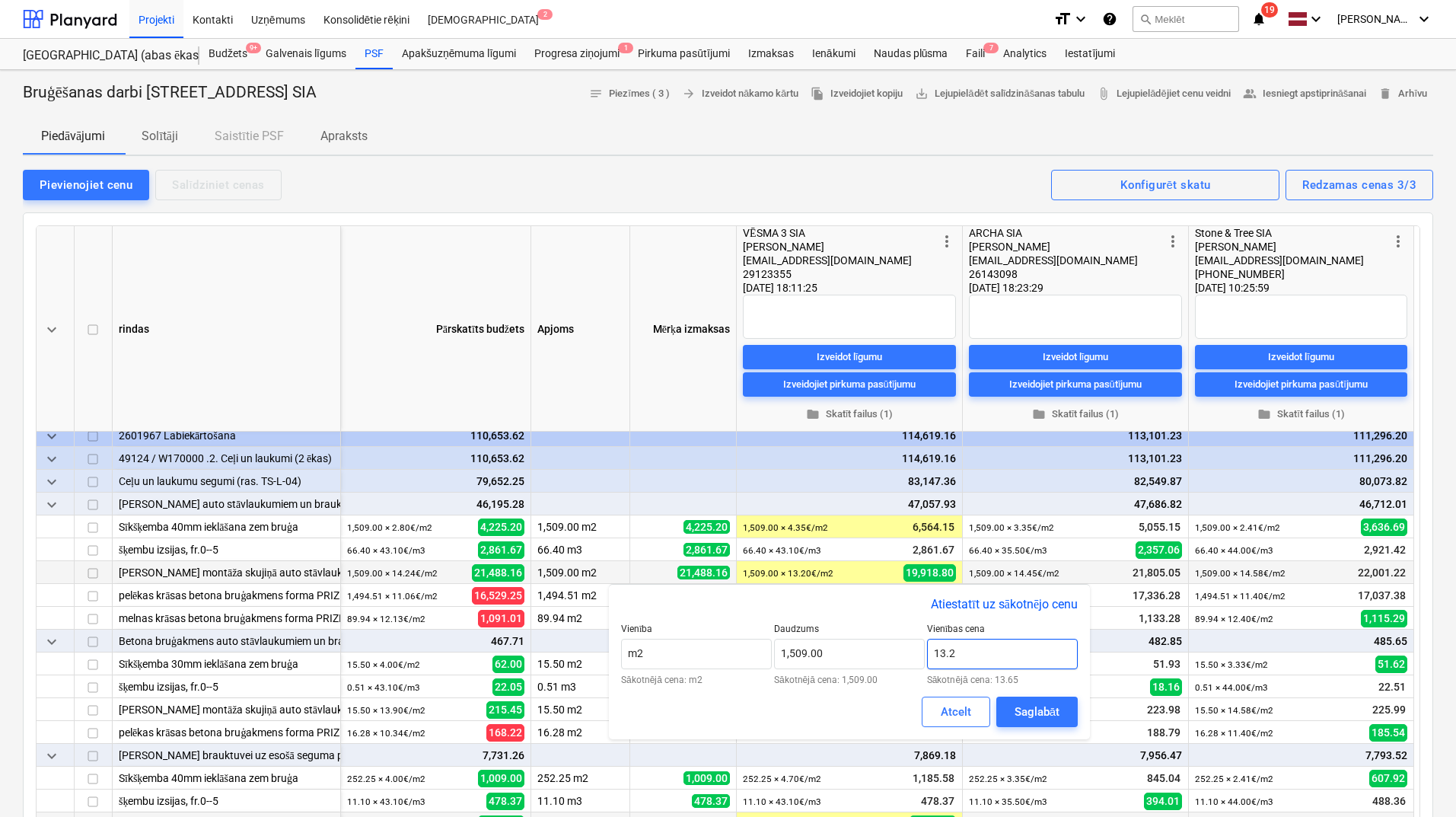
drag, startPoint x: 967, startPoint y: 652, endPoint x: 946, endPoint y: 652, distance: 21.0
click at [946, 652] on input "13.2" at bounding box center [1002, 654] width 151 height 30
type input "13.00"
click at [1024, 704] on div "Saglabāt" at bounding box center [1037, 712] width 45 height 20
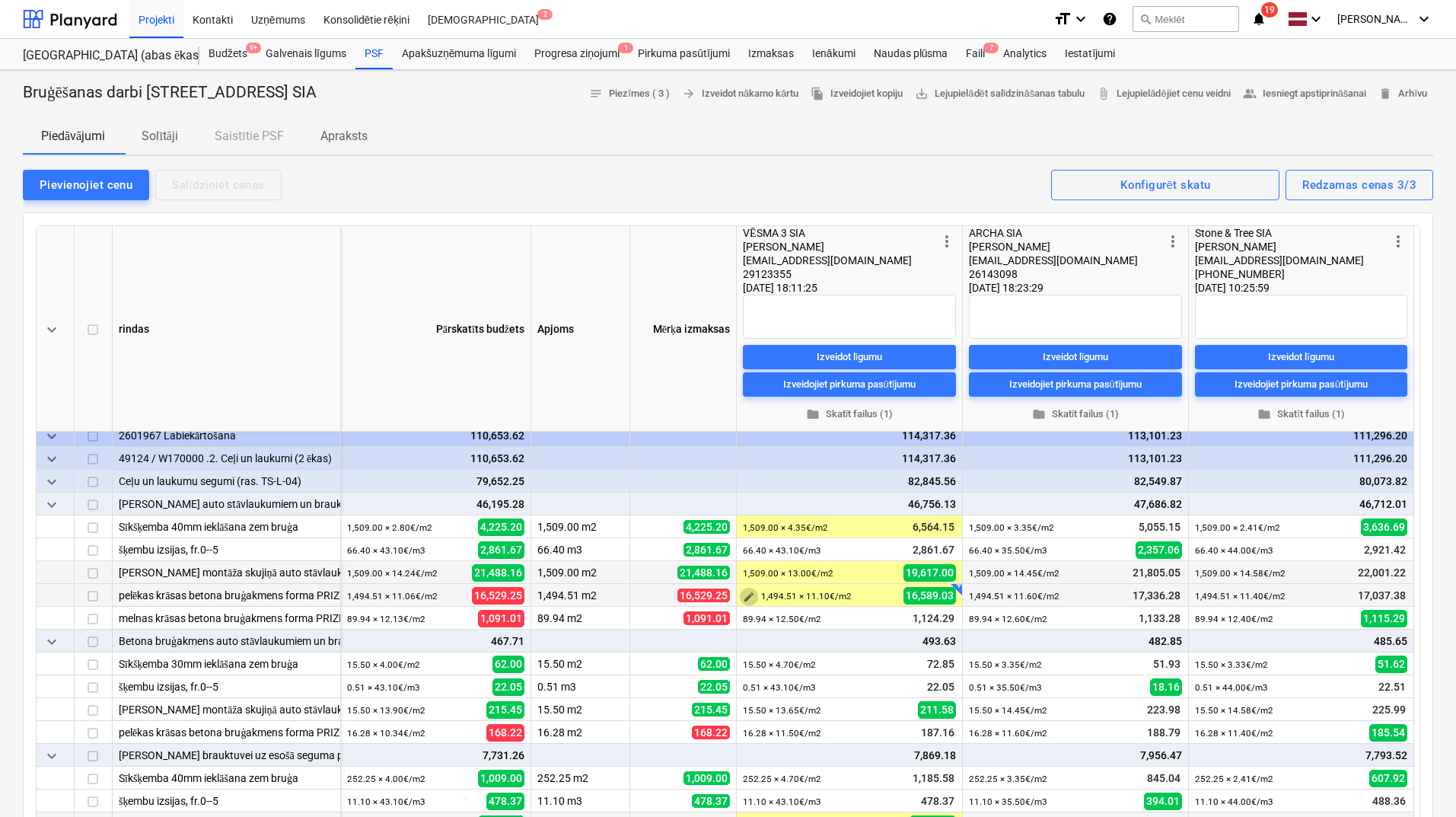
click at [753, 595] on span "edit" at bounding box center [748, 597] width 12 height 12
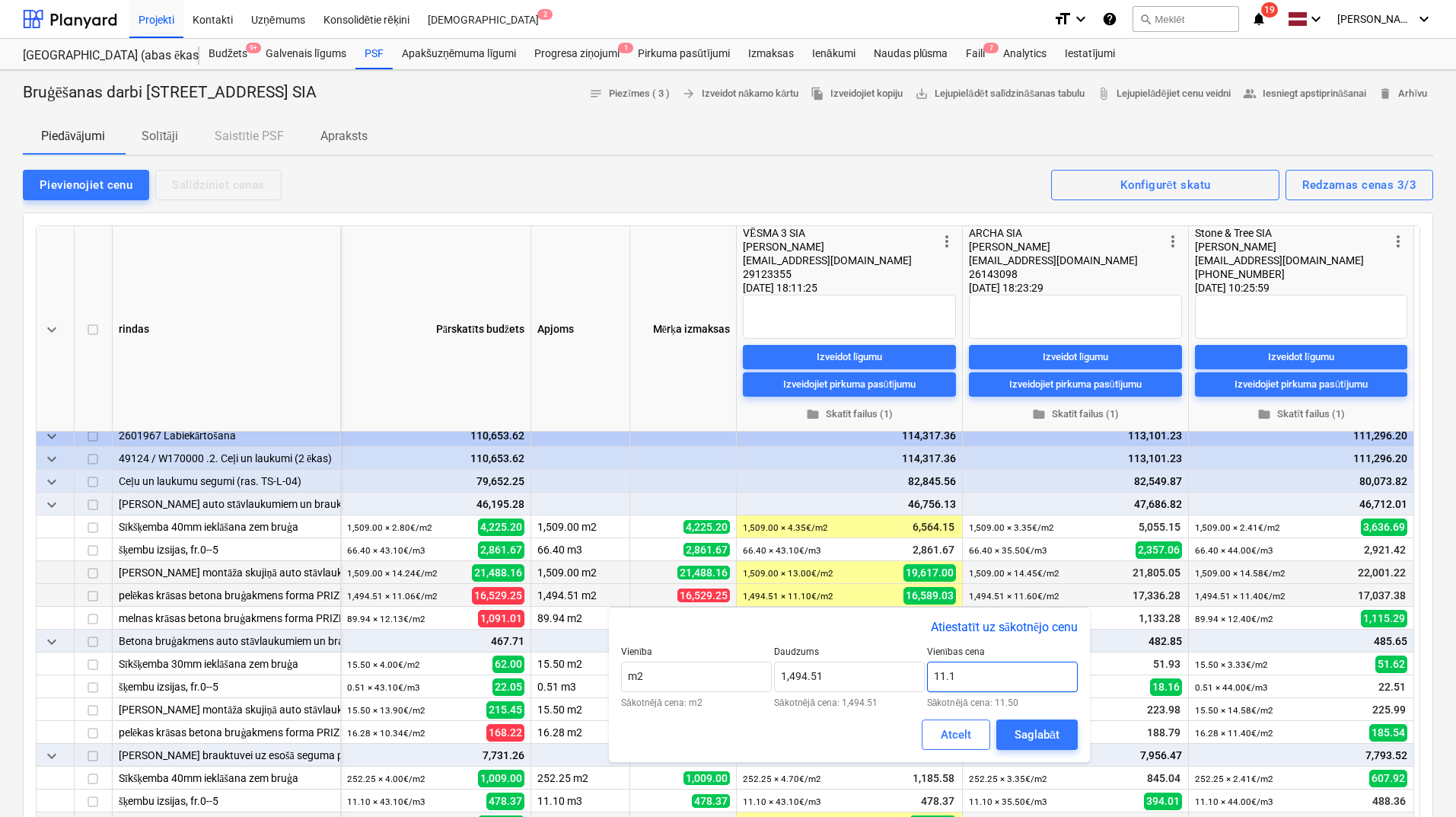
drag, startPoint x: 952, startPoint y: 674, endPoint x: 942, endPoint y: 672, distance: 10.2
click at [942, 672] on input "11.1" at bounding box center [1002, 676] width 151 height 30
type input "11.00"
click at [1032, 727] on div "Saglabāt" at bounding box center [1037, 734] width 45 height 20
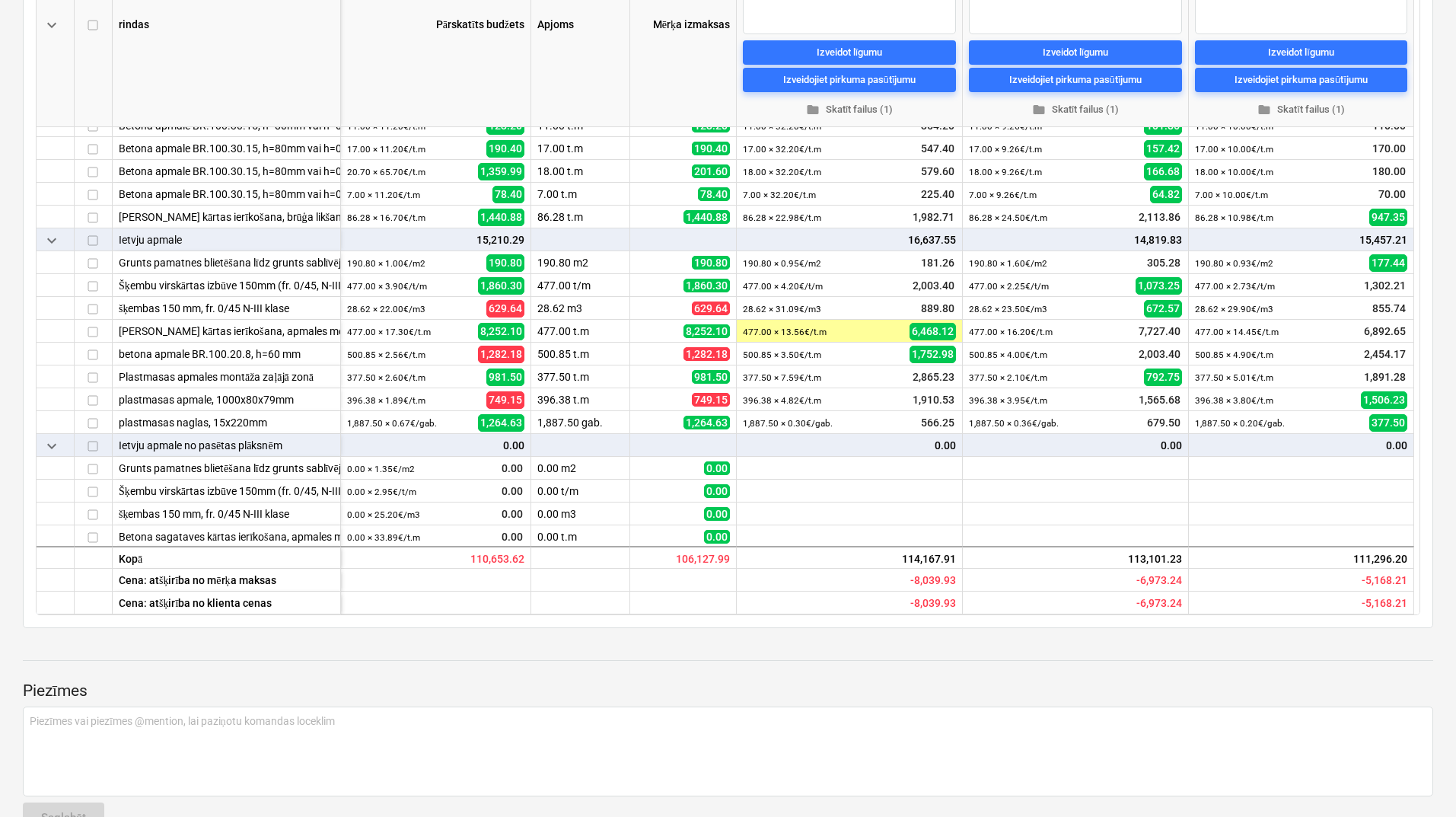
scroll to position [1858, 0]
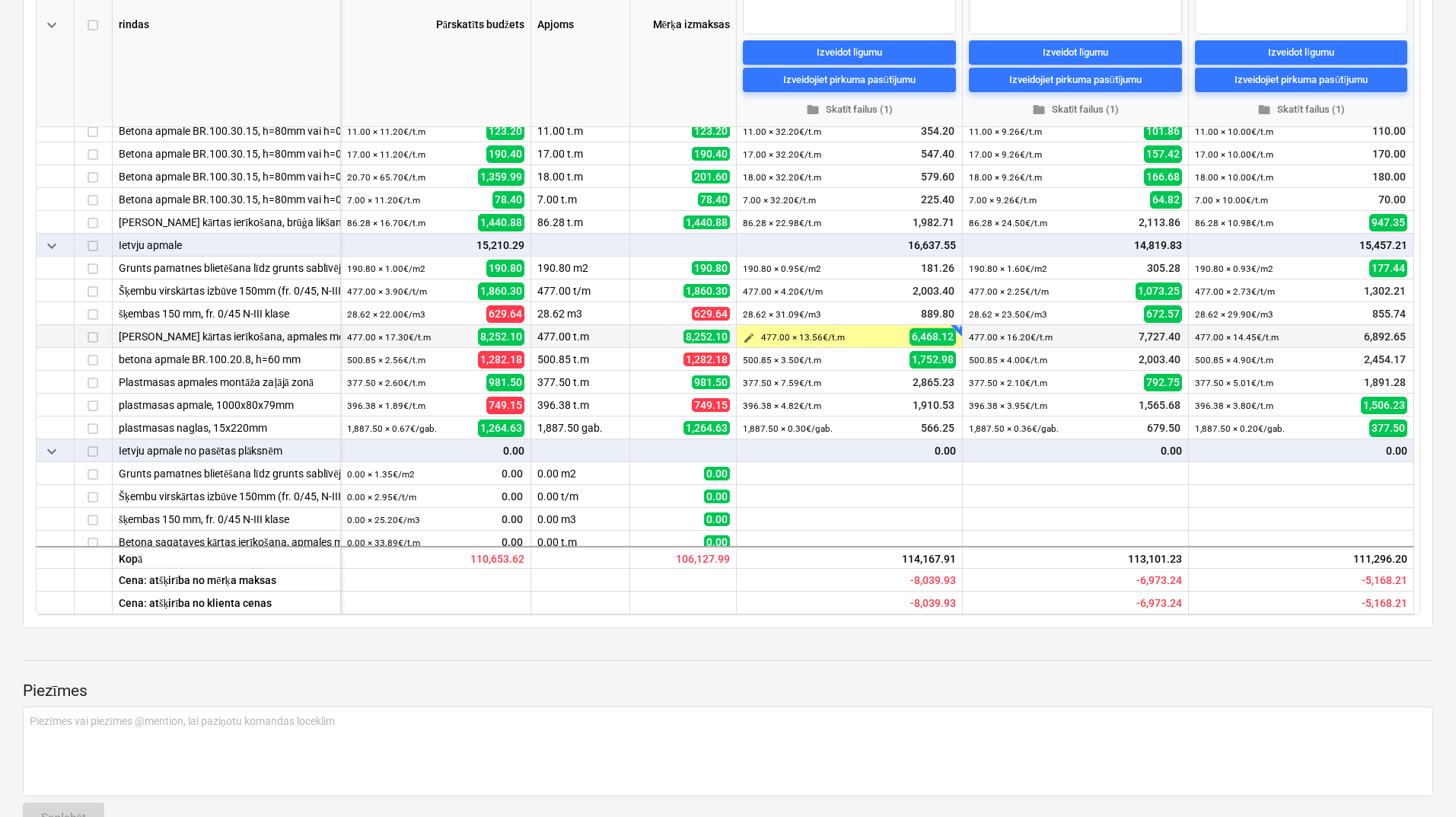
click at [745, 335] on span "edit" at bounding box center [748, 338] width 12 height 12
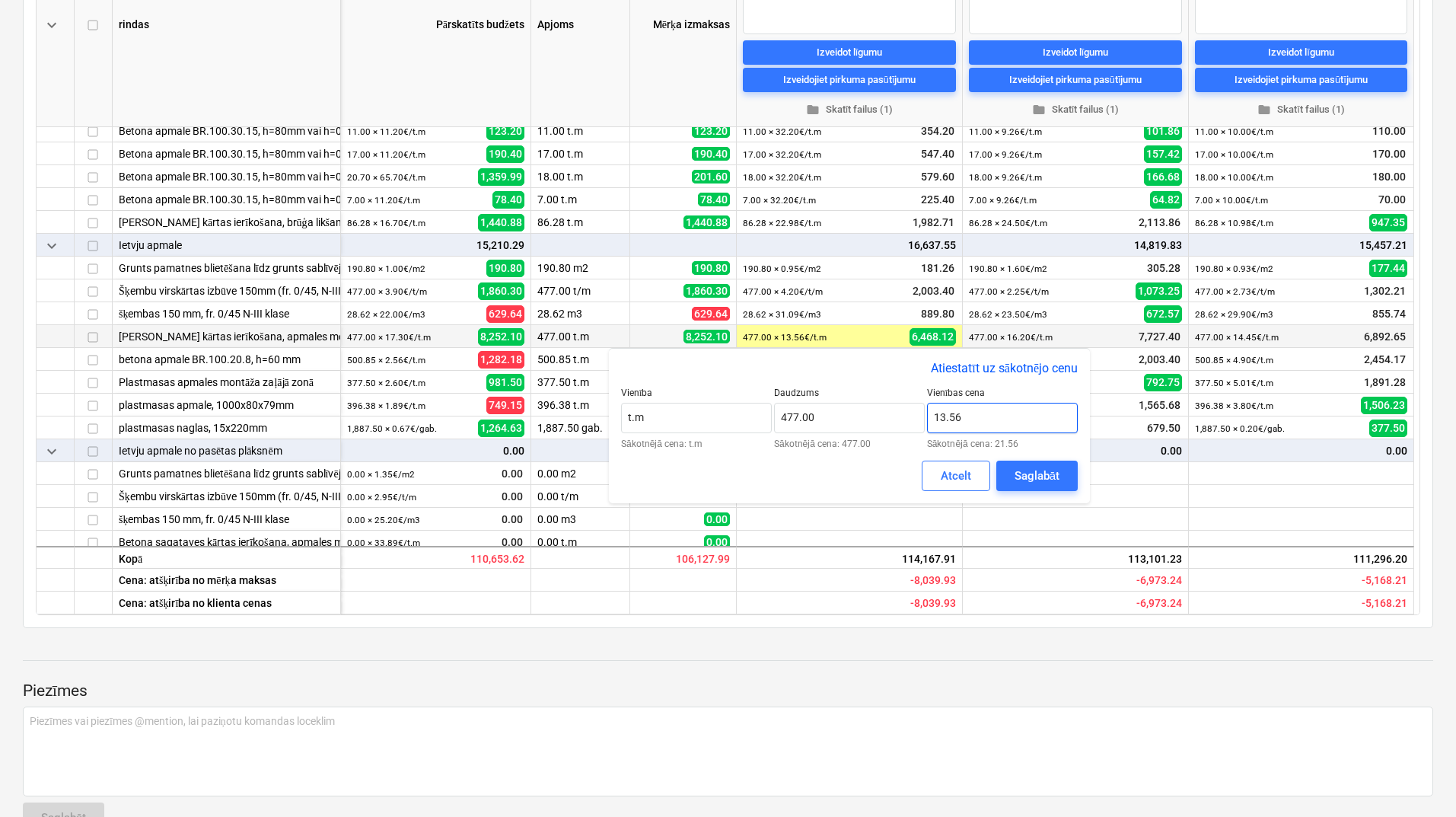
drag, startPoint x: 960, startPoint y: 420, endPoint x: 946, endPoint y: 420, distance: 14.0
click at [946, 420] on input "13.56" at bounding box center [1002, 418] width 151 height 30
type input "13.00"
click at [1023, 474] on div "Saglabāt" at bounding box center [1037, 475] width 45 height 20
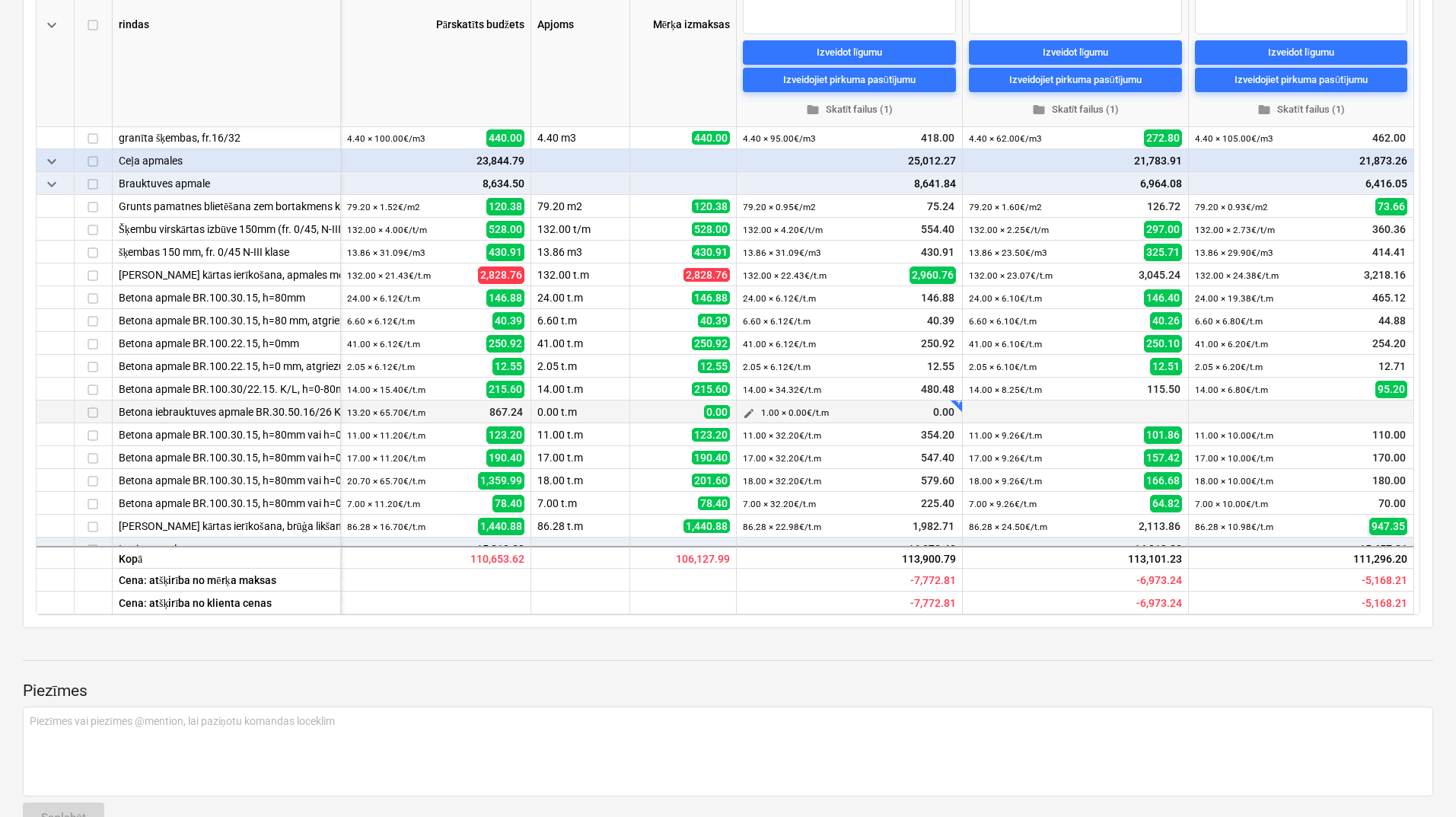
scroll to position [1553, 0]
click at [752, 271] on span "edit" at bounding box center [748, 276] width 12 height 12
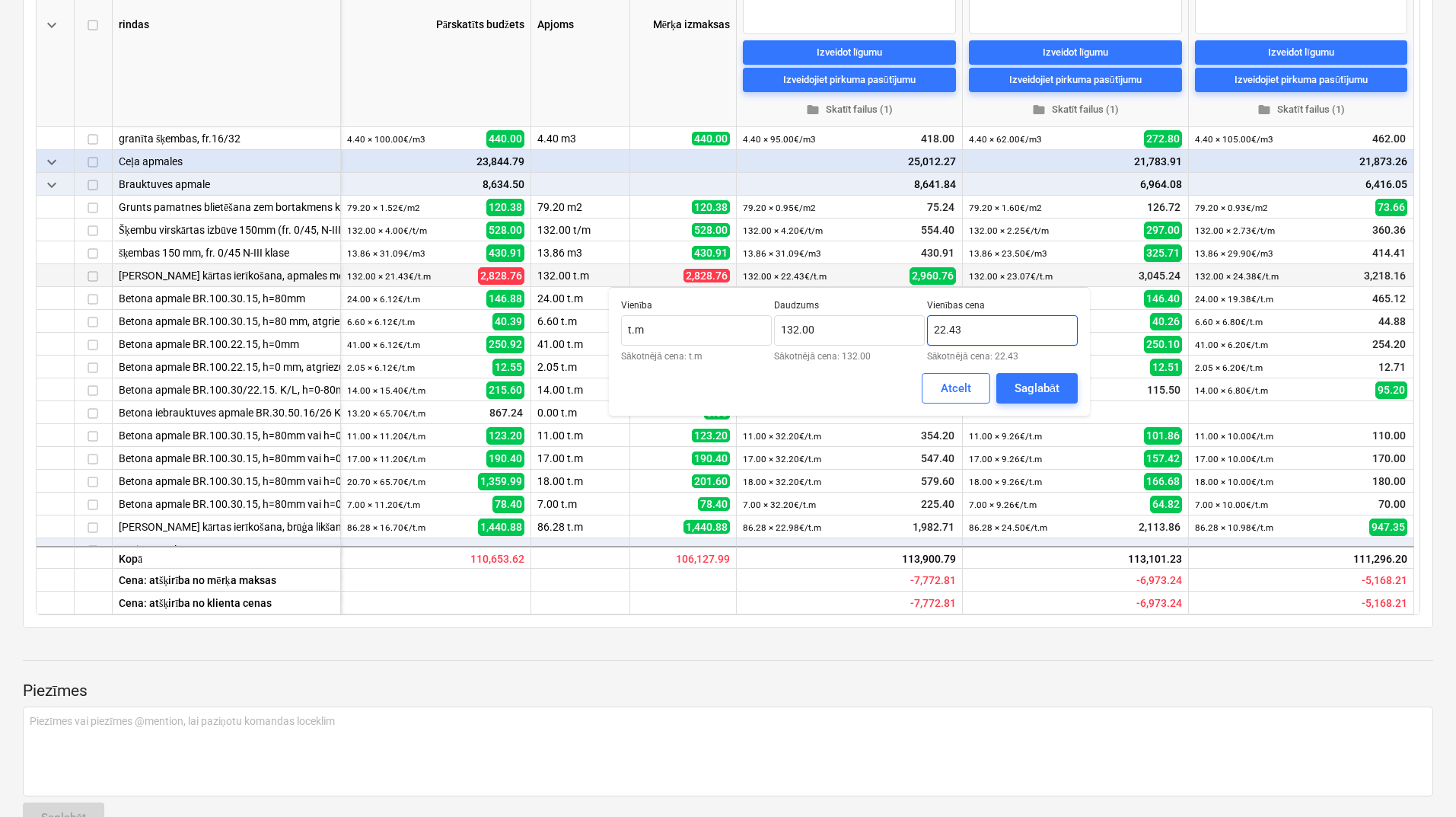
drag, startPoint x: 954, startPoint y: 333, endPoint x: 944, endPoint y: 332, distance: 10.0
click at [944, 332] on input "22.43" at bounding box center [1002, 331] width 151 height 30
type input "22.00"
click at [1026, 387] on div "Saglabāt" at bounding box center [1037, 388] width 45 height 20
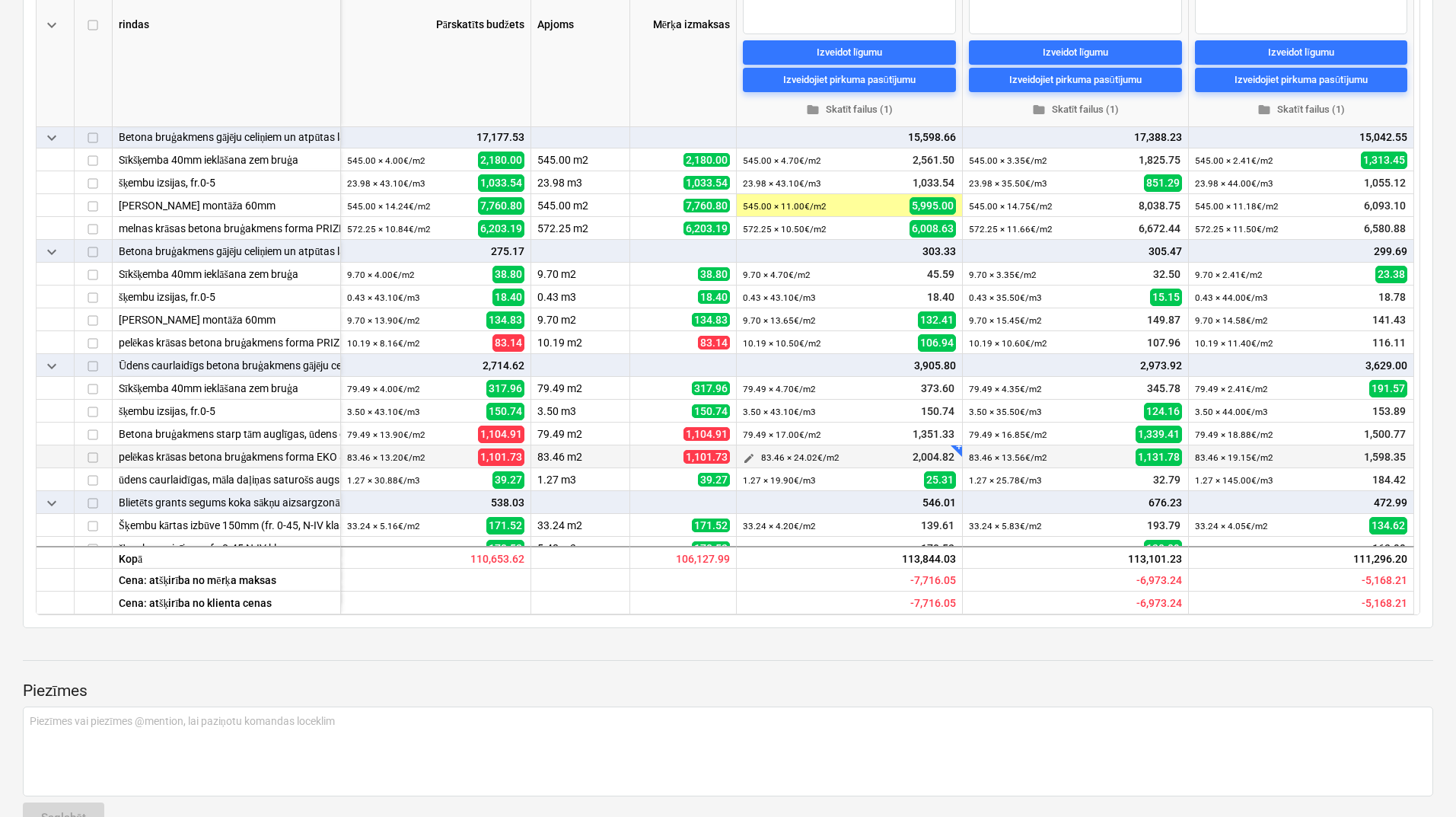
scroll to position [436, 0]
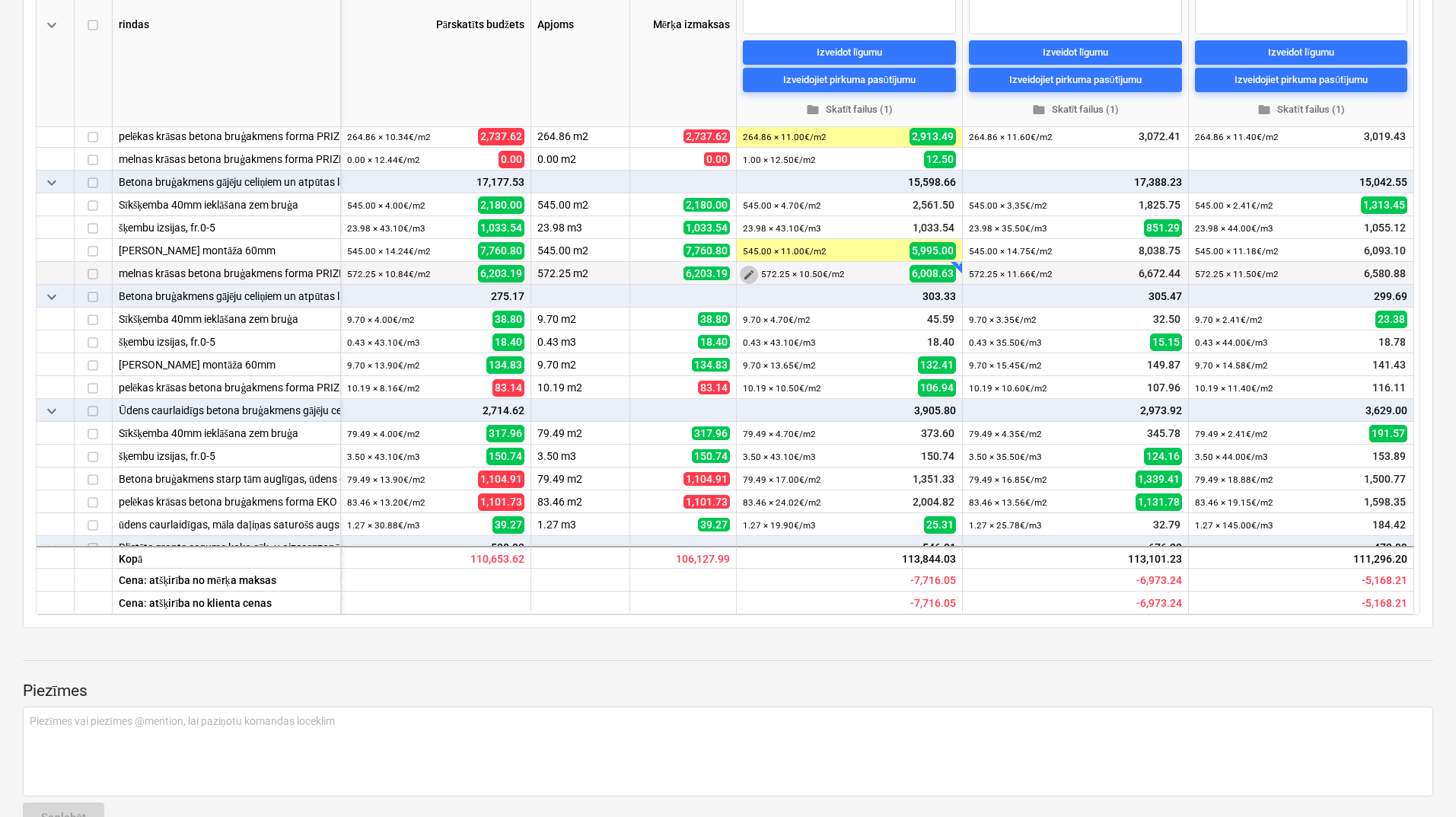
click at [745, 276] on span "edit" at bounding box center [748, 274] width 12 height 12
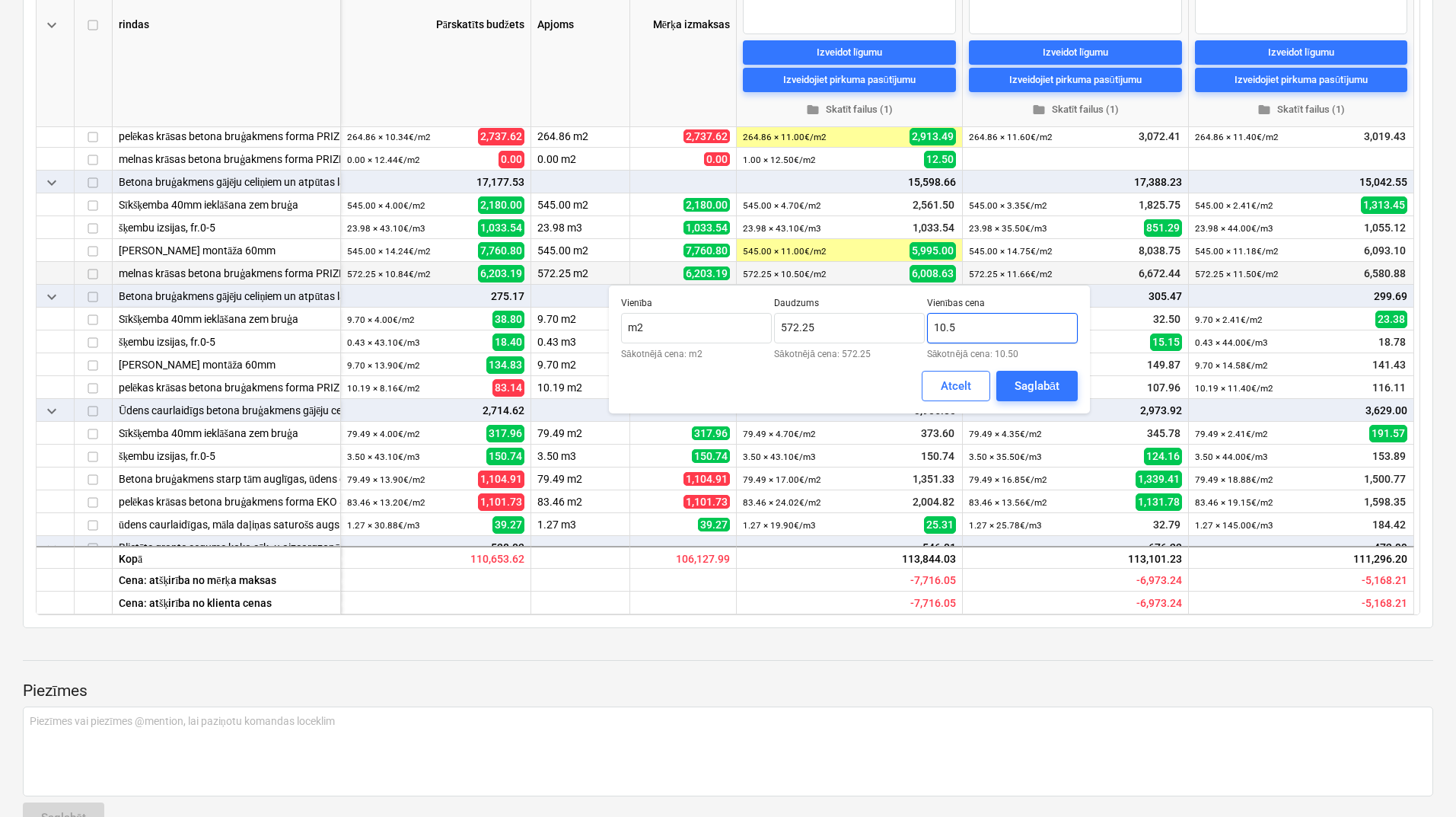
drag, startPoint x: 958, startPoint y: 332, endPoint x: 945, endPoint y: 331, distance: 13.0
click at [945, 331] on input "10.5" at bounding box center [1002, 328] width 151 height 30
type input "10.00"
click at [1033, 390] on div "Saglabāt" at bounding box center [1037, 386] width 45 height 20
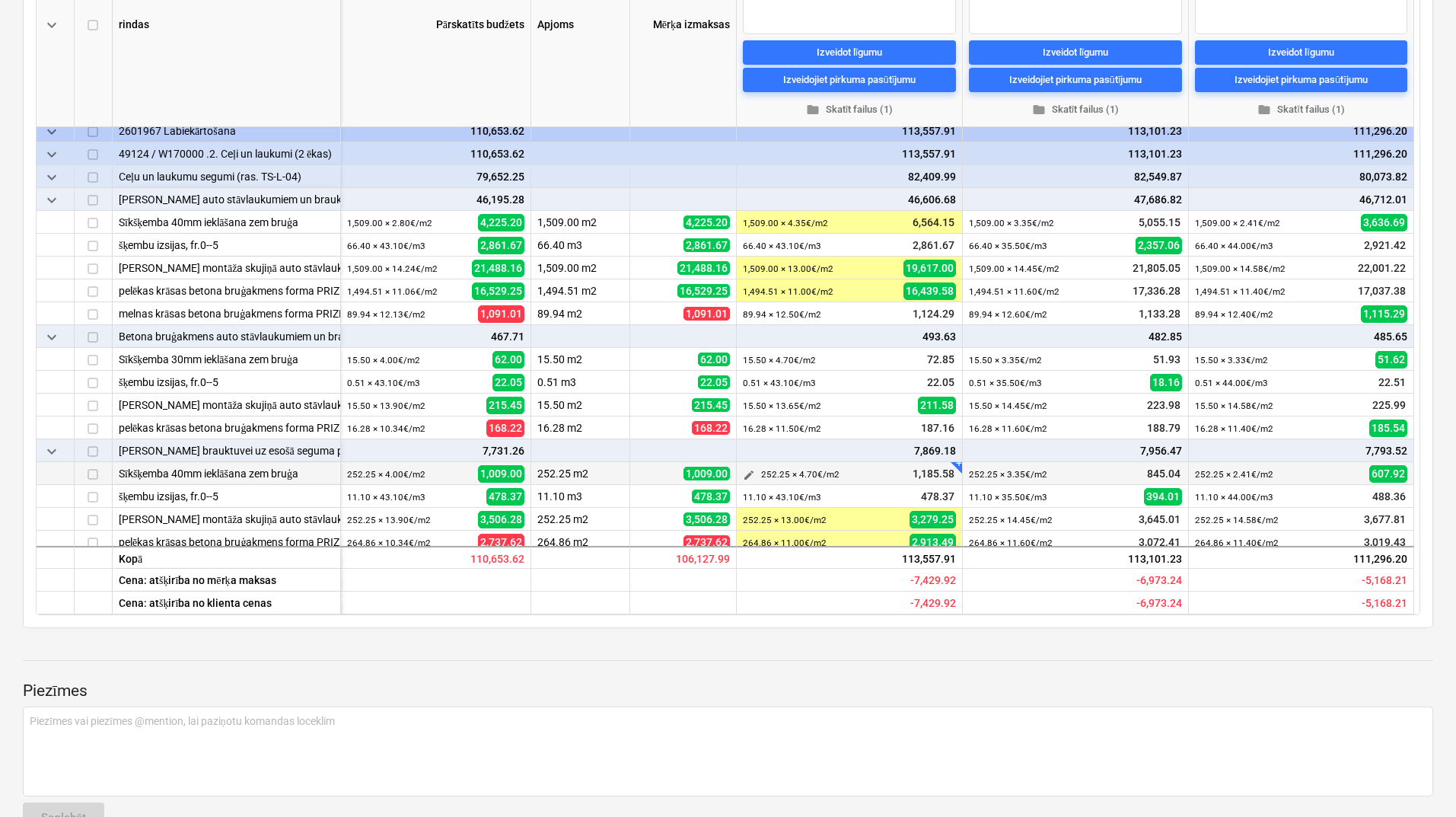
scroll to position [0, 0]
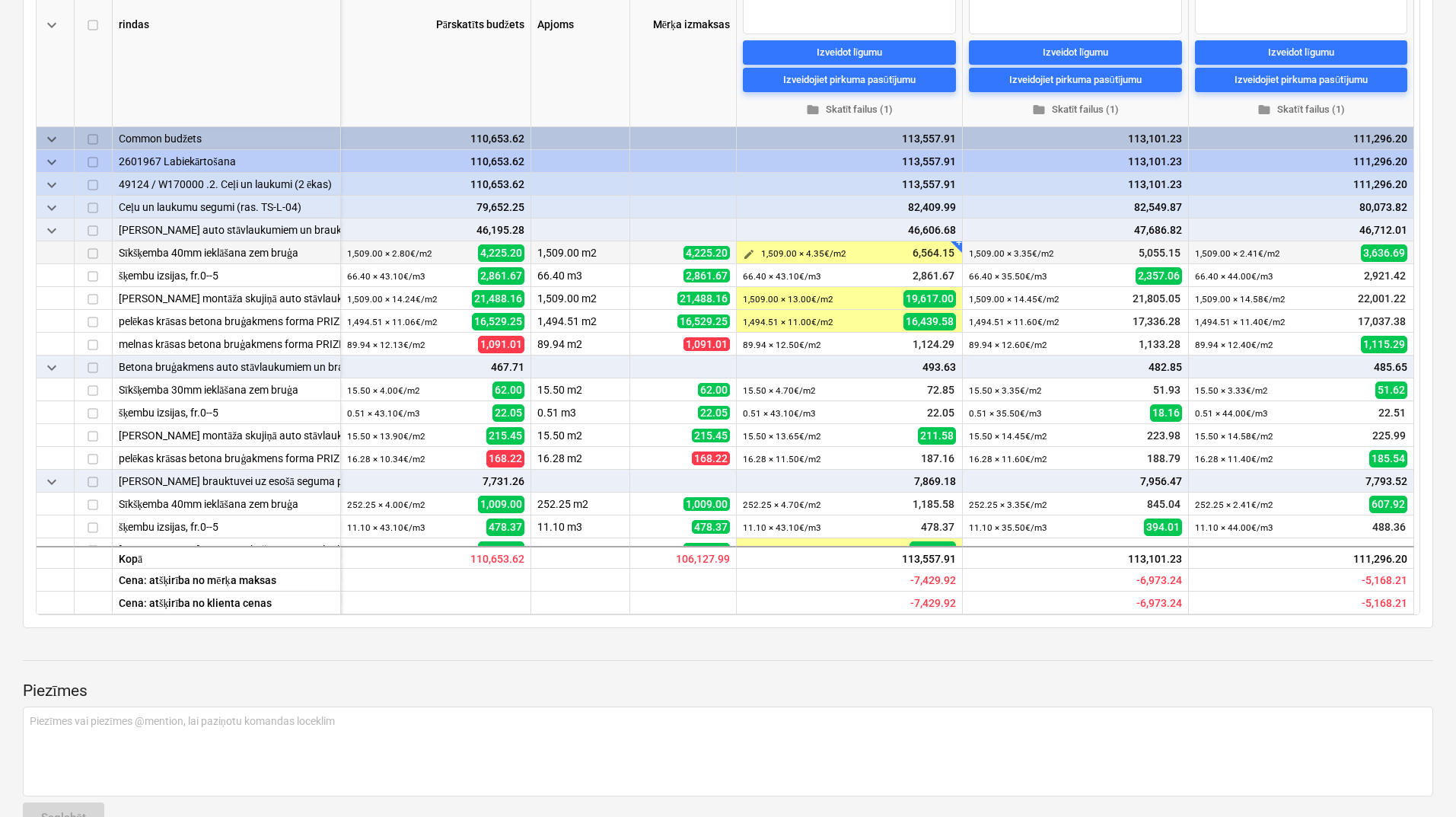
click at [747, 252] on span "edit" at bounding box center [748, 254] width 12 height 12
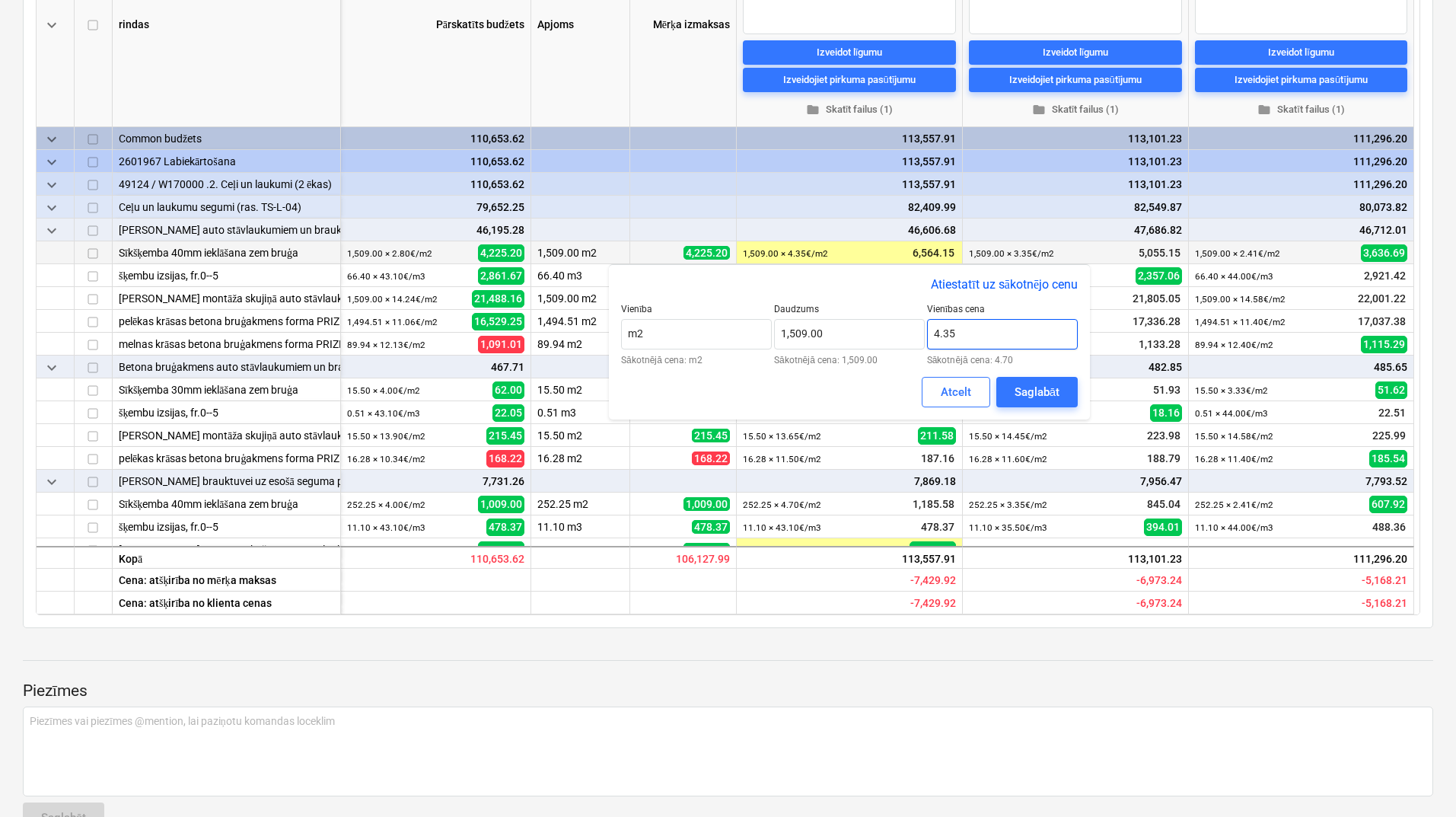
drag, startPoint x: 967, startPoint y: 334, endPoint x: 936, endPoint y: 335, distance: 31.0
click at [936, 335] on input "4.35" at bounding box center [1002, 334] width 151 height 30
type input "4"
type input "3.95"
click at [1029, 395] on div "Saglabāt" at bounding box center [1037, 392] width 45 height 20
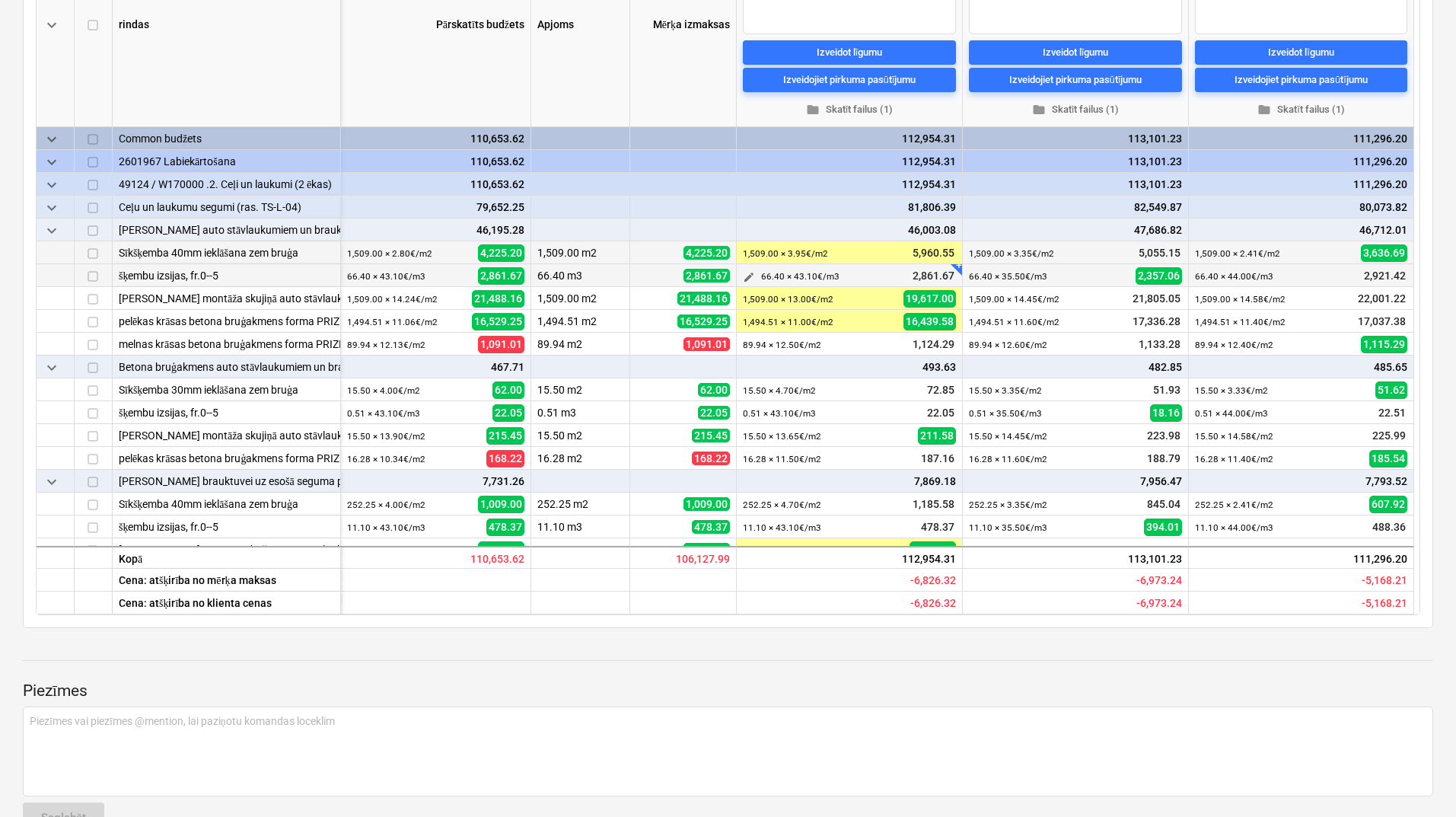
click at [744, 276] on span "edit" at bounding box center [748, 276] width 12 height 12
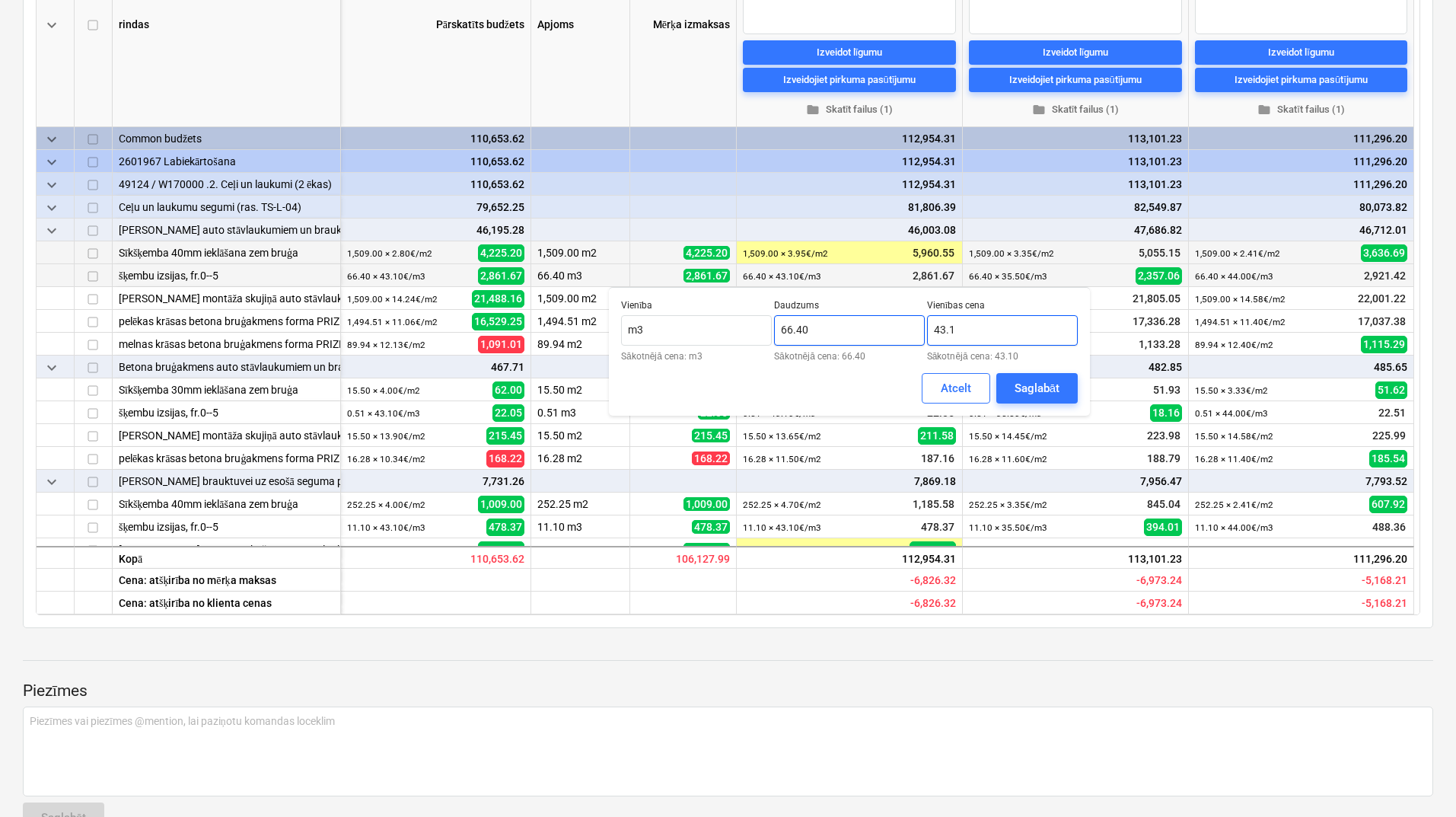
drag, startPoint x: 968, startPoint y: 328, endPoint x: 920, endPoint y: 330, distance: 48.0
click at [920, 330] on div "Vienība m3 Sākotnējā cena: m3 Daudzums 66.40 Sākotnējā cena: 66.40 Vienības cen…" at bounding box center [849, 331] width 457 height 61
type input "40.00"
click at [1023, 381] on div "Saglabāt" at bounding box center [1037, 388] width 45 height 20
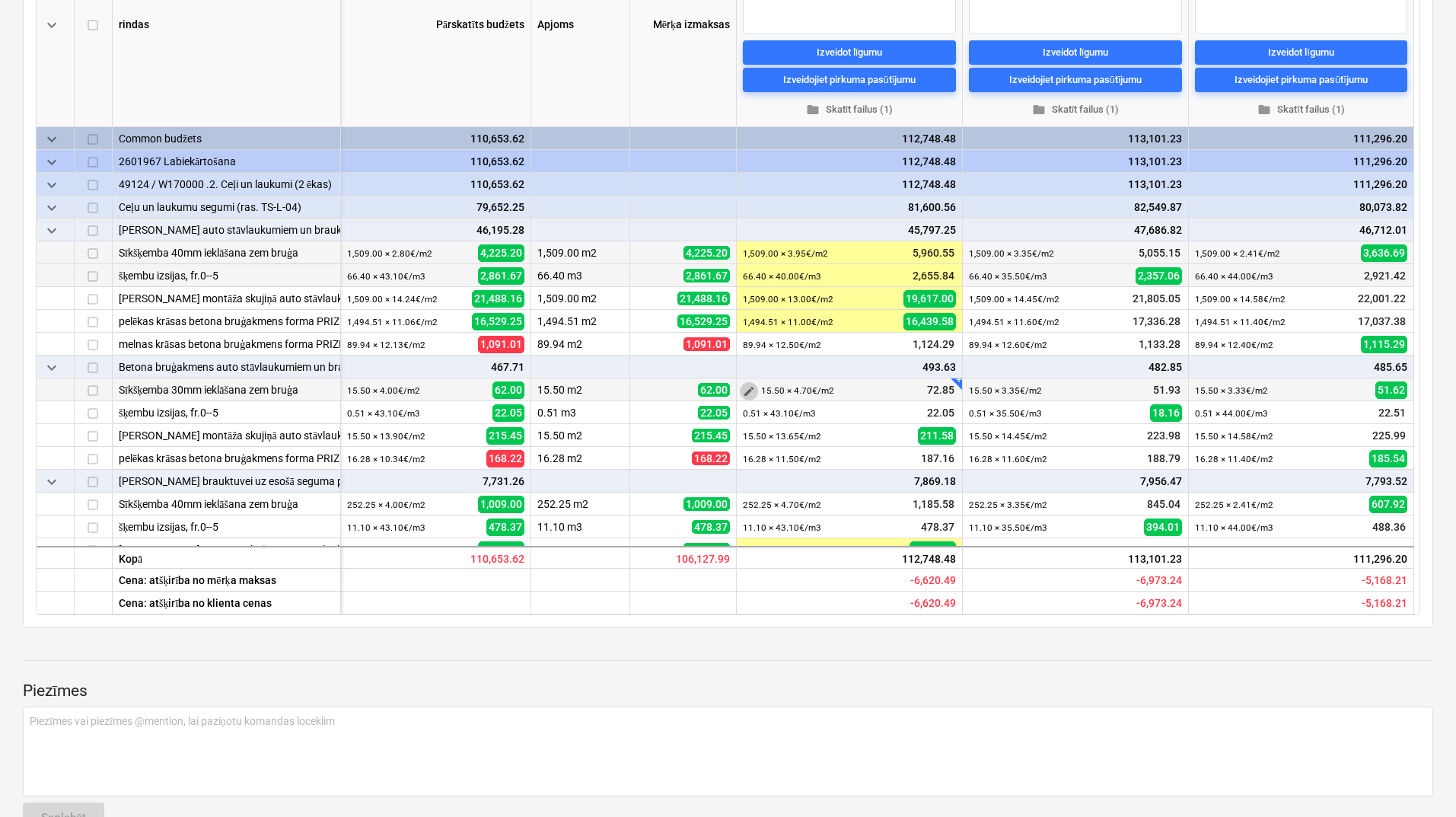
click at [748, 389] on span "edit" at bounding box center [748, 391] width 12 height 12
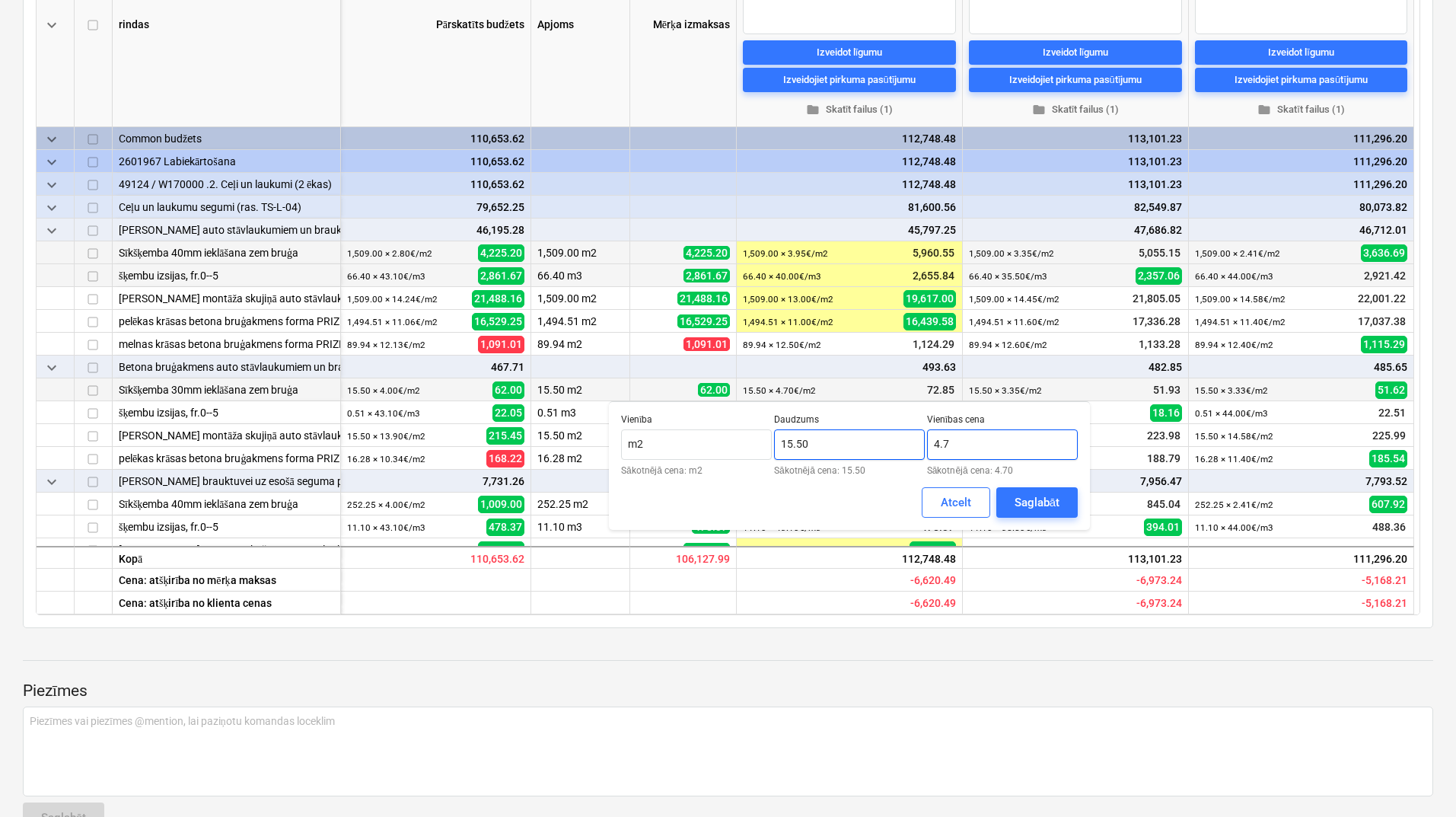
drag, startPoint x: 937, startPoint y: 446, endPoint x: 916, endPoint y: 447, distance: 21.0
click at [916, 447] on div "Vienība m2 Sākotnējā cena: m2 Daudzums 15.50 Sākotnējā cena: 15.50 Vienības cen…" at bounding box center [849, 445] width 457 height 61
type input "3"
type input "3.90"
click at [1019, 508] on div "Saglabāt" at bounding box center [1037, 502] width 45 height 20
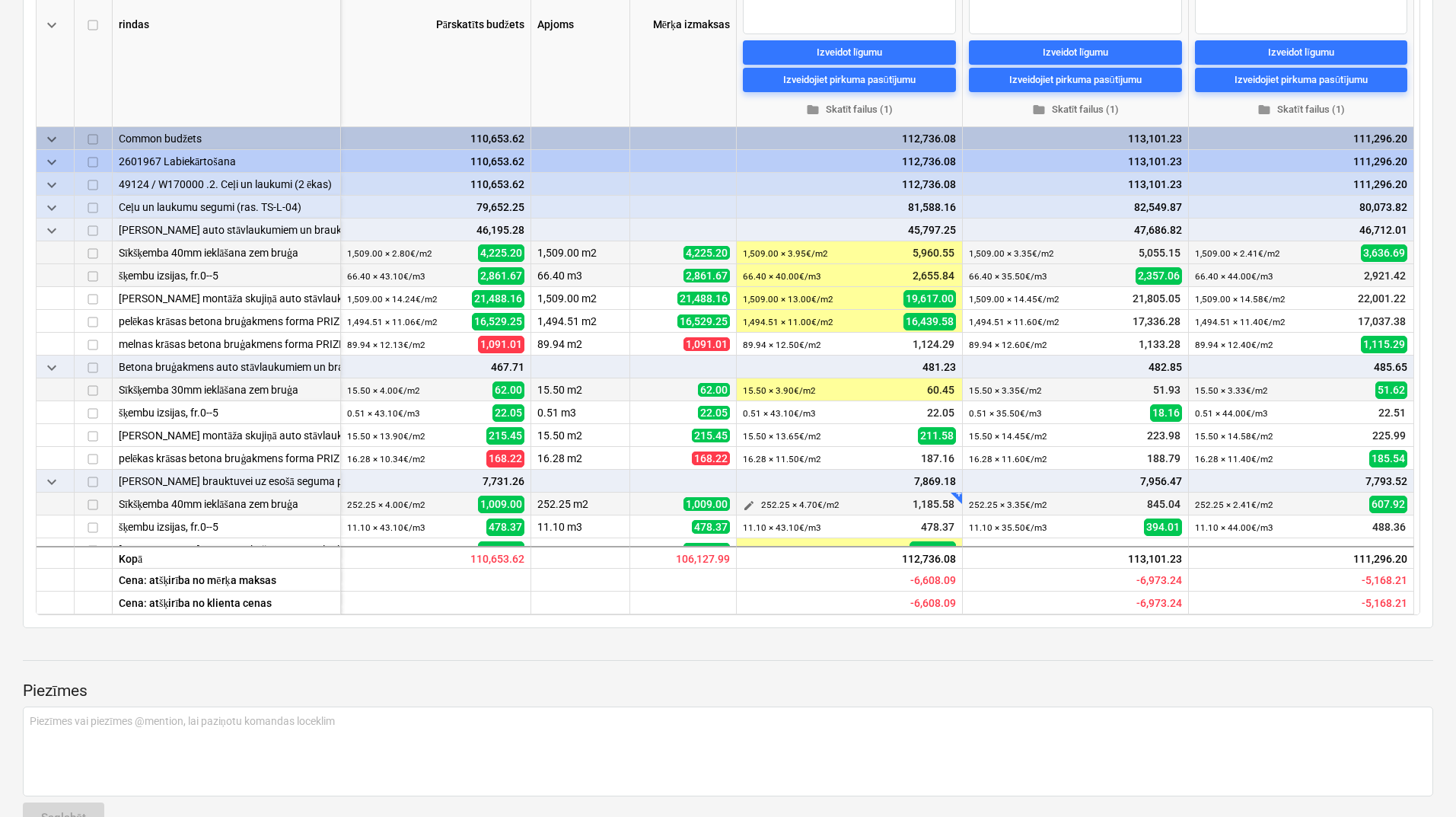
click at [747, 505] on span "edit" at bounding box center [748, 505] width 12 height 12
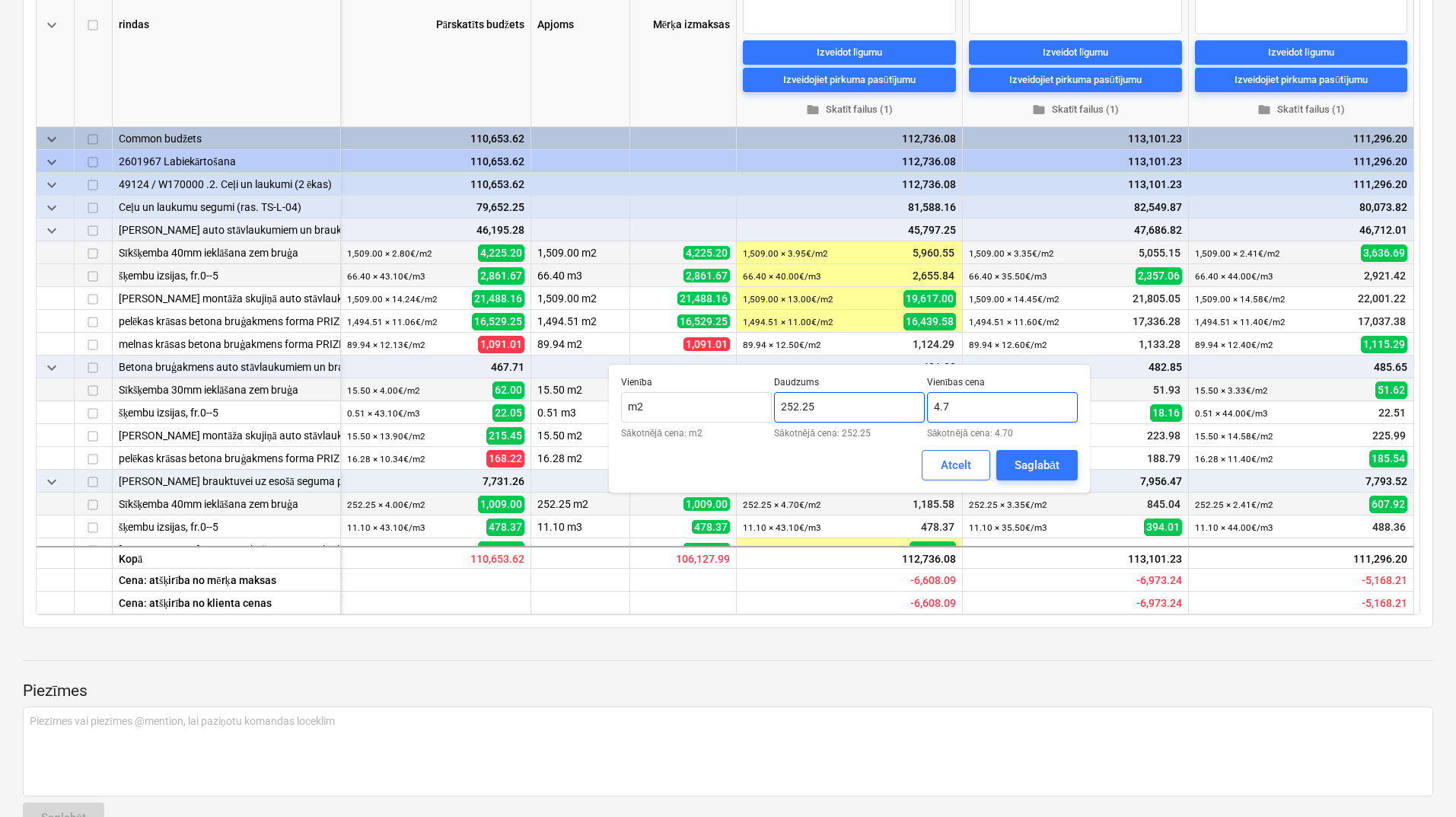
drag, startPoint x: 953, startPoint y: 410, endPoint x: 913, endPoint y: 411, distance: 40.0
click at [913, 411] on div "Vienība m2 Sākotnējā cena: m2 Daudzums 252.25 Sākotnējā cena: 252.25 Vienības c…" at bounding box center [849, 407] width 457 height 61
type input "3.90"
click at [1024, 460] on div "Saglabāt" at bounding box center [1037, 465] width 45 height 20
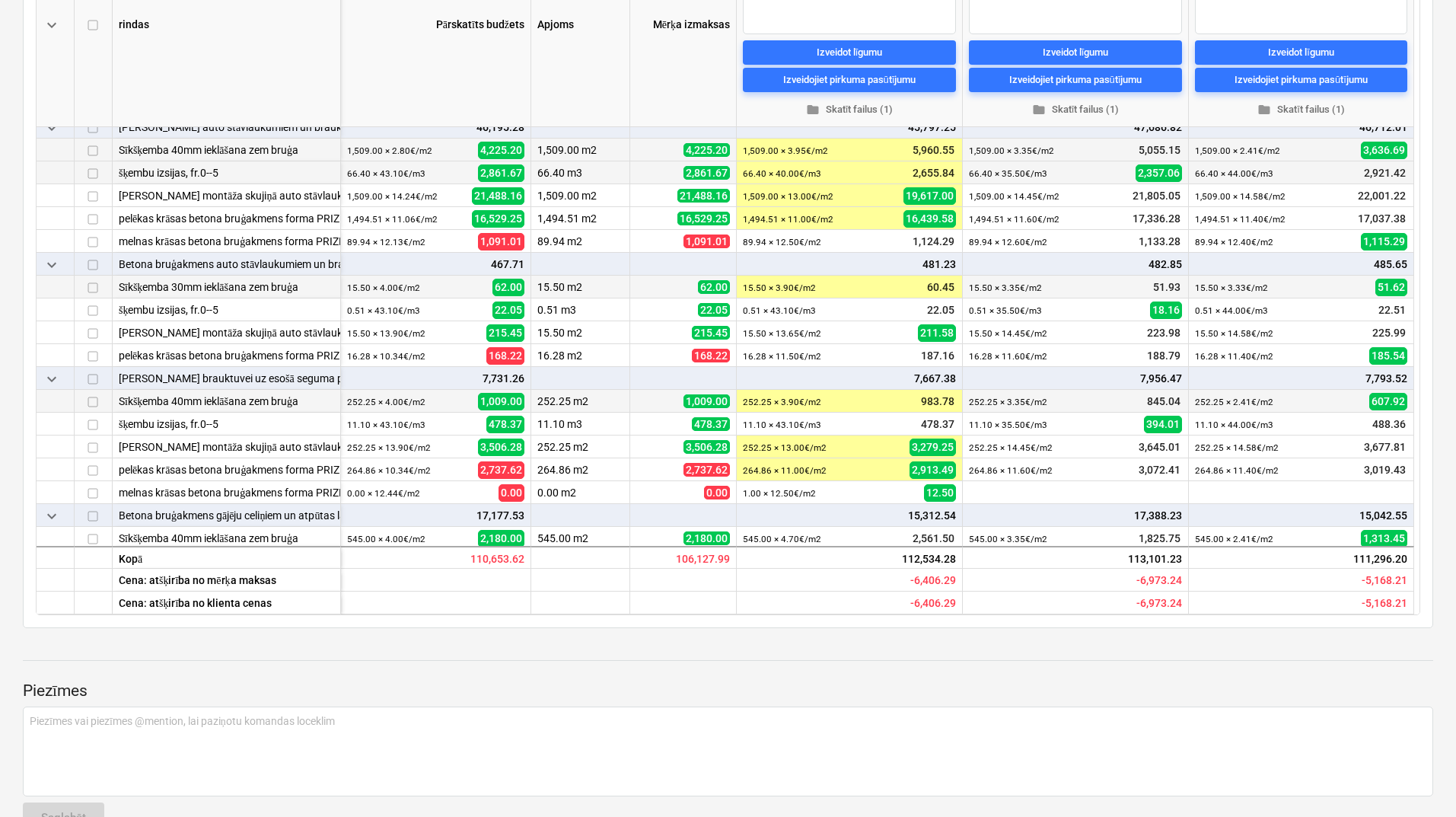
scroll to position [204, 0]
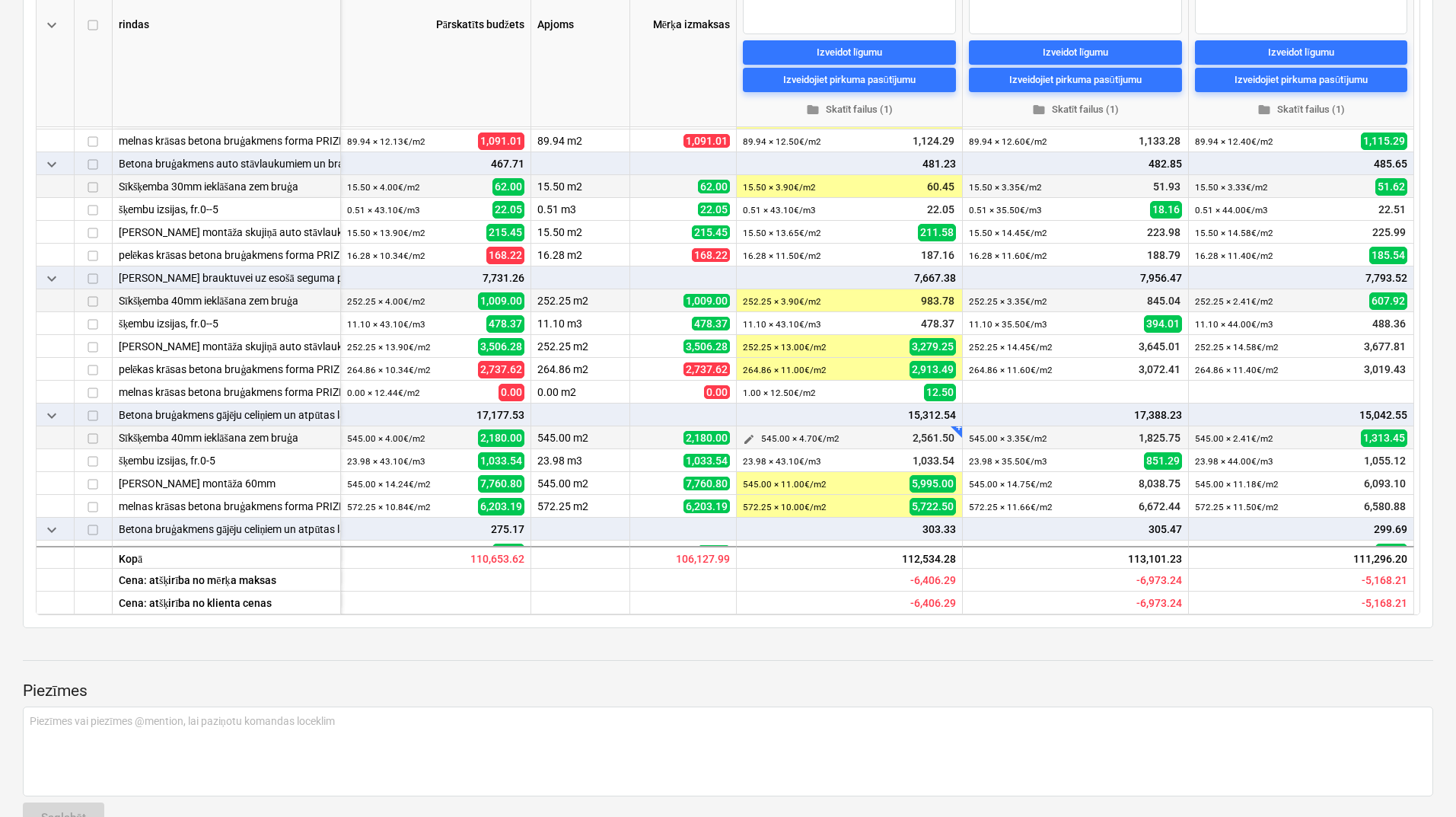
click at [745, 435] on span "edit" at bounding box center [748, 438] width 12 height 12
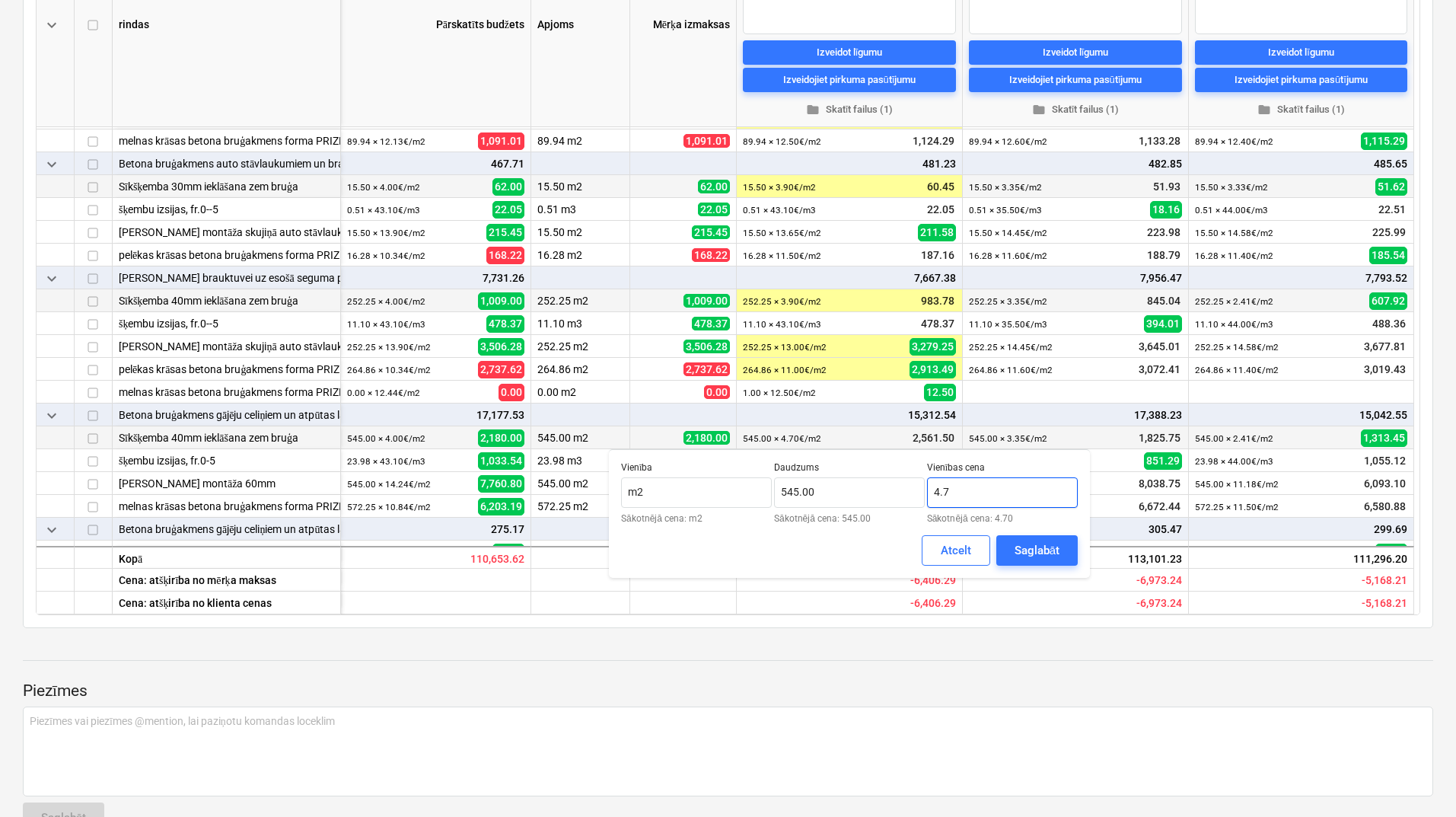
drag, startPoint x: 967, startPoint y: 497, endPoint x: 927, endPoint y: 493, distance: 40.2
click at [927, 493] on input "4.7" at bounding box center [1002, 493] width 151 height 30
type input "3.90"
click at [1026, 544] on div "Saglabāt" at bounding box center [1037, 550] width 45 height 20
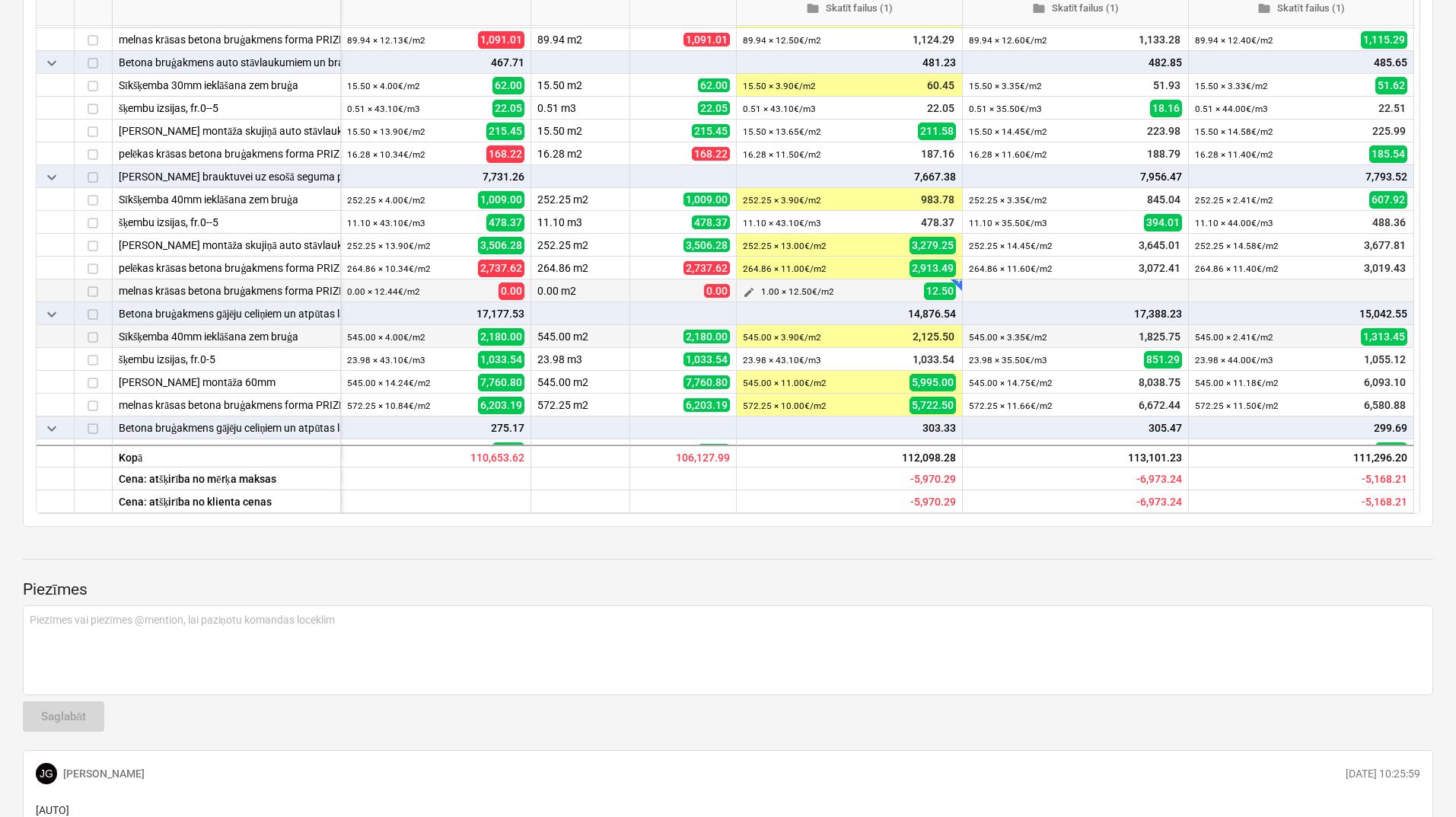
click at [742, 293] on span "edit" at bounding box center [748, 292] width 12 height 12
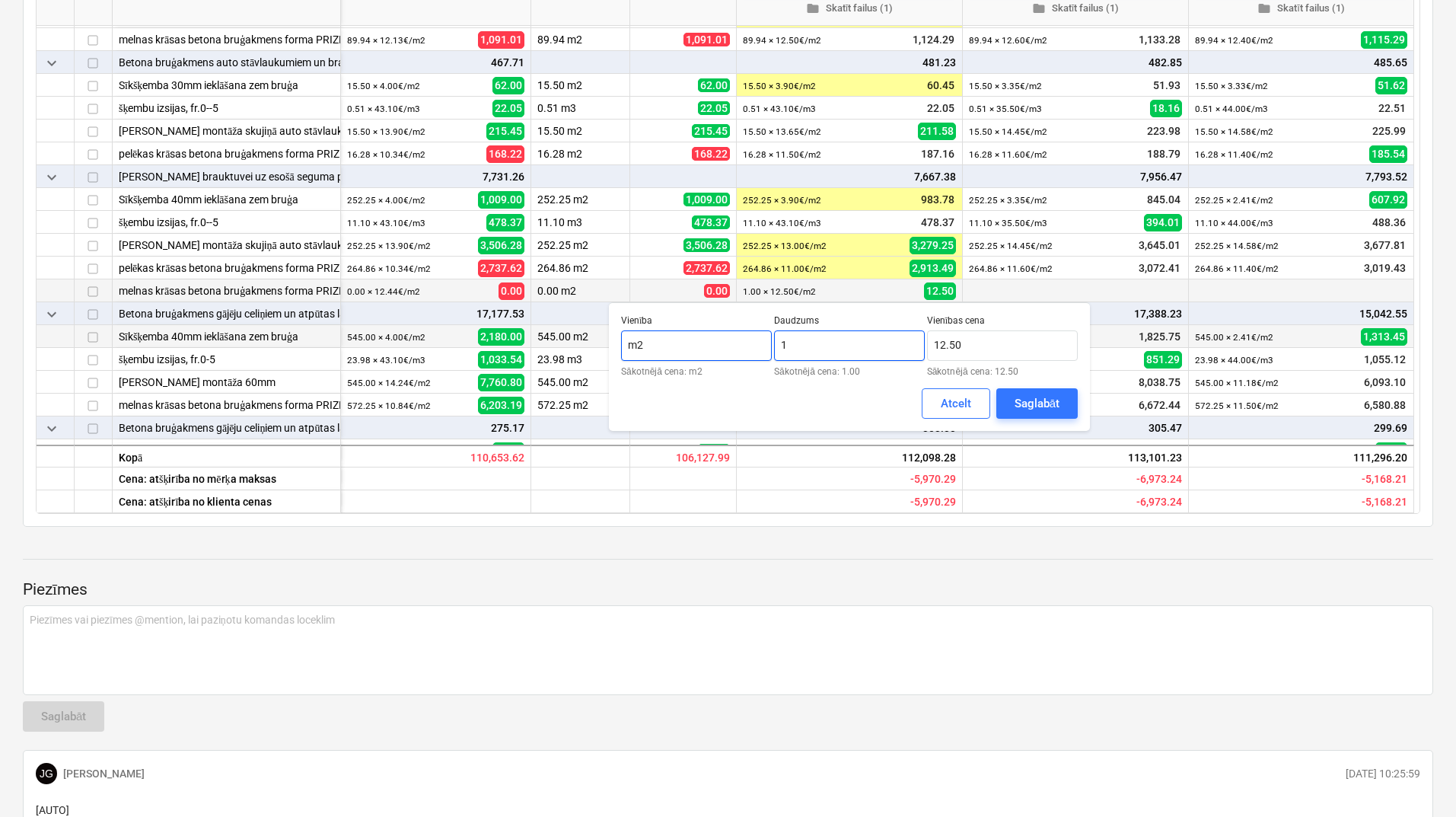
drag, startPoint x: 792, startPoint y: 349, endPoint x: 750, endPoint y: 343, distance: 42.4
click at [750, 343] on div "Vienība m2 Sākotnējā cena: m2 Daudzums 1 Sākotnējā cena: 1.00 Vienības cena 12.…" at bounding box center [849, 346] width 457 height 61
type input "0.00"
click at [1036, 407] on div "Saglabāt" at bounding box center [1037, 403] width 45 height 20
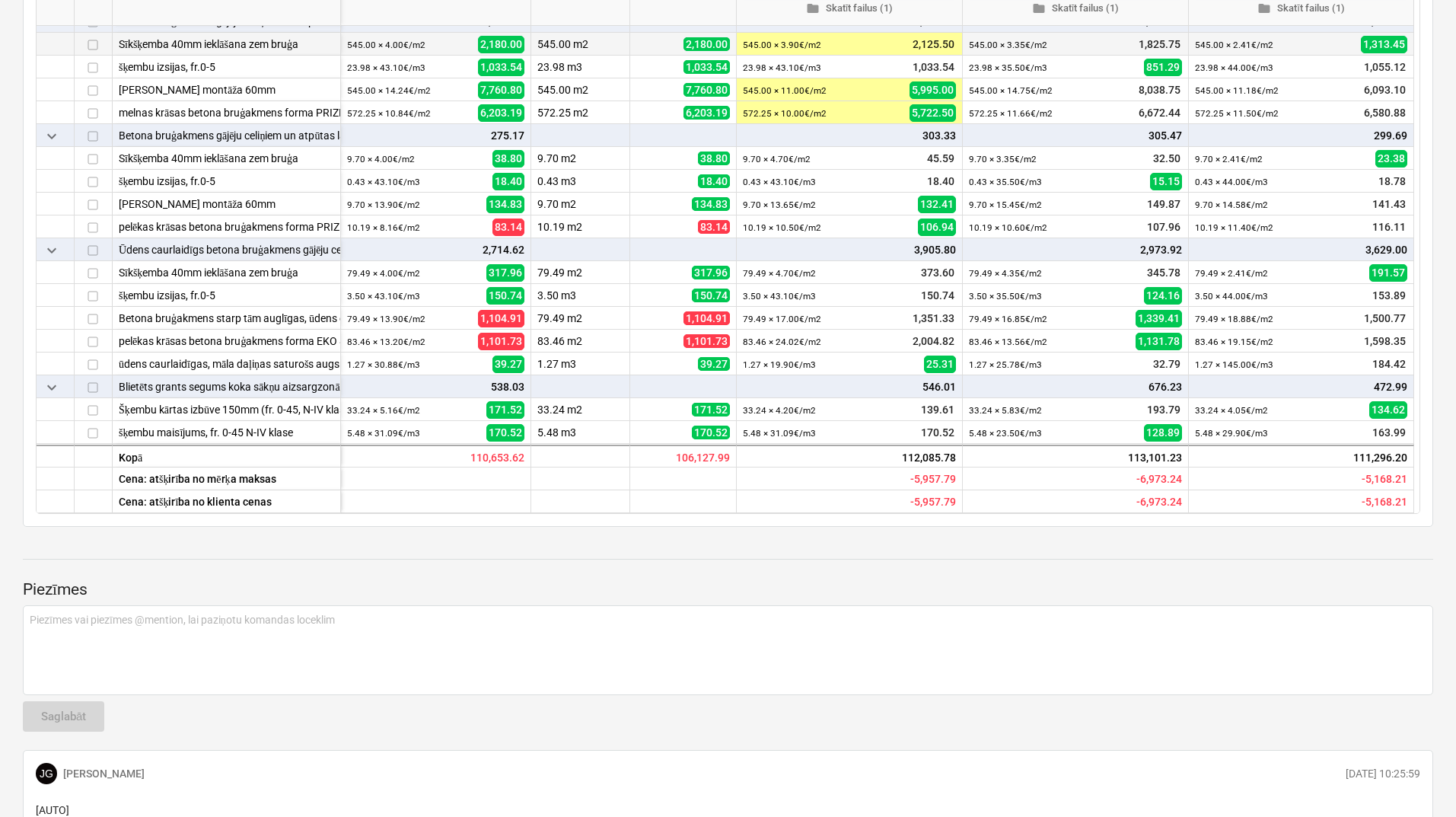
scroll to position [508, 0]
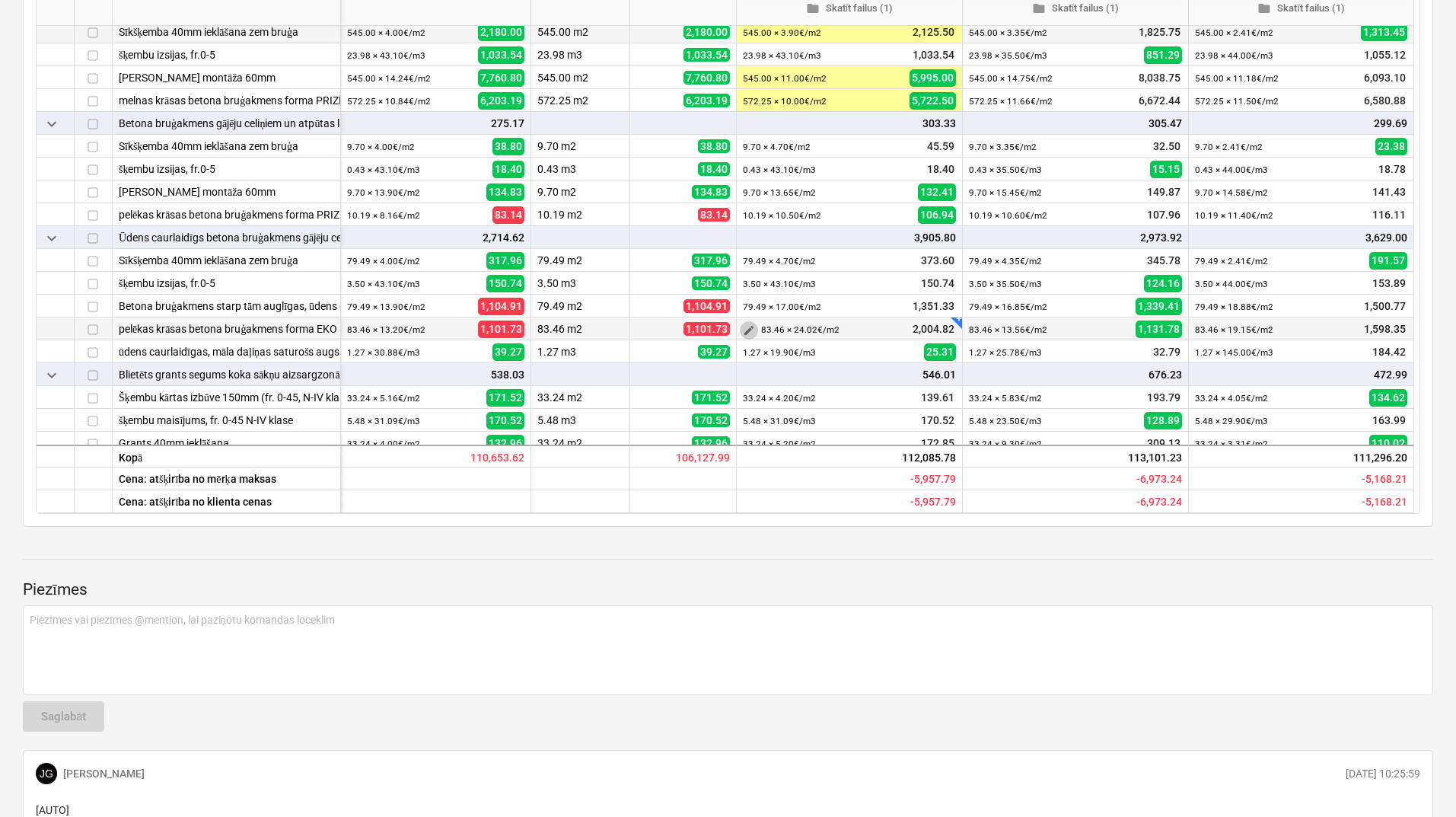
click at [746, 332] on span "edit" at bounding box center [748, 330] width 12 height 12
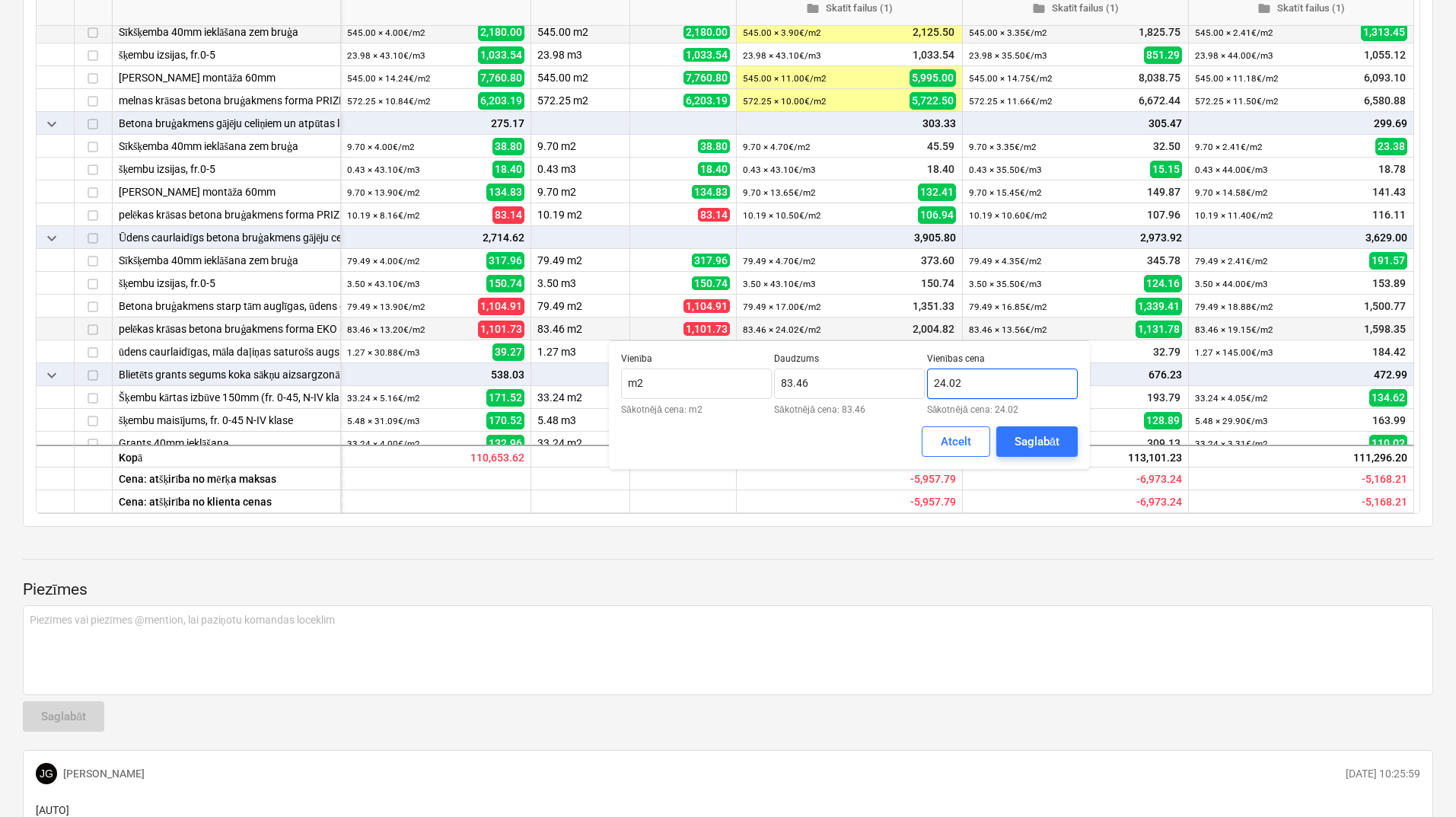
drag, startPoint x: 962, startPoint y: 386, endPoint x: 926, endPoint y: 387, distance: 36.0
click at [927, 387] on input "24.02" at bounding box center [1002, 383] width 151 height 30
type input "17.50"
click at [1019, 436] on div "Saglabāt" at bounding box center [1037, 441] width 45 height 20
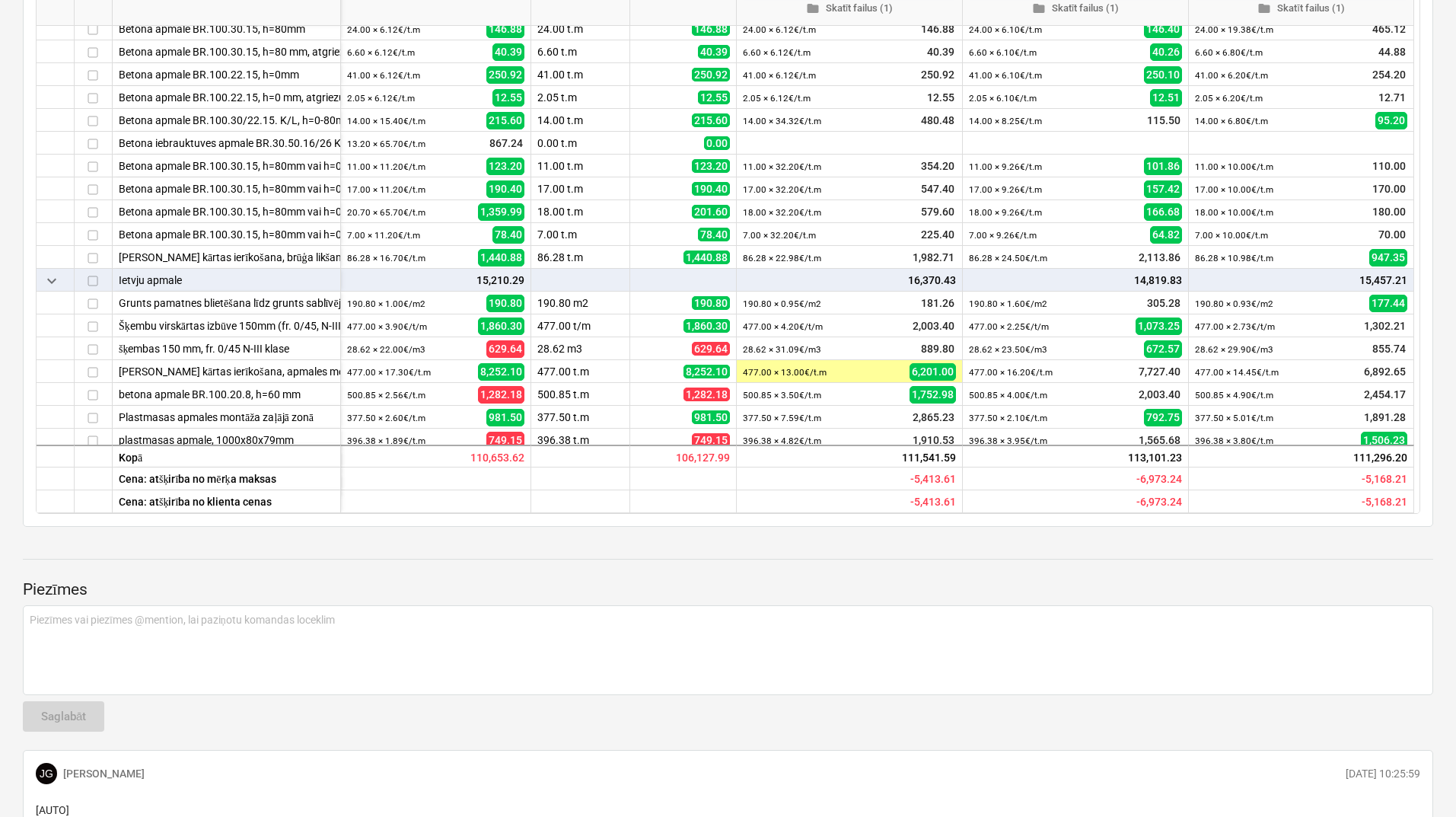
scroll to position [1726, 0]
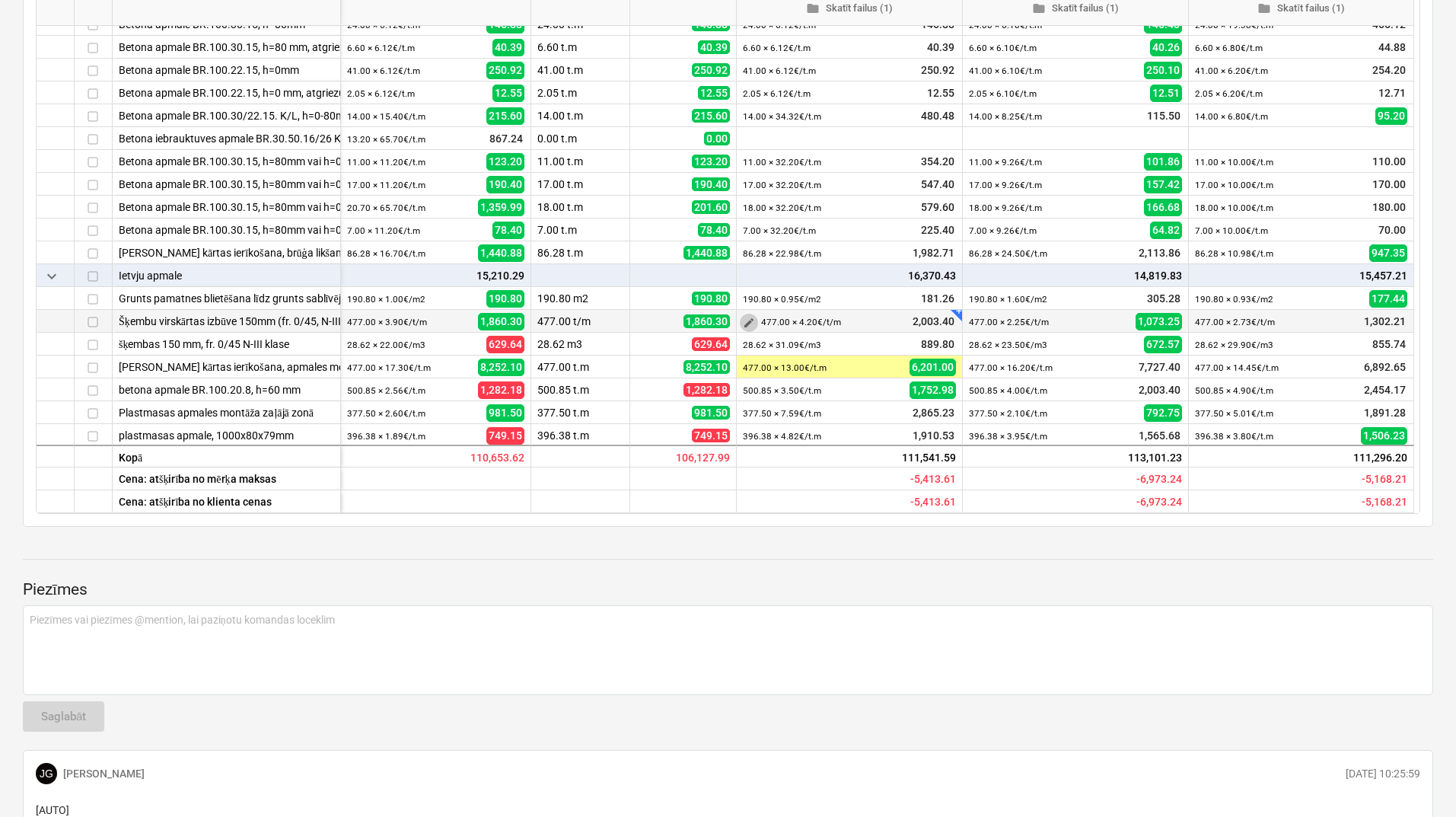
click at [748, 325] on span "edit" at bounding box center [748, 323] width 12 height 12
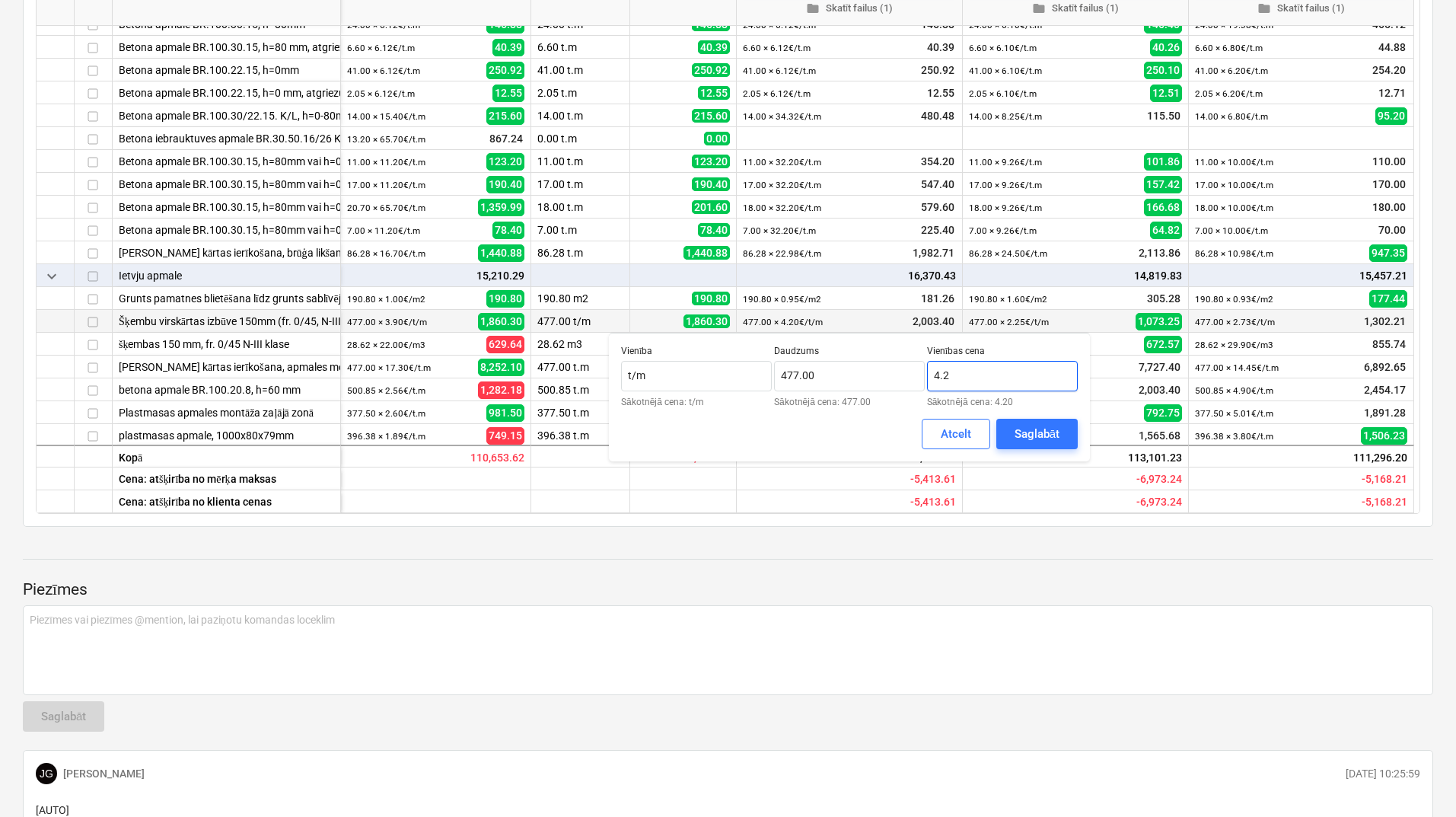
drag, startPoint x: 936, startPoint y: 379, endPoint x: 928, endPoint y: 380, distance: 8.1
click at [928, 380] on input "4.2" at bounding box center [1002, 376] width 151 height 30
type input "3.20"
click at [1031, 430] on div "Saglabāt" at bounding box center [1037, 434] width 45 height 20
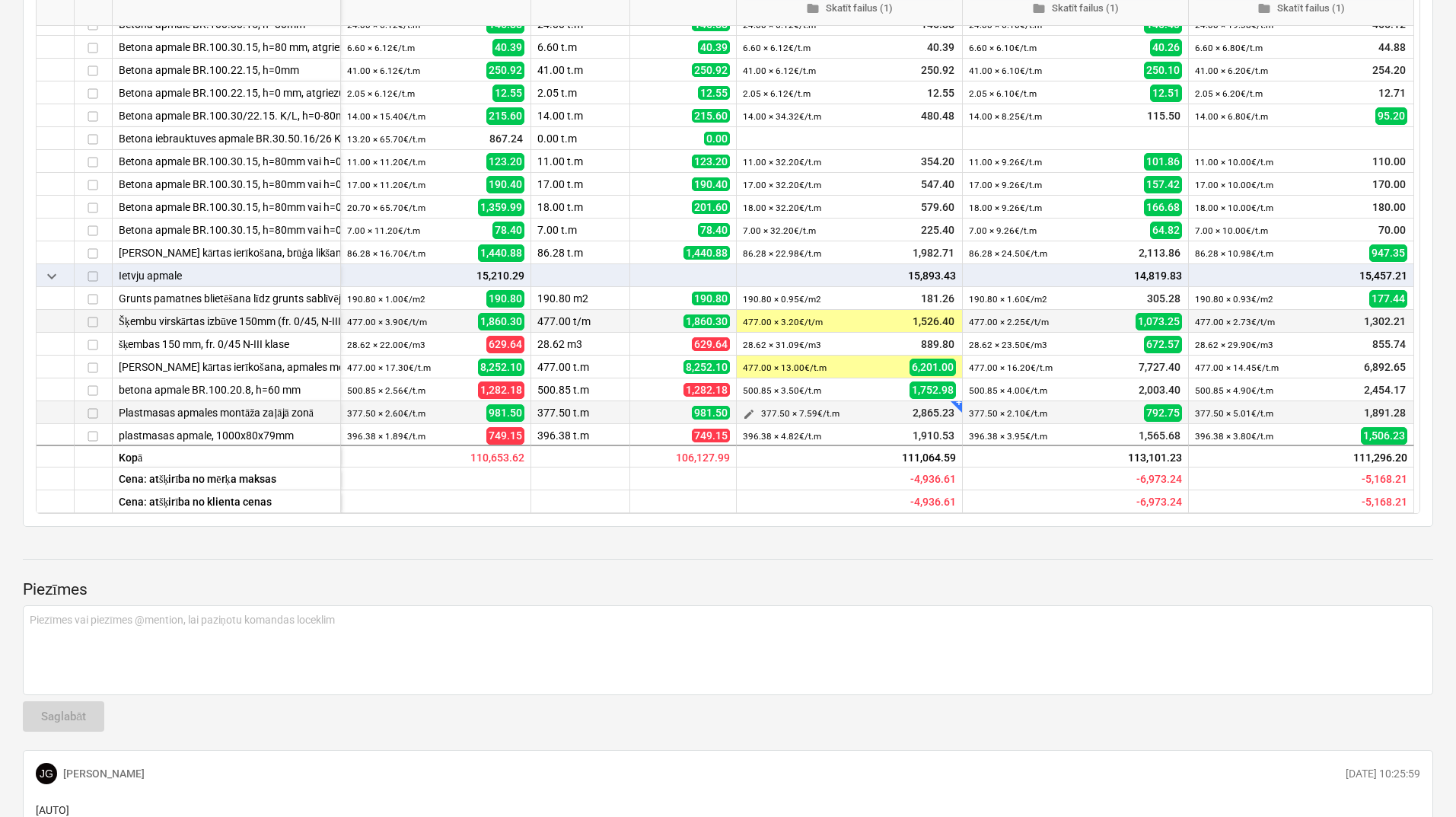
click at [746, 415] on span "edit" at bounding box center [748, 414] width 12 height 12
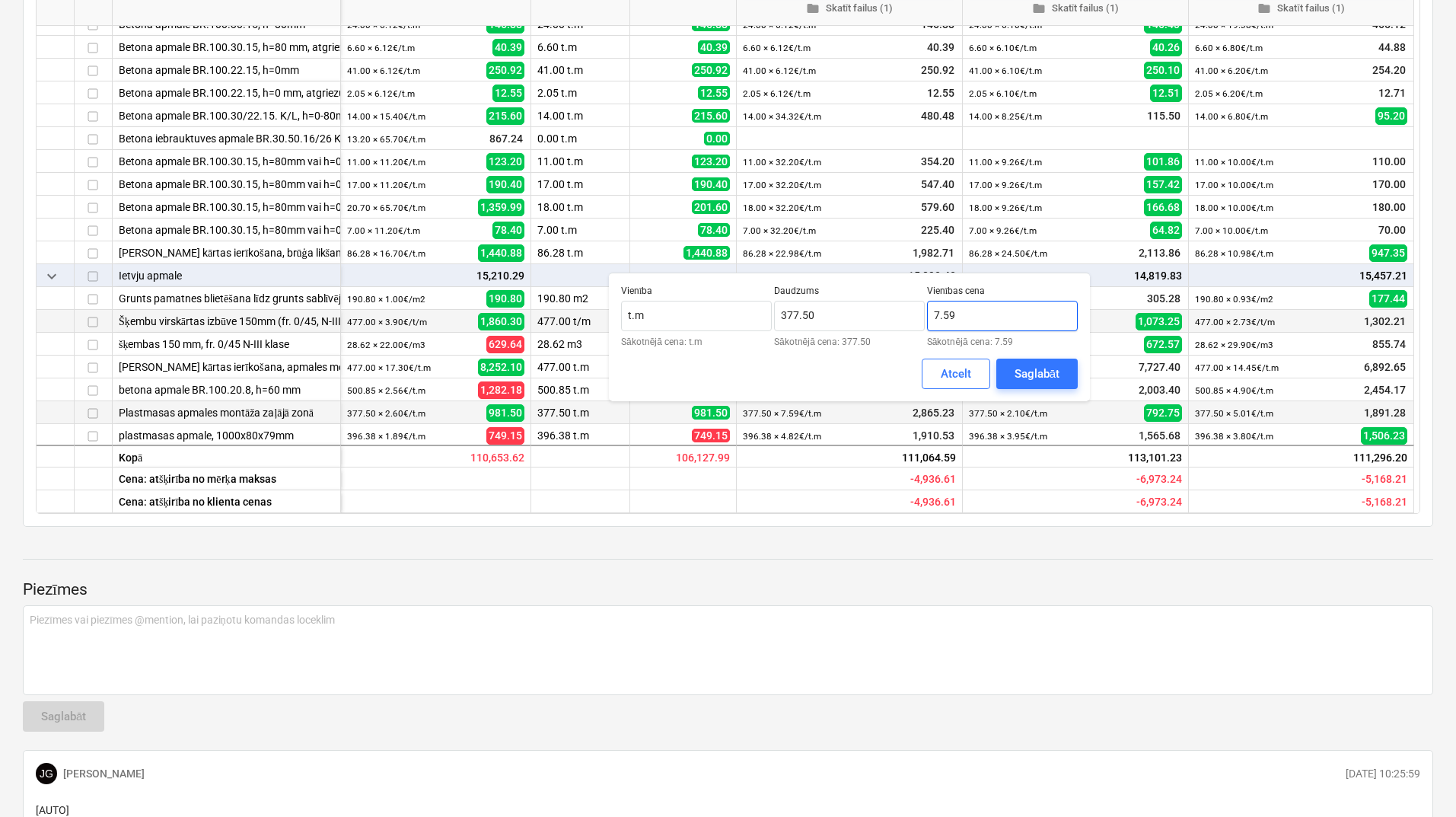
drag, startPoint x: 936, startPoint y: 317, endPoint x: 928, endPoint y: 317, distance: 8.0
click at [928, 317] on input "7.59" at bounding box center [1002, 316] width 151 height 30
type input "3.59"
click at [1022, 377] on div "Saglabāt" at bounding box center [1037, 374] width 45 height 20
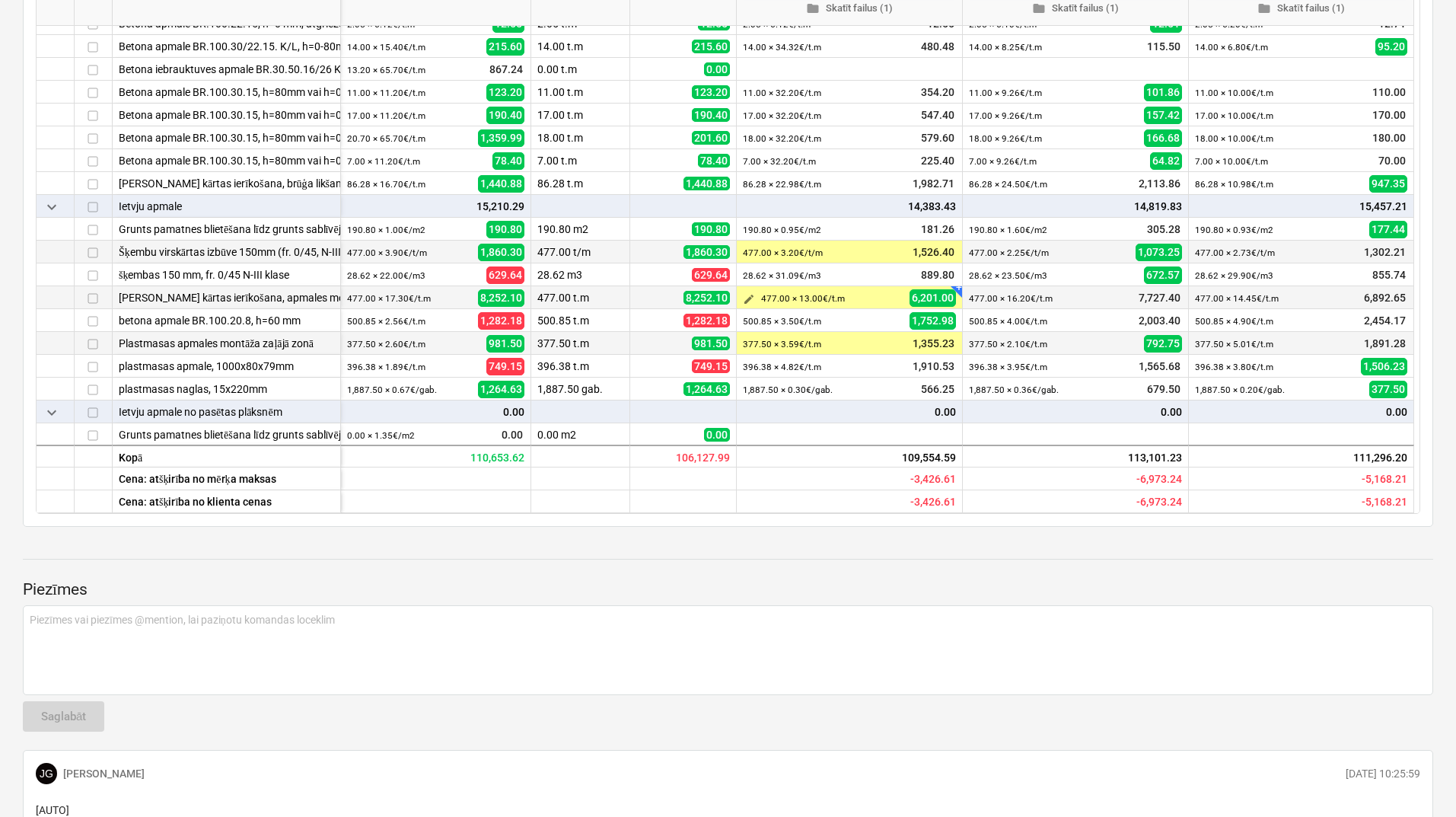
scroll to position [1827, 0]
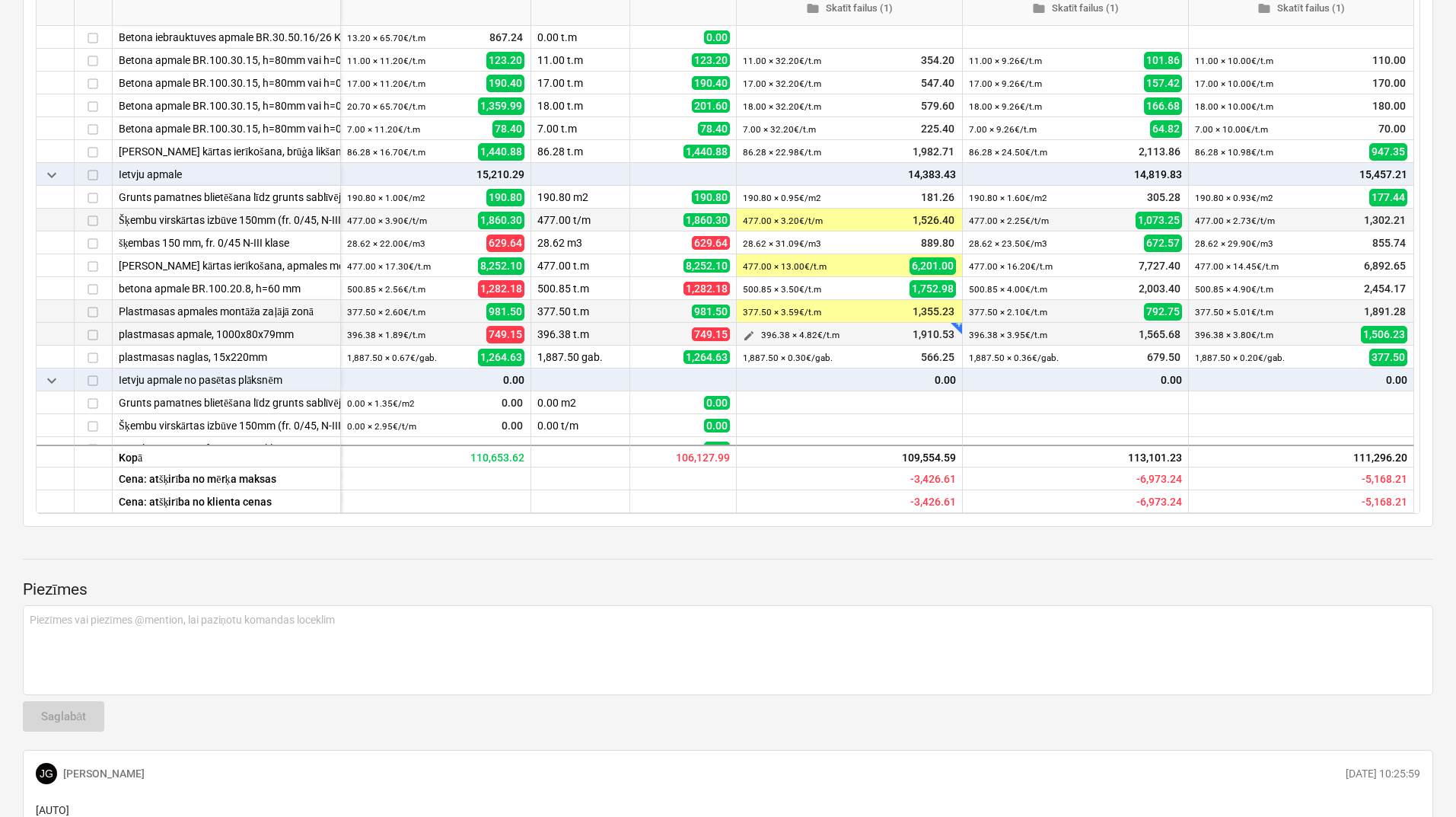
click at [747, 334] on span "edit" at bounding box center [748, 335] width 12 height 12
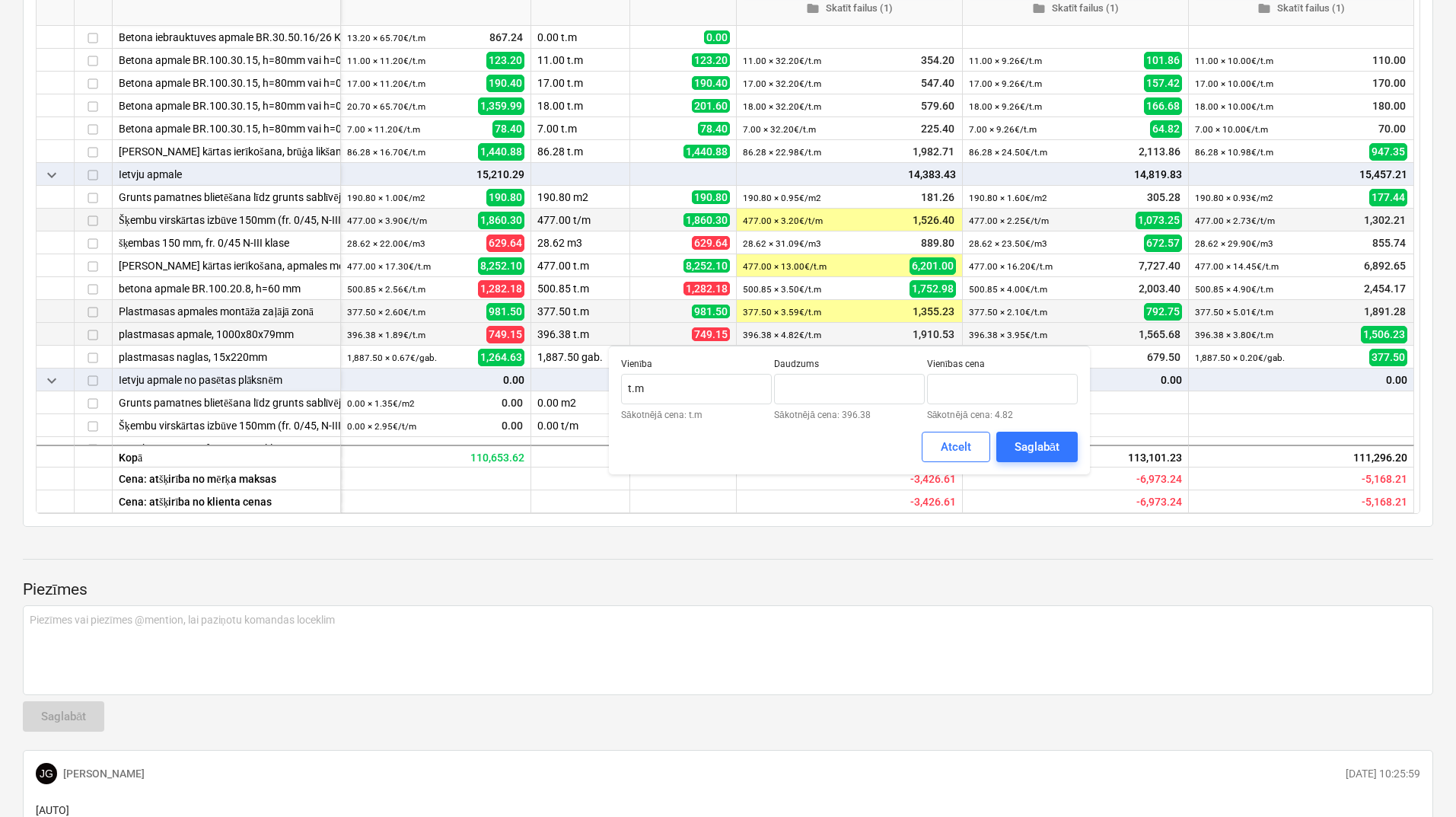
type input "396.38"
click at [936, 387] on input "4.82" at bounding box center [1002, 389] width 151 height 30
click at [928, 387] on input "4.82" at bounding box center [1002, 389] width 151 height 30
type input "3"
type input "3.59"
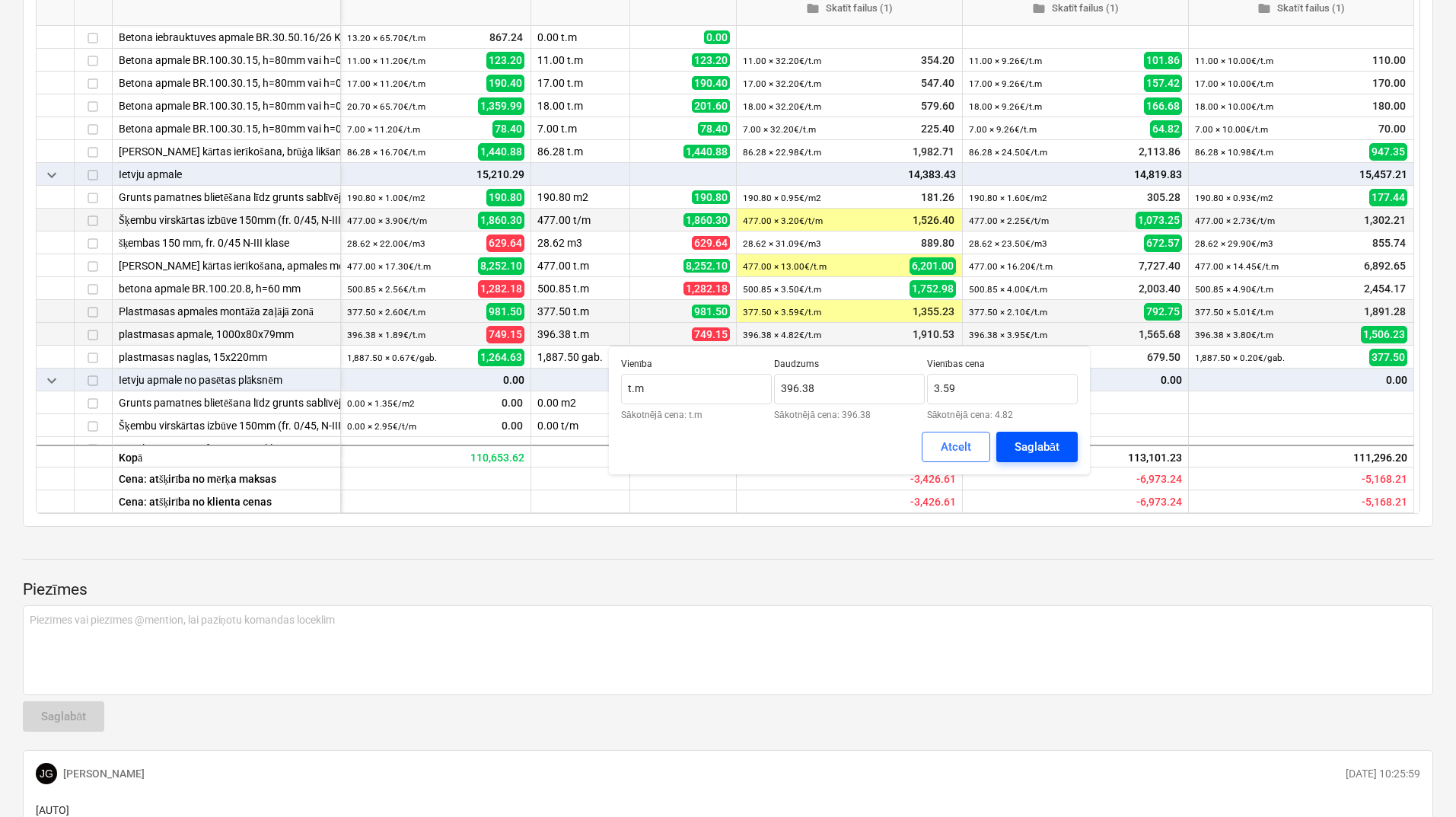
click at [1031, 444] on div "Saglabāt" at bounding box center [1037, 446] width 45 height 20
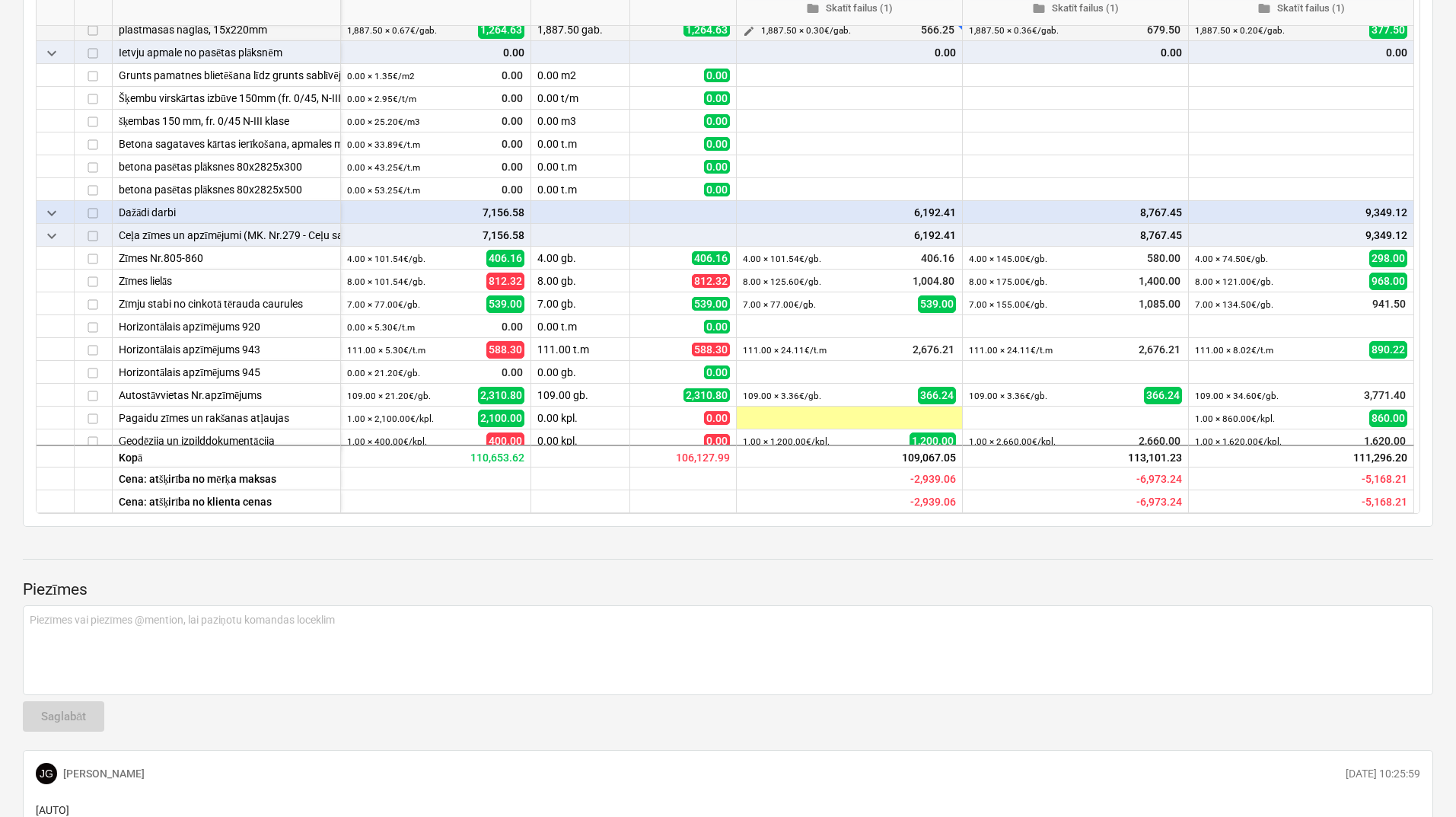
scroll to position [2162, 0]
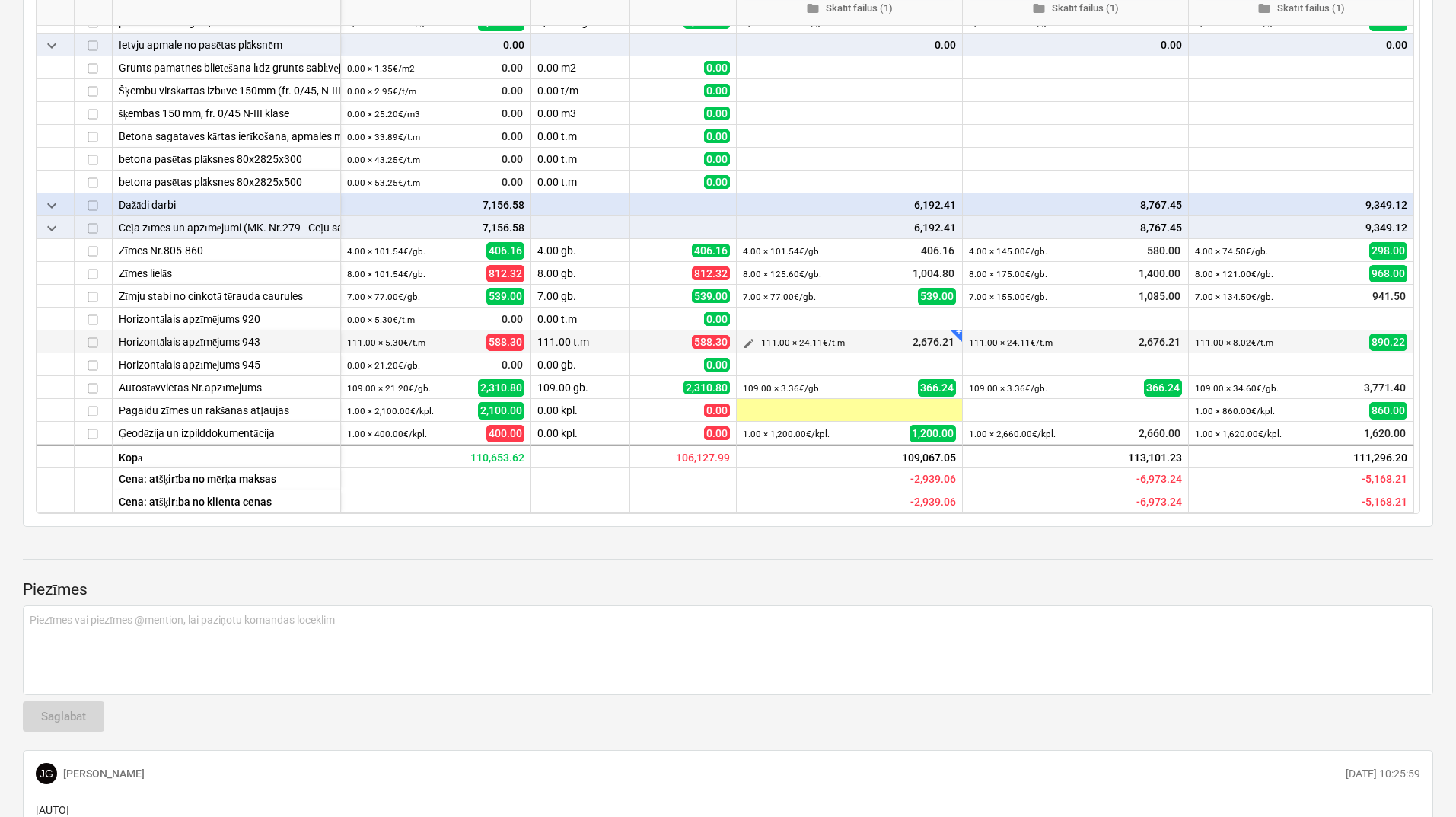
click at [741, 344] on button "edit" at bounding box center [749, 343] width 18 height 18
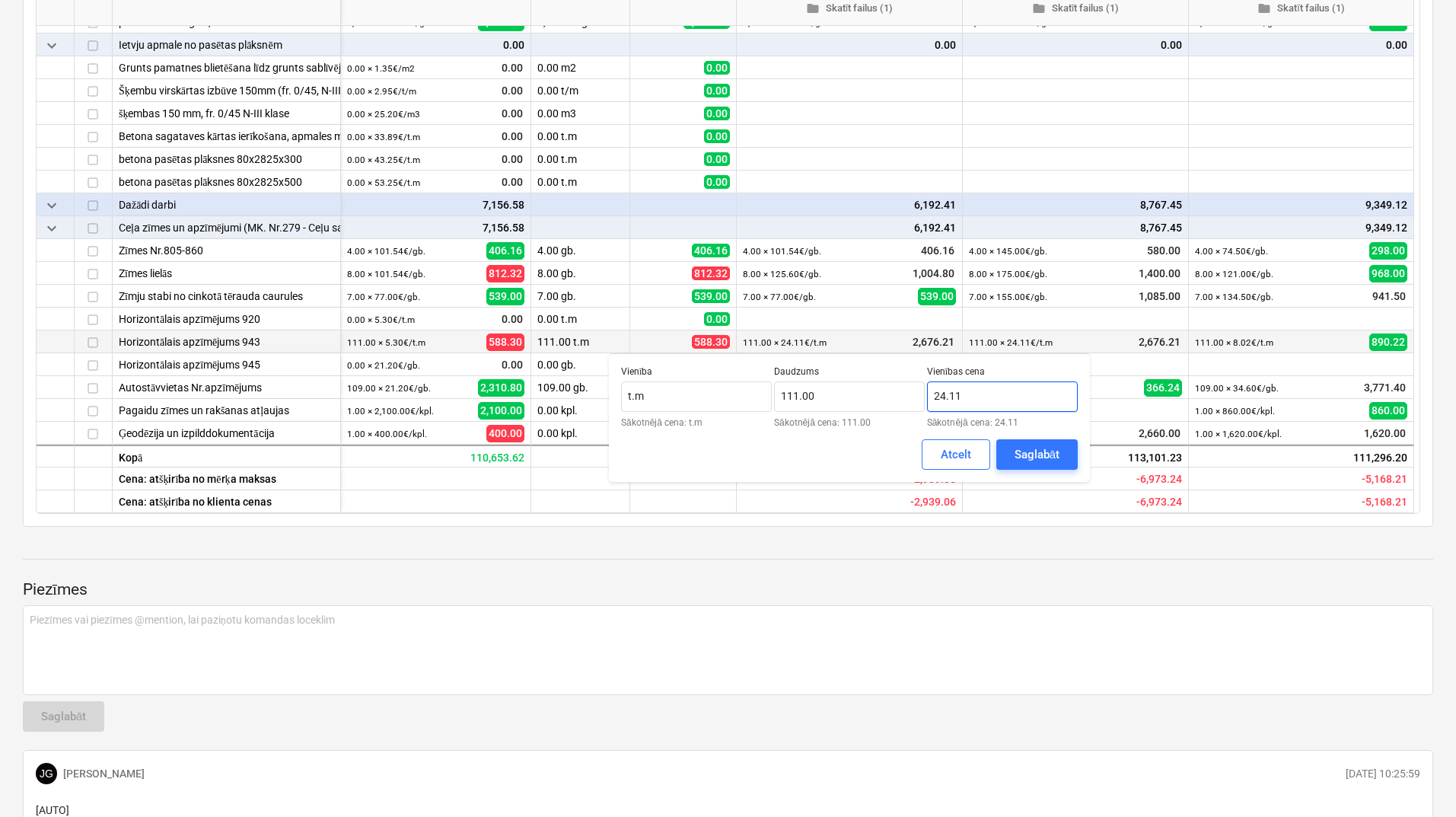
click at [940, 398] on input "24.11" at bounding box center [1002, 397] width 151 height 30
type input "22.11"
click at [1016, 447] on div "Saglabāt" at bounding box center [1037, 454] width 45 height 20
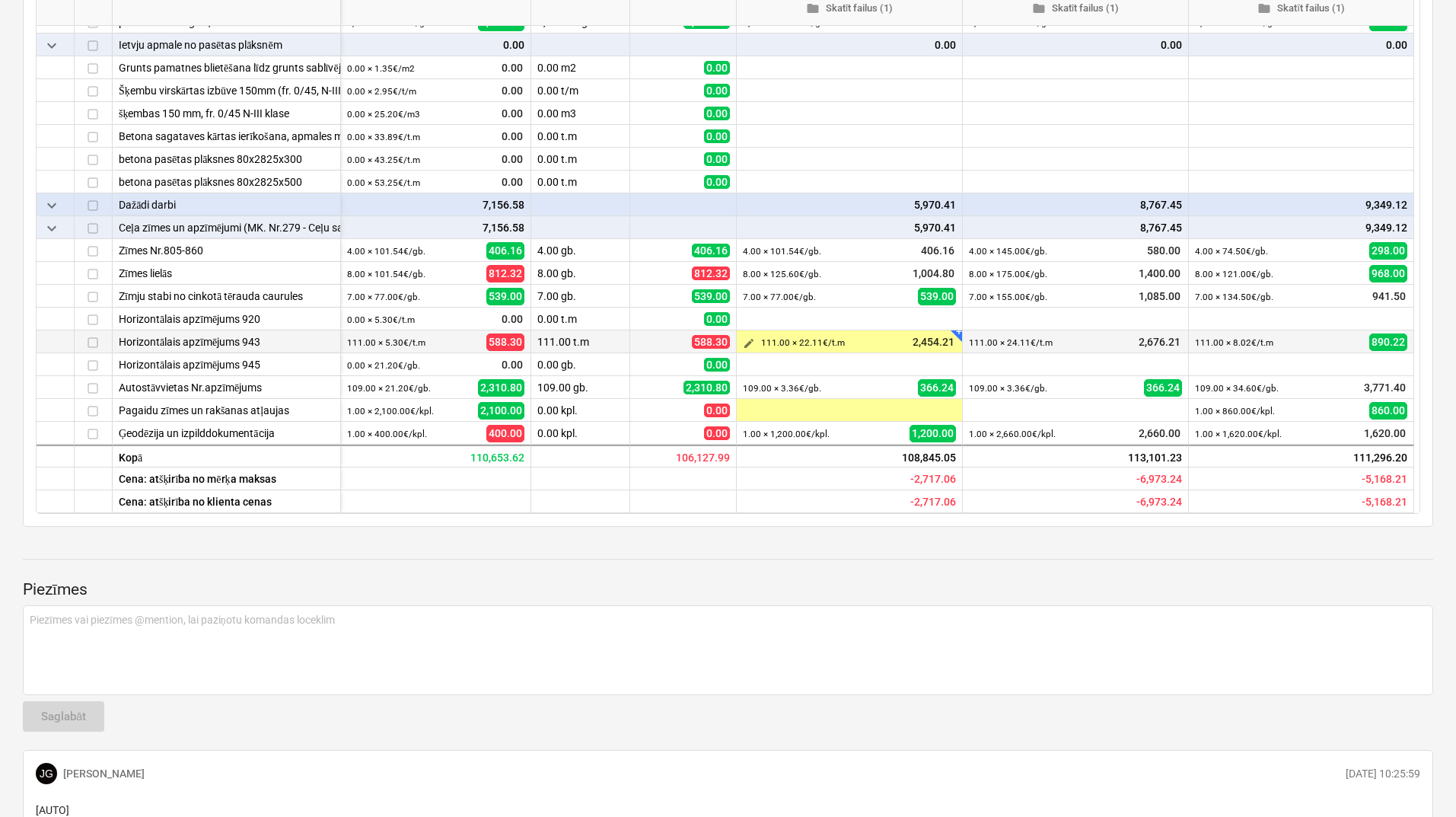
click at [744, 338] on span "edit" at bounding box center [748, 343] width 12 height 12
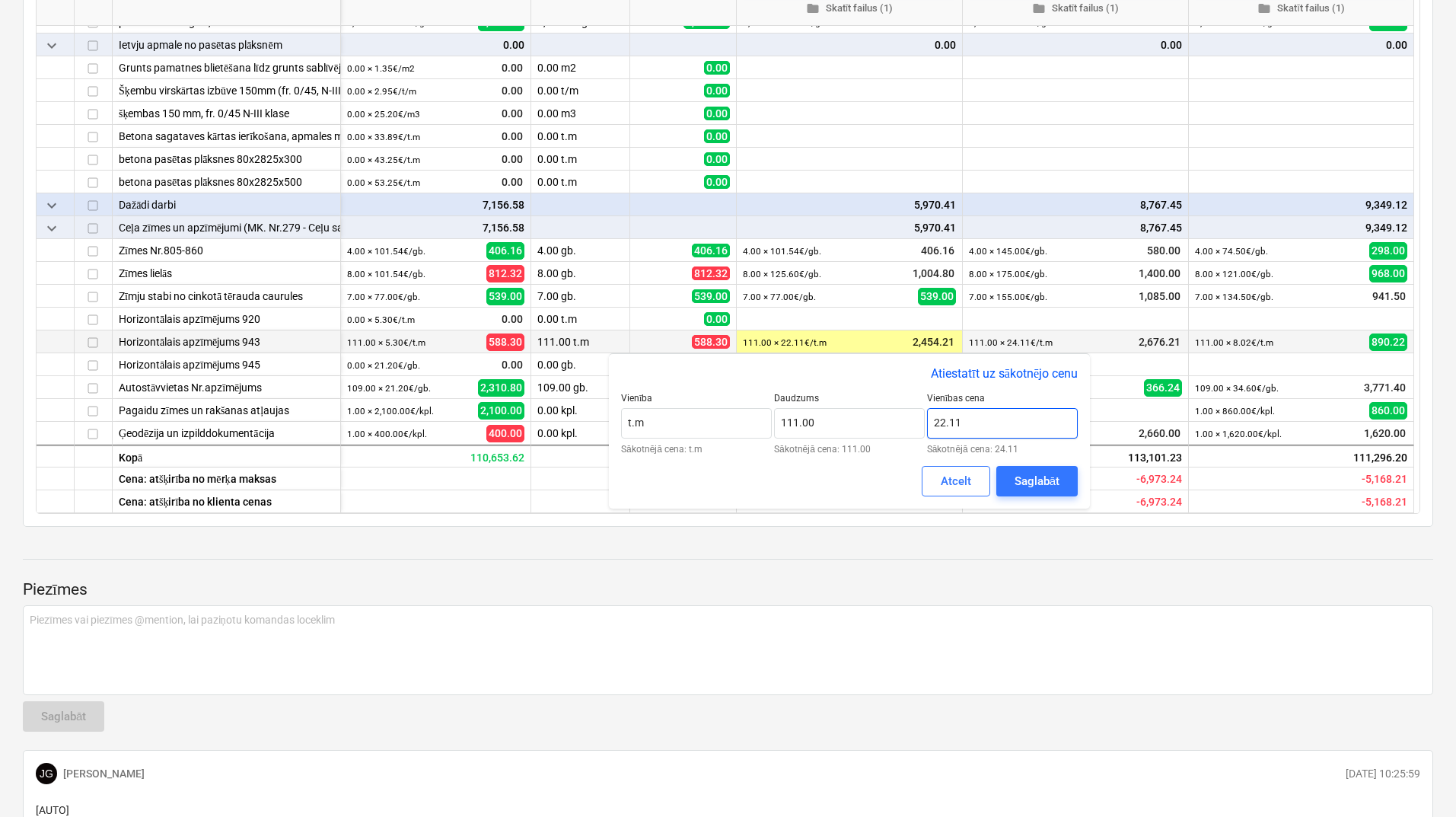
drag, startPoint x: 944, startPoint y: 424, endPoint x: 925, endPoint y: 430, distance: 19.9
click at [925, 430] on div "Vienība t.m Sākotnējā cena: t.m Daudzums 111.00 Sākotnējā cena: 111.00 Vienības…" at bounding box center [849, 423] width 457 height 61
type input "19.11"
click at [1027, 486] on div "Saglabāt" at bounding box center [1037, 481] width 45 height 20
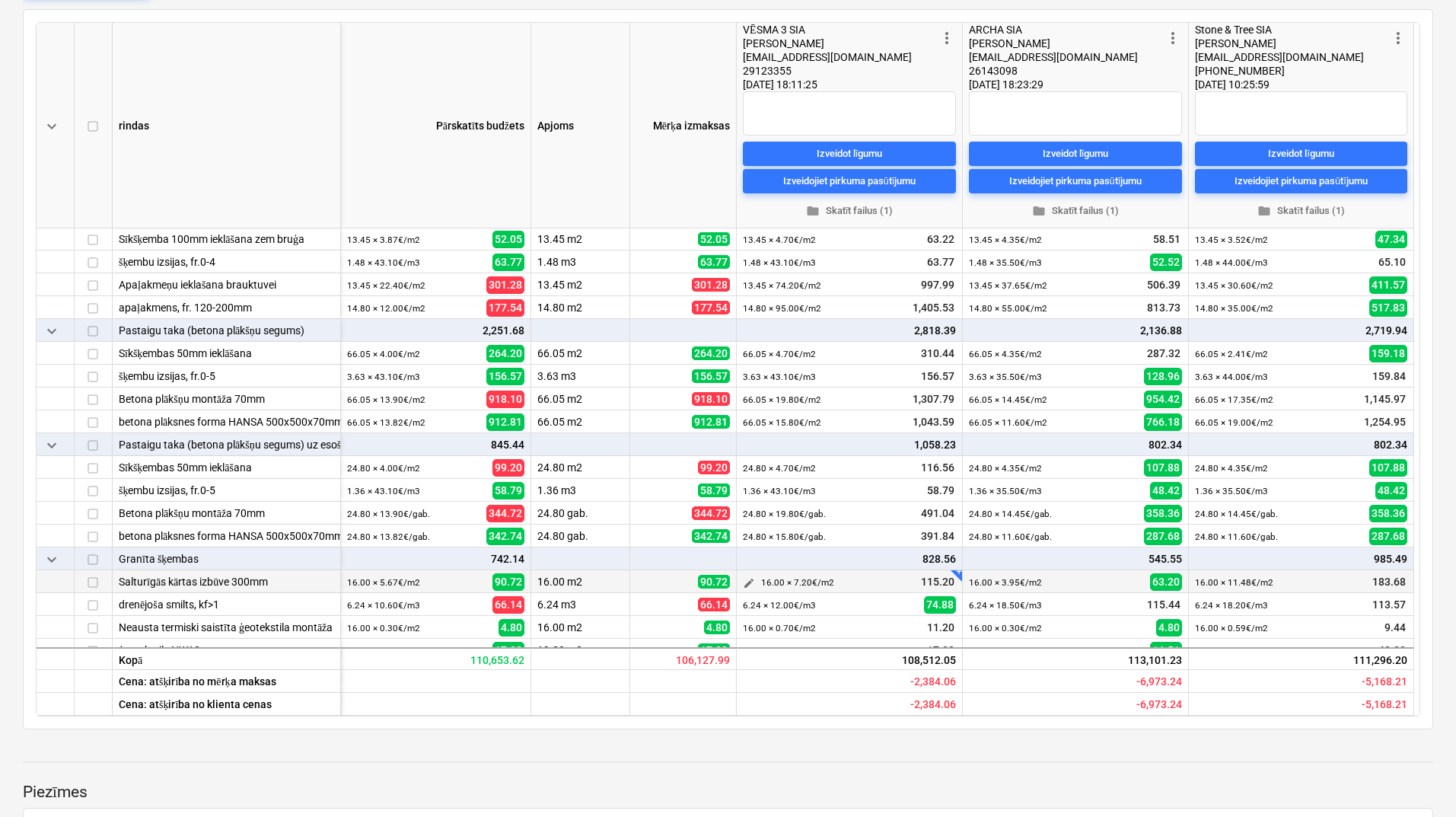
scroll to position [1045, 0]
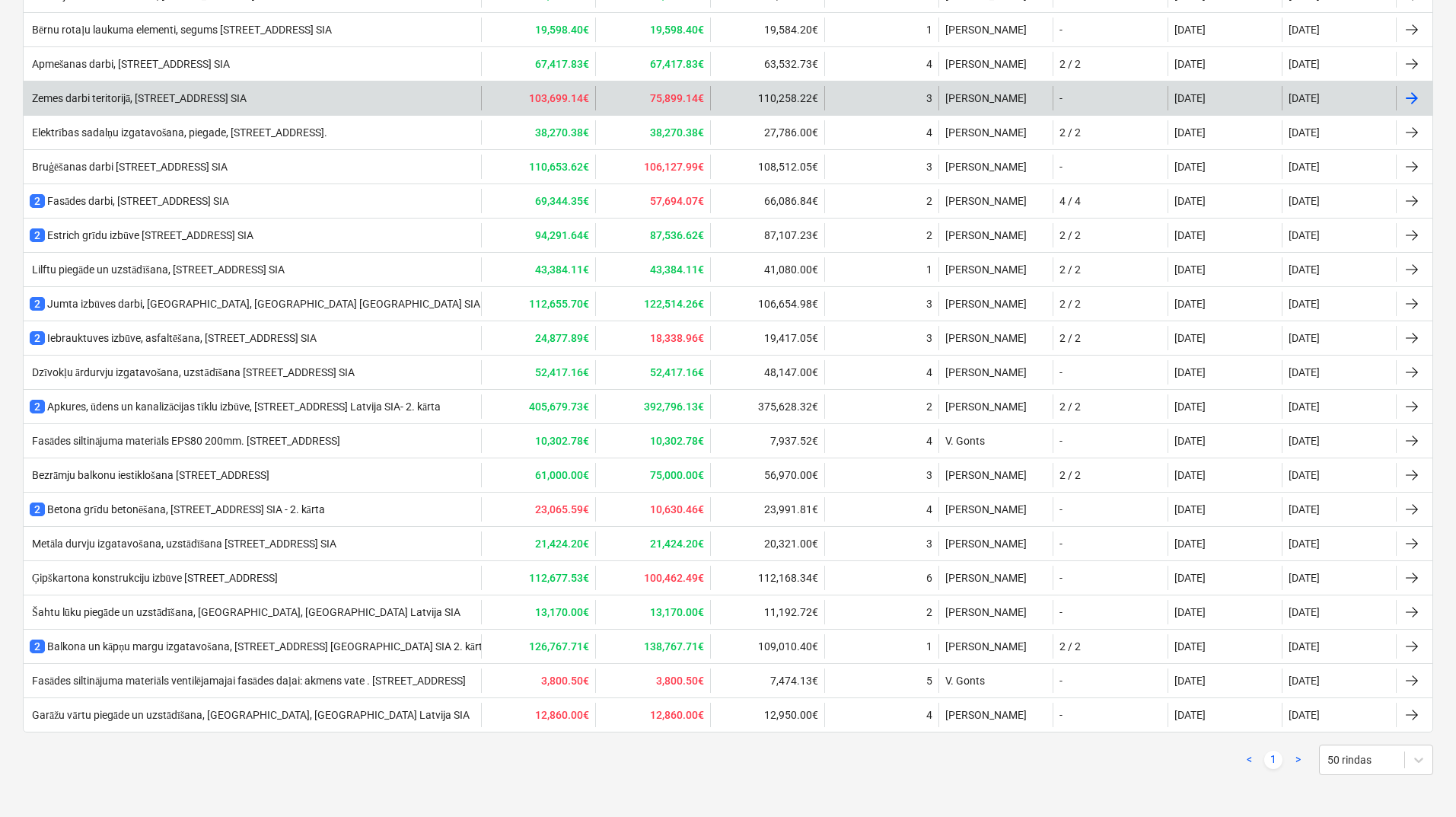
scroll to position [722, 0]
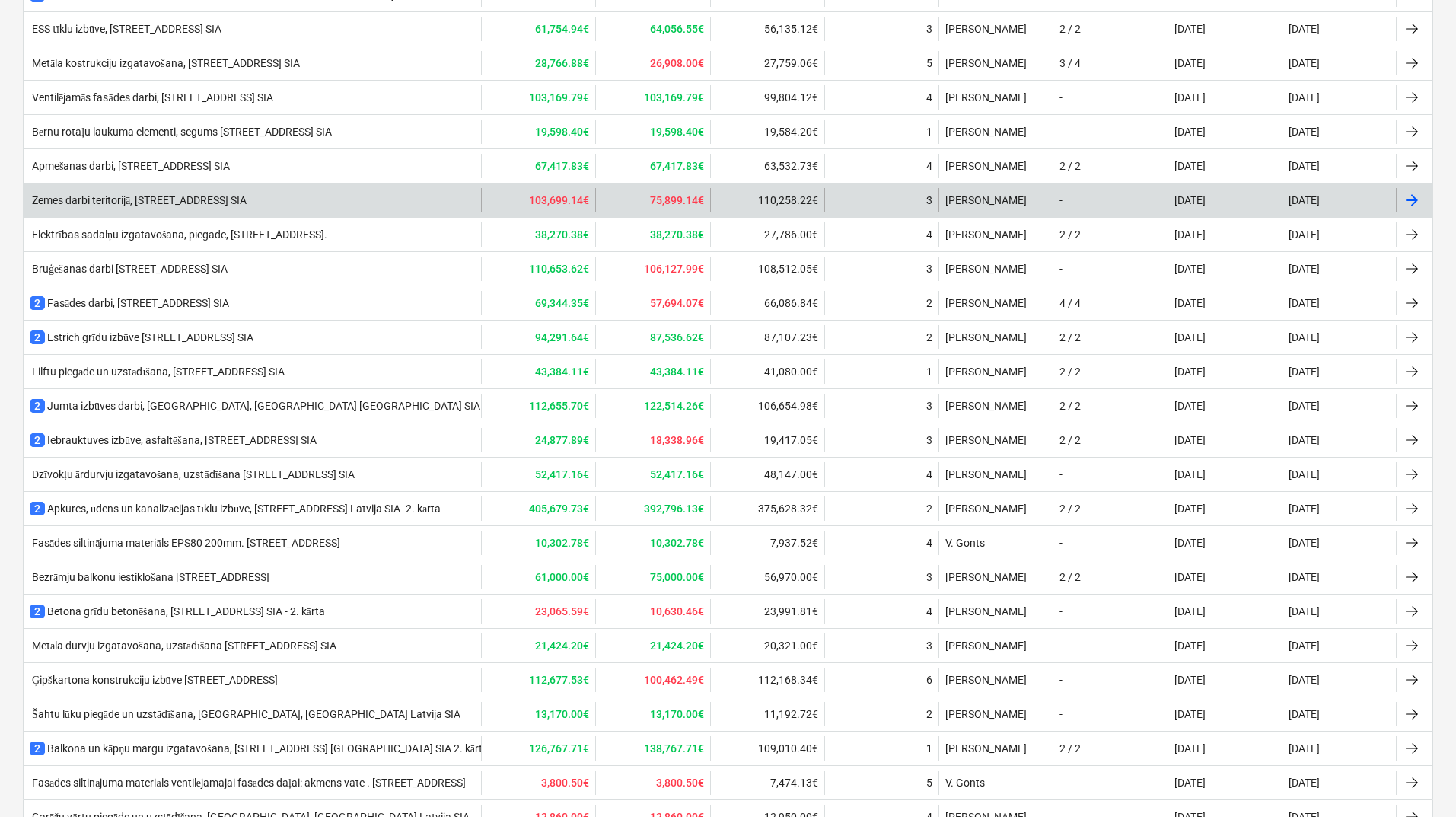
click at [196, 199] on div "Zemes darbi teritorijā, [STREET_ADDRESS] SIA" at bounding box center [138, 200] width 217 height 13
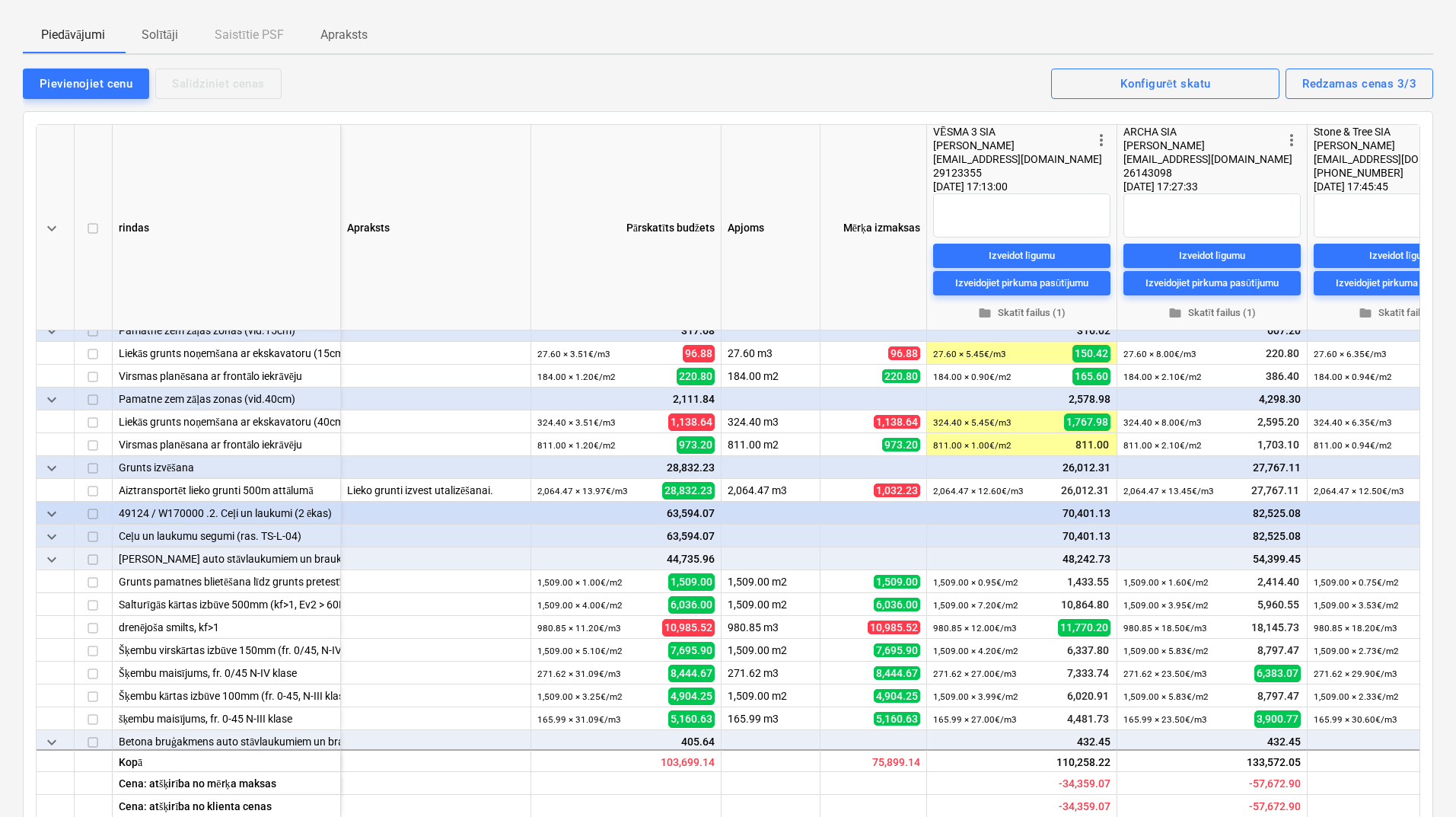
scroll to position [406, 0]
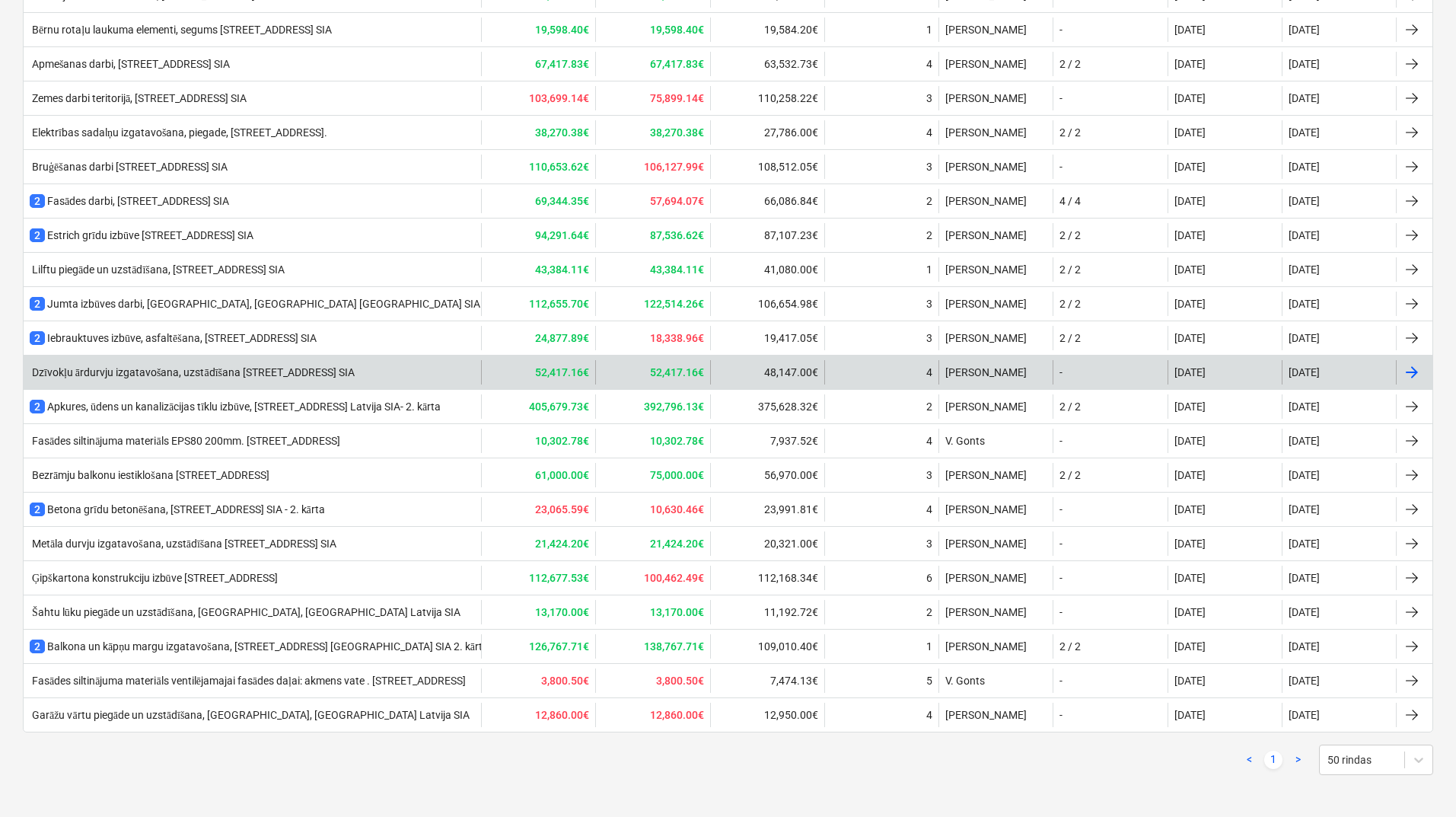
scroll to position [723, 0]
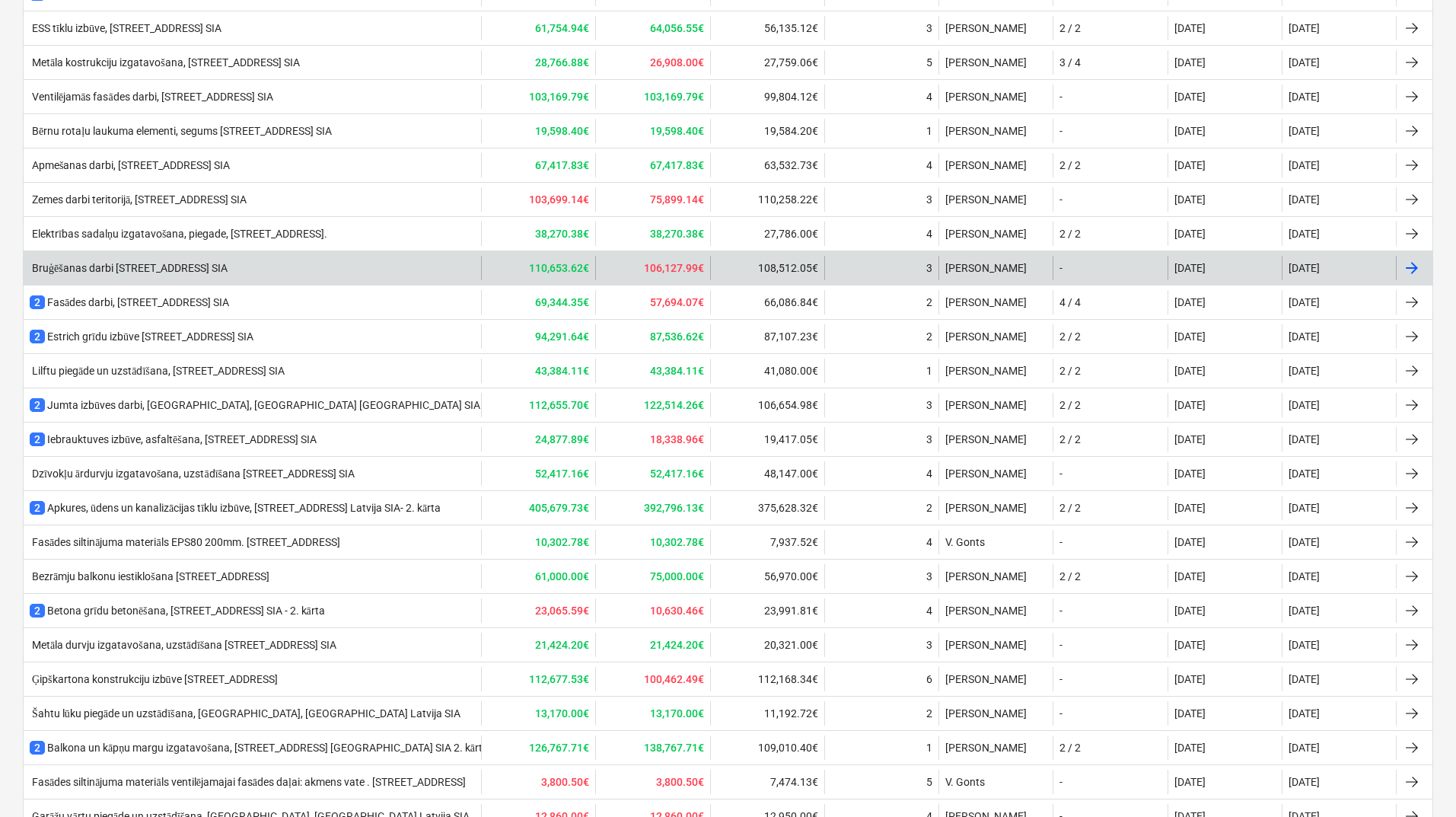
click at [224, 258] on div "Bruģēšanas darbi [STREET_ADDRESS] SIA" at bounding box center [252, 268] width 457 height 25
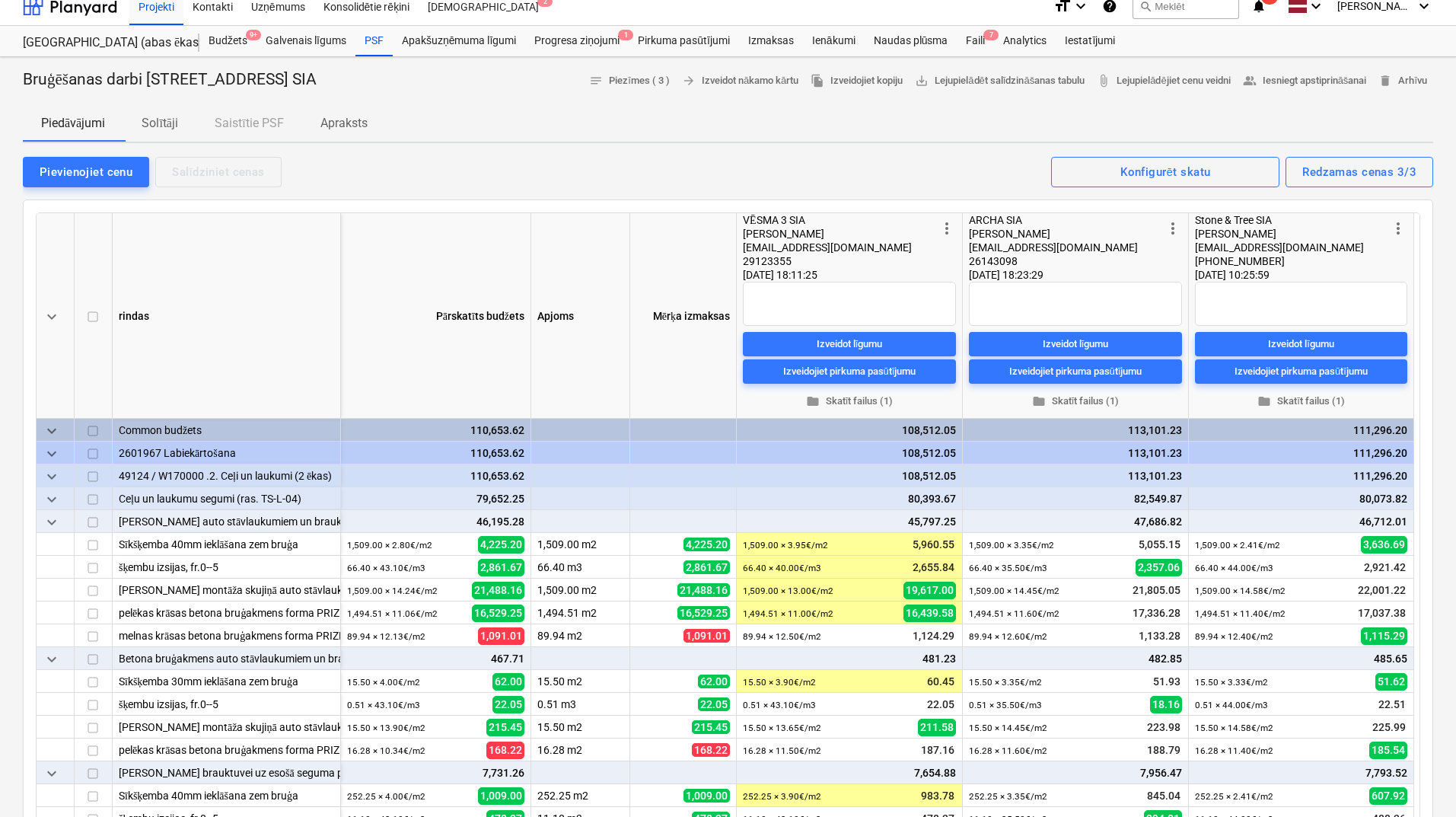
scroll to position [11, 0]
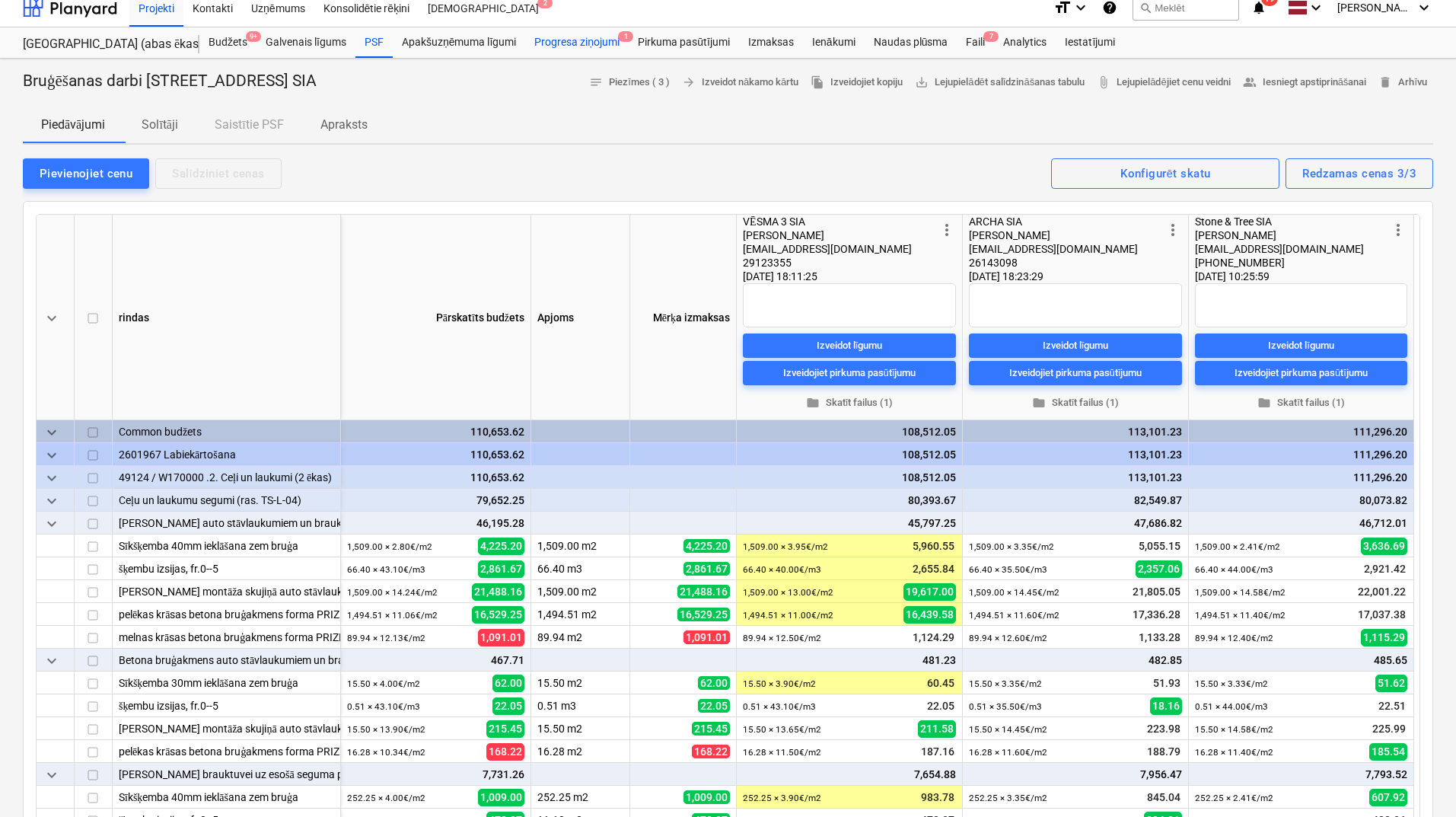
click at [596, 45] on div "Progresa ziņojumi 1" at bounding box center [577, 42] width 104 height 30
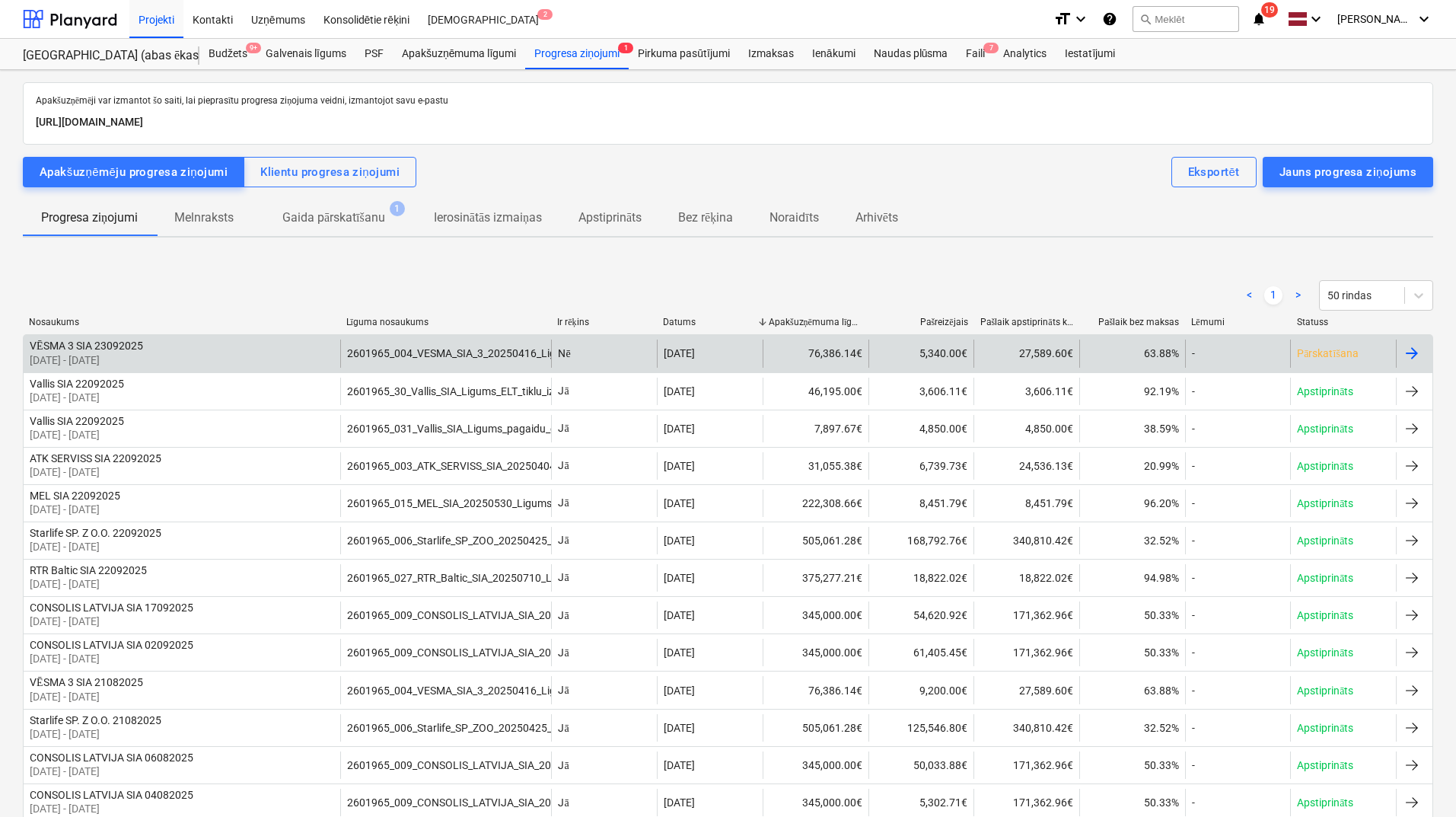
click at [826, 347] on div "76,386.14€" at bounding box center [815, 353] width 105 height 28
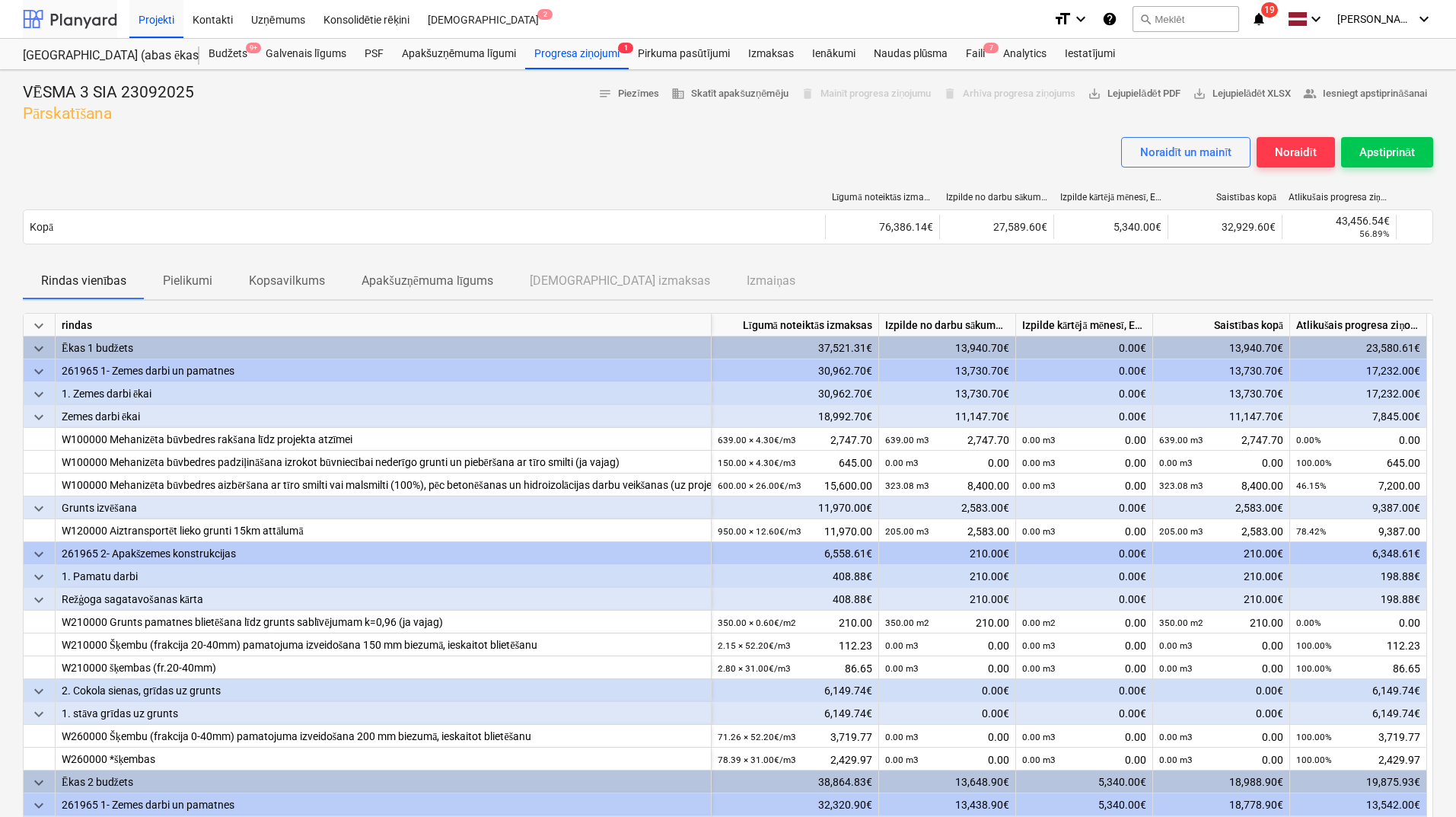
click at [84, 20] on div at bounding box center [70, 19] width 94 height 38
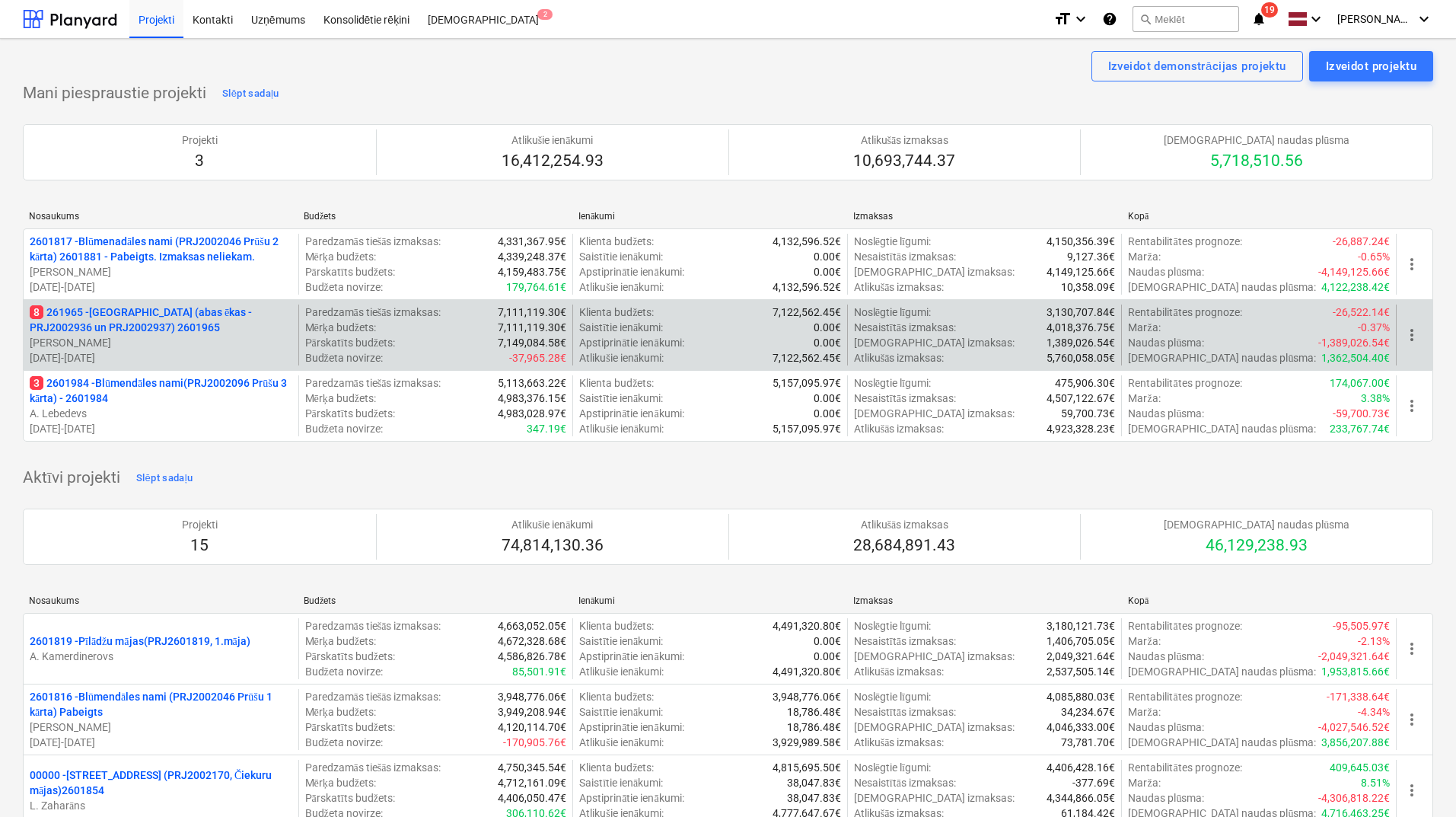
click at [195, 341] on p "[PERSON_NAME]" at bounding box center [160, 342] width 263 height 15
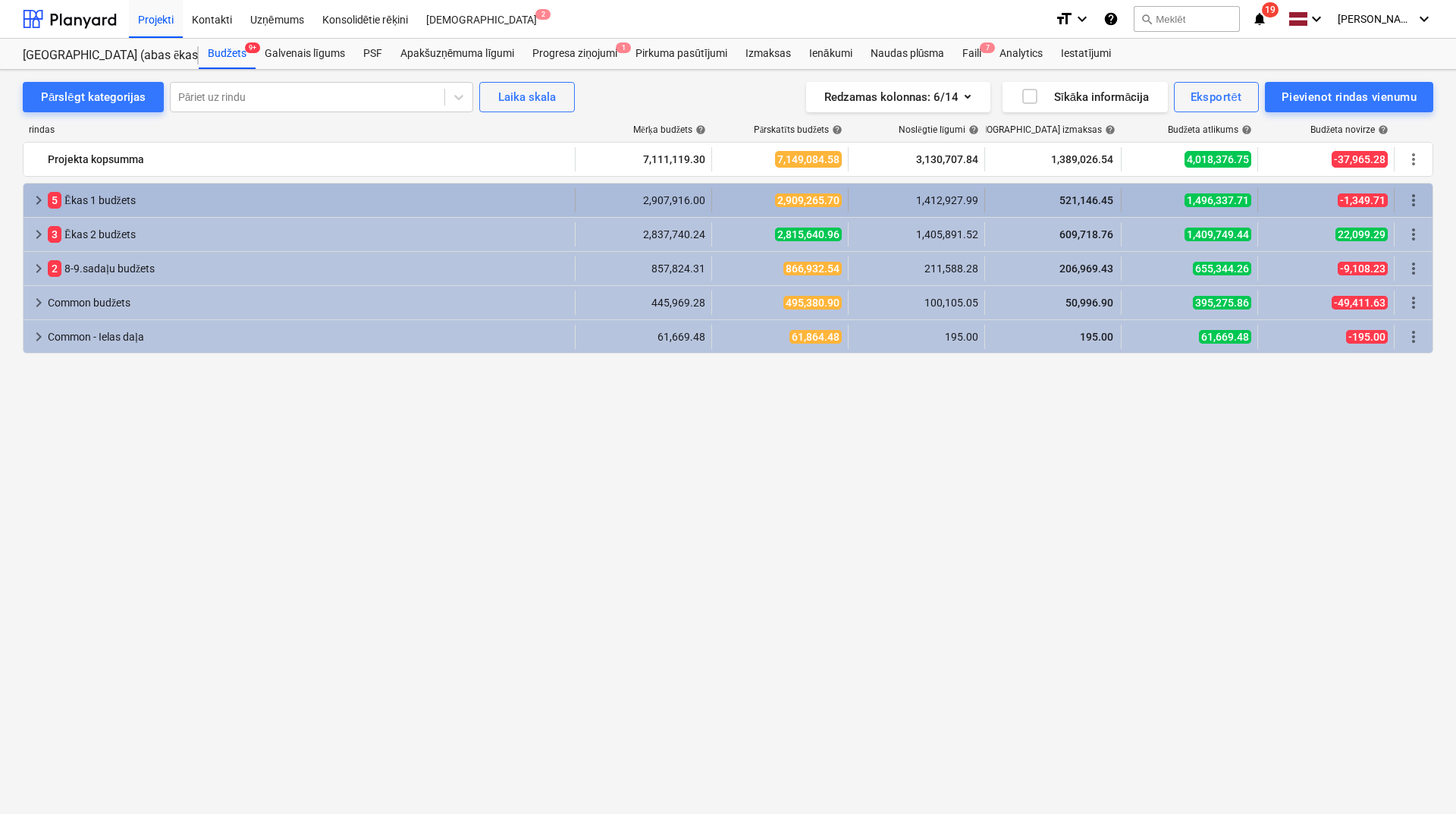
click at [32, 198] on span "keyboard_arrow_right" at bounding box center [38, 200] width 18 height 18
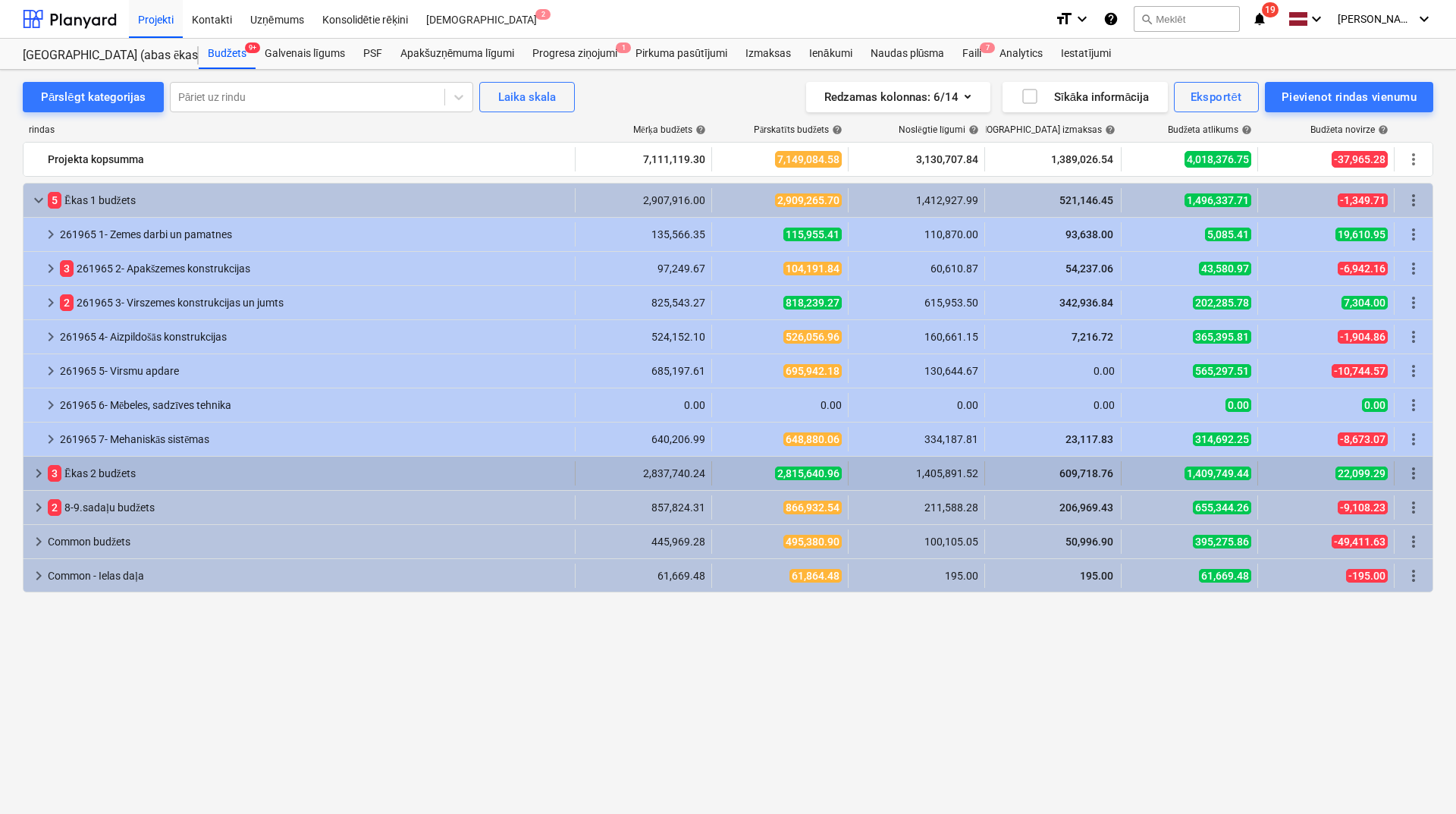
click at [29, 480] on span "keyboard_arrow_right" at bounding box center [38, 473] width 18 height 18
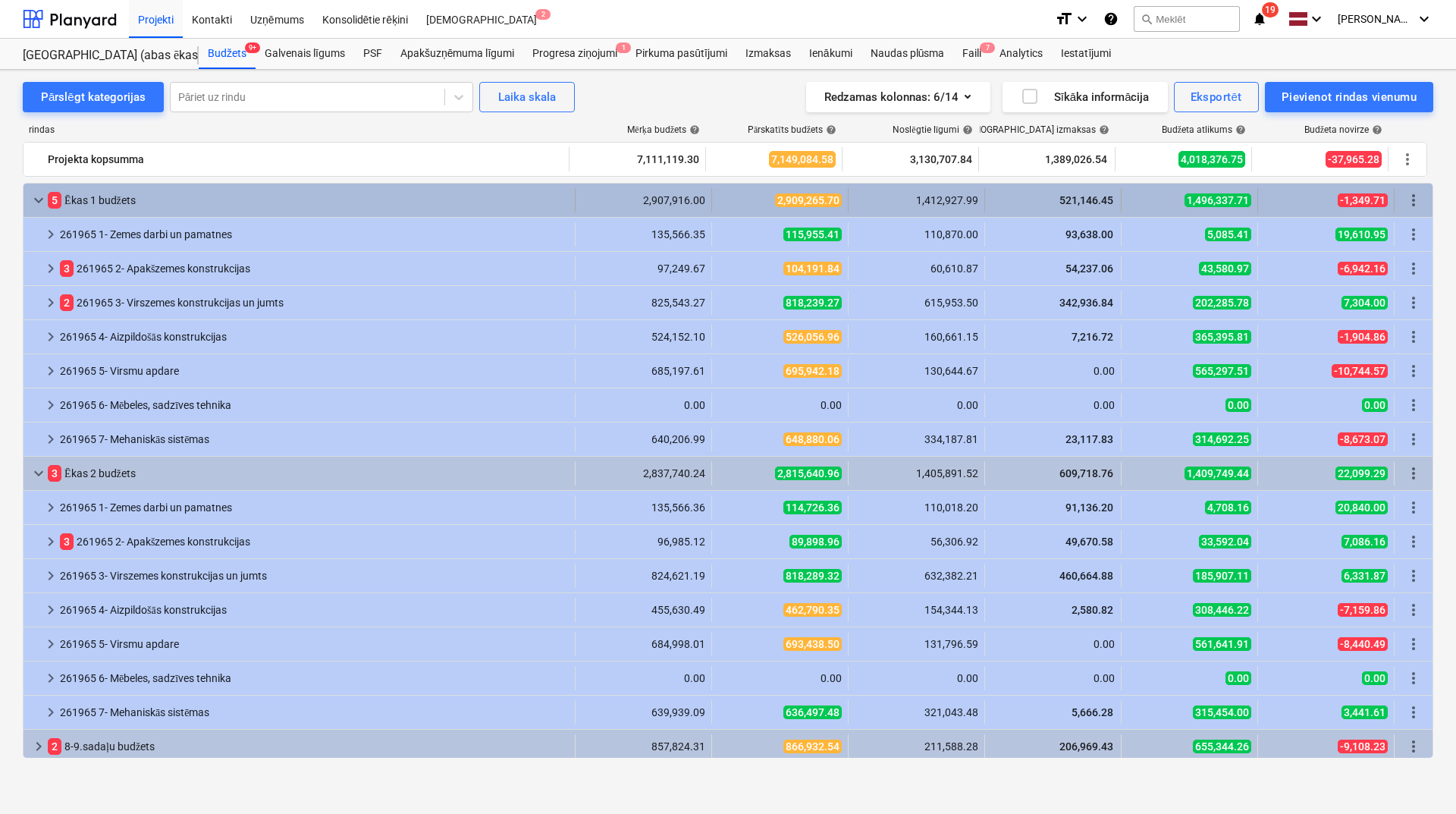
click at [40, 197] on span "keyboard_arrow_down" at bounding box center [38, 200] width 18 height 18
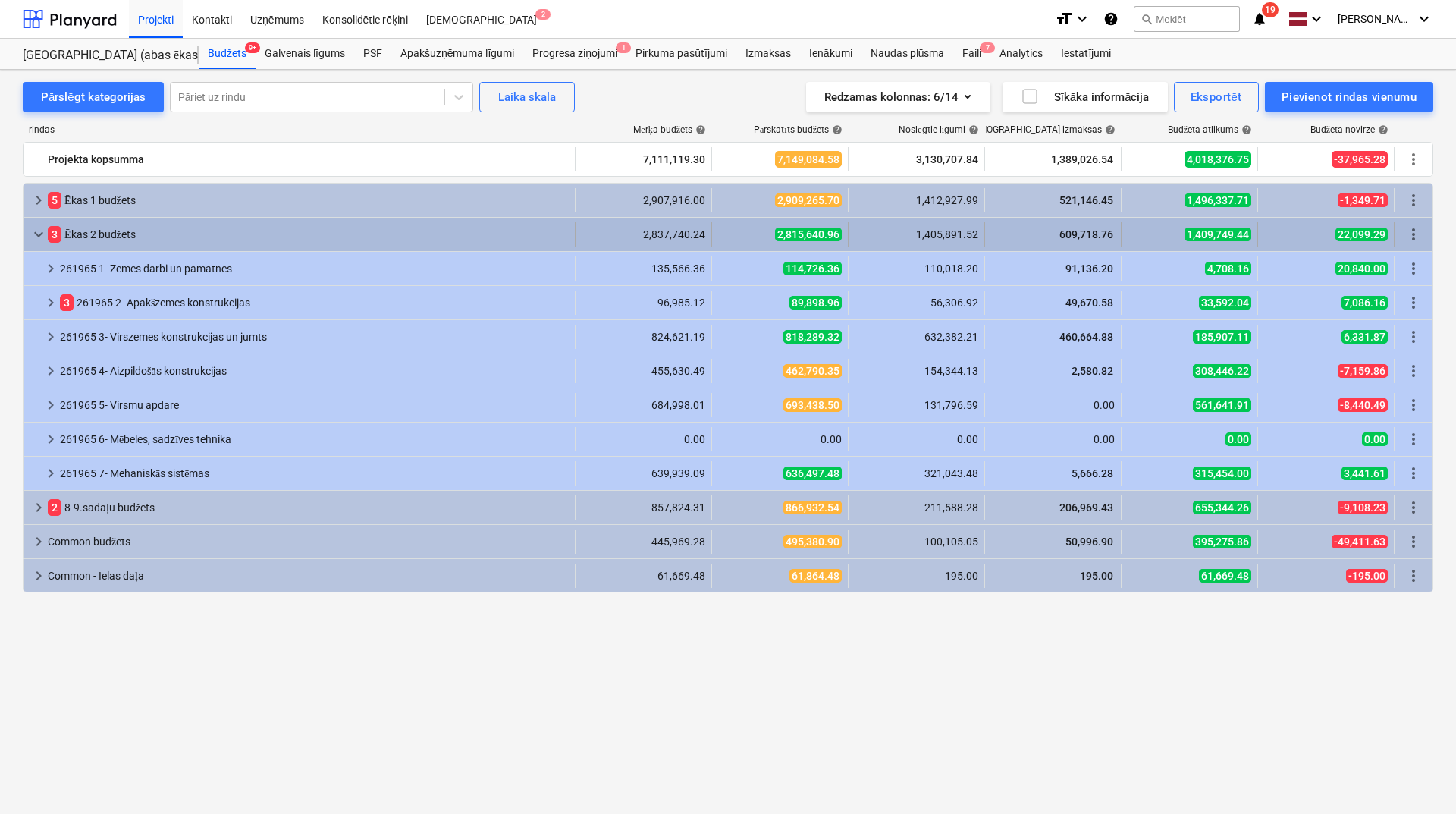
click at [41, 228] on span "keyboard_arrow_down" at bounding box center [38, 234] width 18 height 18
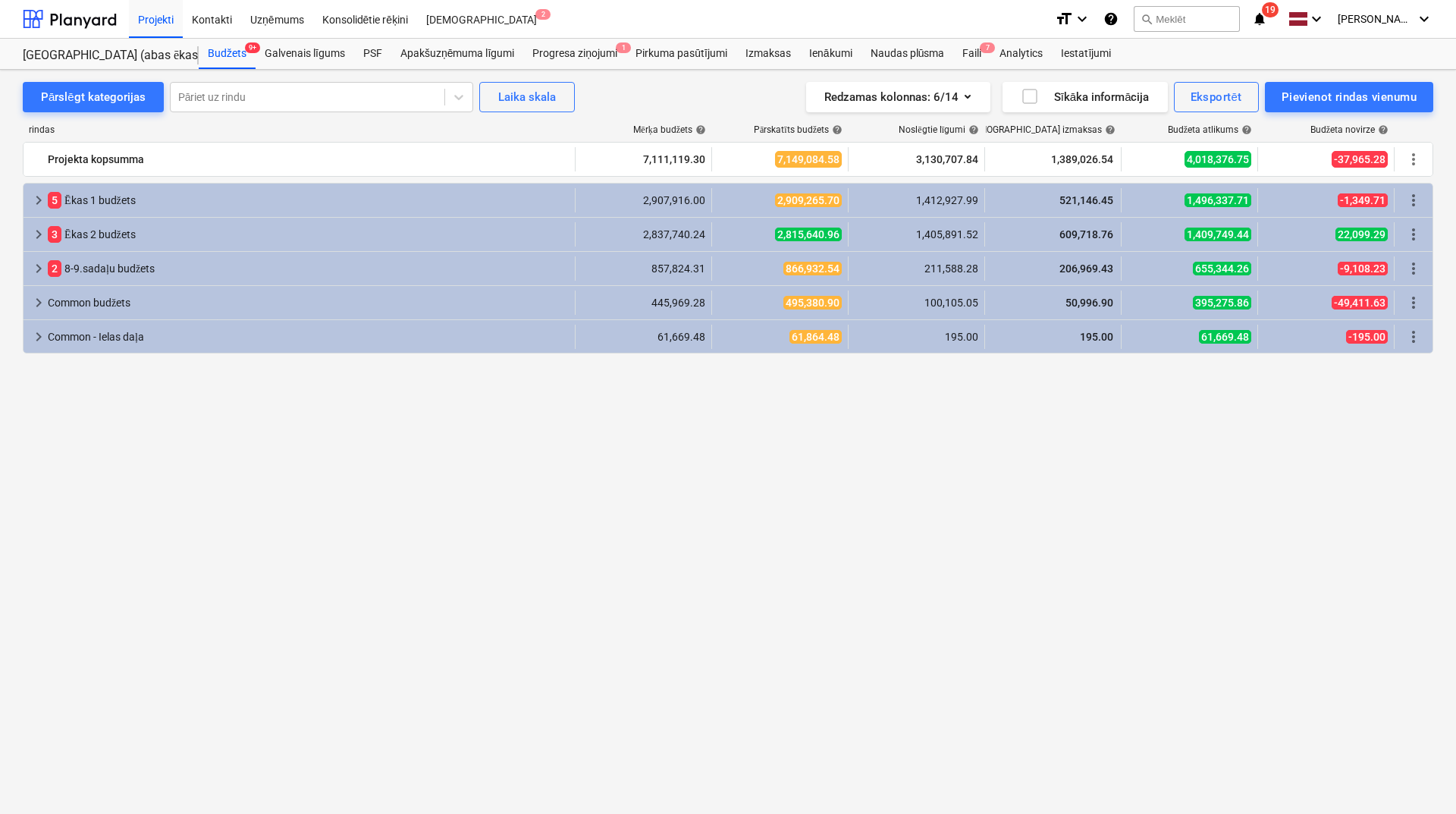
click at [1267, 17] on icon "notifications" at bounding box center [1259, 18] width 15 height 18
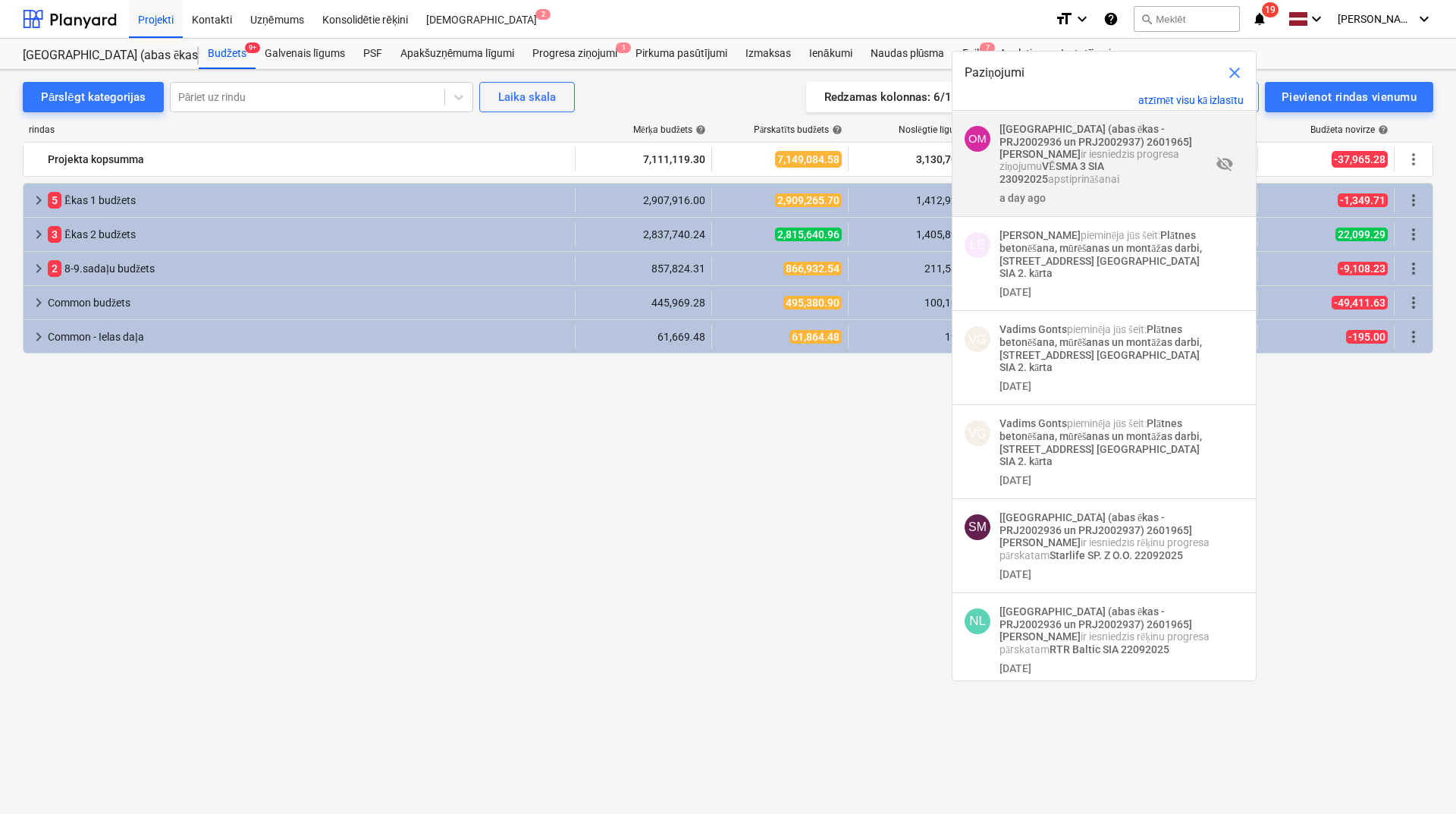
click at [1095, 138] on strong "[[GEOGRAPHIC_DATA] (abas ēkas - PRJ2002936 un PRJ2002937) 2601965]" at bounding box center [1096, 134] width 193 height 25
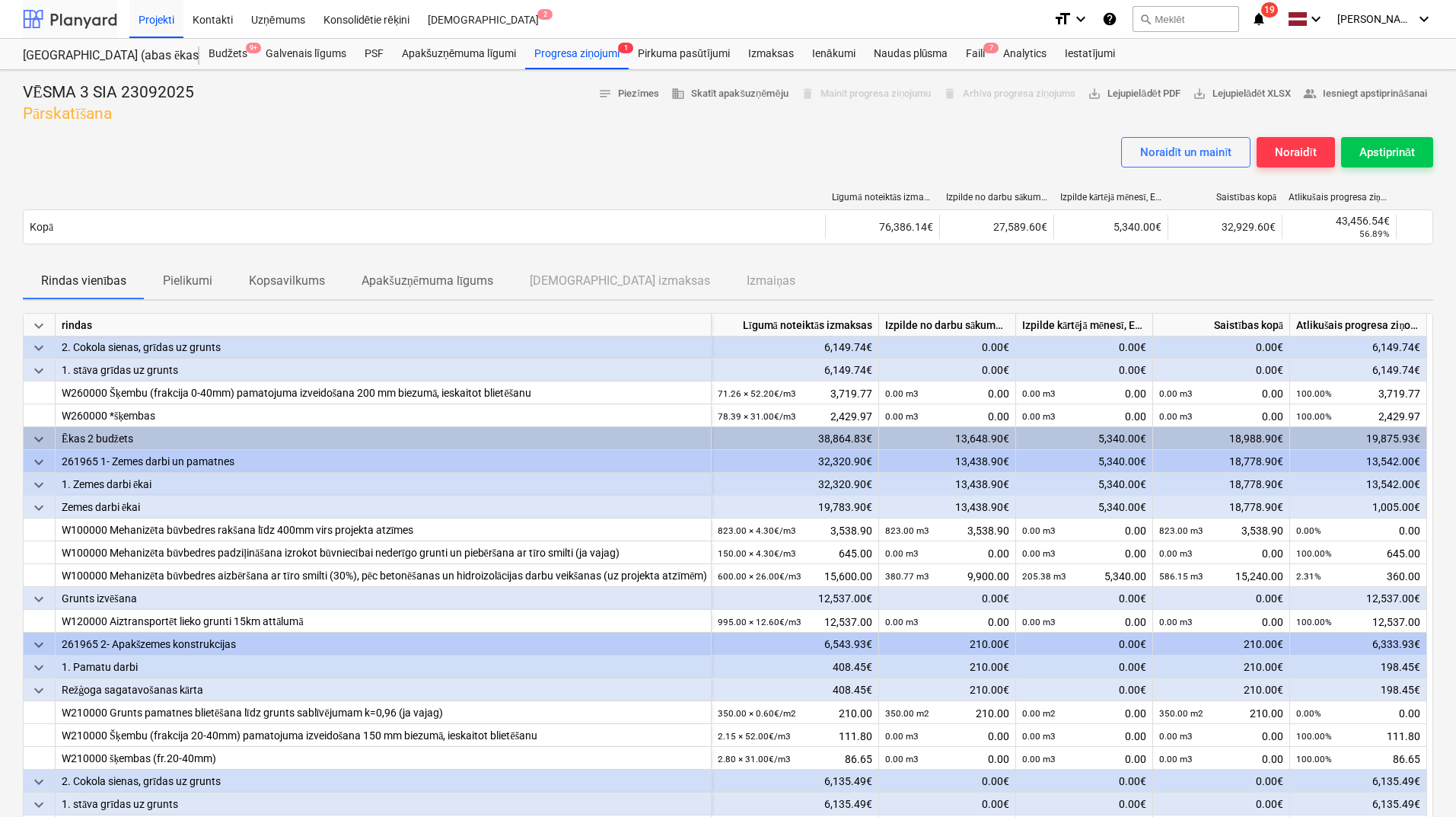
click at [69, 13] on div at bounding box center [70, 19] width 94 height 38
